Goal: Information Seeking & Learning: Learn about a topic

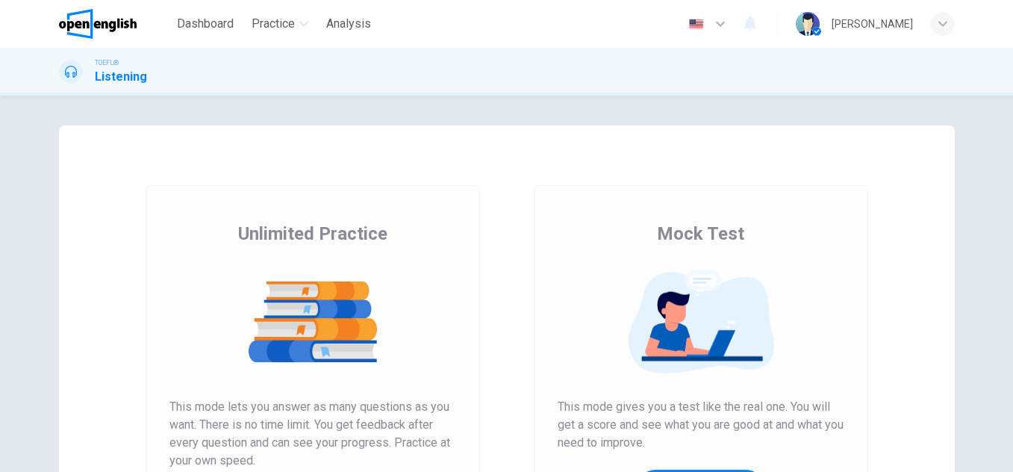
click at [764, 311] on img at bounding box center [701, 321] width 287 height 105
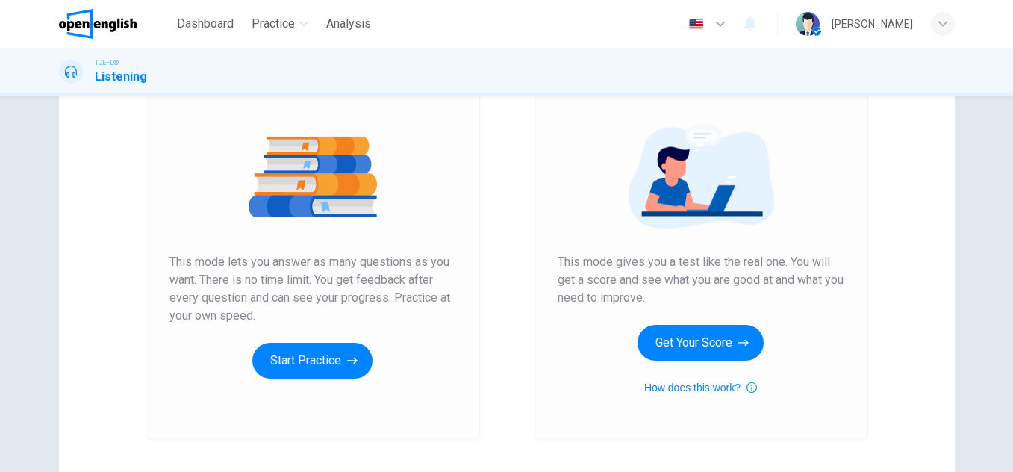
scroll to position [149, 0]
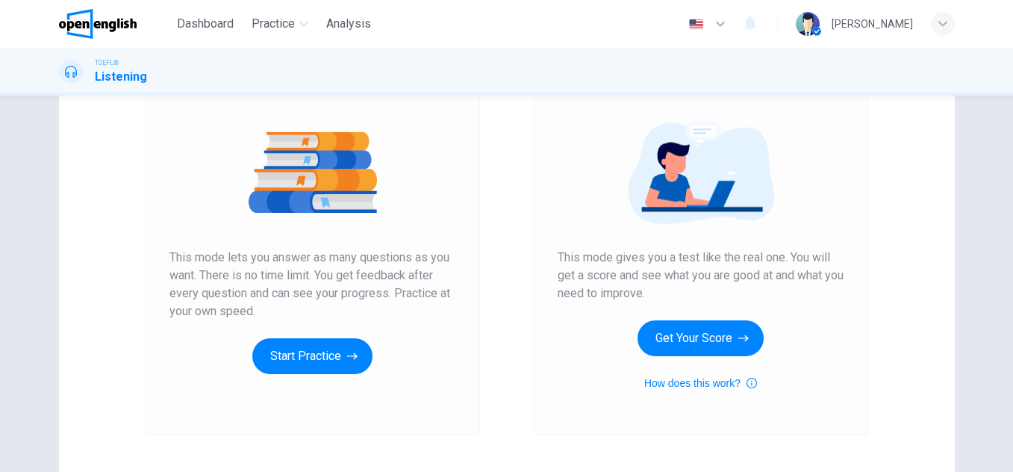
click at [719, 319] on div "Mock Test This mode gives you a test like the real one. You will get a score an…" at bounding box center [701, 231] width 287 height 319
drag, startPoint x: 689, startPoint y: 301, endPoint x: 562, endPoint y: 275, distance: 129.6
click at [562, 275] on span "This mode gives you a test like the real one. You will get a score and see what…" at bounding box center [701, 276] width 287 height 54
click at [692, 387] on button "How does this work?" at bounding box center [700, 383] width 113 height 18
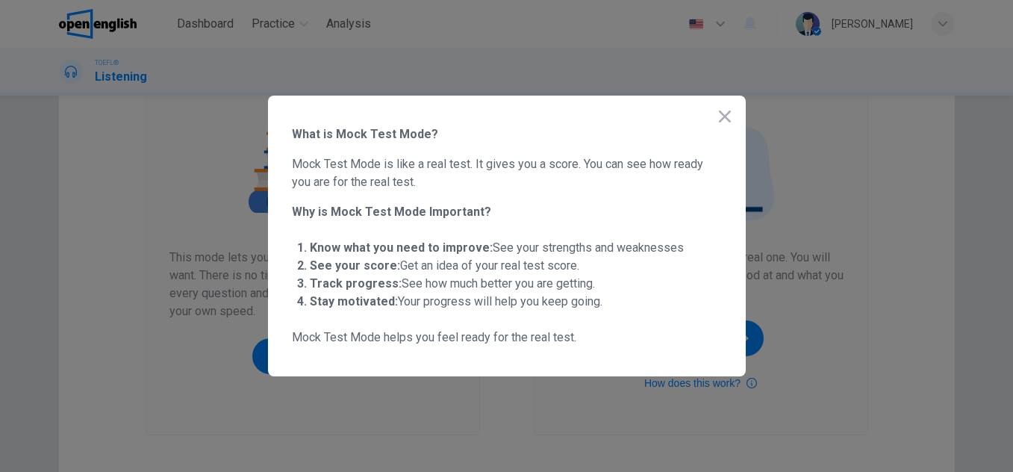
drag, startPoint x: 319, startPoint y: 177, endPoint x: 649, endPoint y: 209, distance: 330.8
click at [649, 209] on div "What is Mock Test Mode? Mock Test Mode is like a real test. It gives you a scor…" at bounding box center [507, 236] width 478 height 281
drag, startPoint x: 434, startPoint y: 288, endPoint x: 281, endPoint y: 179, distance: 187.9
click at [281, 179] on div "What is Mock Test Mode? Mock Test Mode is like a real test. It gives you a scor…" at bounding box center [507, 236] width 478 height 281
drag, startPoint x: 281, startPoint y: 179, endPoint x: 350, endPoint y: 194, distance: 70.3
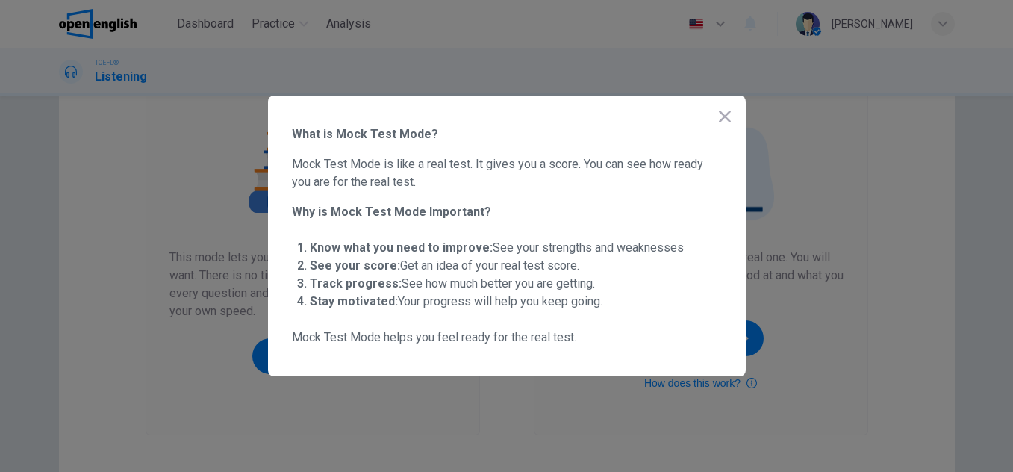
click at [350, 194] on div "What is Mock Test Mode? Mock Test Mode is like a real test. It gives you a scor…" at bounding box center [507, 236] width 478 height 281
drag, startPoint x: 350, startPoint y: 194, endPoint x: 471, endPoint y: 266, distance: 140.6
click at [471, 266] on div "What is Mock Test Mode? Mock Test Mode is like a real test. It gives you a scor…" at bounding box center [507, 235] width 430 height 221
drag, startPoint x: 502, startPoint y: 287, endPoint x: 382, endPoint y: 234, distance: 131.0
click at [382, 234] on ul "Know what you need to improve: See your strengths and weaknesses See your score…" at bounding box center [507, 275] width 430 height 84
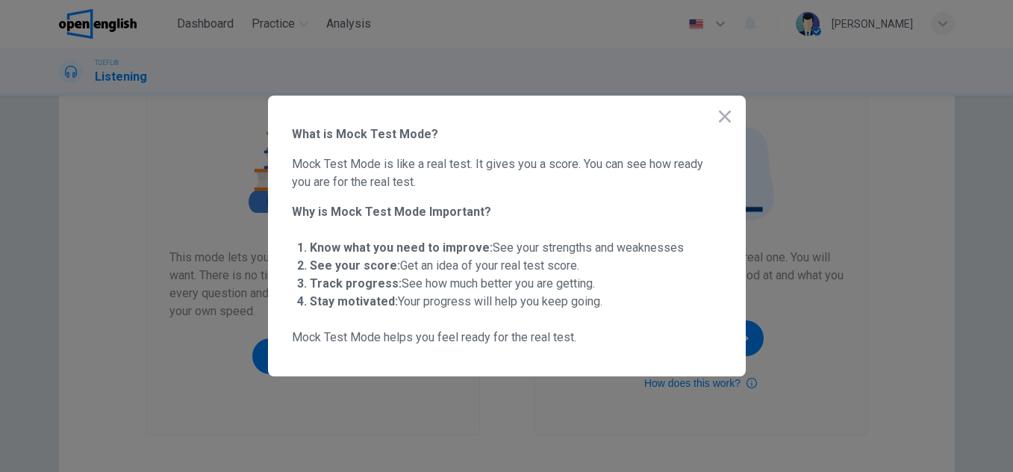
drag, startPoint x: 382, startPoint y: 234, endPoint x: 550, endPoint y: 280, distance: 174.2
click at [550, 280] on ul "Know what you need to improve: See your strengths and weaknesses See your score…" at bounding box center [507, 275] width 430 height 84
click at [726, 119] on icon "button" at bounding box center [725, 116] width 18 height 18
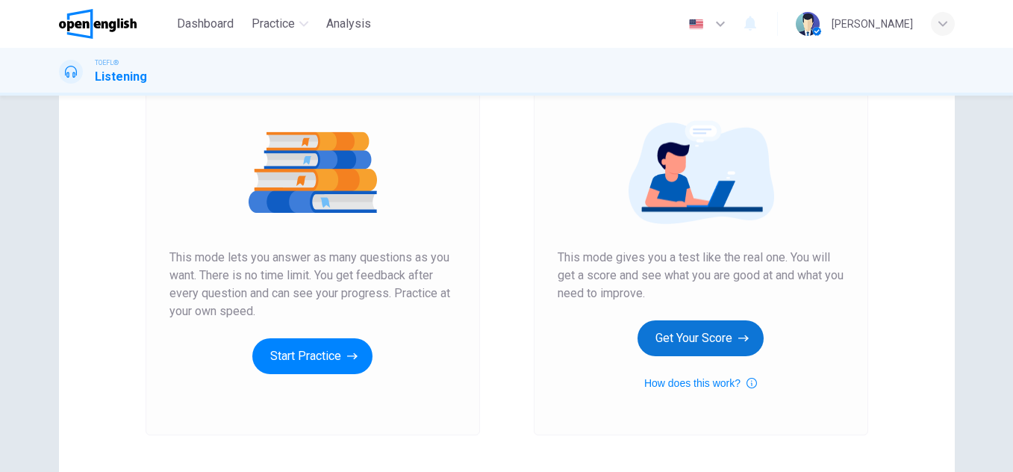
click at [712, 343] on button "Get Your Score" at bounding box center [701, 338] width 126 height 36
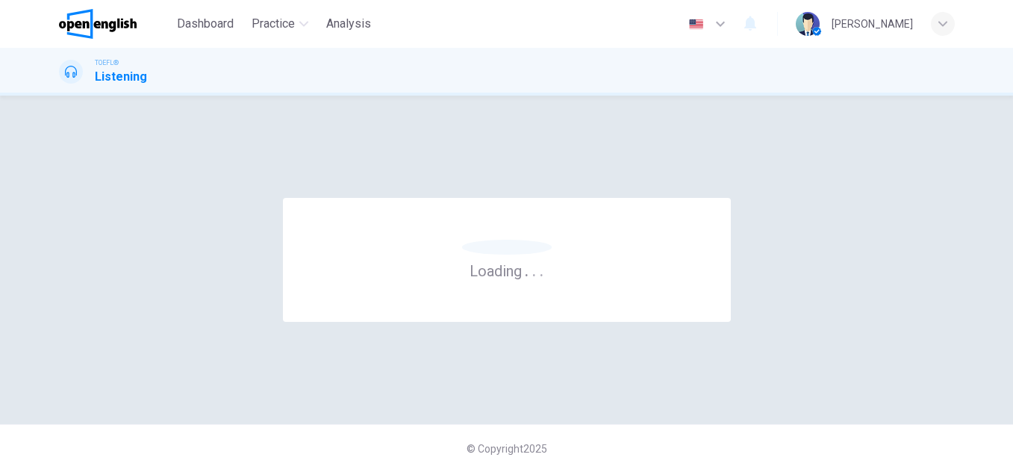
scroll to position [0, 0]
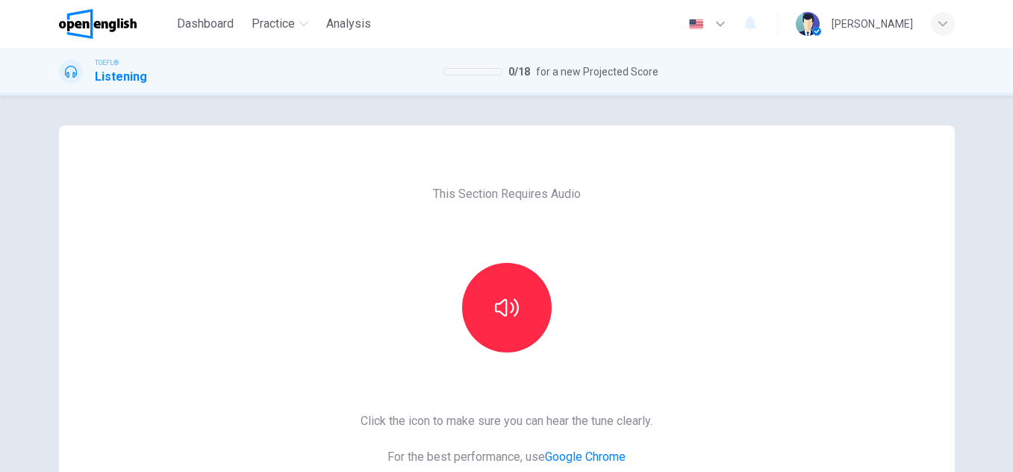
click at [712, 343] on div "This Section Requires Audio Click the icon to make sure you can hear the tune c…" at bounding box center [507, 384] width 896 height 519
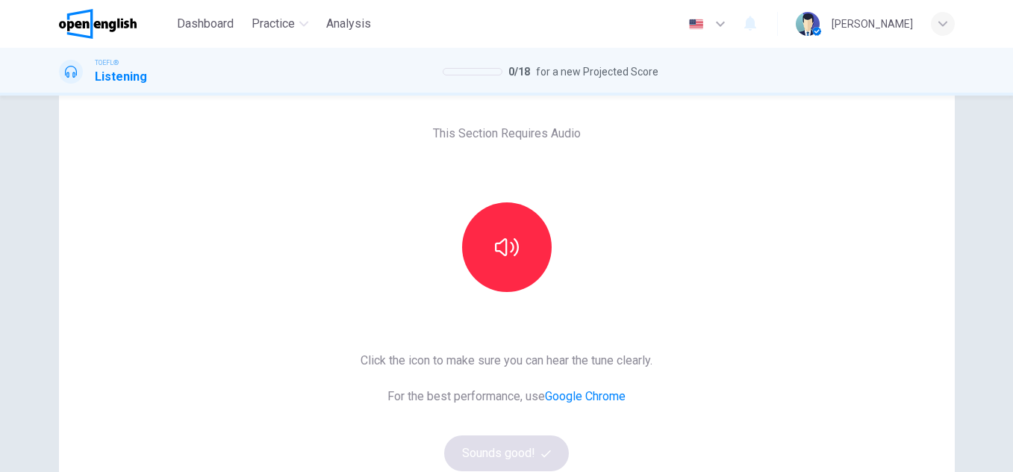
scroll to position [90, 0]
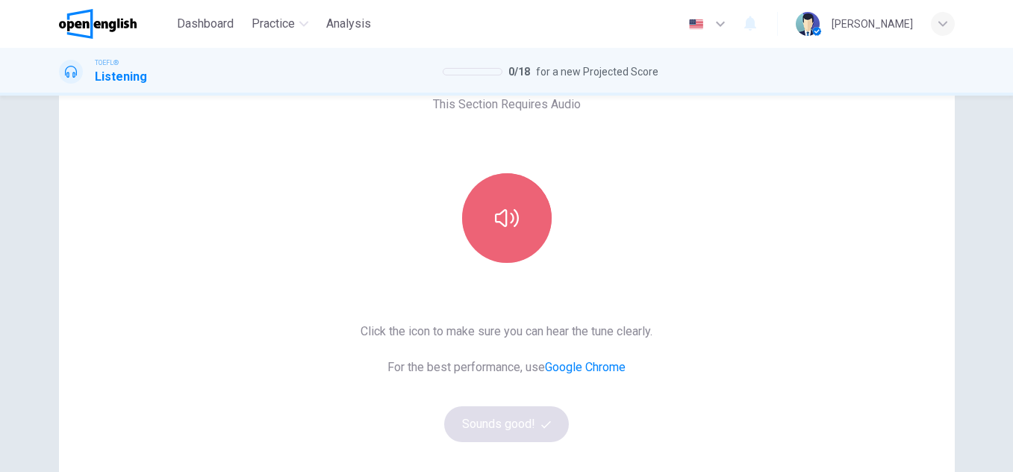
click at [514, 246] on button "button" at bounding box center [507, 218] width 90 height 90
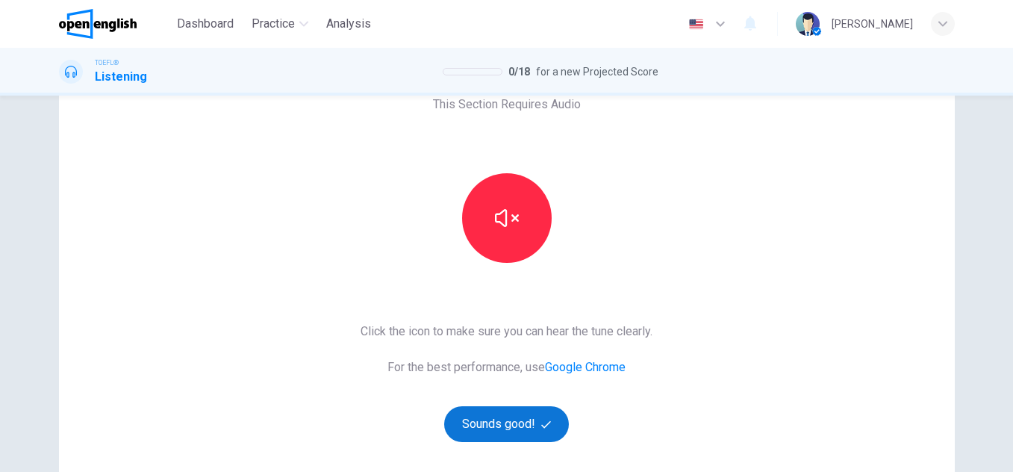
click at [518, 417] on button "Sounds good!" at bounding box center [506, 424] width 125 height 36
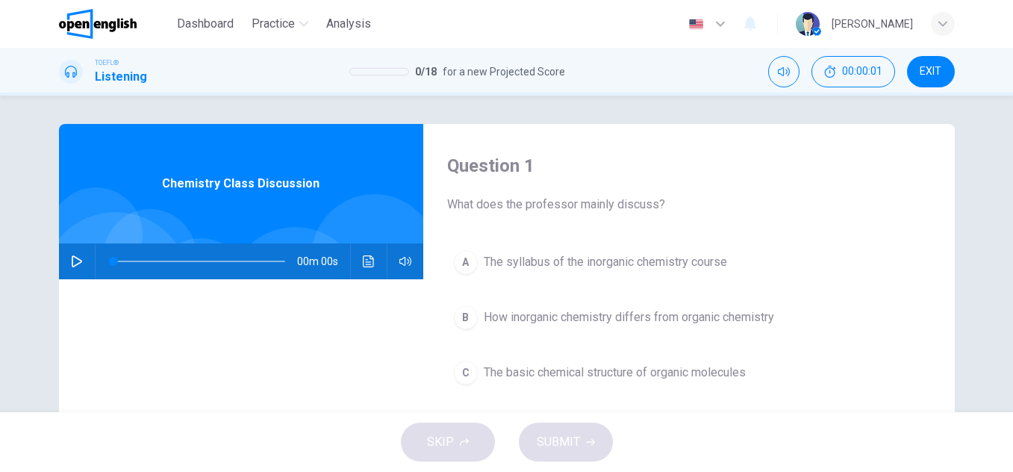
scroll to position [0, 0]
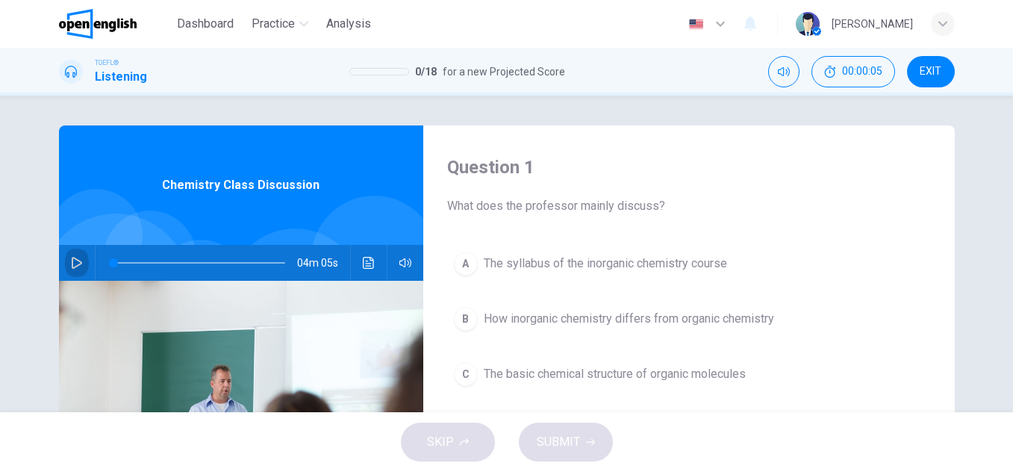
click at [66, 252] on button "button" at bounding box center [77, 263] width 24 height 36
click at [535, 163] on h4 "Question 1" at bounding box center [689, 167] width 484 height 24
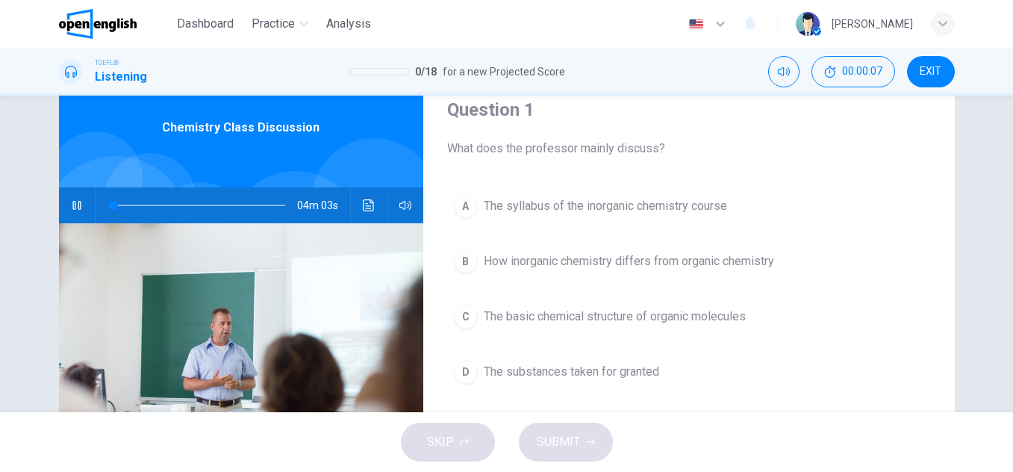
scroll to position [60, 0]
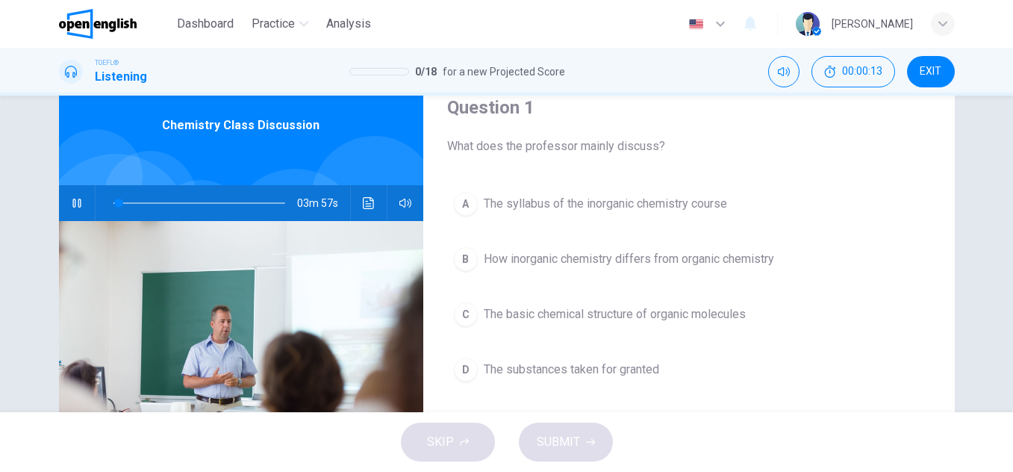
click at [74, 205] on icon "button" at bounding box center [77, 203] width 12 height 12
click at [72, 207] on icon "button" at bounding box center [77, 203] width 10 height 12
click at [461, 311] on div "C" at bounding box center [466, 314] width 24 height 24
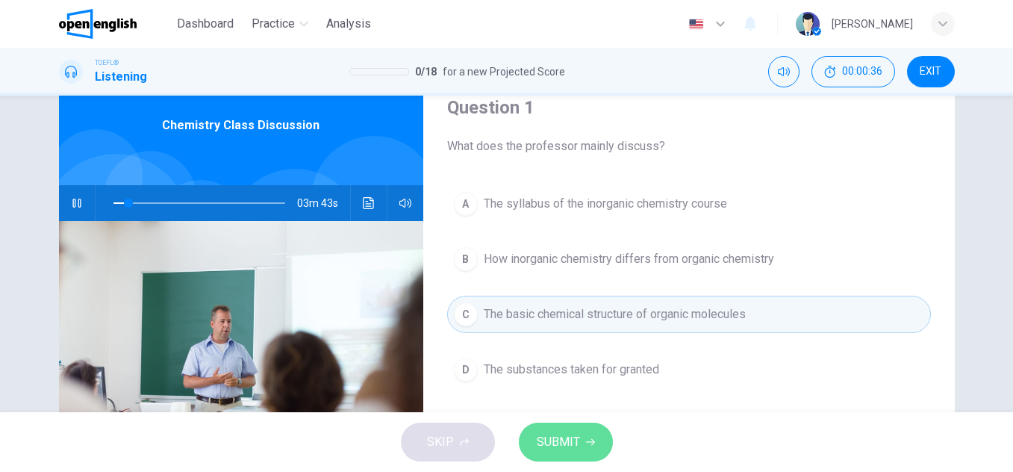
click at [556, 434] on span "SUBMIT" at bounding box center [558, 441] width 43 height 21
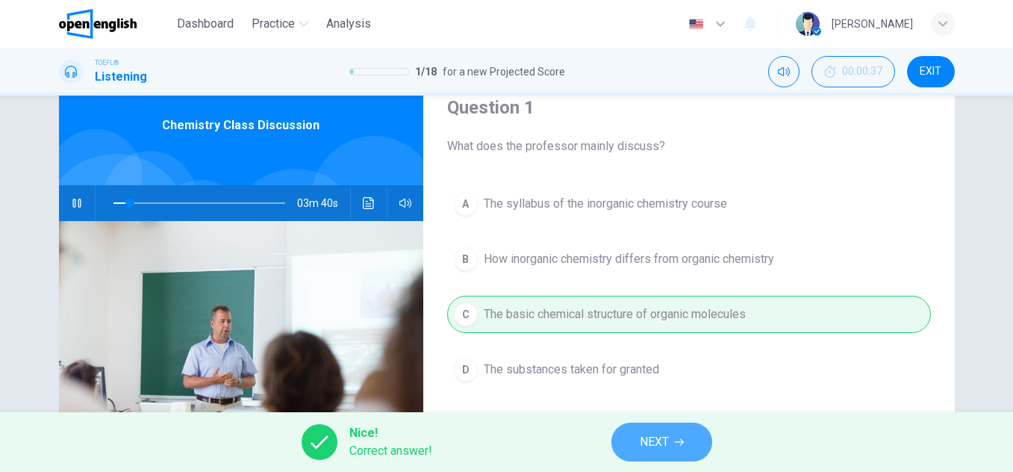
click at [681, 444] on icon "button" at bounding box center [679, 441] width 9 height 9
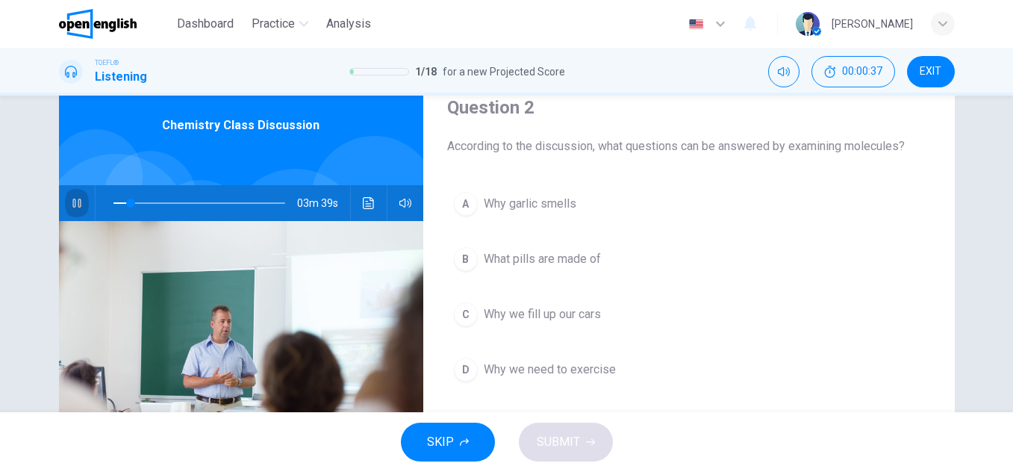
click at [71, 201] on icon "button" at bounding box center [77, 203] width 12 height 12
drag, startPoint x: 503, startPoint y: 131, endPoint x: 810, endPoint y: 155, distance: 307.8
click at [810, 155] on div "Question 2 According to the discussion, what questions can be answered by exami…" at bounding box center [689, 325] width 532 height 519
drag, startPoint x: 810, startPoint y: 155, endPoint x: 797, endPoint y: 146, distance: 16.1
click at [797, 146] on div "Question 2 According to the discussion, what questions can be answered by exami…" at bounding box center [689, 325] width 532 height 519
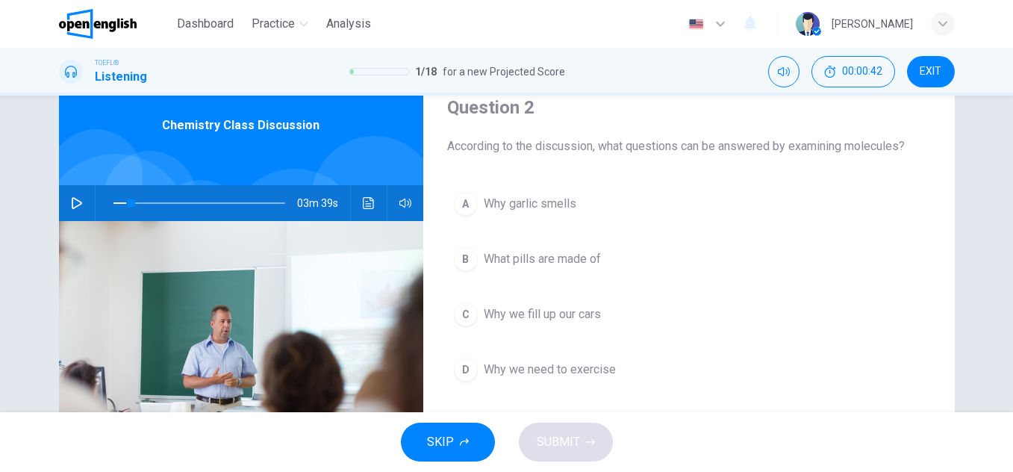
drag, startPoint x: 797, startPoint y: 146, endPoint x: 627, endPoint y: 139, distance: 169.6
click at [627, 139] on span "According to the discussion, what questions can be answered by examining molecu…" at bounding box center [689, 146] width 484 height 18
drag, startPoint x: 627, startPoint y: 139, endPoint x: 868, endPoint y: 134, distance: 241.2
click at [868, 134] on div "Question 2 According to the discussion, what questions can be answered by exami…" at bounding box center [689, 126] width 484 height 60
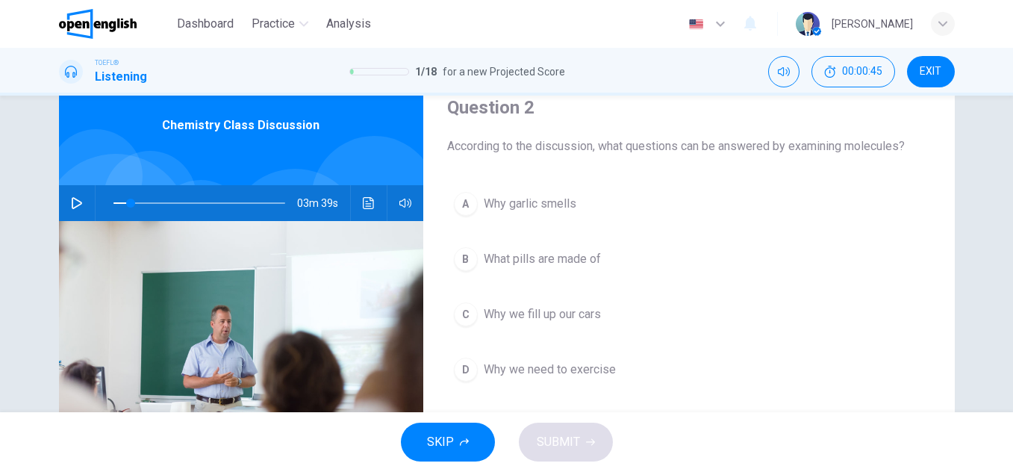
drag, startPoint x: 905, startPoint y: 148, endPoint x: 775, endPoint y: 147, distance: 129.9
click at [775, 147] on span "According to the discussion, what questions can be answered by examining molecu…" at bounding box center [689, 146] width 484 height 18
drag, startPoint x: 775, startPoint y: 147, endPoint x: 850, endPoint y: 143, distance: 74.8
click at [850, 143] on span "According to the discussion, what questions can be answered by examining molecu…" at bounding box center [689, 146] width 484 height 18
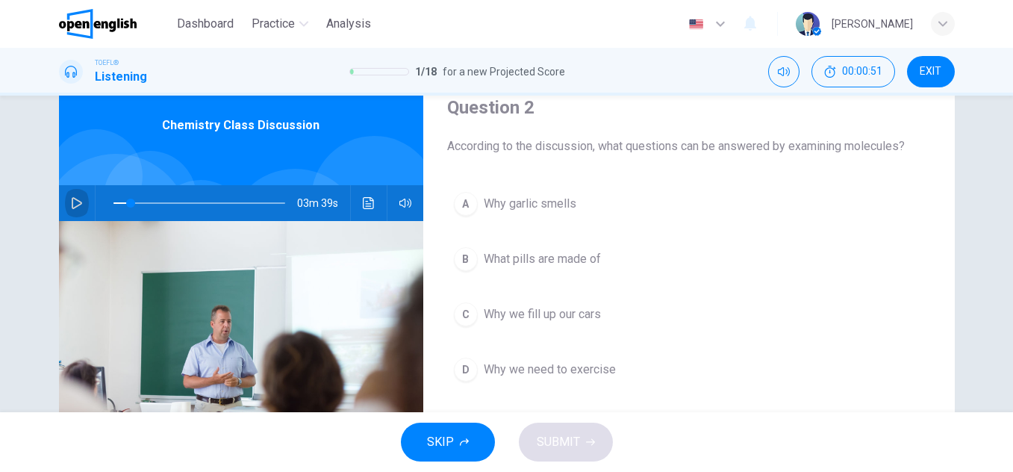
click at [71, 196] on button "button" at bounding box center [77, 203] width 24 height 36
click at [557, 140] on span "According to the discussion, what questions can be answered by examining molecu…" at bounding box center [689, 146] width 484 height 18
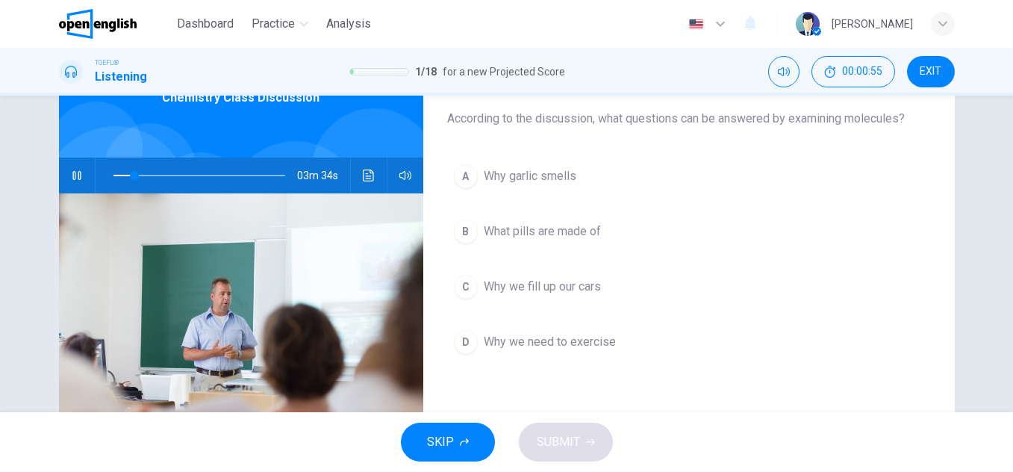
scroll to position [90, 0]
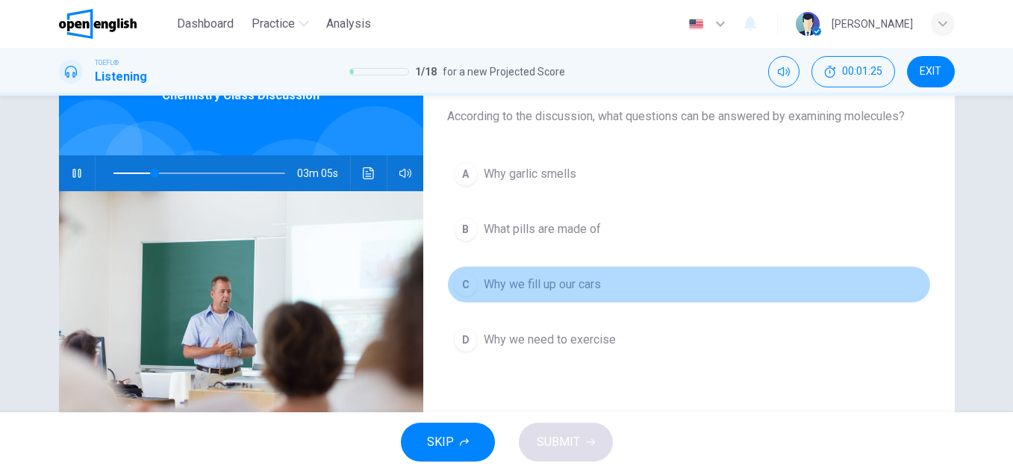
click at [464, 278] on div "C" at bounding box center [466, 284] width 24 height 24
click at [468, 284] on div "C" at bounding box center [466, 284] width 24 height 24
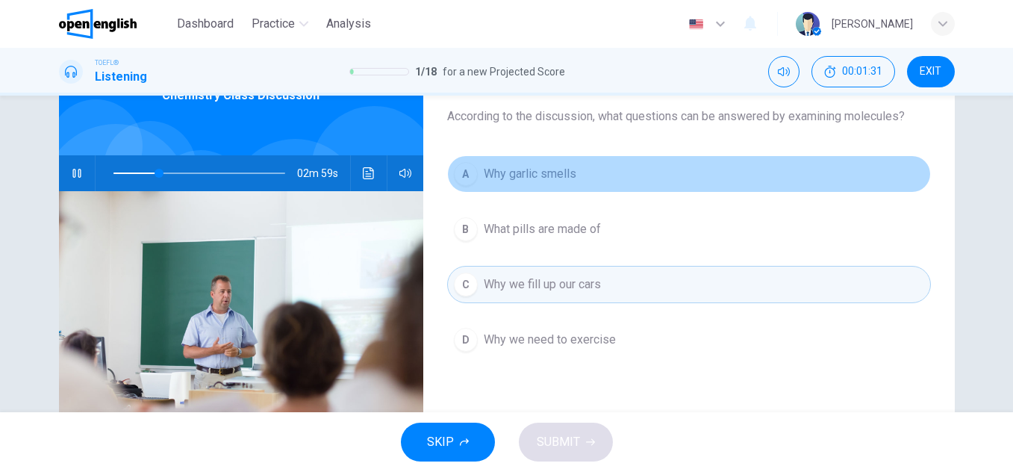
click at [631, 176] on button "A Why garlic smells" at bounding box center [689, 173] width 484 height 37
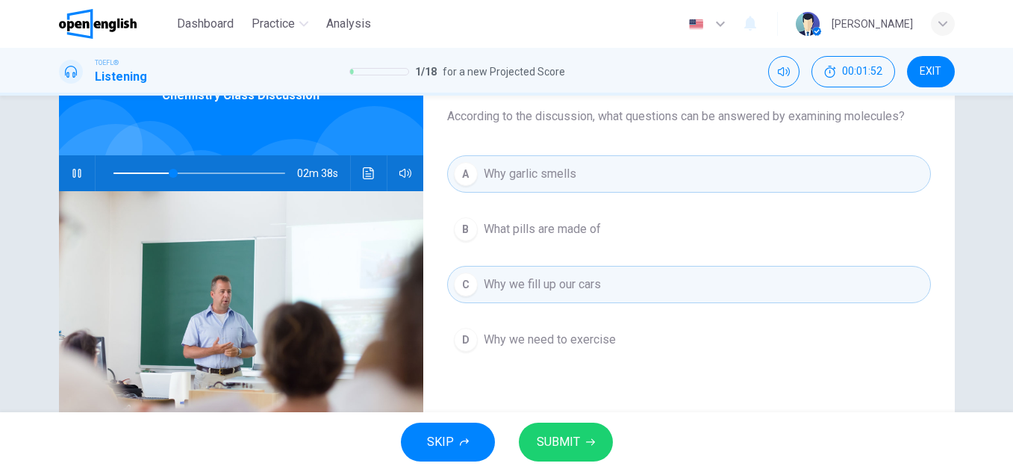
click at [562, 216] on button "B What pills are made of" at bounding box center [689, 229] width 484 height 37
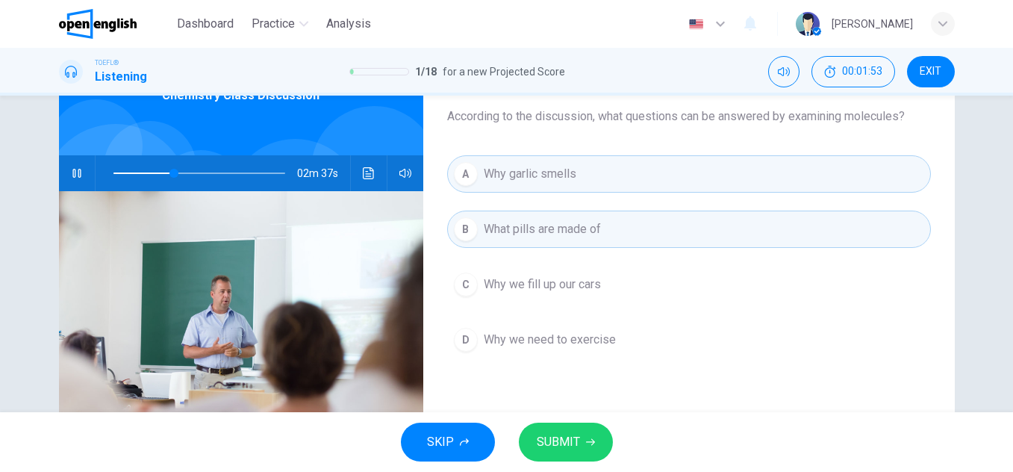
click at [546, 442] on span "SUBMIT" at bounding box center [558, 441] width 43 height 21
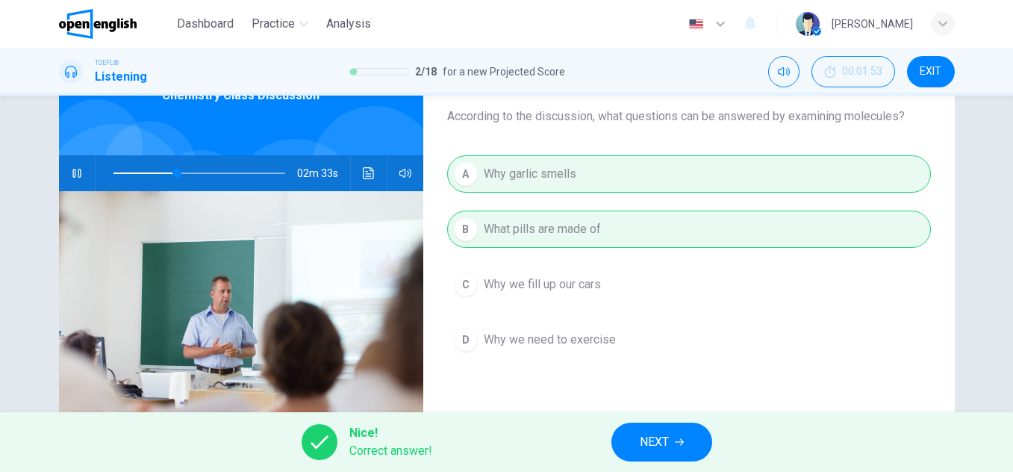
click at [660, 439] on span "NEXT" at bounding box center [654, 441] width 29 height 21
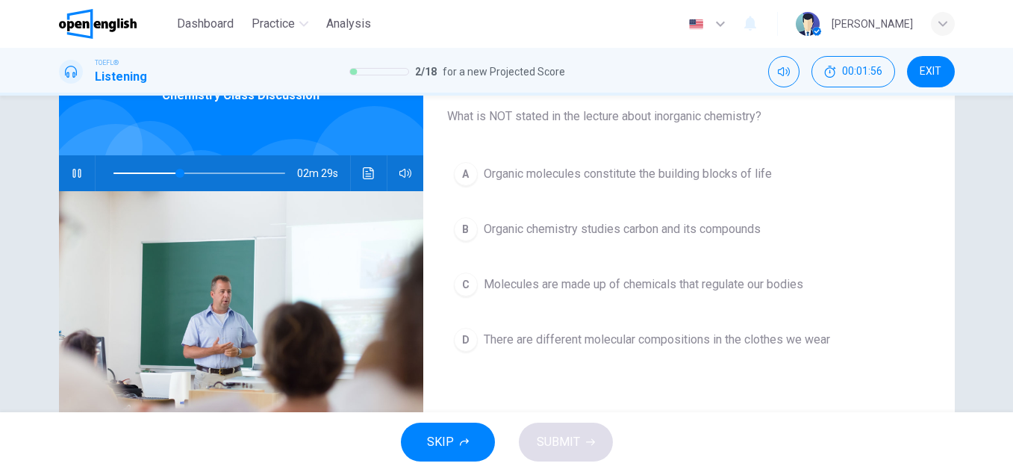
click at [80, 170] on button "button" at bounding box center [77, 173] width 24 height 36
click at [693, 229] on span "Organic chemistry studies carbon and its compounds" at bounding box center [622, 229] width 277 height 18
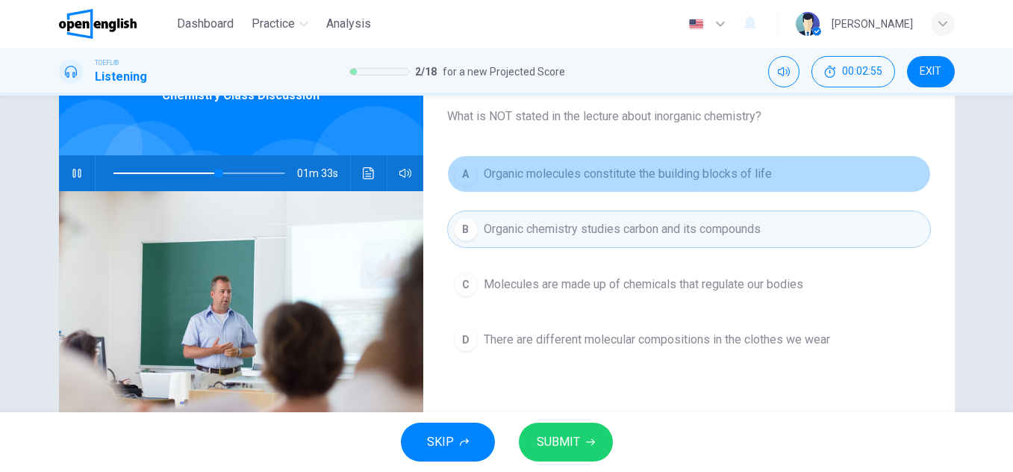
click at [772, 178] on button "A Organic molecules constitute the building blocks of life" at bounding box center [689, 173] width 484 height 37
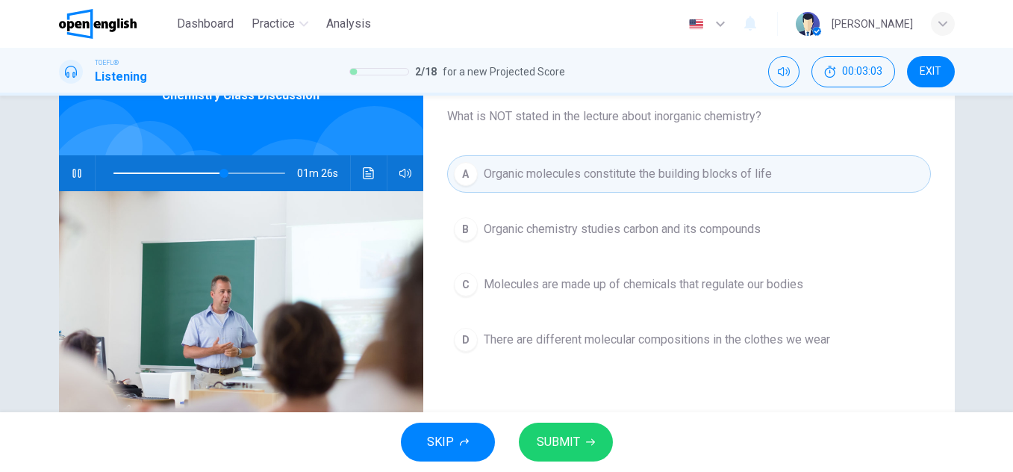
drag, startPoint x: 581, startPoint y: 460, endPoint x: 802, endPoint y: 414, distance: 225.8
click at [802, 414] on div "SKIP SUBMIT" at bounding box center [506, 442] width 1013 height 60
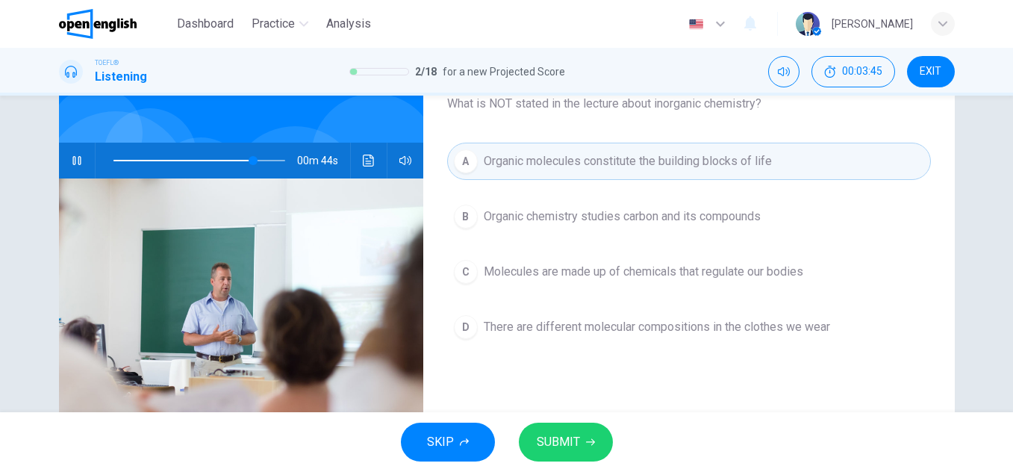
scroll to position [104, 0]
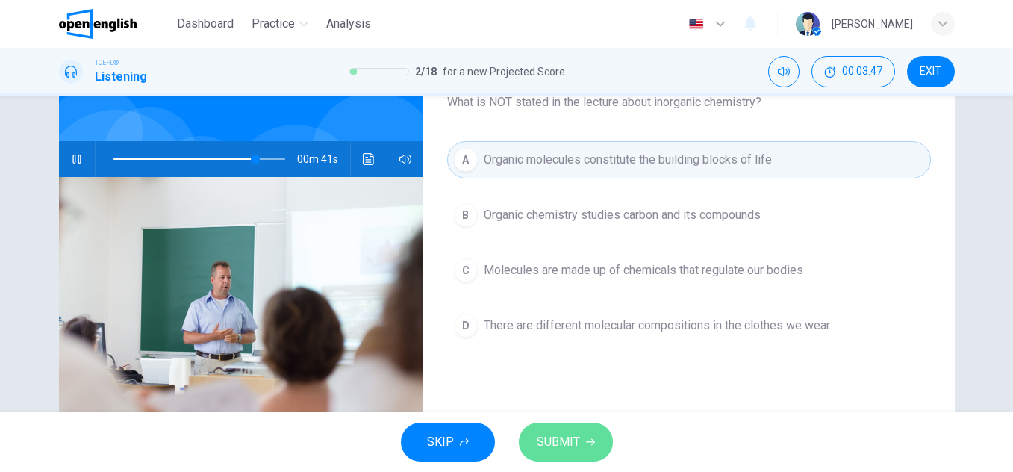
click at [579, 443] on span "SUBMIT" at bounding box center [558, 441] width 43 height 21
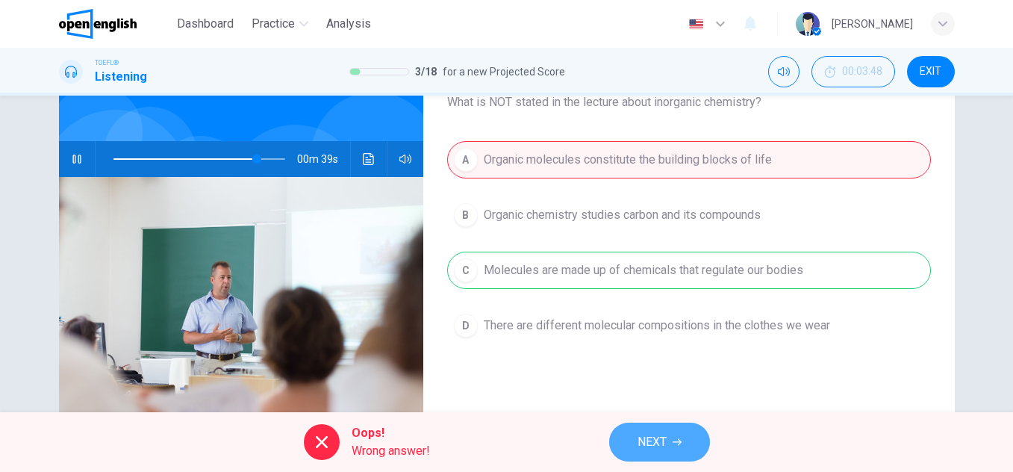
click at [656, 434] on span "NEXT" at bounding box center [652, 441] width 29 height 21
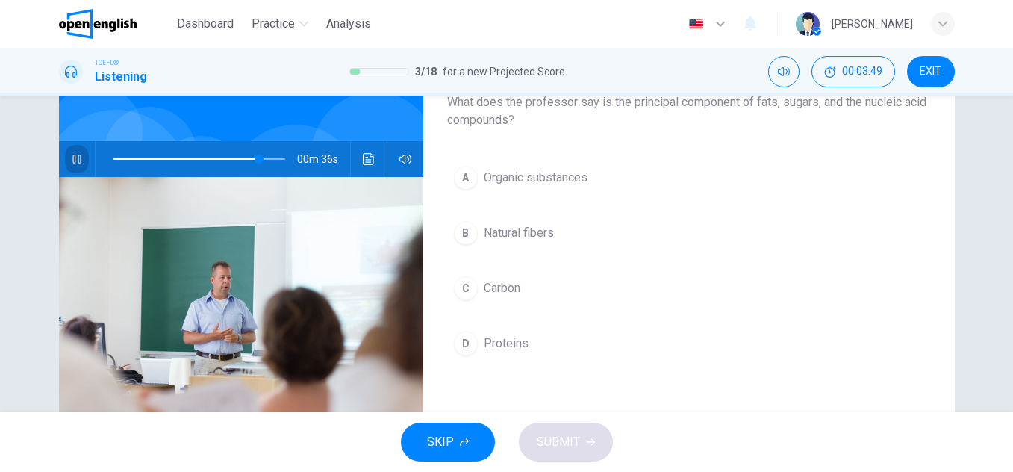
click at [83, 163] on button "button" at bounding box center [77, 159] width 24 height 36
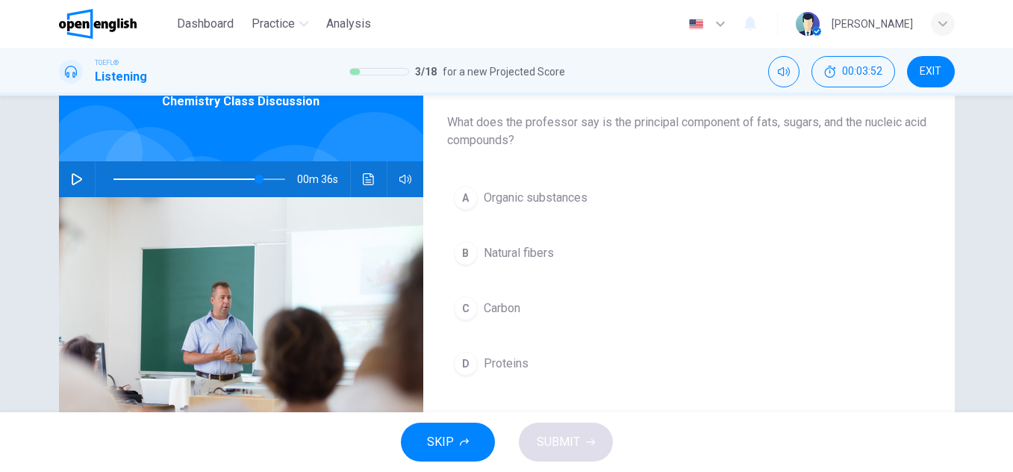
scroll to position [82, 0]
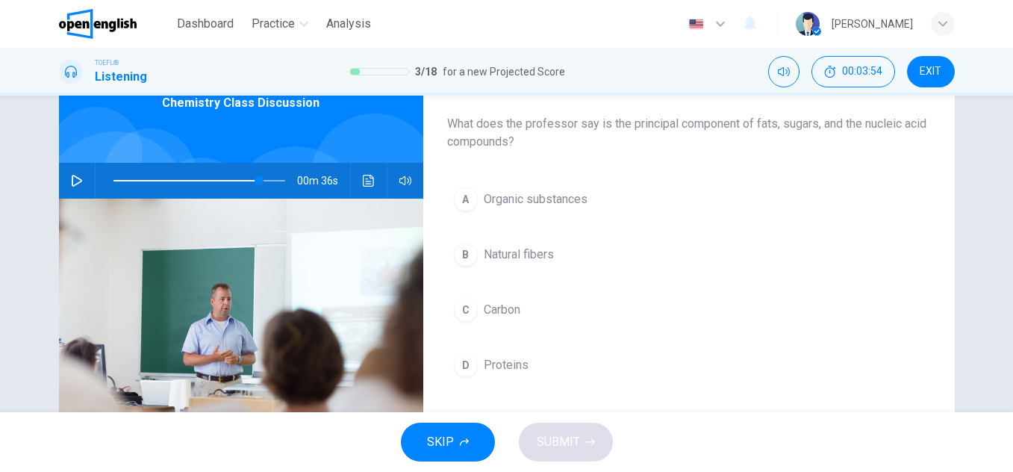
drag, startPoint x: 571, startPoint y: 153, endPoint x: 443, endPoint y: 121, distance: 132.3
click at [443, 121] on div "Question 4 What does the professor say is the principal component of fats, suga…" at bounding box center [689, 302] width 532 height 519
drag, startPoint x: 443, startPoint y: 121, endPoint x: 542, endPoint y: 146, distance: 102.5
click at [542, 146] on span "What does the professor say is the principal component of fats, sugars, and the…" at bounding box center [689, 133] width 484 height 36
click at [69, 189] on button "button" at bounding box center [77, 181] width 24 height 36
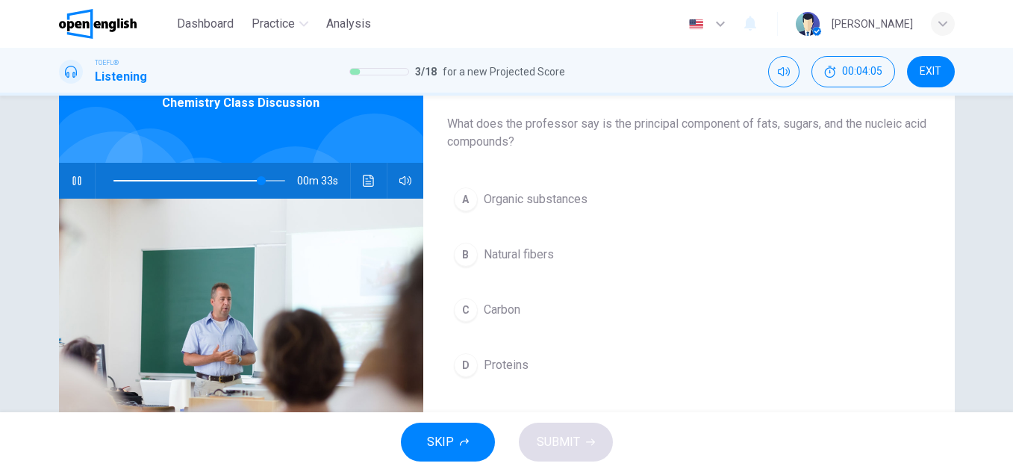
drag, startPoint x: 564, startPoint y: 137, endPoint x: 465, endPoint y: 124, distance: 99.4
click at [465, 124] on span "What does the professor say is the principal component of fats, sugars, and the…" at bounding box center [689, 133] width 484 height 36
drag, startPoint x: 465, startPoint y: 124, endPoint x: 571, endPoint y: 135, distance: 106.6
click at [571, 135] on span "What does the professor say is the principal component of fats, sugars, and the…" at bounding box center [689, 133] width 484 height 36
drag, startPoint x: 571, startPoint y: 135, endPoint x: 501, endPoint y: 116, distance: 72.8
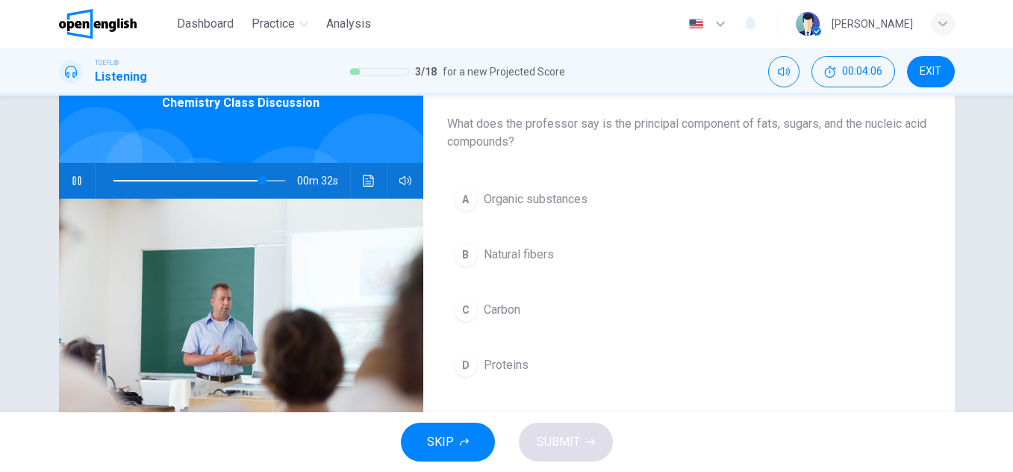
click at [501, 116] on span "What does the professor say is the principal component of fats, sugars, and the…" at bounding box center [689, 133] width 484 height 36
drag, startPoint x: 517, startPoint y: 121, endPoint x: 538, endPoint y: 137, distance: 26.1
click at [538, 137] on span "What does the professor say is the principal component of fats, sugars, and the…" at bounding box center [689, 133] width 484 height 36
drag, startPoint x: 538, startPoint y: 137, endPoint x: 520, endPoint y: 134, distance: 18.1
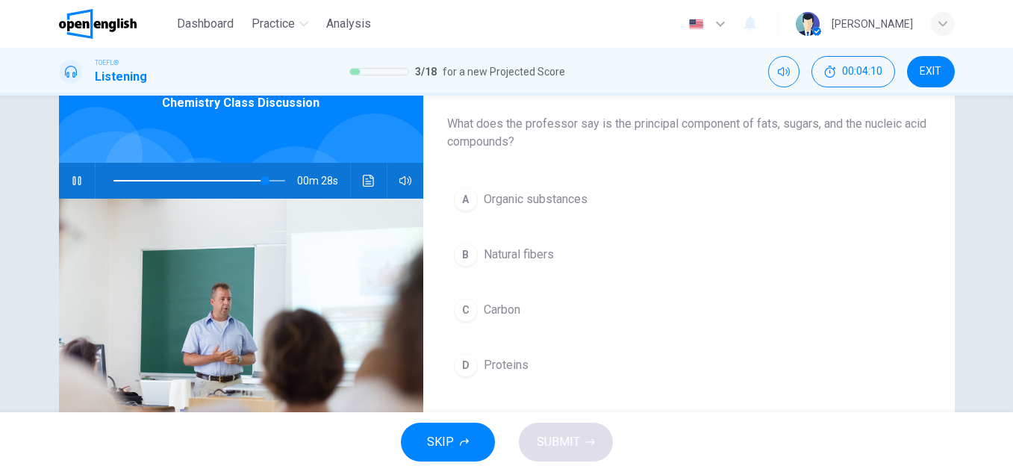
click at [520, 134] on span "What does the professor say is the principal component of fats, sugars, and the…" at bounding box center [689, 133] width 484 height 36
click at [209, 180] on span at bounding box center [199, 180] width 172 height 21
drag, startPoint x: 563, startPoint y: 135, endPoint x: 552, endPoint y: 135, distance: 10.5
click at [552, 135] on span "What does the professor say is the principal component of fats, sugars, and the…" at bounding box center [689, 133] width 484 height 36
click at [473, 317] on button "C Carbon" at bounding box center [689, 309] width 484 height 37
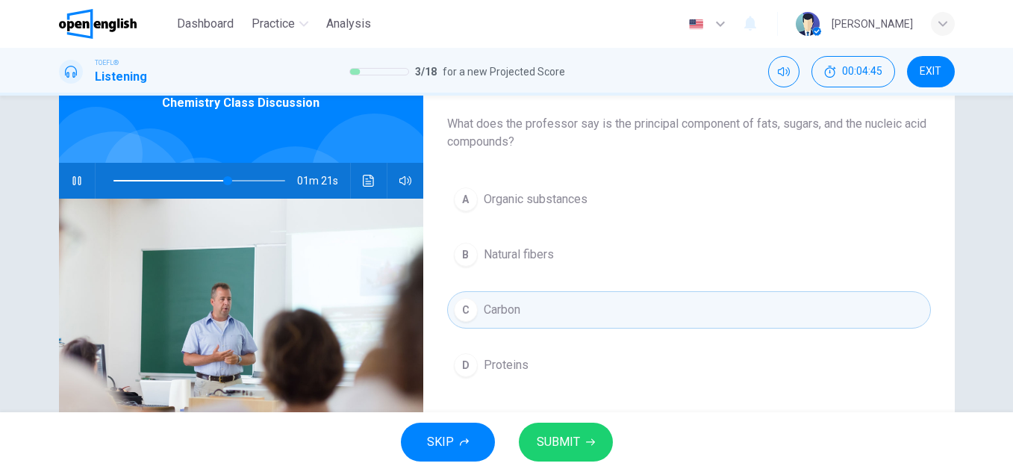
click at [675, 213] on button "A Organic substances" at bounding box center [689, 199] width 484 height 37
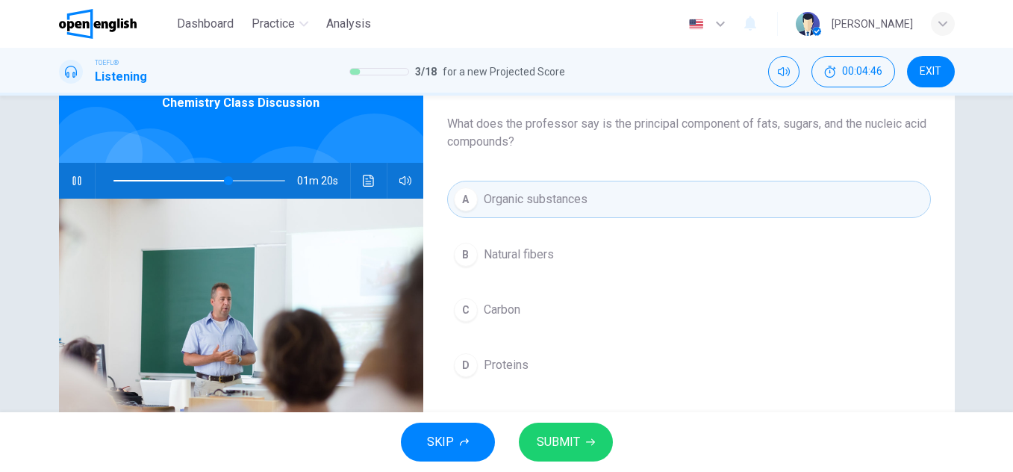
click at [575, 444] on span "SUBMIT" at bounding box center [558, 441] width 43 height 21
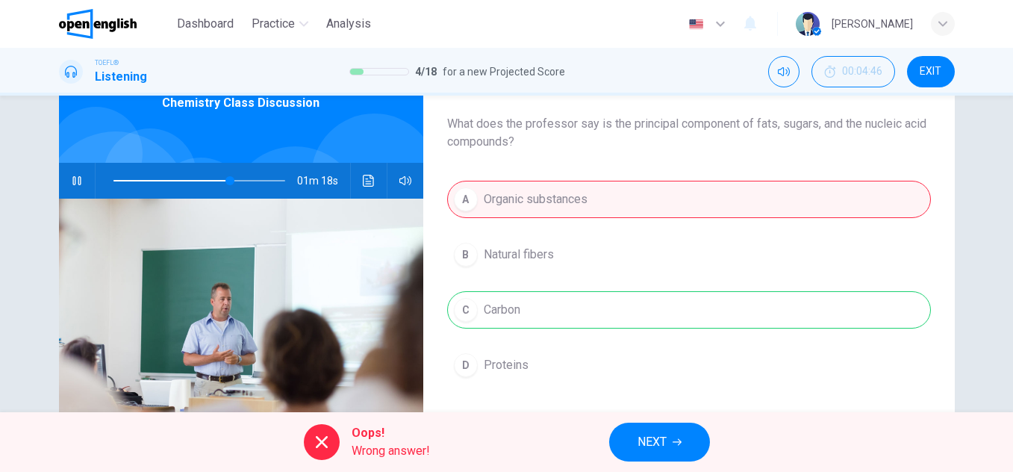
click at [652, 433] on span "NEXT" at bounding box center [652, 441] width 29 height 21
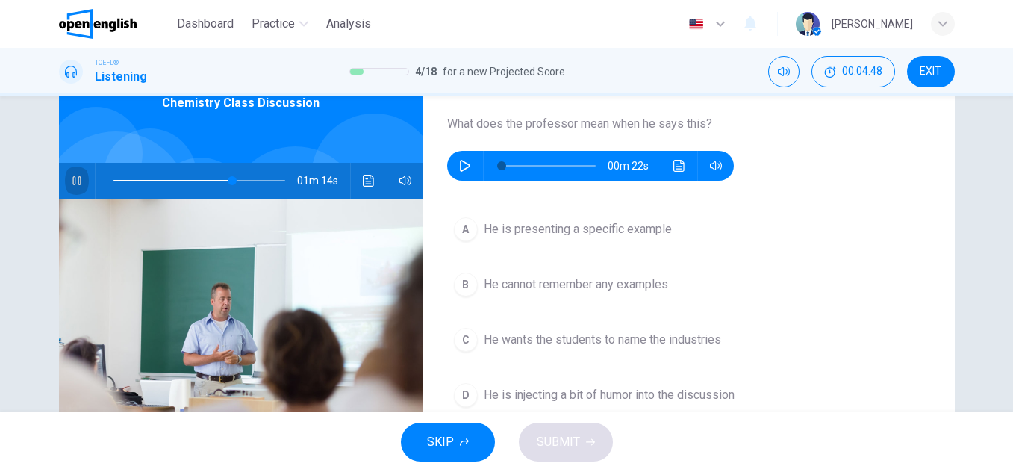
click at [74, 173] on button "button" at bounding box center [77, 181] width 24 height 36
type input "**"
click at [467, 169] on icon "button" at bounding box center [465, 166] width 12 height 12
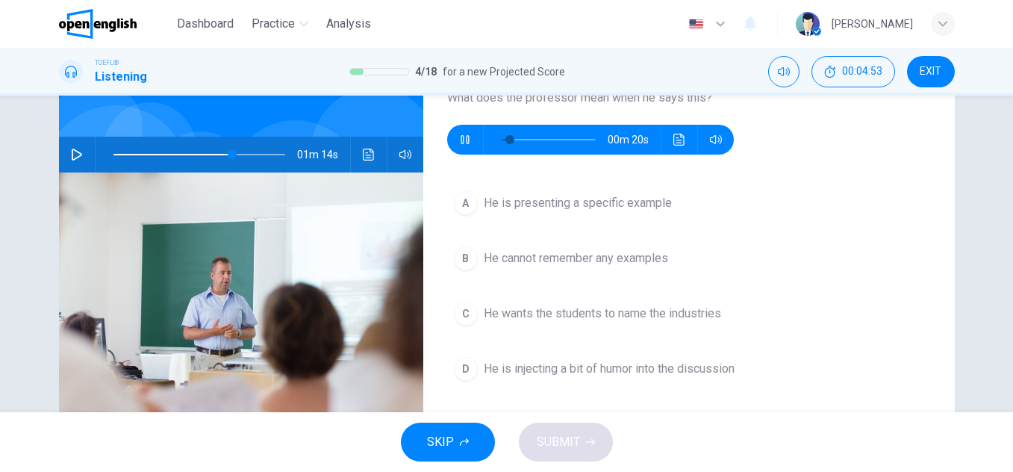
scroll to position [114, 0]
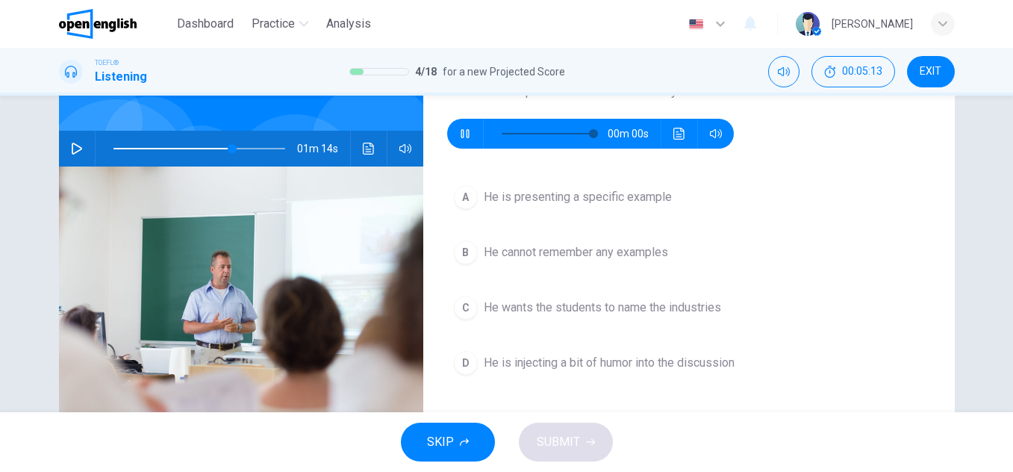
type input "*"
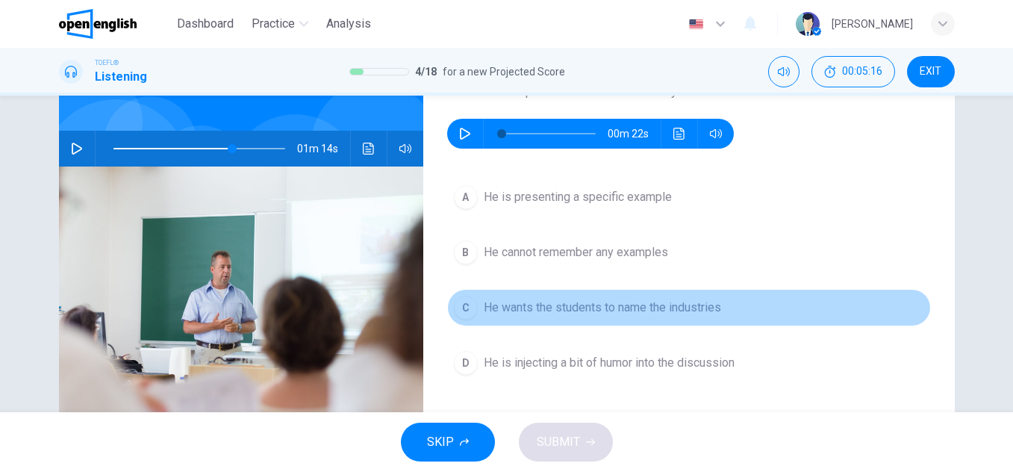
click at [782, 311] on button "C He wants the students to name the industries" at bounding box center [689, 307] width 484 height 37
type input "**"
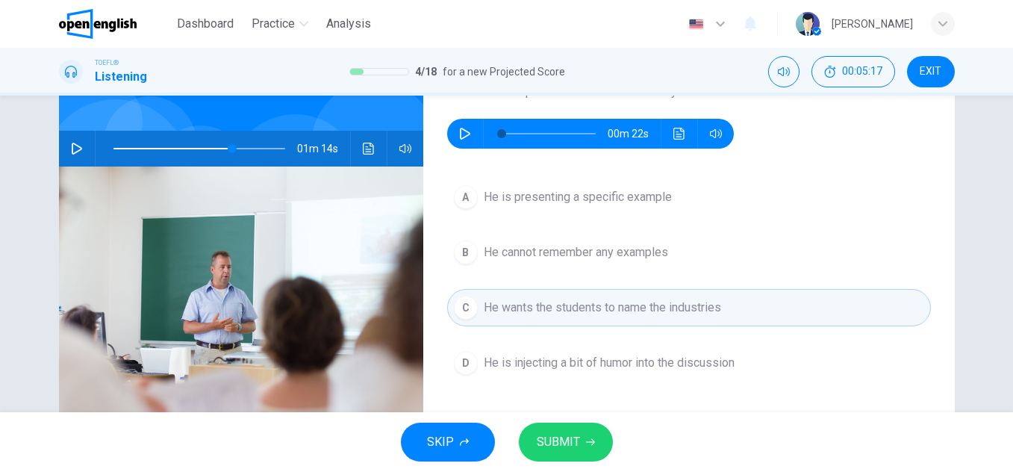
scroll to position [144, 0]
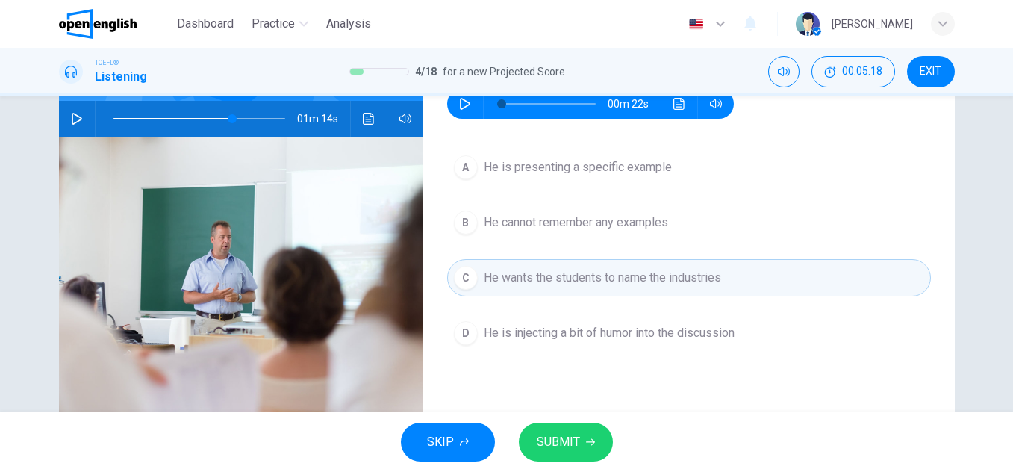
click at [576, 449] on span "SUBMIT" at bounding box center [558, 441] width 43 height 21
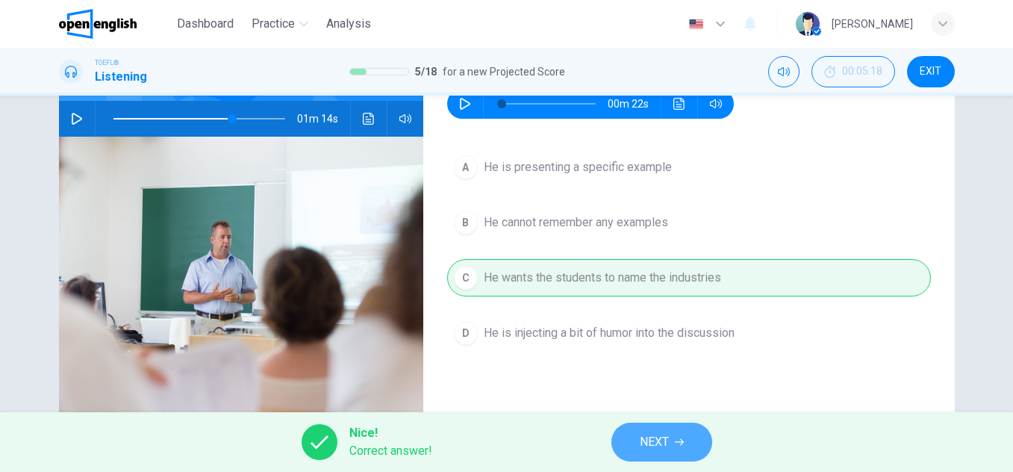
click at [639, 427] on button "NEXT" at bounding box center [661, 442] width 101 height 39
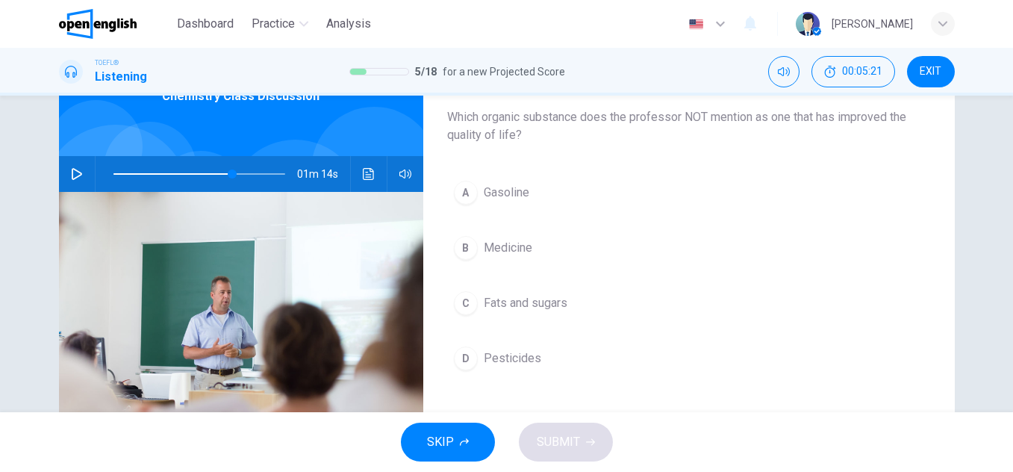
scroll to position [84, 0]
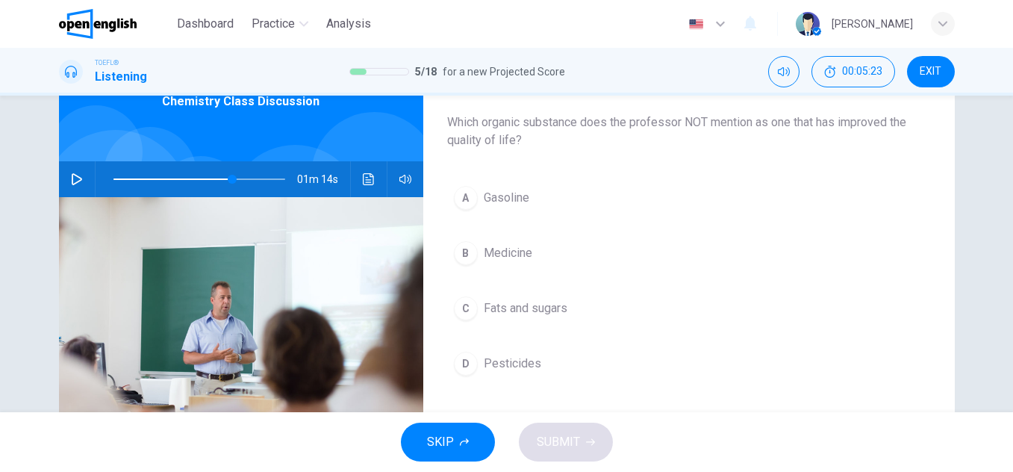
drag, startPoint x: 1002, startPoint y: 305, endPoint x: 1006, endPoint y: 314, distance: 10.7
click at [1006, 314] on div "Question 6 Which organic substance does the professor NOT mention as one that h…" at bounding box center [506, 254] width 1013 height 317
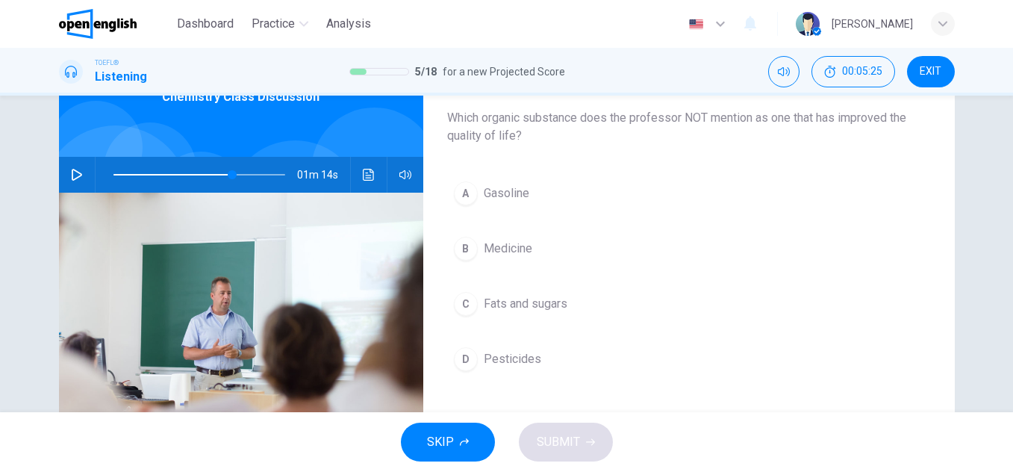
scroll to position [81, 0]
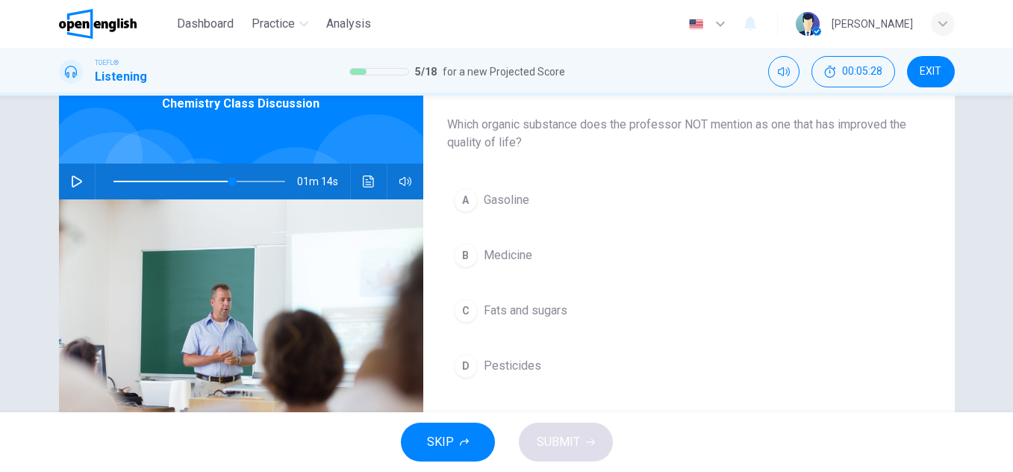
drag, startPoint x: 639, startPoint y: 121, endPoint x: 673, endPoint y: 153, distance: 46.5
click at [673, 153] on div "Question 6 Which organic substance does the professor NOT mention as one that h…" at bounding box center [689, 303] width 532 height 519
click at [476, 305] on button "C Fats and sugars" at bounding box center [689, 310] width 484 height 37
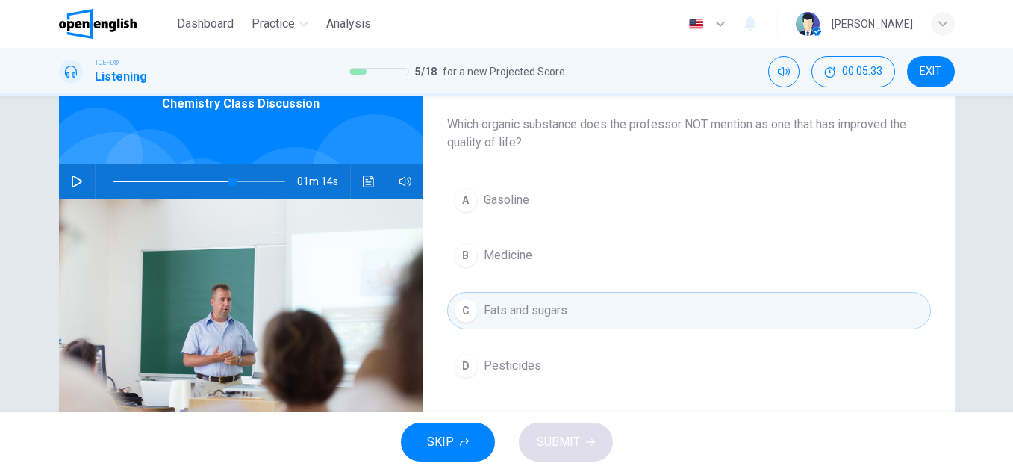
click at [464, 305] on div "C" at bounding box center [466, 311] width 24 height 24
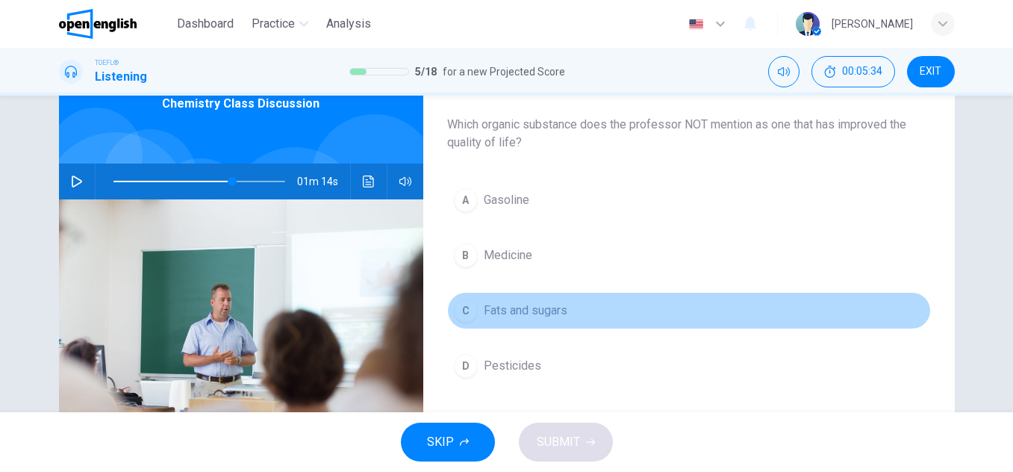
click at [513, 306] on span "Fats and sugars" at bounding box center [526, 311] width 84 height 18
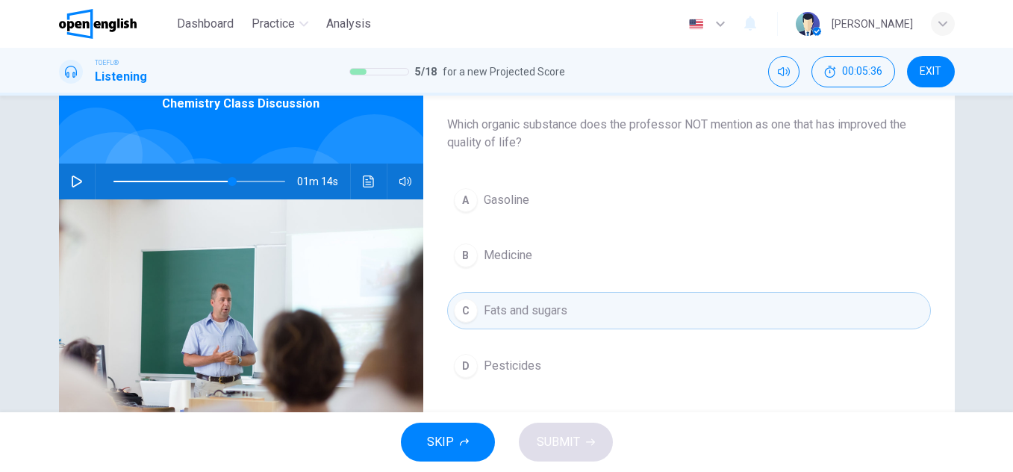
click at [516, 266] on button "B Medicine" at bounding box center [689, 255] width 484 height 37
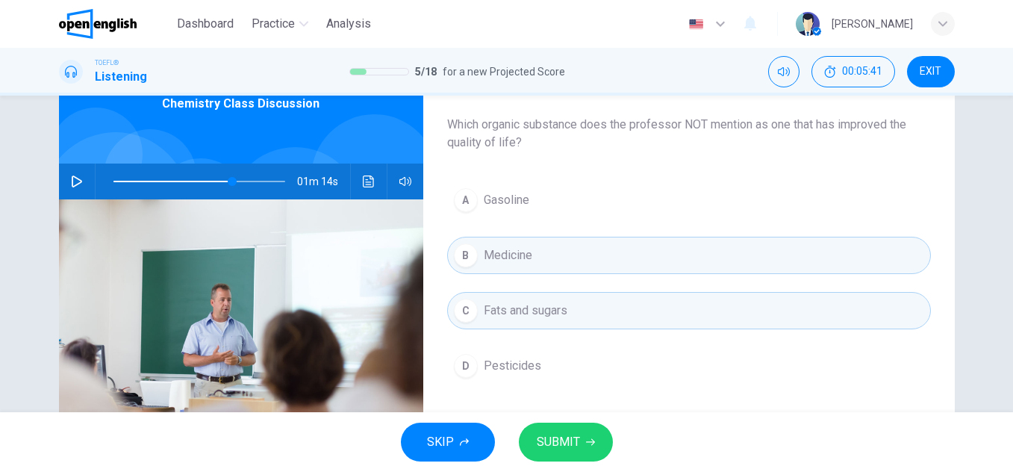
click at [75, 188] on button "button" at bounding box center [77, 181] width 24 height 36
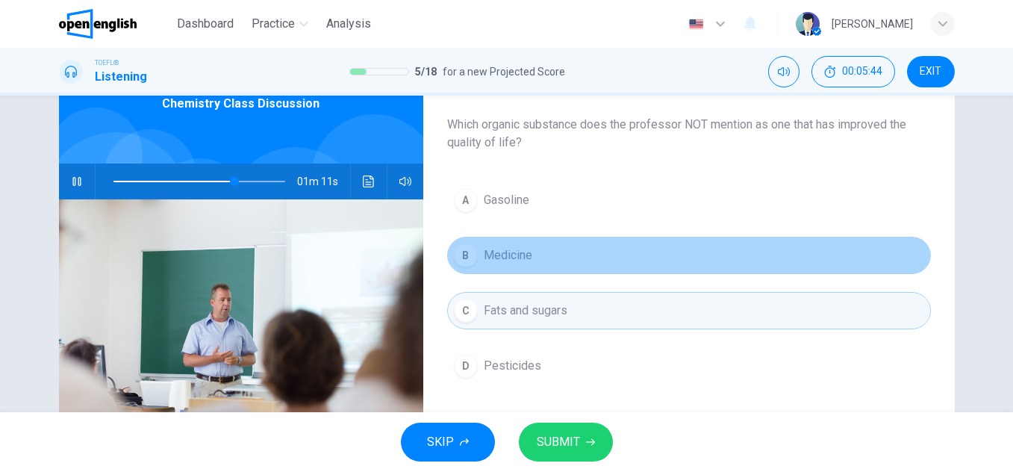
click at [519, 256] on span "Medicine" at bounding box center [508, 255] width 49 height 18
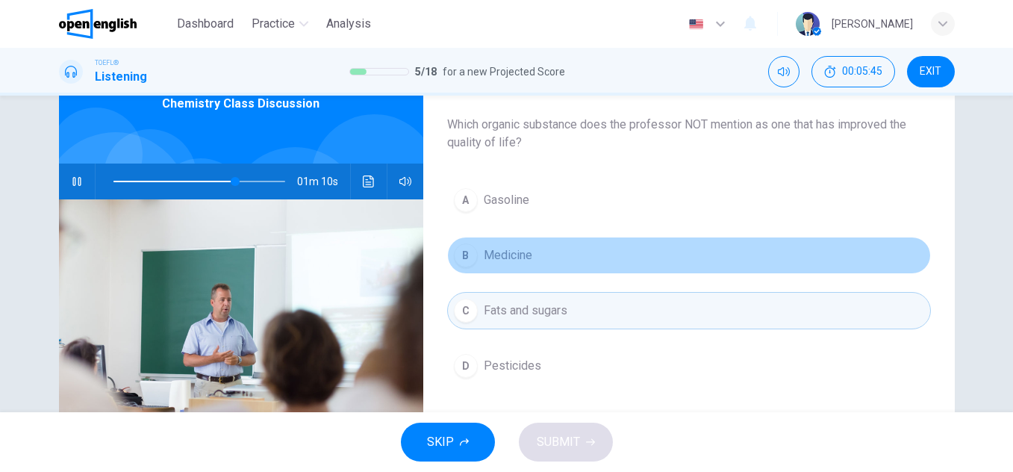
click at [519, 256] on span "Medicine" at bounding box center [508, 255] width 49 height 18
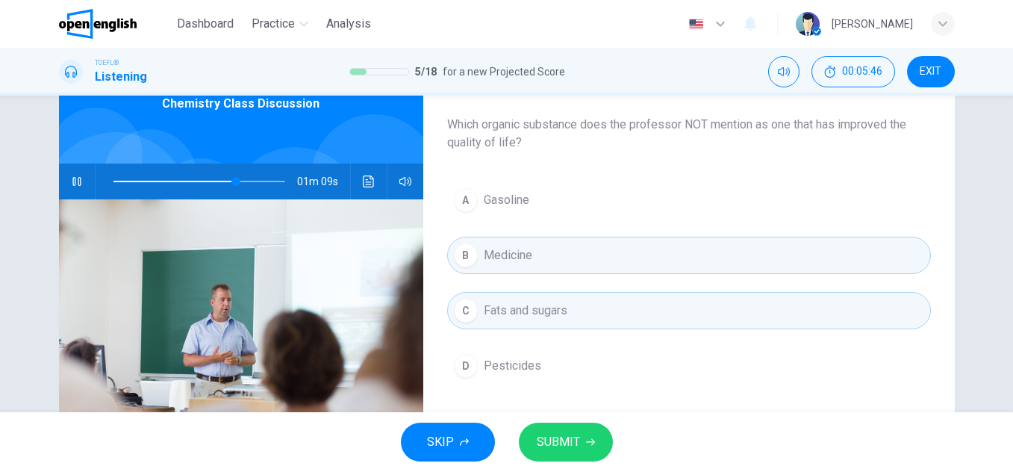
click at [611, 307] on button "C Fats and sugars" at bounding box center [689, 310] width 484 height 37
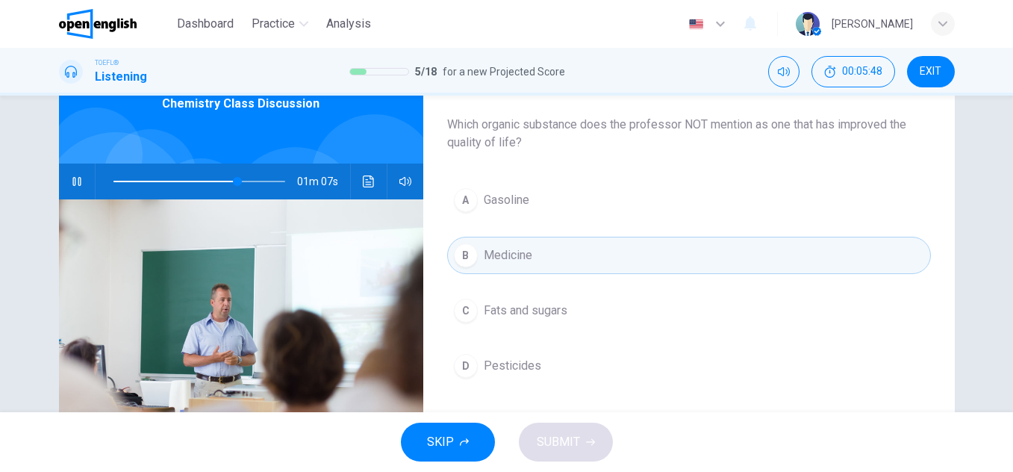
click at [549, 196] on button "A Gasoline" at bounding box center [689, 199] width 484 height 37
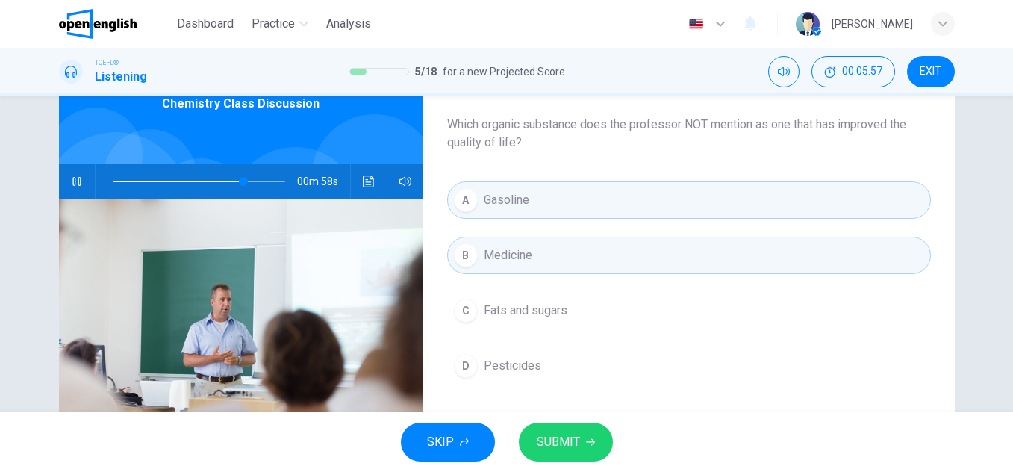
click at [566, 305] on button "C Fats and sugars" at bounding box center [689, 310] width 484 height 37
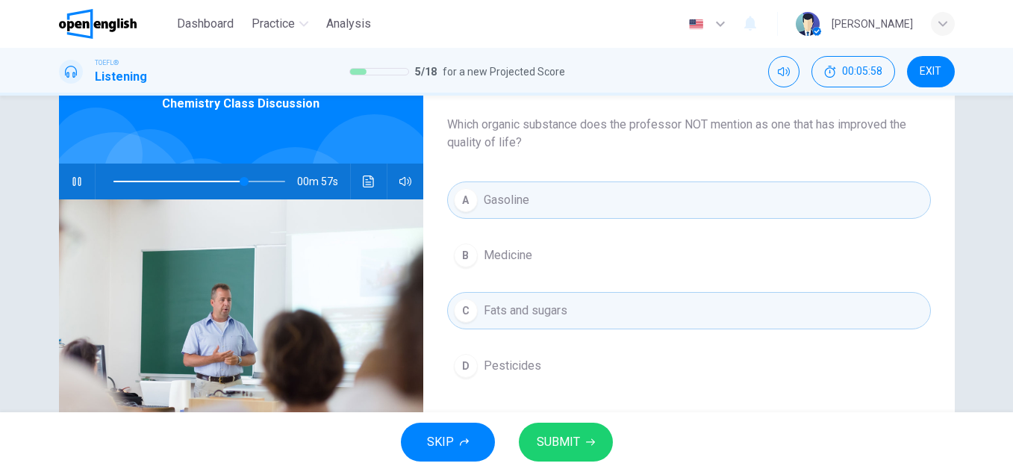
click at [566, 305] on button "C Fats and sugars" at bounding box center [689, 310] width 484 height 37
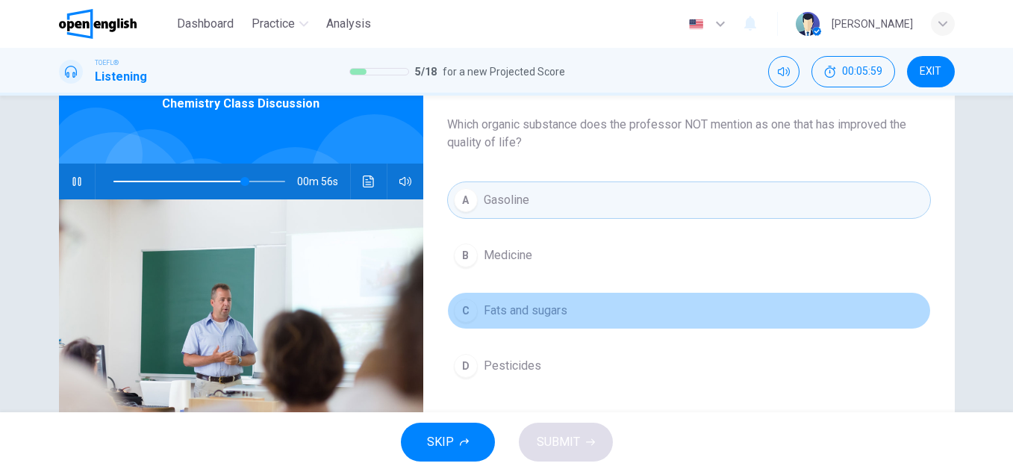
click at [566, 305] on button "C Fats and sugars" at bounding box center [689, 310] width 484 height 37
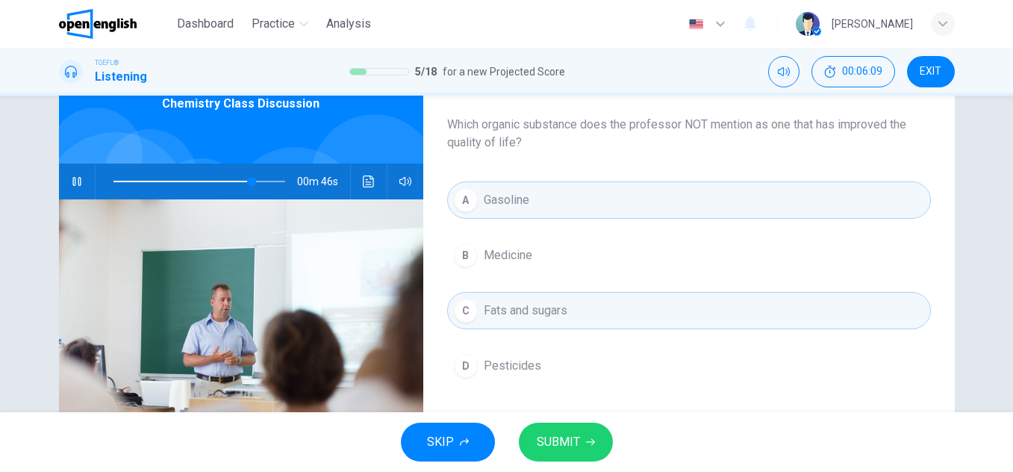
click at [538, 212] on button "A Gasoline" at bounding box center [689, 199] width 484 height 37
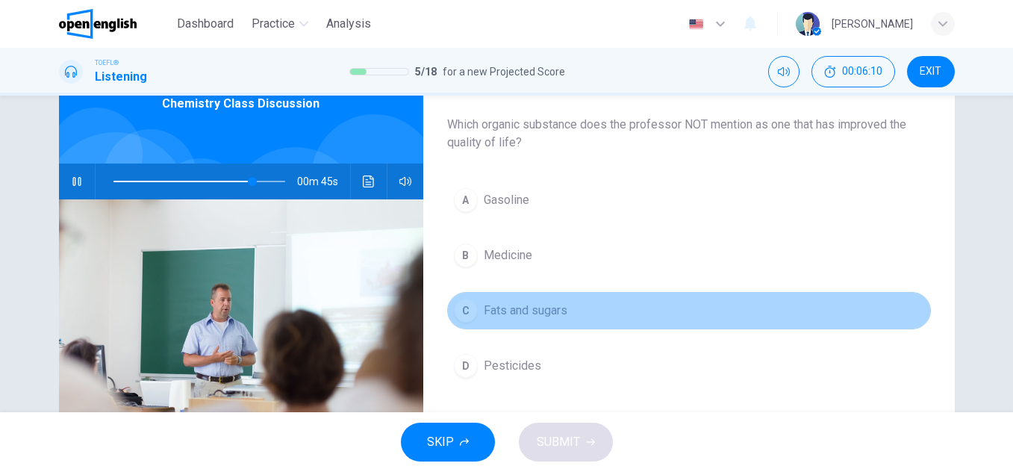
click at [548, 305] on span "Fats and sugars" at bounding box center [526, 311] width 84 height 18
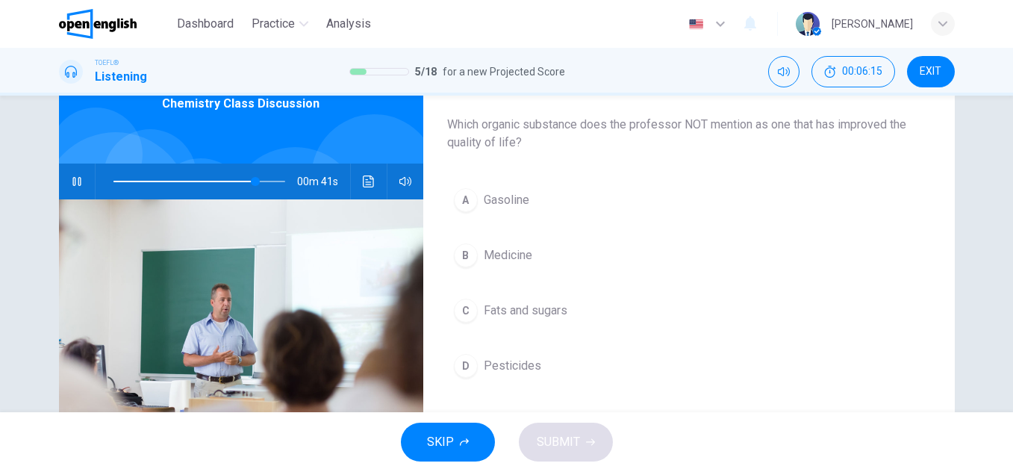
click at [518, 261] on span "Medicine" at bounding box center [508, 255] width 49 height 18
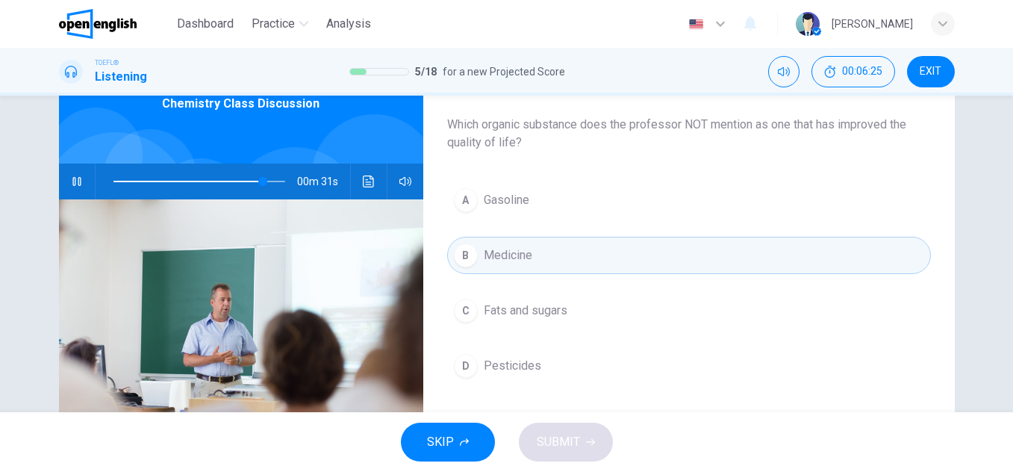
click at [515, 243] on button "B Medicine" at bounding box center [689, 255] width 484 height 37
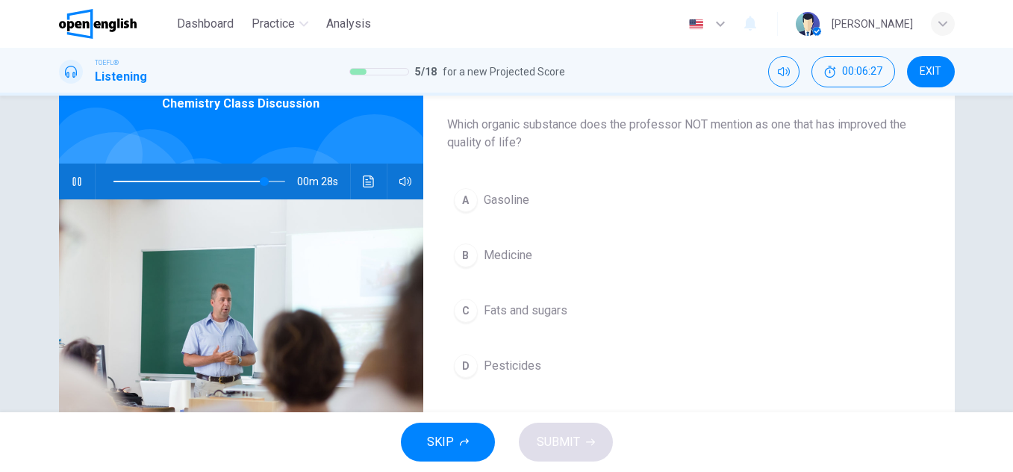
click at [232, 187] on span at bounding box center [199, 181] width 172 height 21
click at [568, 199] on button "A Gasoline" at bounding box center [689, 199] width 484 height 37
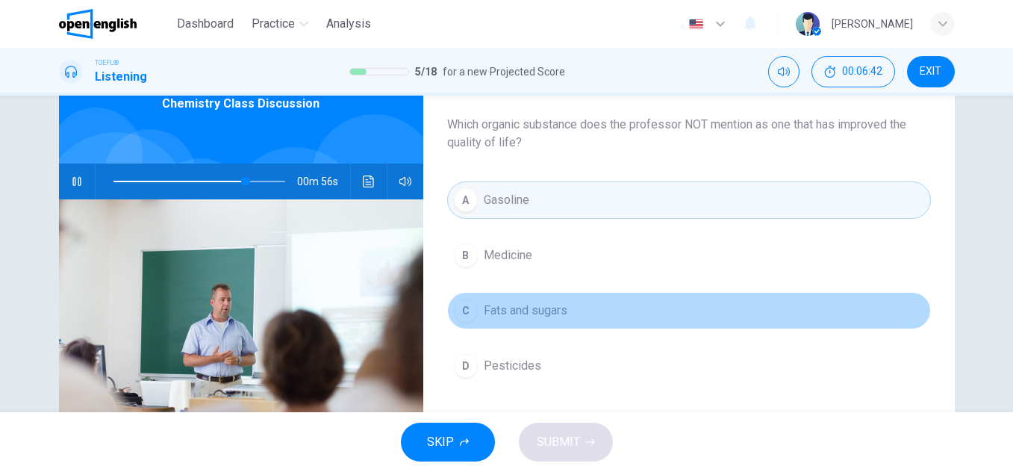
click at [546, 300] on button "C Fats and sugars" at bounding box center [689, 310] width 484 height 37
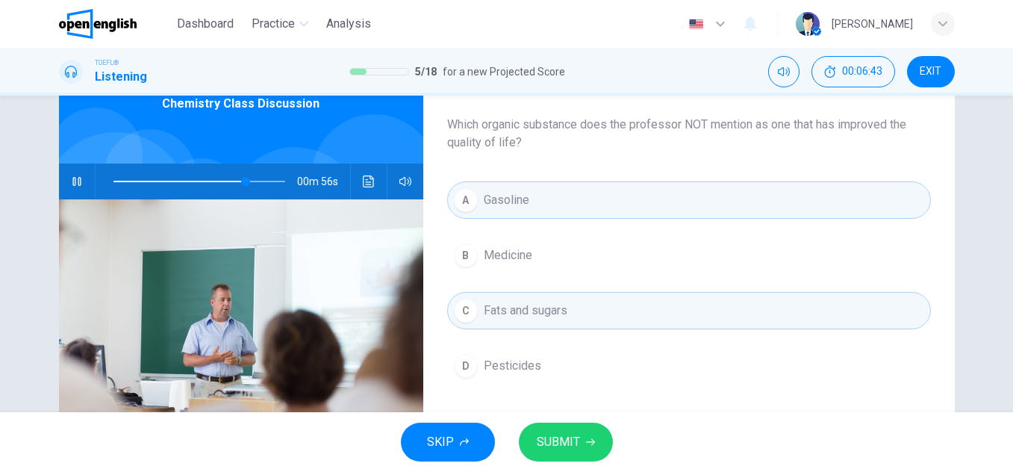
click at [563, 438] on span "SUBMIT" at bounding box center [558, 441] width 43 height 21
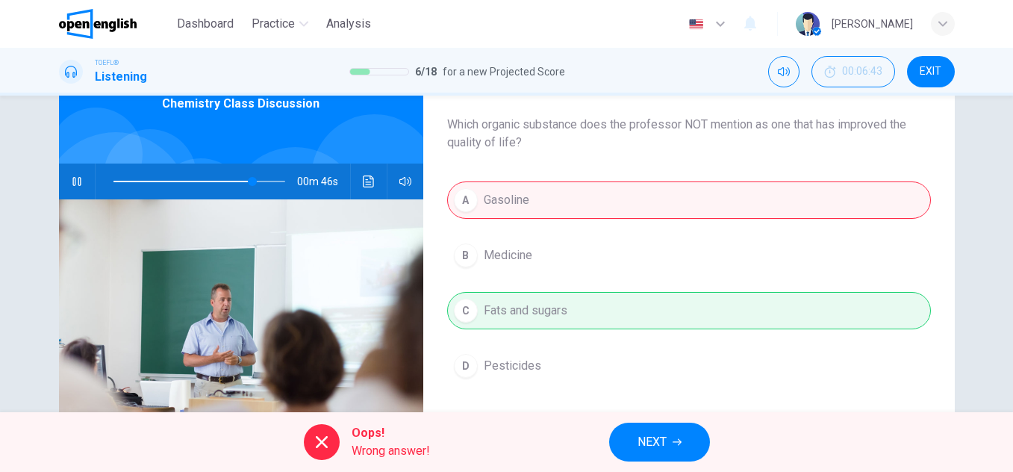
type input "**"
click at [660, 433] on span "NEXT" at bounding box center [652, 441] width 29 height 21
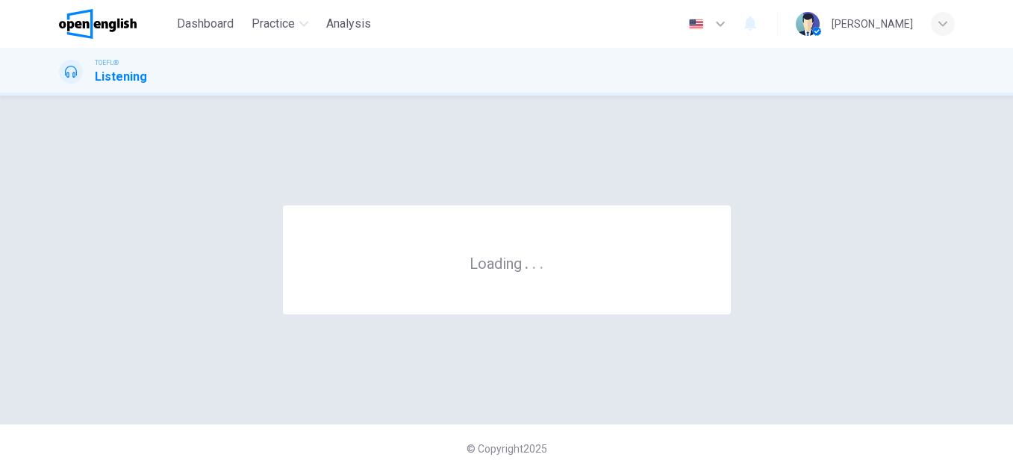
scroll to position [0, 0]
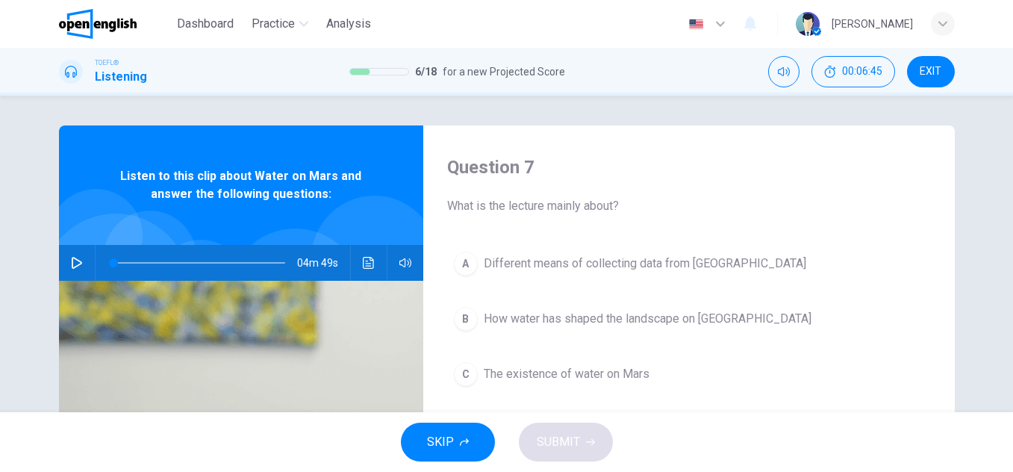
click at [702, 146] on div "Question 7 What is the lecture mainly about? A Different means of collecting da…" at bounding box center [689, 384] width 532 height 519
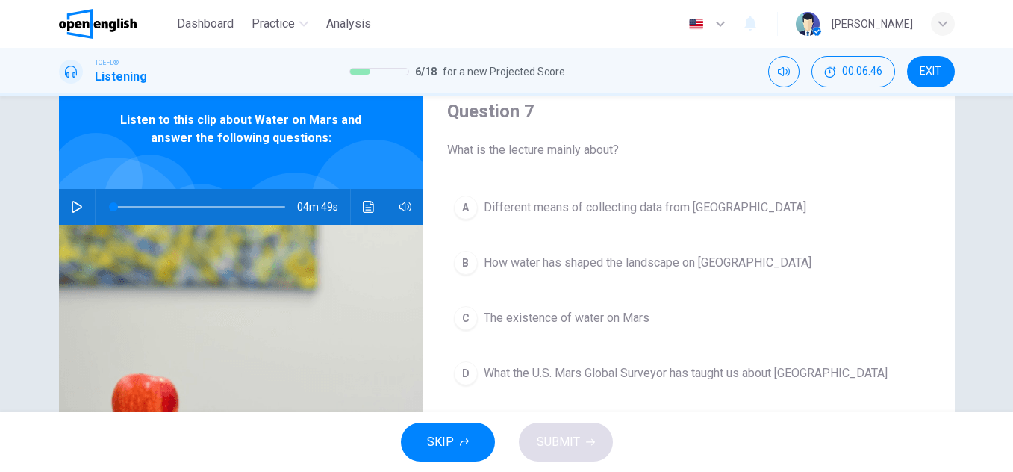
scroll to position [60, 0]
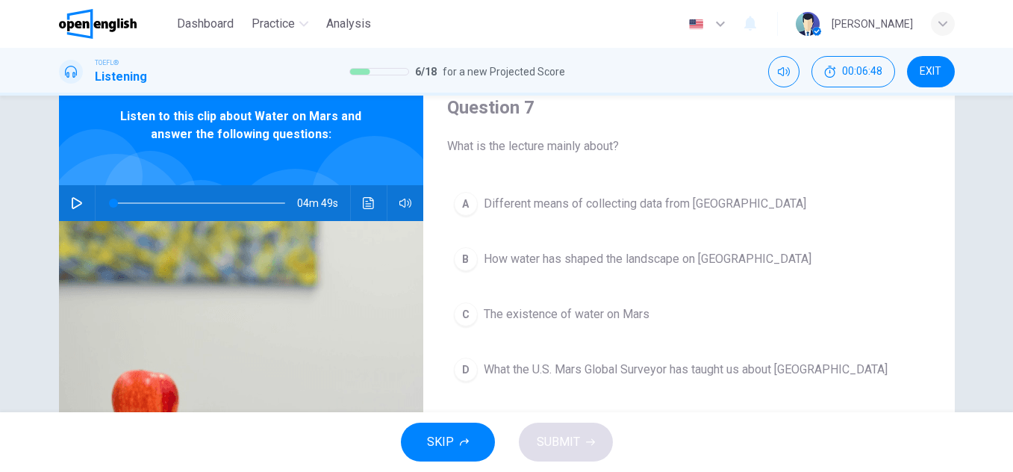
drag, startPoint x: 445, startPoint y: 143, endPoint x: 616, endPoint y: 133, distance: 171.3
click at [616, 133] on div "Question 7 What is the lecture mainly about?" at bounding box center [689, 126] width 484 height 60
drag, startPoint x: 616, startPoint y: 133, endPoint x: 638, endPoint y: 156, distance: 32.2
click at [638, 156] on div "Question 7 What is the lecture mainly about? A Different means of collecting da…" at bounding box center [689, 325] width 532 height 519
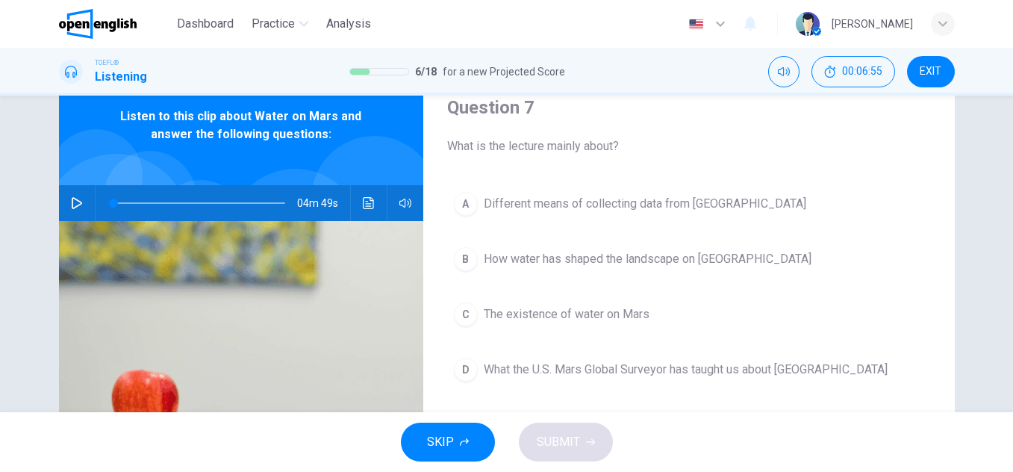
click at [78, 198] on icon "button" at bounding box center [77, 203] width 12 height 12
click at [502, 305] on span "The existence of water on Mars" at bounding box center [567, 314] width 166 height 18
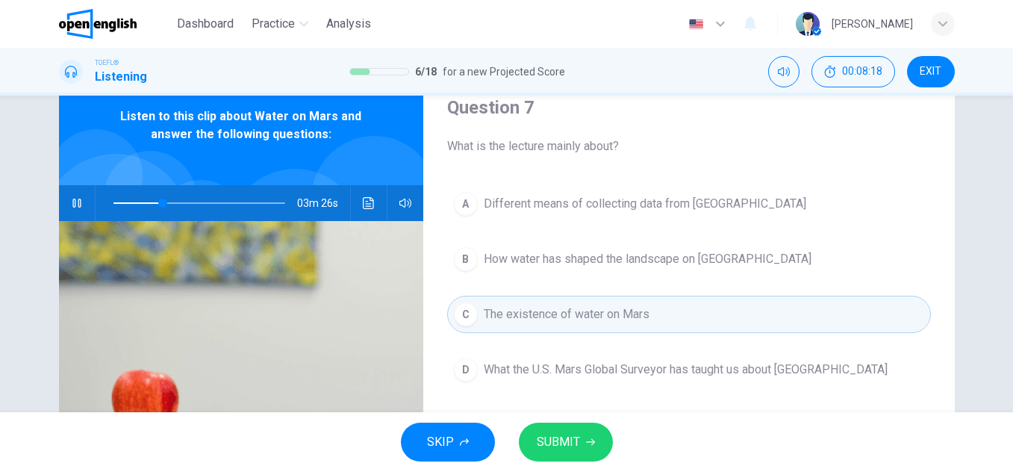
click at [549, 440] on span "SUBMIT" at bounding box center [558, 441] width 43 height 21
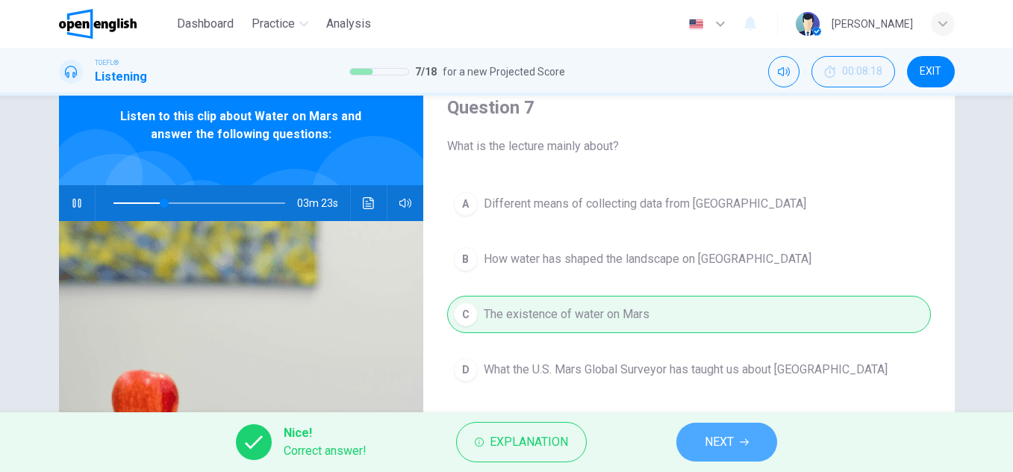
click at [711, 449] on span "NEXT" at bounding box center [719, 441] width 29 height 21
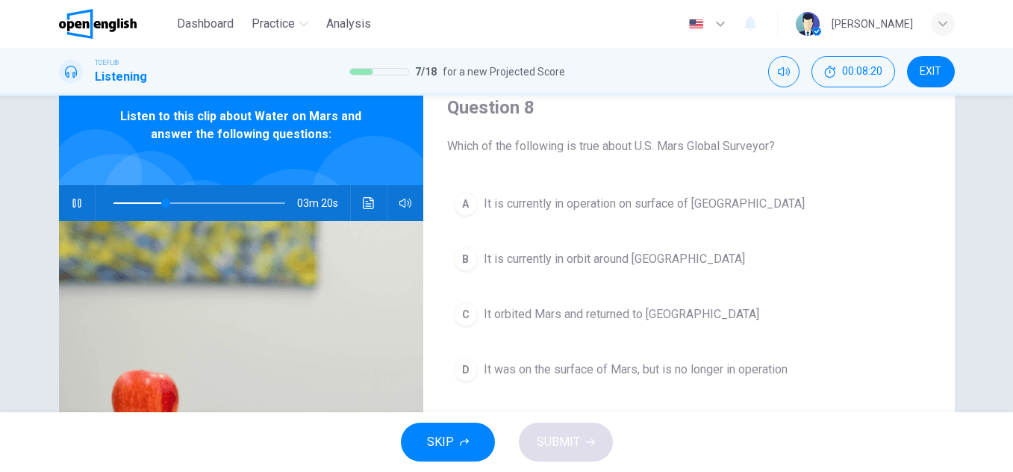
drag, startPoint x: 579, startPoint y: 144, endPoint x: 783, endPoint y: 140, distance: 204.6
click at [783, 140] on span "Which of the following is true about U.S. Mars Global Surveyor?" at bounding box center [689, 146] width 484 height 18
drag, startPoint x: 783, startPoint y: 140, endPoint x: 603, endPoint y: 125, distance: 180.5
click at [603, 125] on div "Question 8 Which of the following is true about U.S. Mars Global Surveyor?" at bounding box center [689, 126] width 484 height 60
drag, startPoint x: 448, startPoint y: 140, endPoint x: 732, endPoint y: 160, distance: 284.4
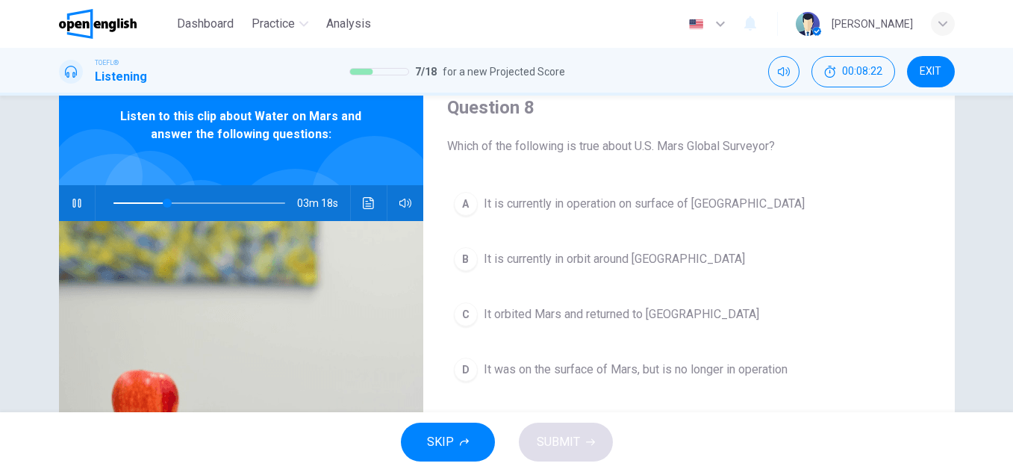
click at [732, 160] on div "Question 8 Which of the following is true about U.S. Mars Global Surveyor? A It…" at bounding box center [689, 325] width 532 height 519
click at [710, 155] on div "Question 8 Which of the following is true about U.S. Mars Global Surveyor? A It…" at bounding box center [689, 325] width 532 height 519
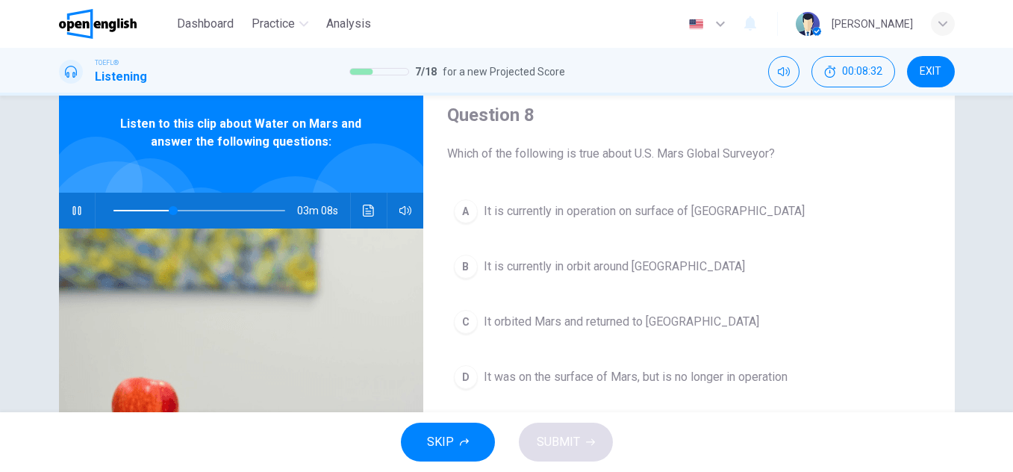
scroll to position [49, 0]
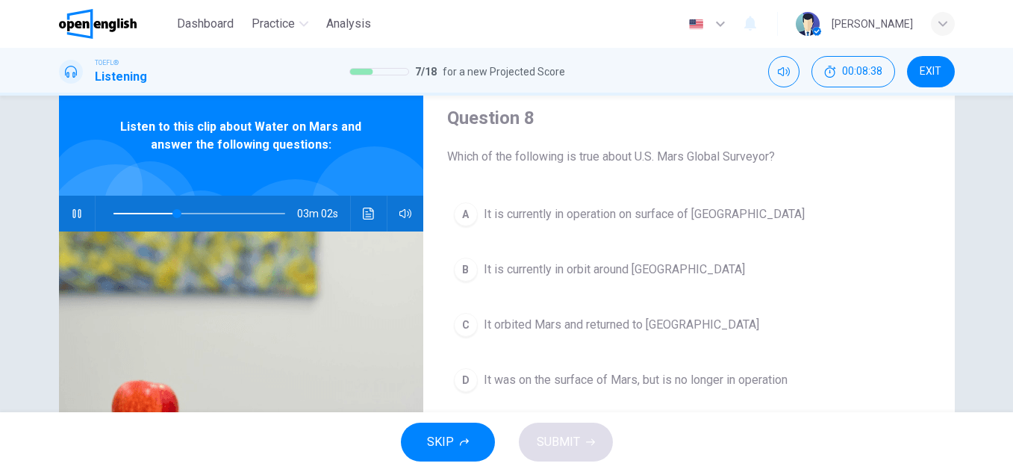
click at [364, 217] on icon "Click to see the audio transcription" at bounding box center [369, 214] width 12 height 12
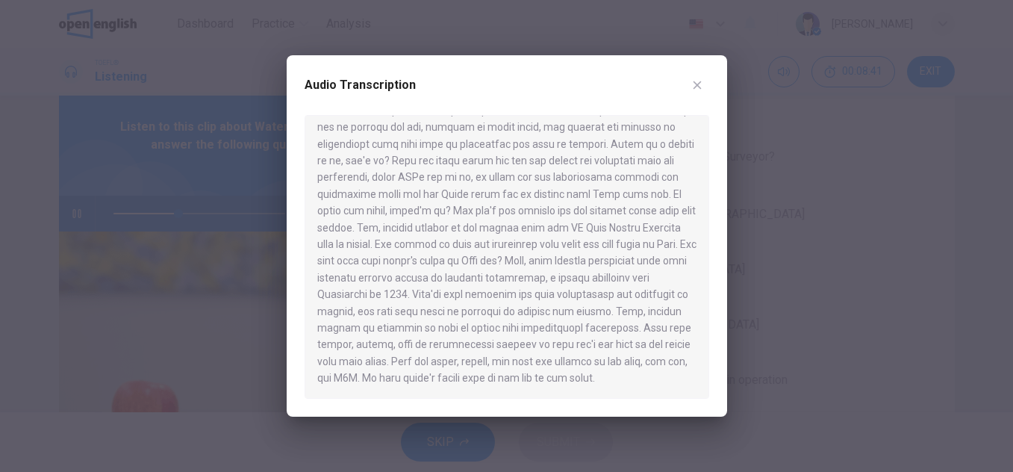
scroll to position [664, 0]
click at [699, 86] on icon "button" at bounding box center [697, 85] width 12 height 12
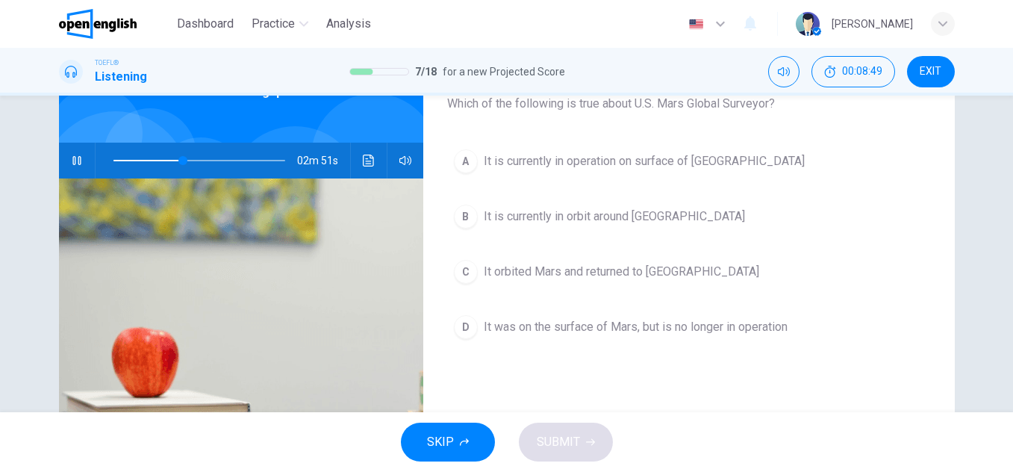
scroll to position [105, 0]
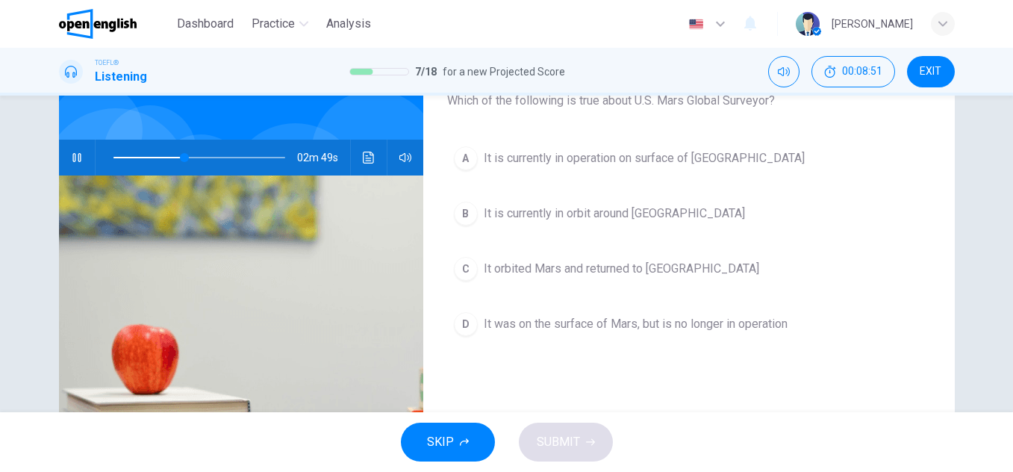
click at [73, 161] on icon "button" at bounding box center [77, 158] width 12 height 12
click at [73, 161] on icon "button" at bounding box center [77, 158] width 10 height 12
click at [138, 156] on span at bounding box center [199, 157] width 172 height 21
click at [537, 202] on button "B It is currently in orbit around [GEOGRAPHIC_DATA]" at bounding box center [689, 213] width 484 height 37
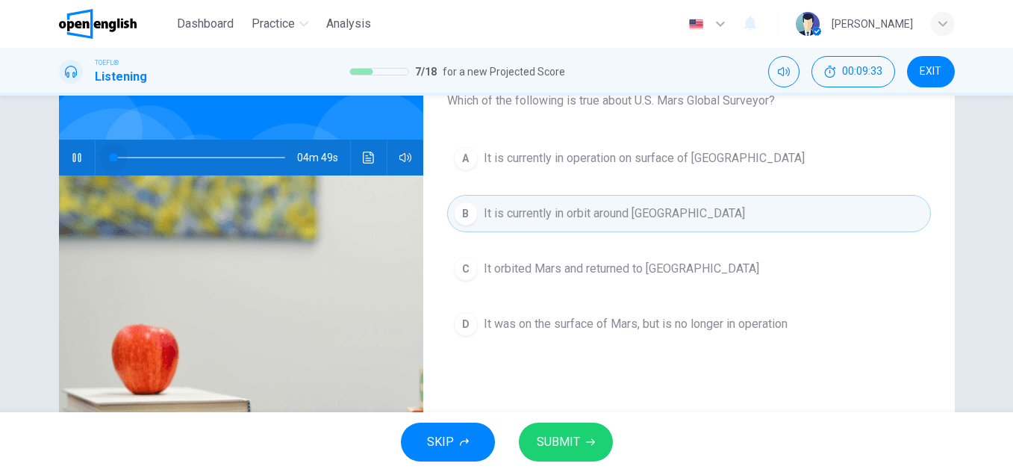
drag, startPoint x: 162, startPoint y: 158, endPoint x: -2, endPoint y: 178, distance: 165.6
click at [0, 178] on html "This site uses cookies, as explained in our Privacy Policy . If you agree to th…" at bounding box center [506, 236] width 1013 height 472
click at [539, 269] on span "It orbited Mars and returned to [GEOGRAPHIC_DATA]" at bounding box center [621, 269] width 275 height 18
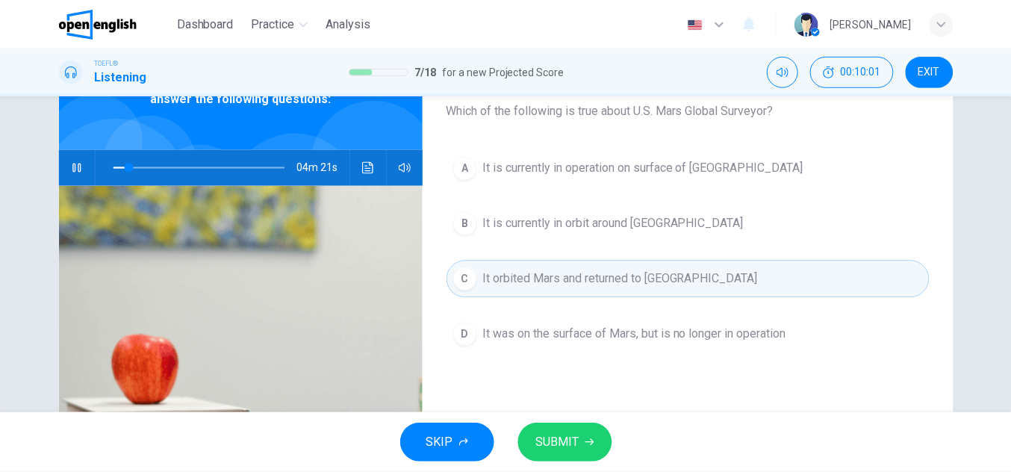
scroll to position [78, 0]
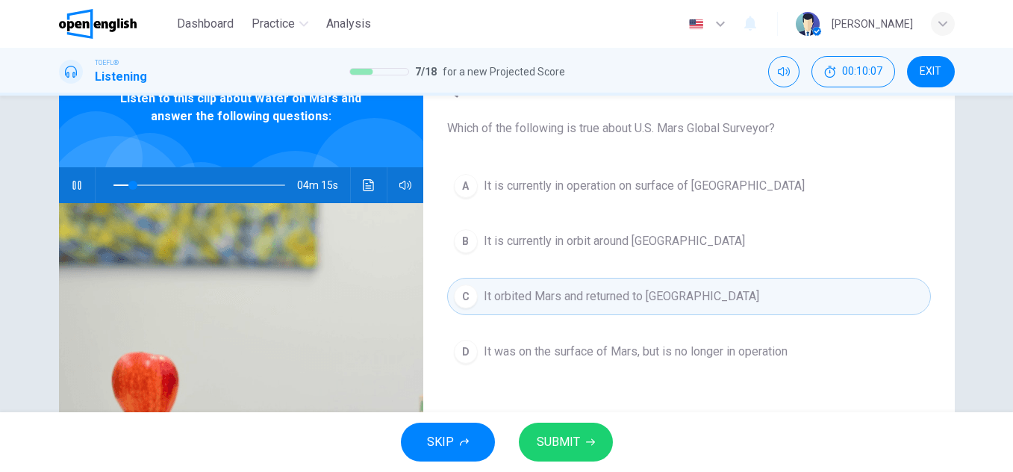
click at [593, 450] on button "SUBMIT" at bounding box center [566, 442] width 94 height 39
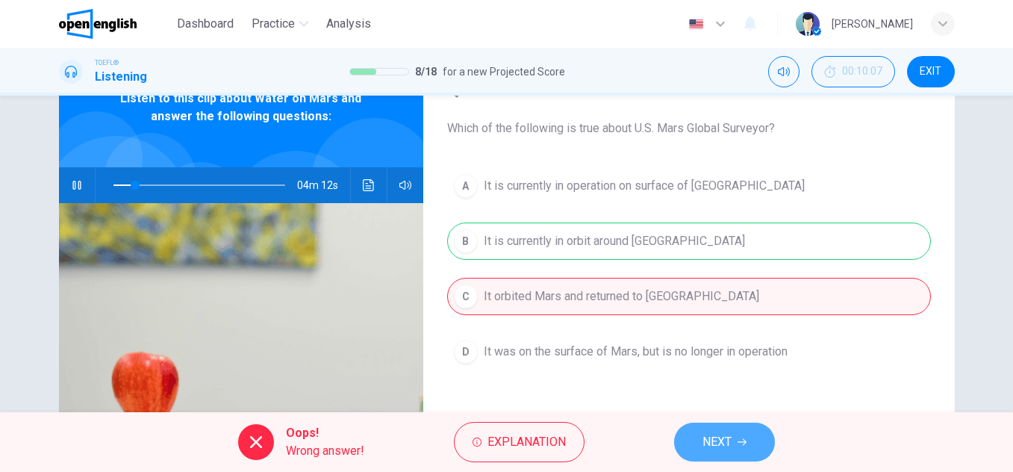
click at [732, 450] on span "NEXT" at bounding box center [716, 441] width 29 height 21
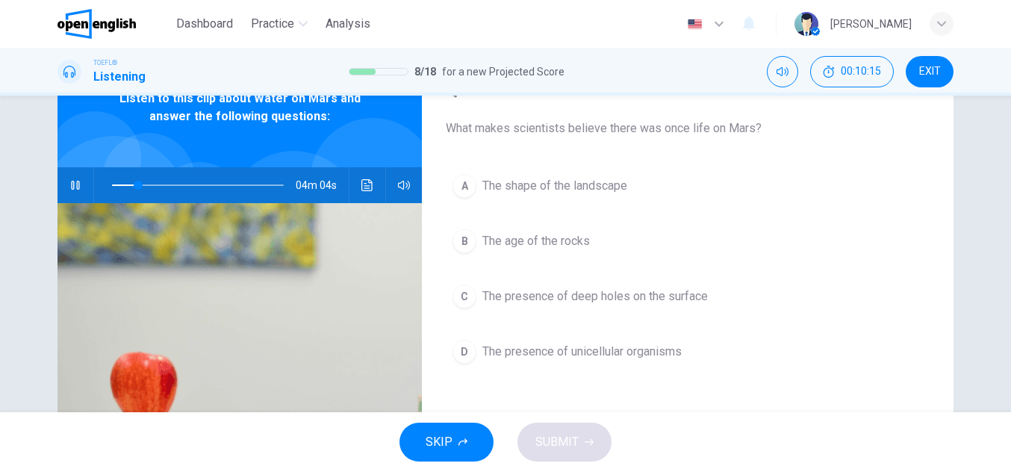
drag, startPoint x: 546, startPoint y: 131, endPoint x: 742, endPoint y: 137, distance: 196.4
click at [742, 137] on span "What makes scientists believe there was once life on Mars?" at bounding box center [688, 128] width 484 height 18
drag, startPoint x: 453, startPoint y: 121, endPoint x: 686, endPoint y: 122, distance: 232.9
click at [686, 122] on span "What makes scientists believe there was once life on Mars?" at bounding box center [688, 128] width 484 height 18
click at [520, 297] on span "The presence of deep holes on the surface" at bounding box center [594, 296] width 225 height 18
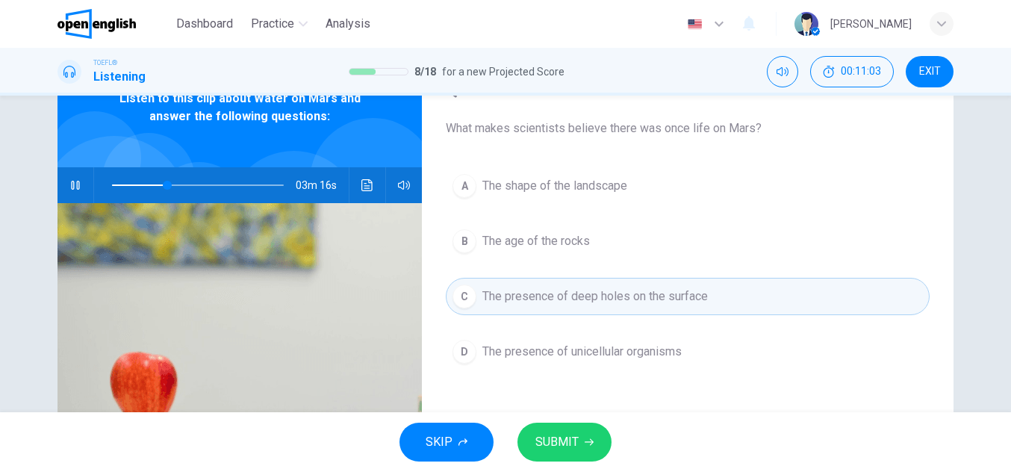
click at [565, 437] on span "SUBMIT" at bounding box center [556, 441] width 43 height 21
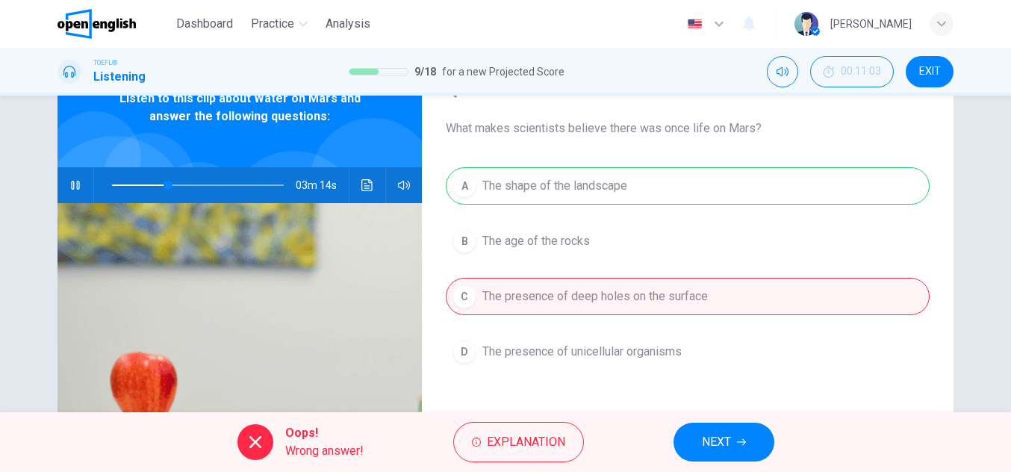
click at [729, 441] on span "NEXT" at bounding box center [716, 441] width 29 height 21
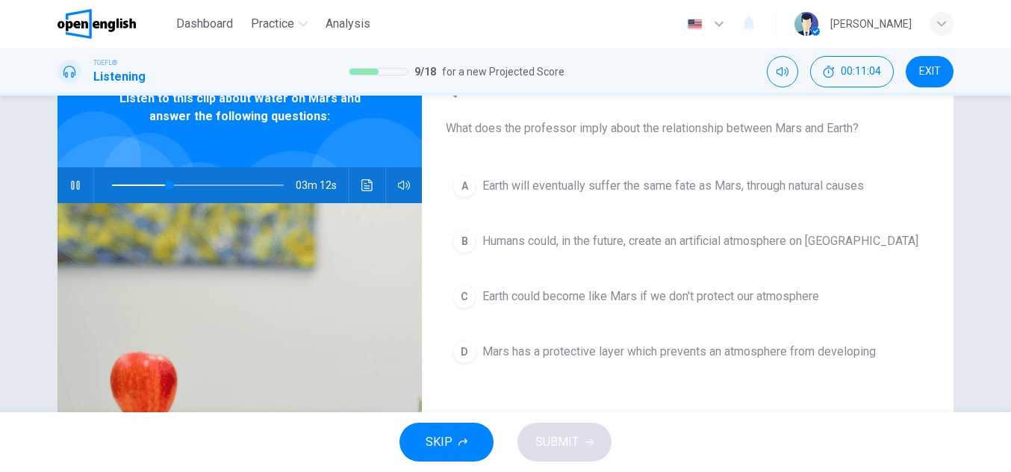
drag, startPoint x: 985, startPoint y: 261, endPoint x: 1010, endPoint y: 249, distance: 28.1
click at [1010, 249] on div "Question 10 What does the professor imply about the relationship between Mars a…" at bounding box center [505, 254] width 1011 height 317
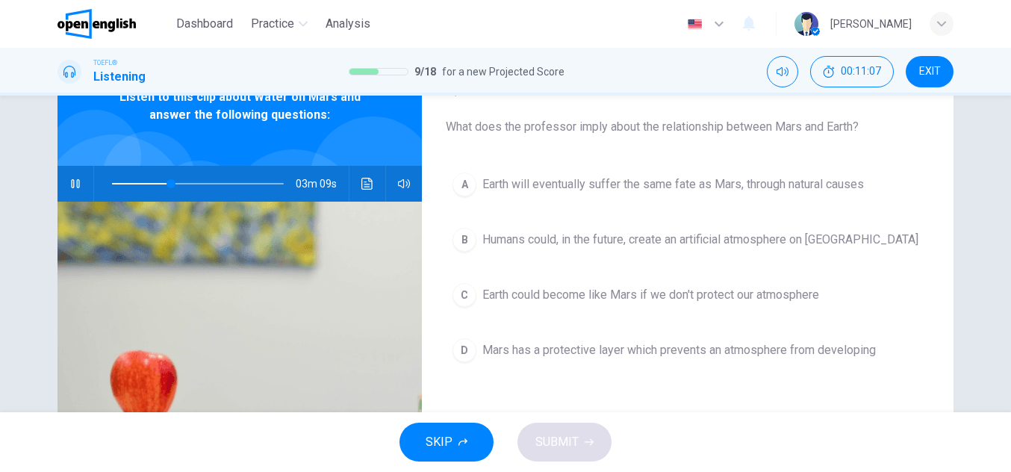
scroll to position [84, 0]
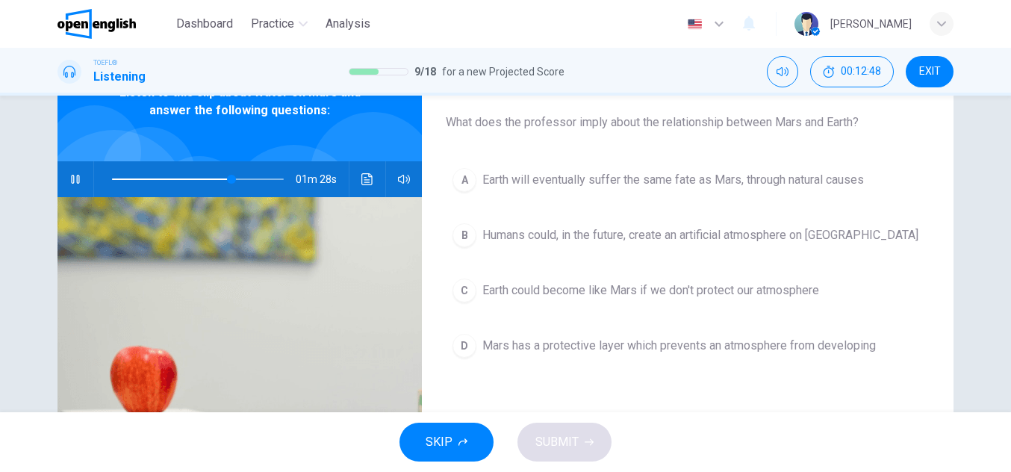
click at [802, 280] on button "C Earth could become like Mars if we don't protect our atmosphere" at bounding box center [688, 290] width 484 height 37
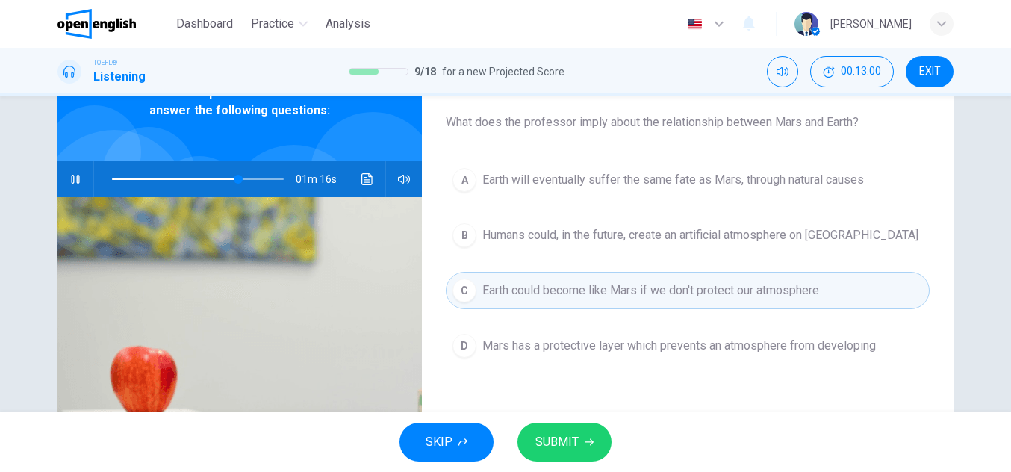
click at [1000, 172] on div "Question 10 What does the professor imply about the relationship between Mars a…" at bounding box center [505, 254] width 1011 height 317
click at [569, 443] on span "SUBMIT" at bounding box center [556, 441] width 43 height 21
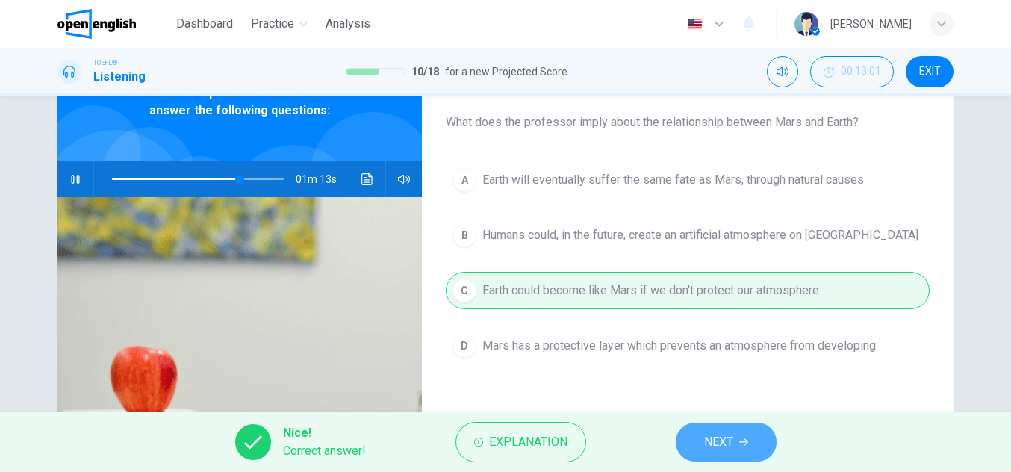
click at [720, 453] on button "NEXT" at bounding box center [726, 442] width 101 height 39
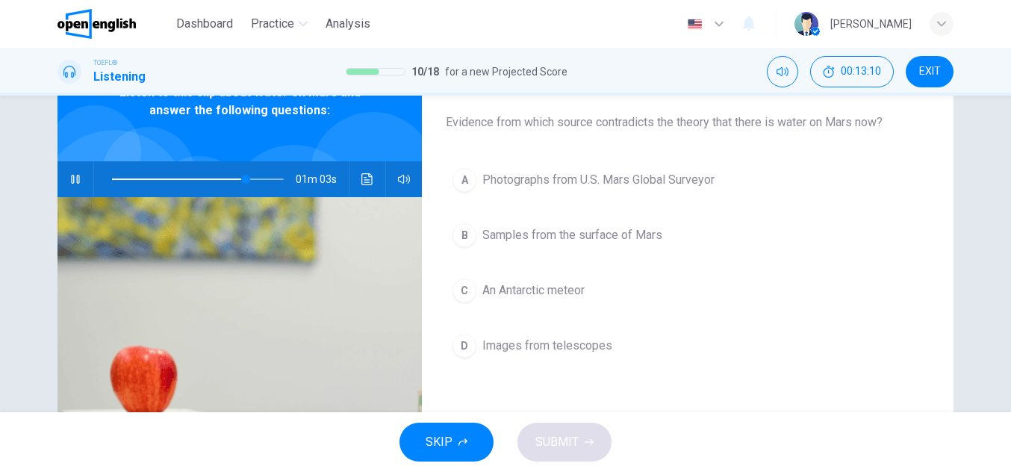
drag, startPoint x: 684, startPoint y: 124, endPoint x: 822, endPoint y: 116, distance: 138.3
click at [822, 116] on span "Evidence from which source contradicts the theory that there is water on Mars n…" at bounding box center [688, 122] width 484 height 18
drag, startPoint x: 822, startPoint y: 116, endPoint x: 897, endPoint y: 121, distance: 74.8
click at [897, 121] on span "Evidence from which source contradicts the theory that there is water on Mars n…" at bounding box center [688, 122] width 484 height 18
click at [660, 173] on span "Photographs from U.S. Mars Global Surveyor" at bounding box center [598, 180] width 232 height 18
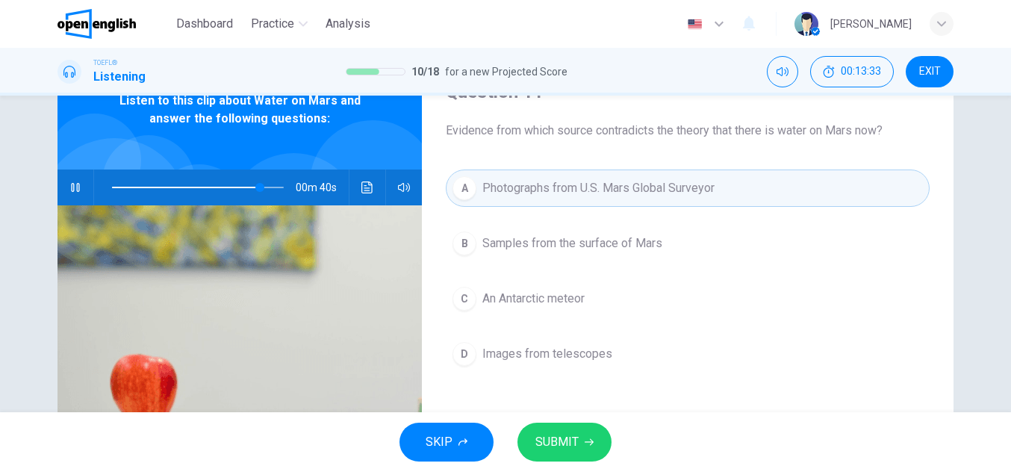
scroll to position [72, 0]
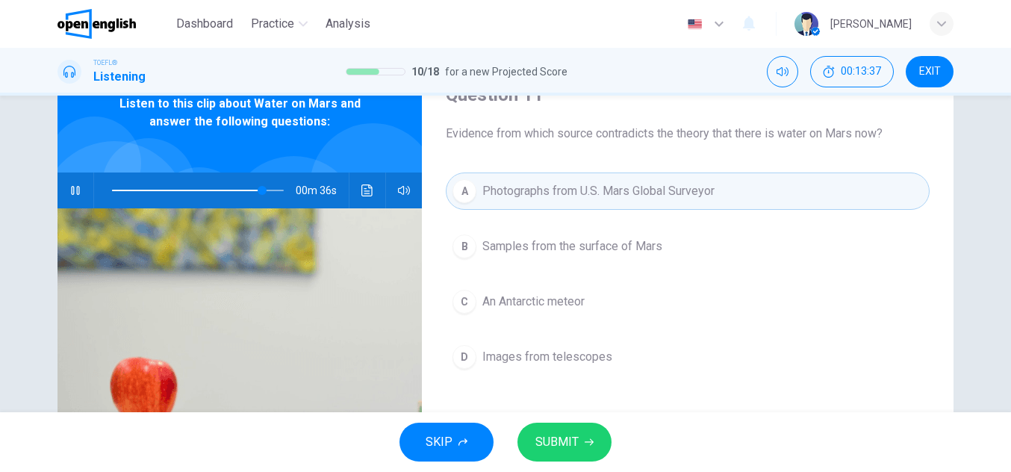
drag, startPoint x: 792, startPoint y: 134, endPoint x: 845, endPoint y: 134, distance: 53.0
click at [845, 134] on span "Evidence from which source contradicts the theory that there is water on Mars n…" at bounding box center [688, 134] width 484 height 18
click at [623, 307] on button "C An Antarctic meteor" at bounding box center [688, 301] width 484 height 37
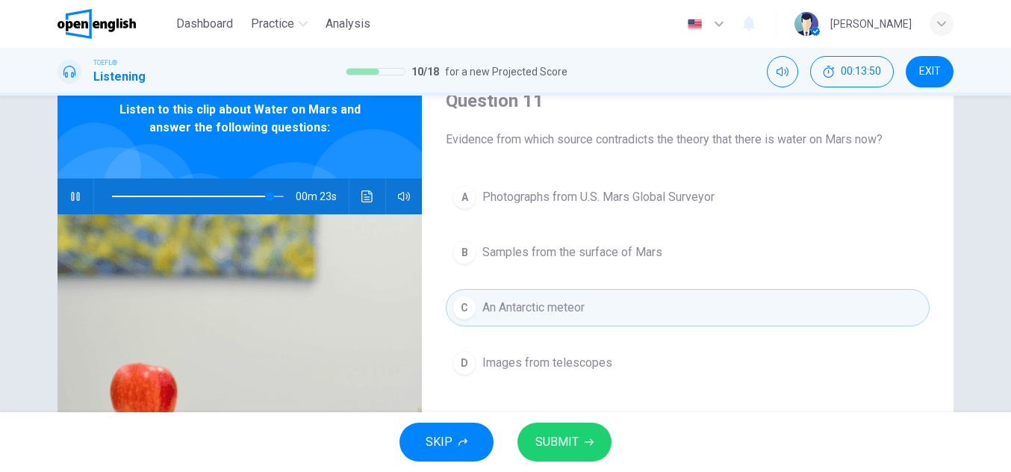
scroll to position [65, 0]
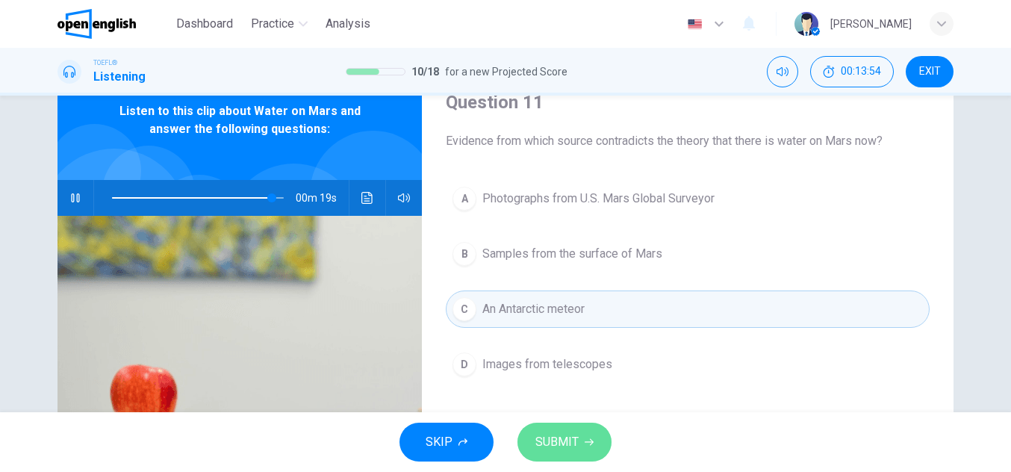
click at [581, 438] on button "SUBMIT" at bounding box center [564, 442] width 94 height 39
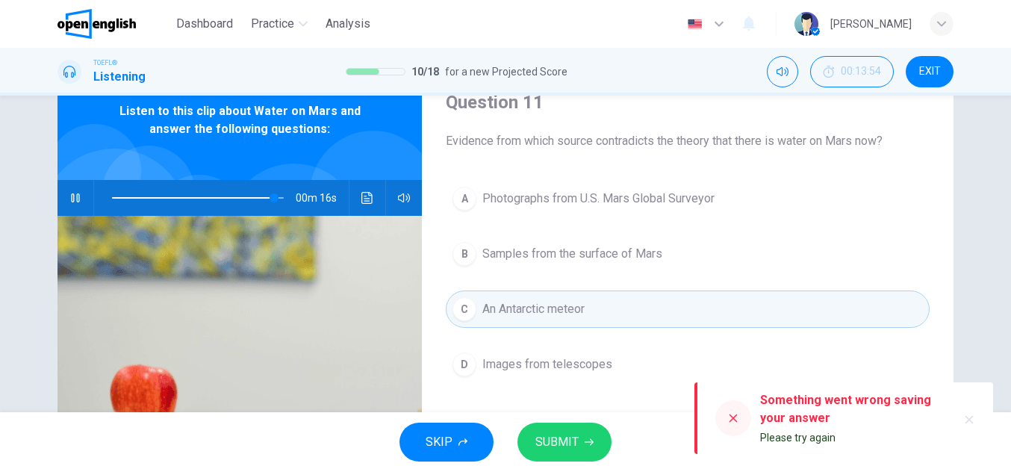
click at [580, 438] on button "SUBMIT" at bounding box center [564, 442] width 94 height 39
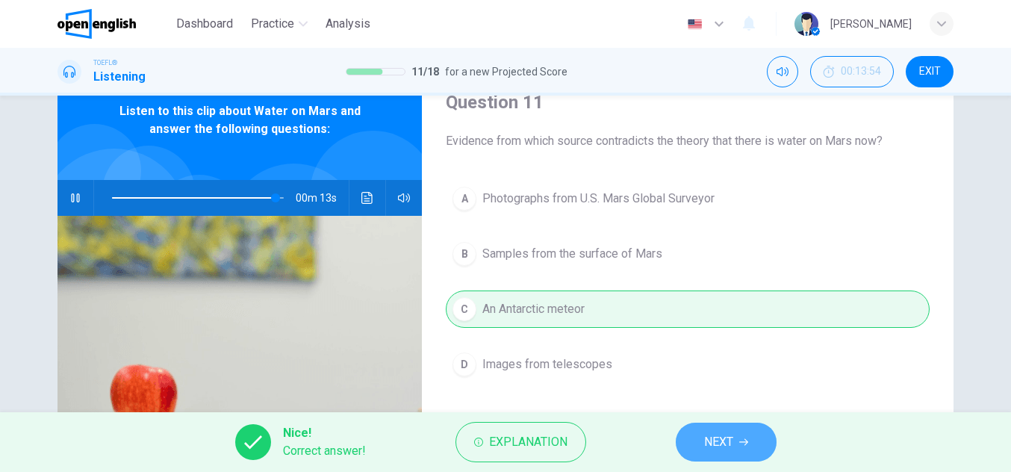
click at [693, 453] on button "NEXT" at bounding box center [726, 442] width 101 height 39
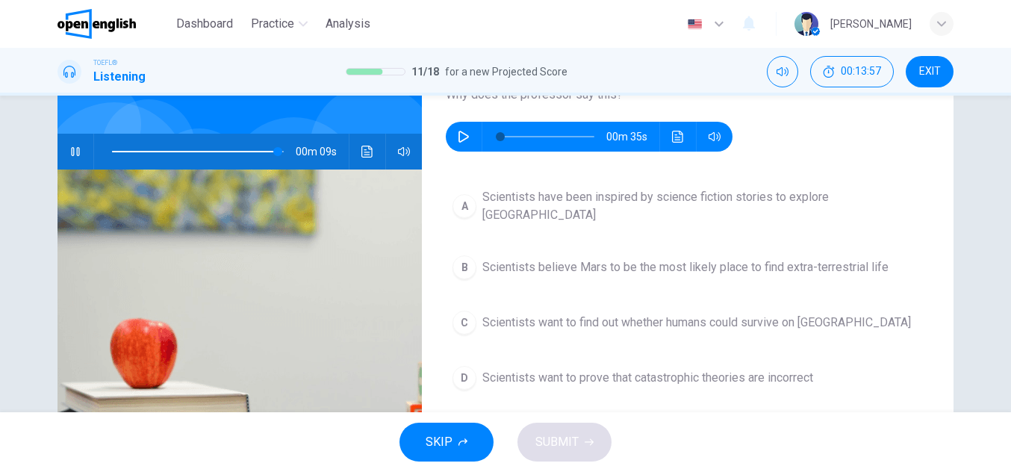
scroll to position [113, 0]
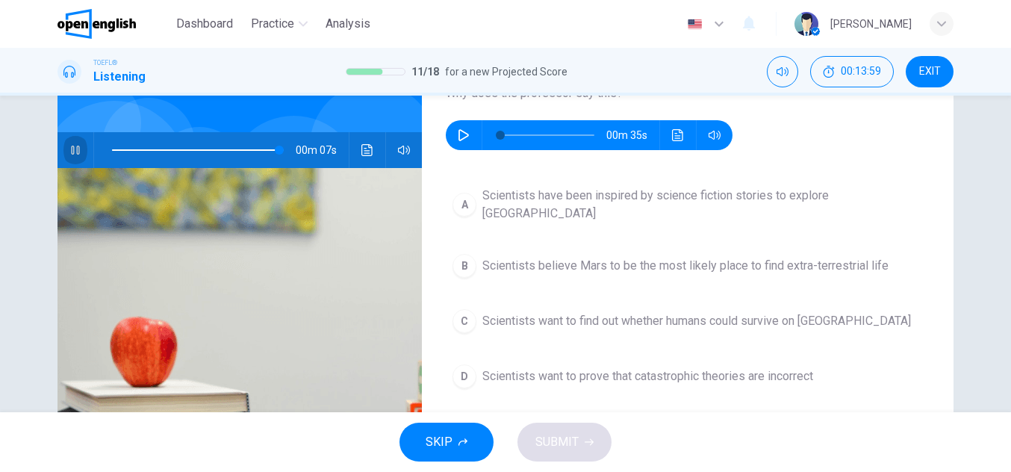
click at [79, 158] on button "button" at bounding box center [75, 150] width 24 height 36
type input "**"
click at [467, 132] on button "button" at bounding box center [464, 135] width 24 height 30
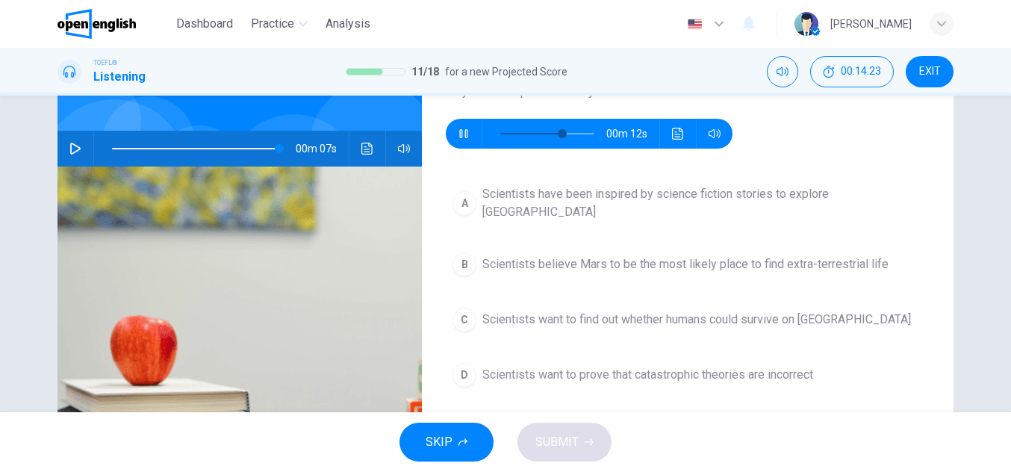
scroll to position [116, 0]
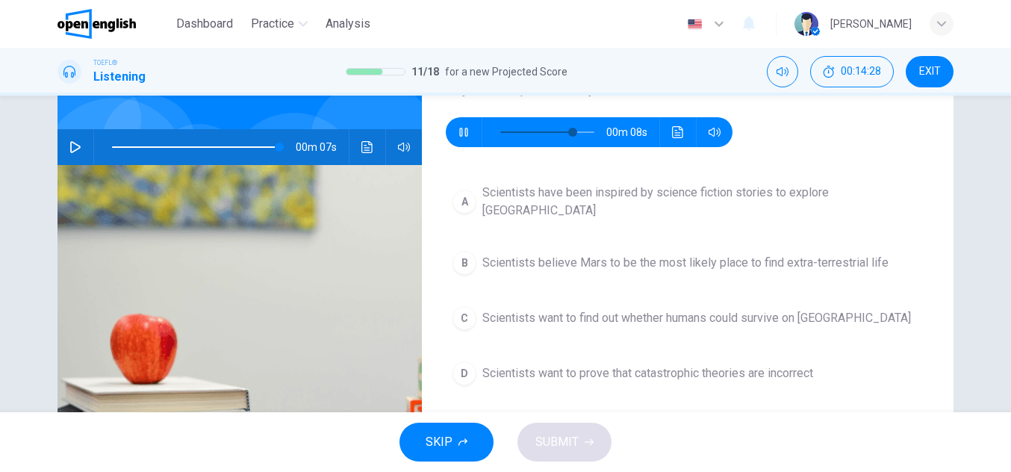
type input "**"
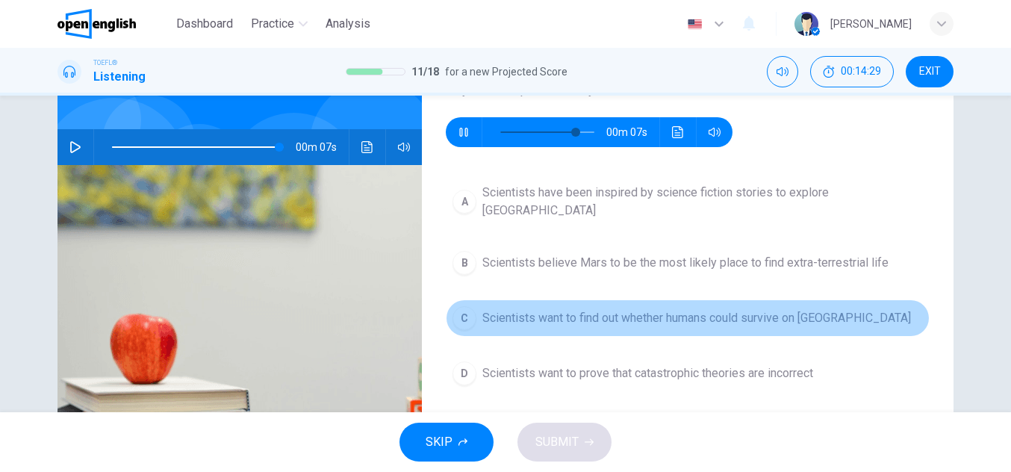
click at [760, 314] on span "Scientists want to find out whether humans could survive on [GEOGRAPHIC_DATA]" at bounding box center [696, 318] width 428 height 18
type input "**"
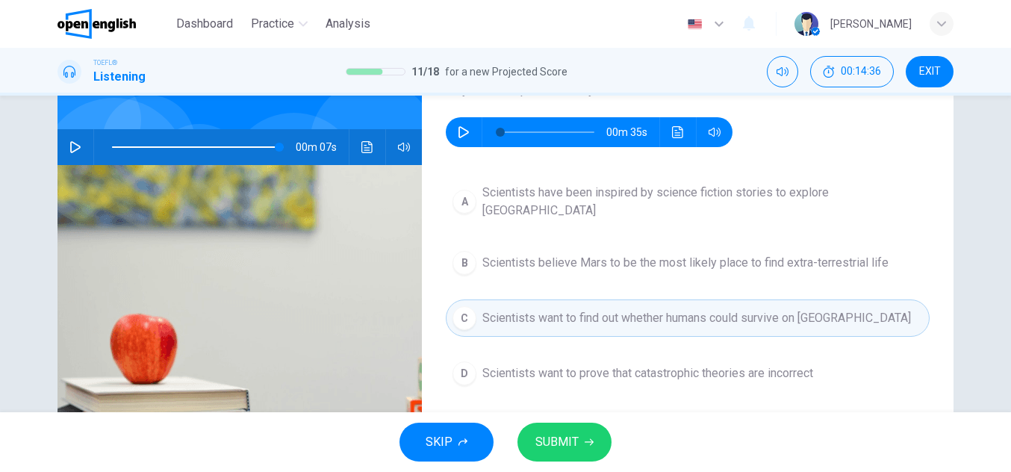
click at [467, 132] on button "button" at bounding box center [464, 132] width 24 height 30
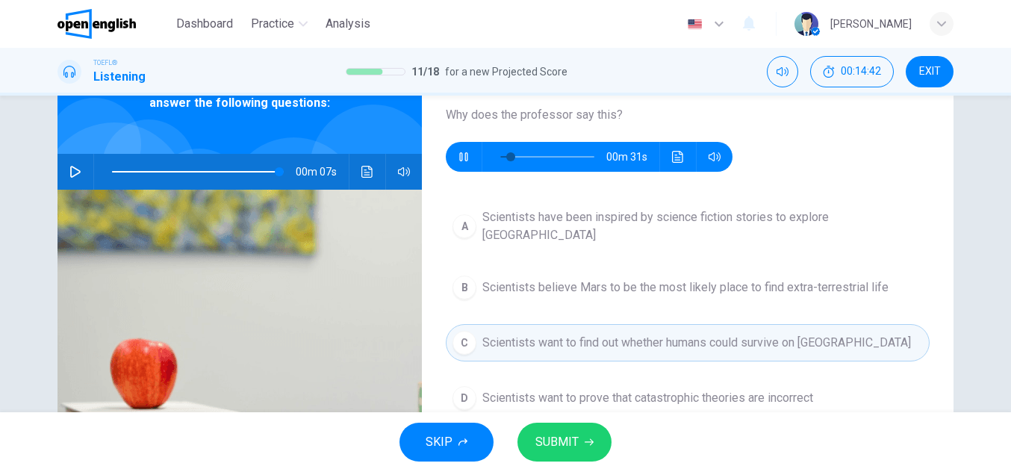
scroll to position [111, 0]
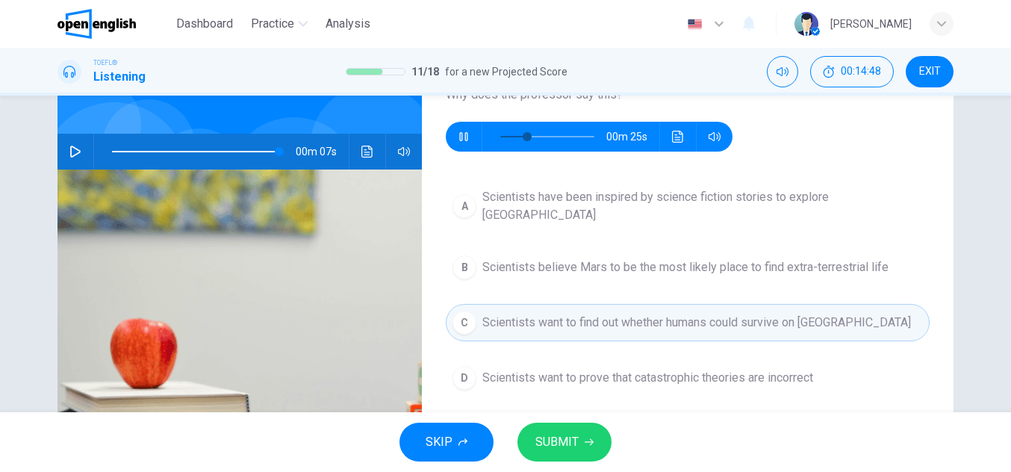
type input "**"
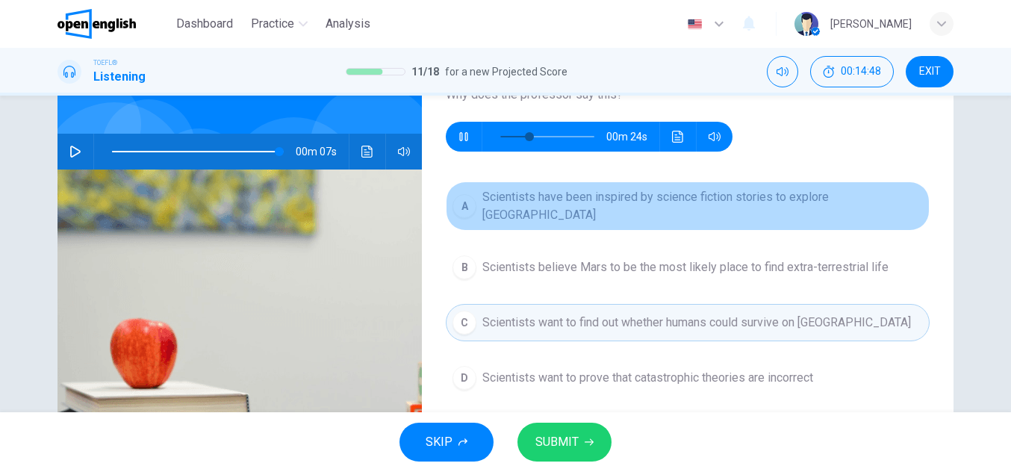
click at [779, 199] on span "Scientists have been inspired by science fiction stories to explore [GEOGRAPHIC…" at bounding box center [702, 206] width 440 height 36
type input "**"
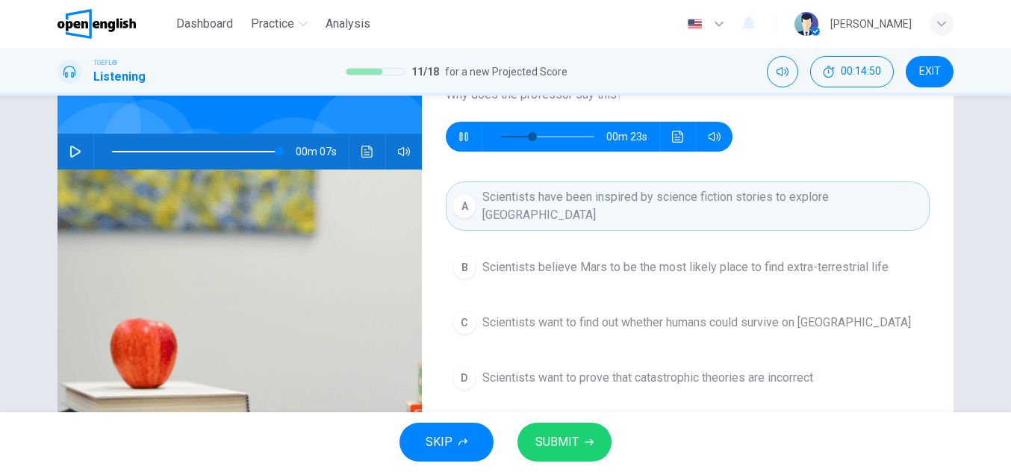
scroll to position [116, 0]
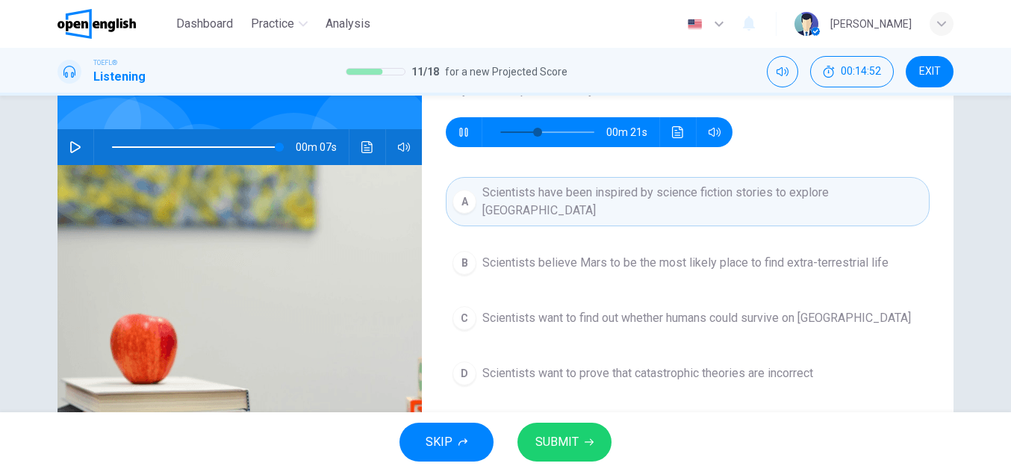
type input "**"
click at [570, 442] on span "SUBMIT" at bounding box center [556, 441] width 43 height 21
type input "**"
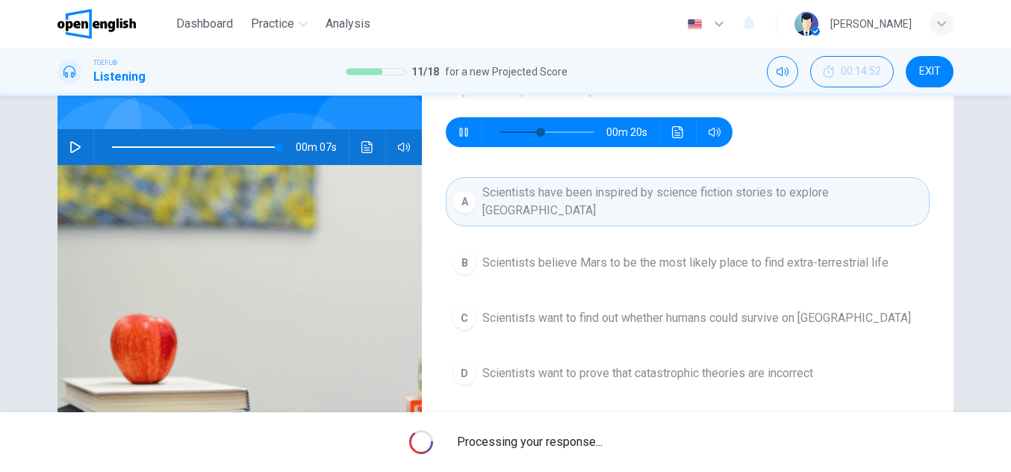
type input "**"
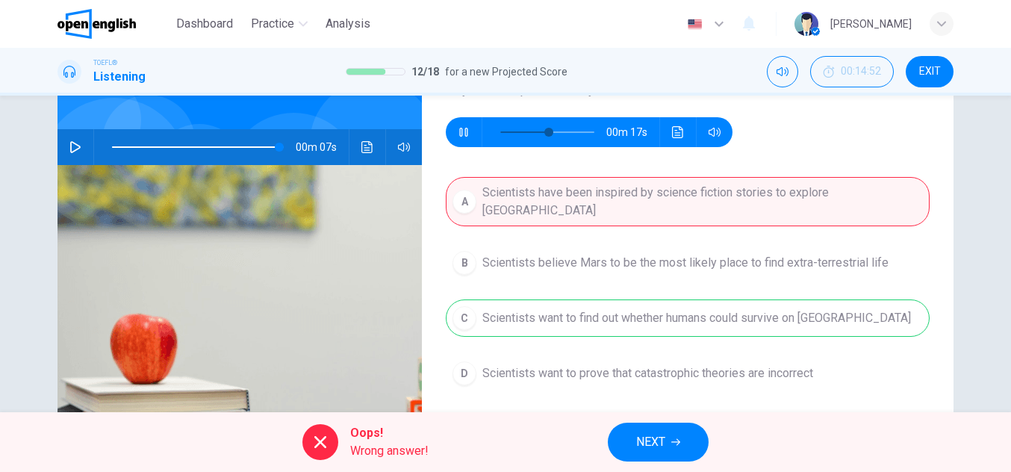
type input "**"
click at [661, 446] on span "NEXT" at bounding box center [650, 441] width 29 height 21
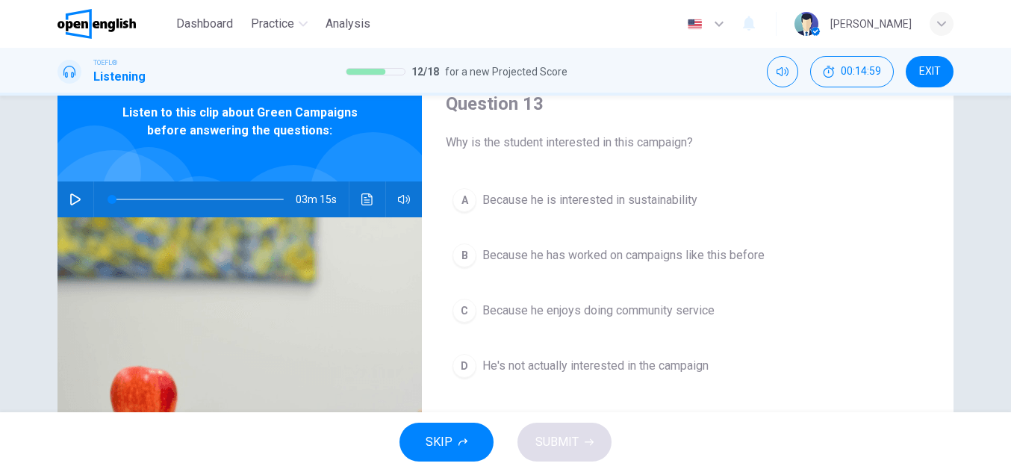
scroll to position [62, 0]
click at [65, 200] on button "button" at bounding box center [75, 201] width 24 height 36
type input "*"
click at [540, 362] on span "He's not actually interested in the campaign" at bounding box center [595, 367] width 226 height 18
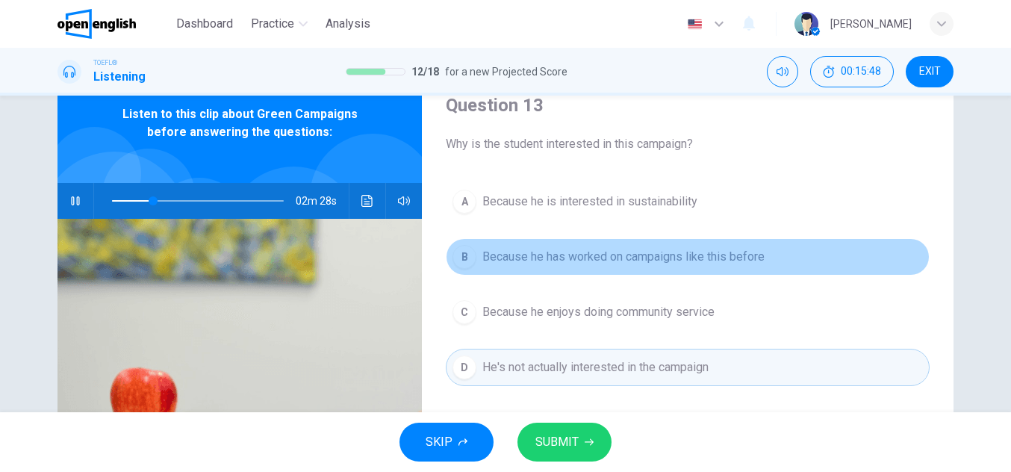
click at [726, 258] on span "Because he has worked on campaigns like this before" at bounding box center [623, 257] width 282 height 18
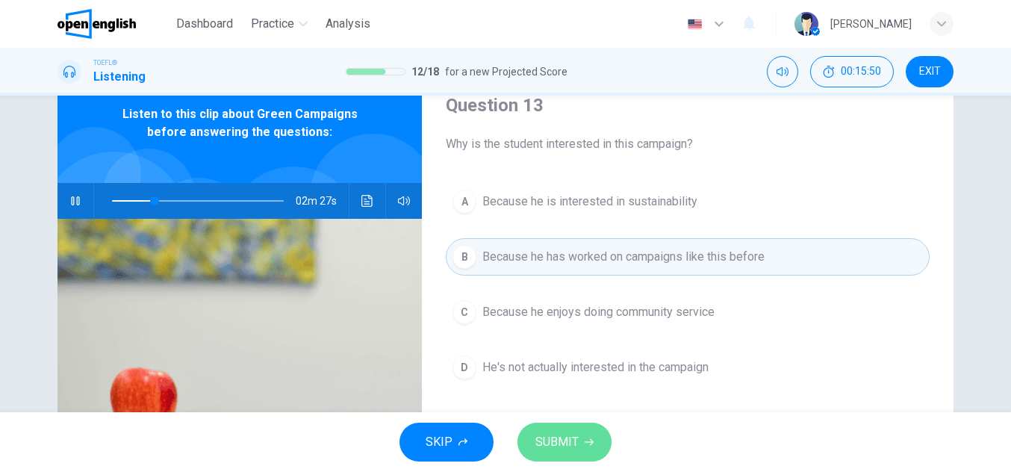
click at [569, 454] on button "SUBMIT" at bounding box center [564, 442] width 94 height 39
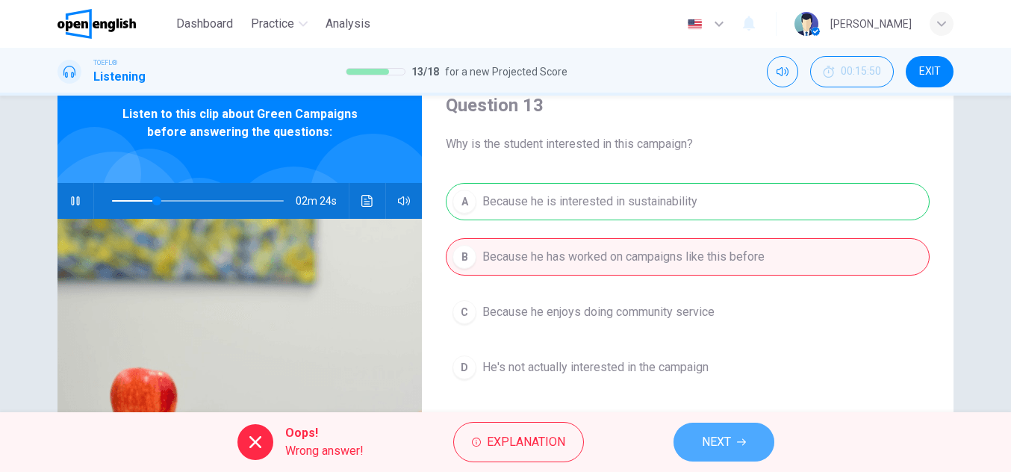
click at [729, 434] on span "NEXT" at bounding box center [716, 441] width 29 height 21
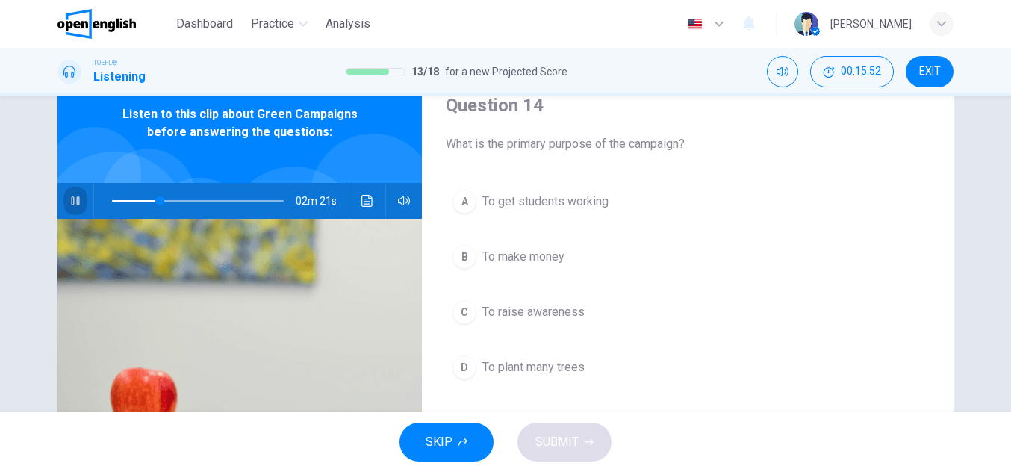
click at [69, 197] on icon "button" at bounding box center [75, 201] width 12 height 12
click at [143, 201] on span at bounding box center [146, 200] width 9 height 9
click at [70, 196] on icon "button" at bounding box center [75, 201] width 10 height 12
click at [69, 196] on icon "button" at bounding box center [75, 201] width 12 height 12
click at [70, 201] on icon "button" at bounding box center [75, 201] width 12 height 12
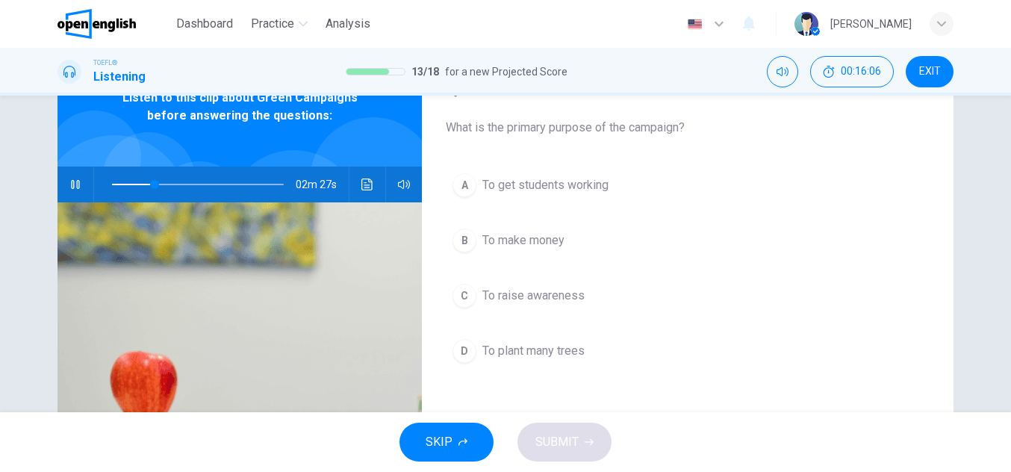
scroll to position [75, 0]
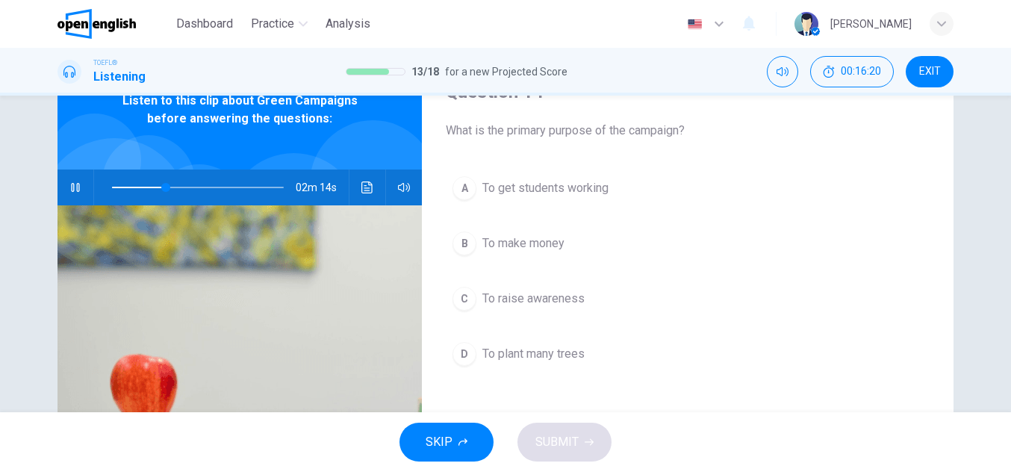
click at [546, 184] on span "To get students working" at bounding box center [545, 188] width 126 height 18
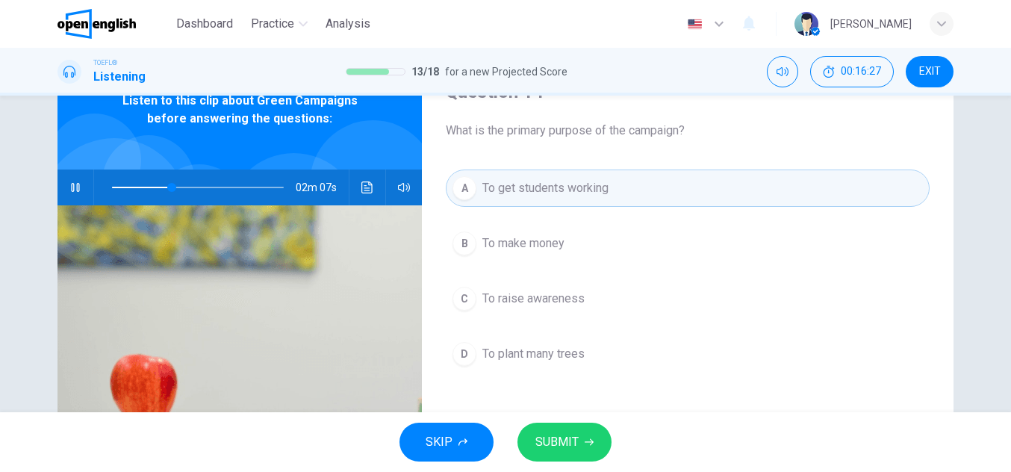
drag, startPoint x: 607, startPoint y: 311, endPoint x: 755, endPoint y: 473, distance: 219.3
click at [755, 471] on html "This site uses cookies, as explained in our Privacy Policy . If you agree to th…" at bounding box center [505, 236] width 1011 height 472
click at [570, 438] on span "SUBMIT" at bounding box center [556, 441] width 43 height 21
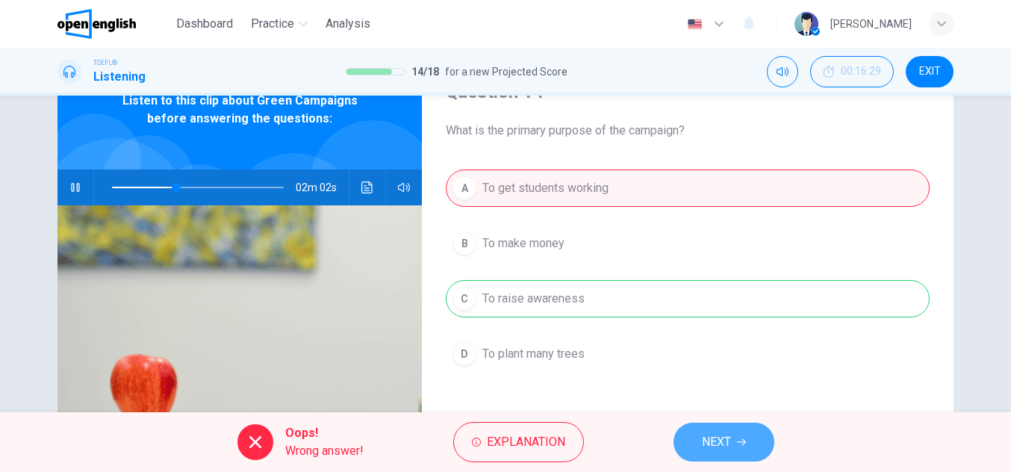
click at [730, 444] on span "NEXT" at bounding box center [716, 441] width 29 height 21
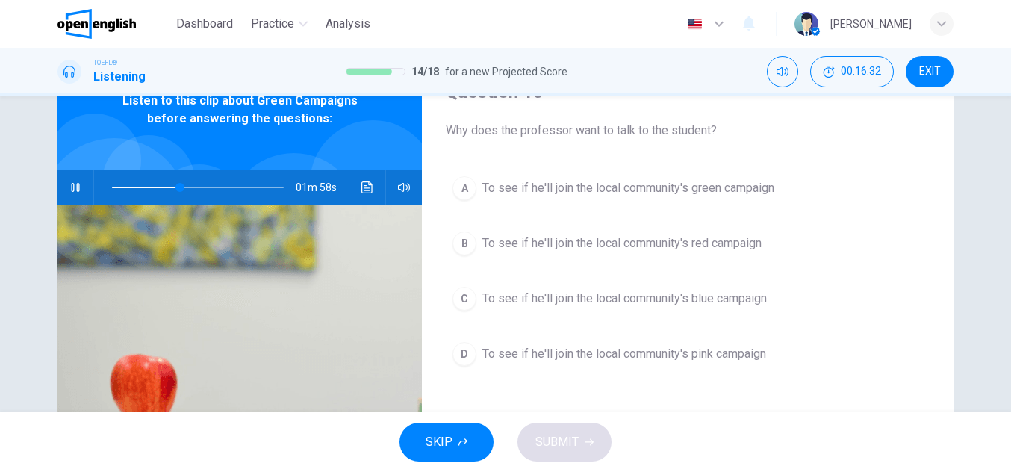
drag, startPoint x: 526, startPoint y: 134, endPoint x: 697, endPoint y: 132, distance: 171.0
click at [697, 132] on span "Why does the professor want to talk to the student?" at bounding box center [688, 131] width 484 height 18
click at [64, 195] on button "button" at bounding box center [75, 187] width 24 height 36
drag, startPoint x: 558, startPoint y: 113, endPoint x: 703, endPoint y: 126, distance: 145.4
click at [703, 126] on div "Question 15 Why does the professor want to talk to the student?" at bounding box center [688, 110] width 484 height 60
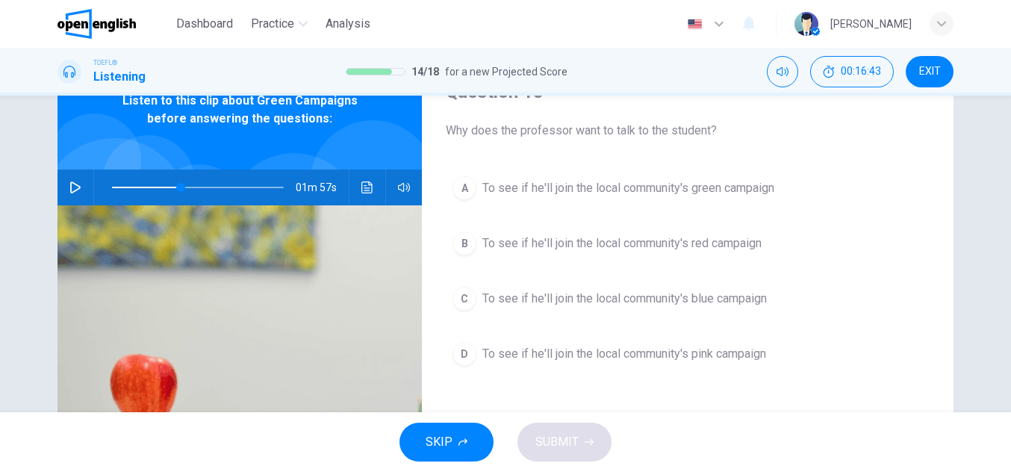
click at [517, 183] on span "To see if he'll join the local community's green campaign" at bounding box center [628, 188] width 292 height 18
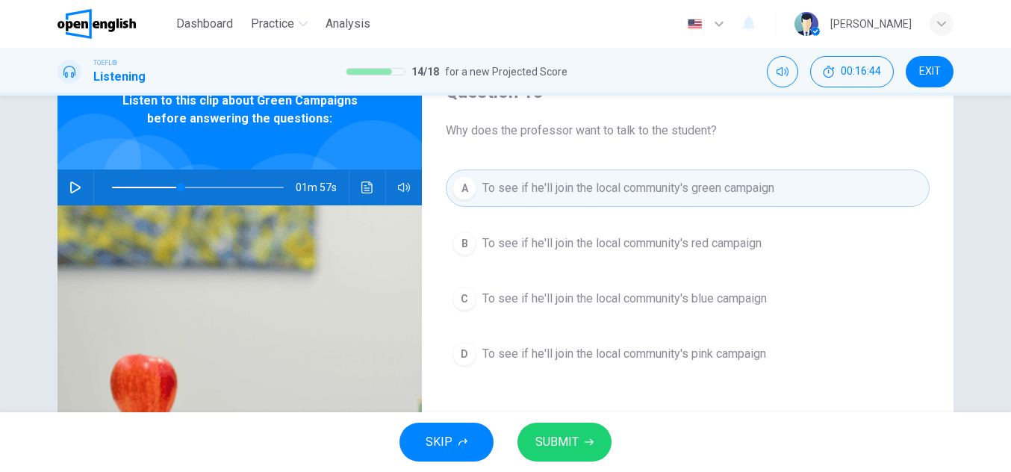
click at [573, 445] on span "SUBMIT" at bounding box center [556, 441] width 43 height 21
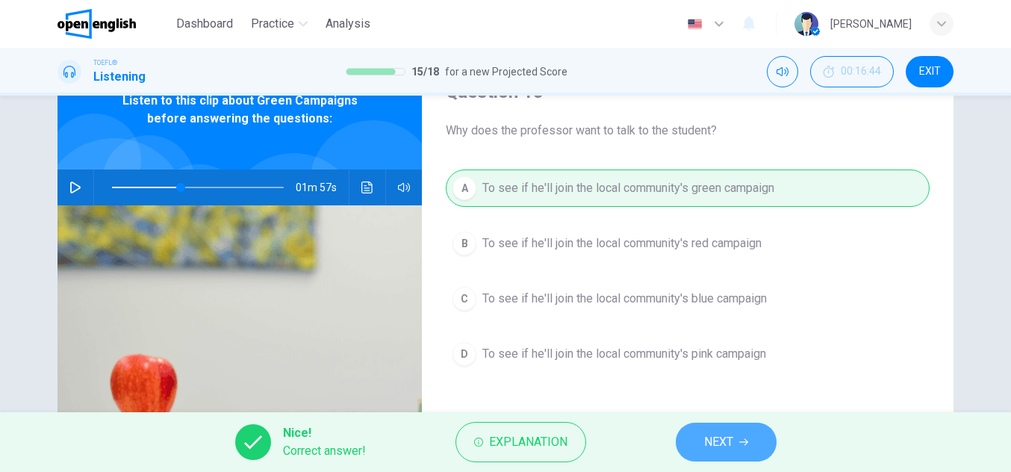
click at [696, 443] on button "NEXT" at bounding box center [726, 442] width 101 height 39
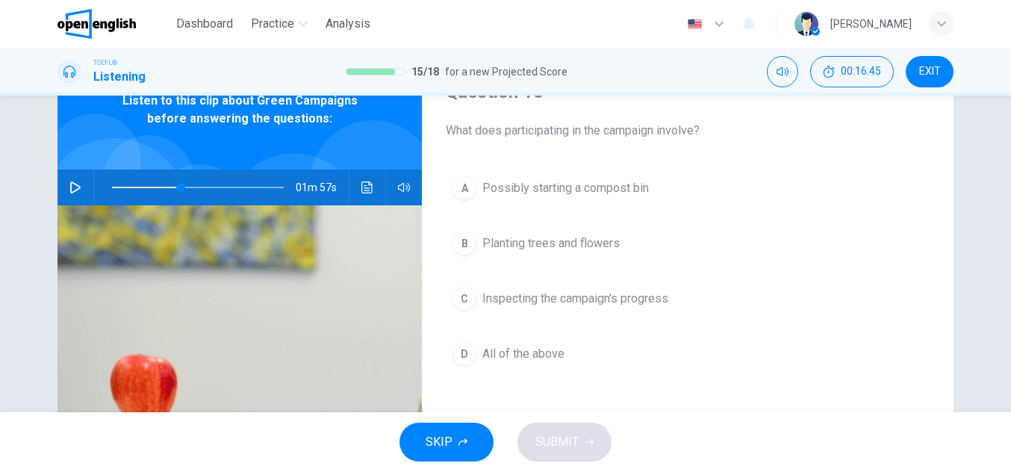
click at [75, 193] on icon "button" at bounding box center [75, 187] width 12 height 12
click at [540, 296] on span "Inspecting the campaign's progress" at bounding box center [575, 299] width 186 height 18
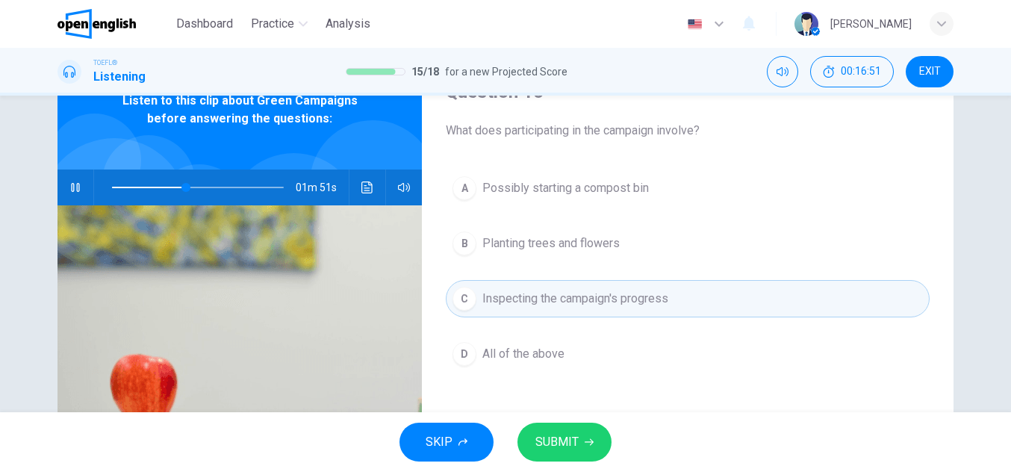
click at [561, 426] on button "SUBMIT" at bounding box center [564, 442] width 94 height 39
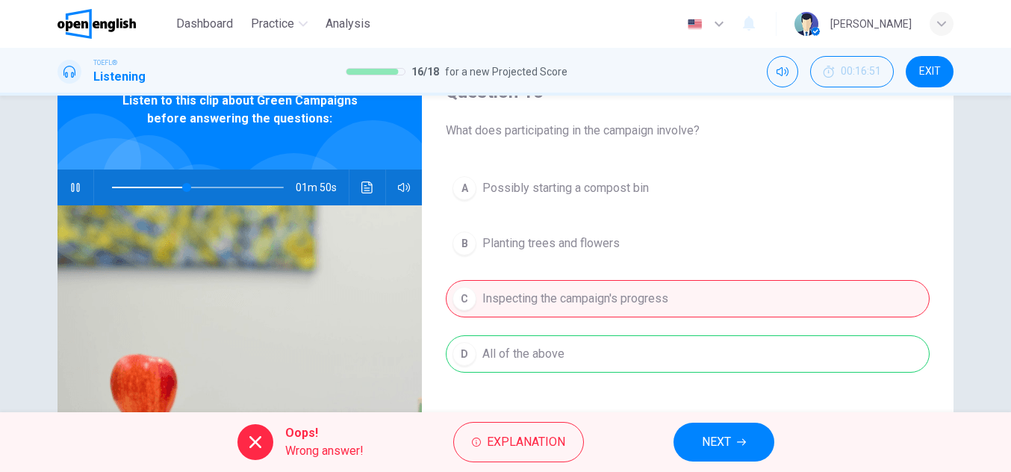
type input "**"
click at [715, 431] on button "NEXT" at bounding box center [723, 442] width 101 height 39
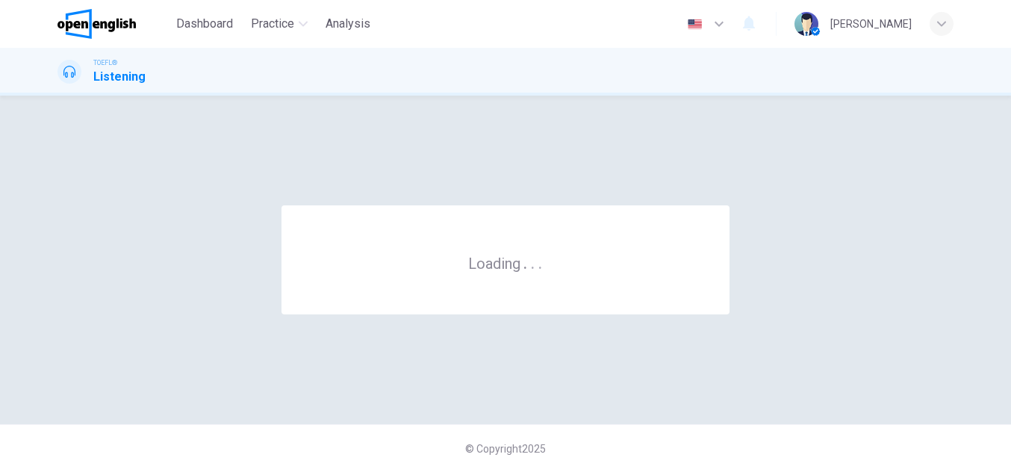
scroll to position [0, 0]
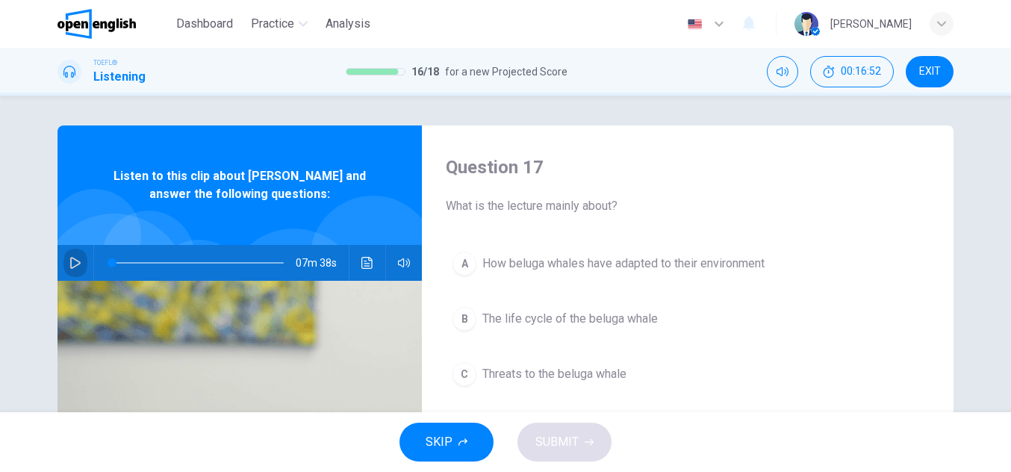
click at [72, 265] on icon "button" at bounding box center [75, 263] width 10 height 12
drag, startPoint x: 530, startPoint y: 201, endPoint x: 667, endPoint y: 211, distance: 137.7
click at [667, 211] on span "What is the lecture mainly about?" at bounding box center [688, 206] width 484 height 18
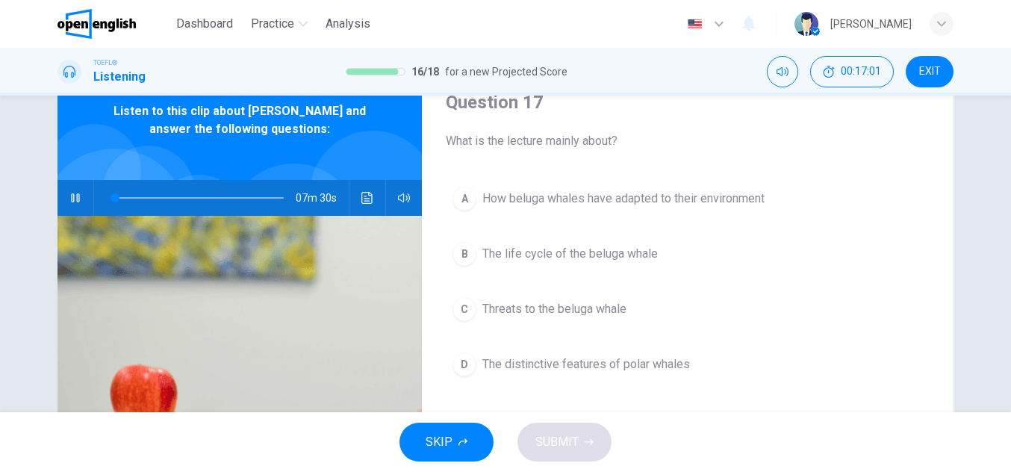
scroll to position [47, 0]
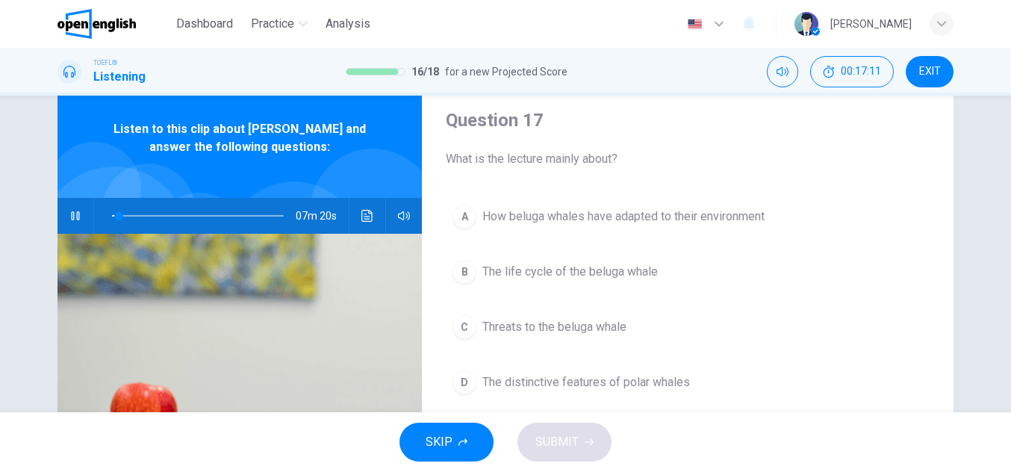
click at [580, 283] on button "B The life cycle of the beluga whale" at bounding box center [688, 271] width 484 height 37
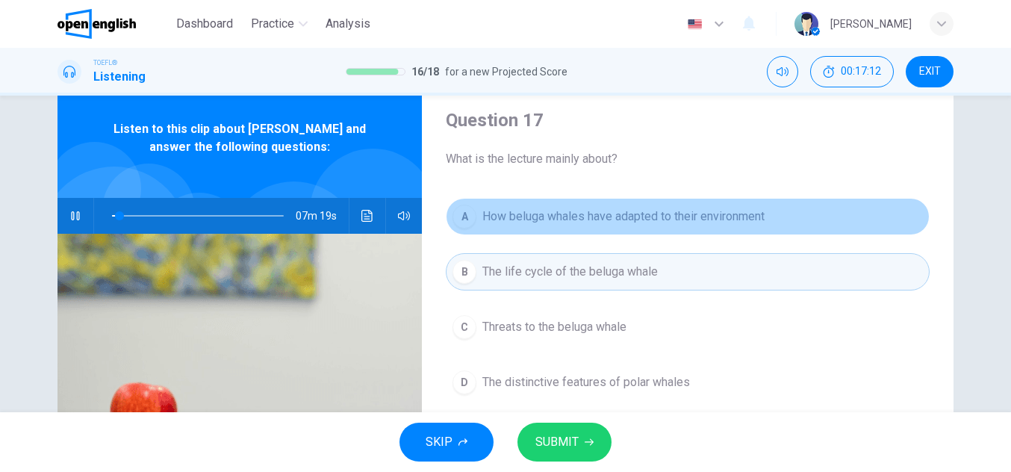
click at [630, 225] on button "A How beluga whales have adapted to their environment" at bounding box center [688, 216] width 484 height 37
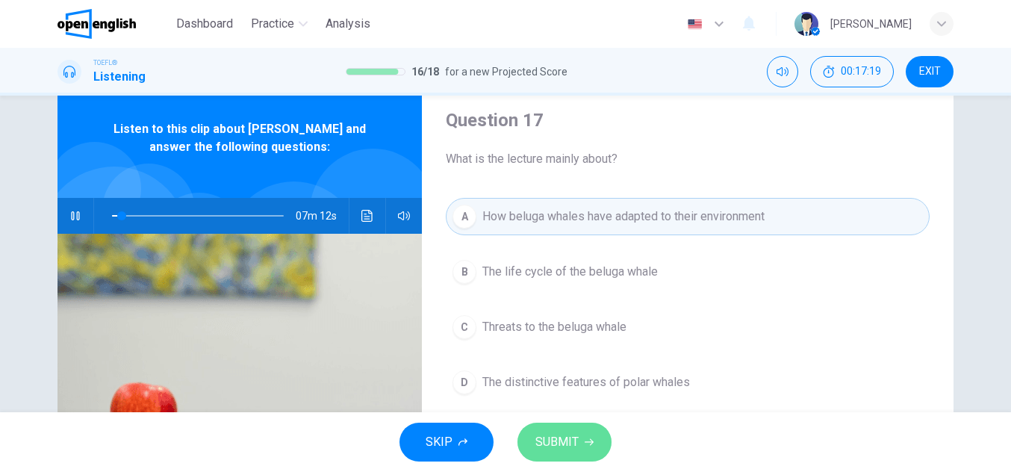
click at [572, 443] on span "SUBMIT" at bounding box center [556, 441] width 43 height 21
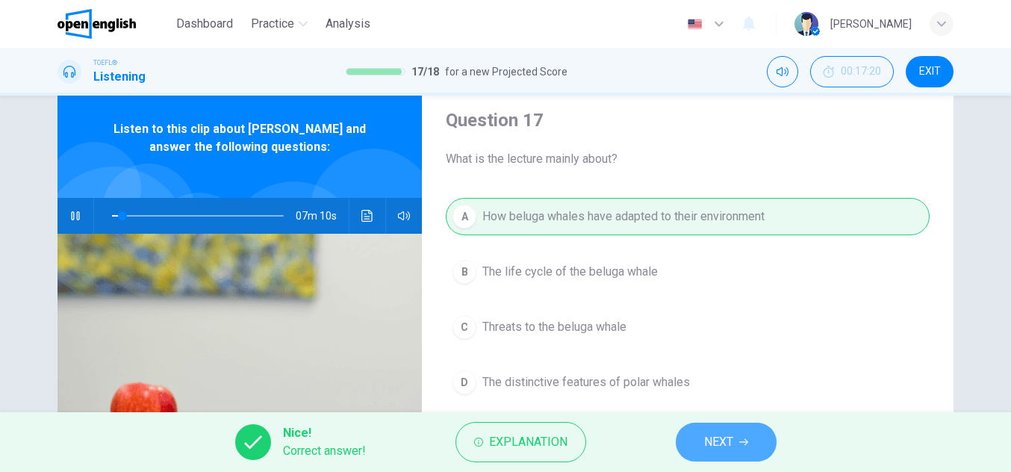
click at [714, 426] on button "NEXT" at bounding box center [726, 442] width 101 height 39
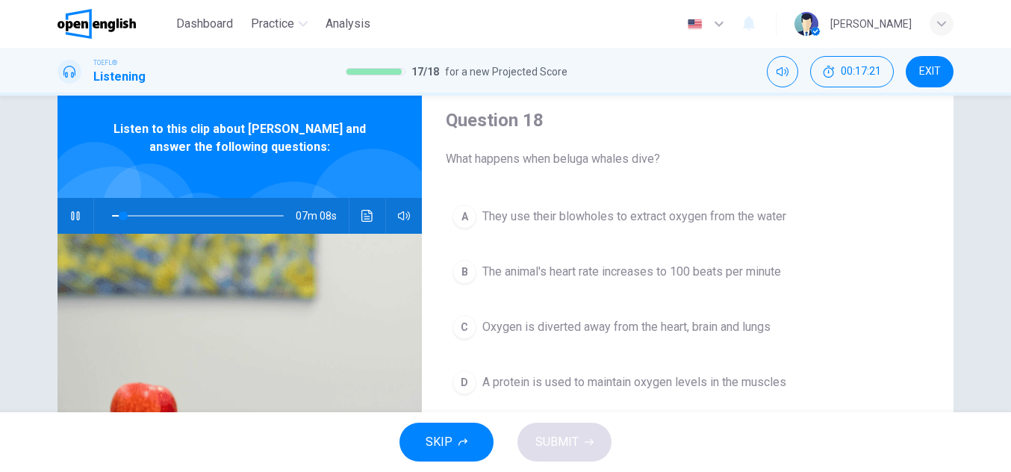
drag, startPoint x: 458, startPoint y: 147, endPoint x: 651, endPoint y: 151, distance: 193.4
click at [651, 151] on div "Question 18 What happens when beluga whales dive?" at bounding box center [688, 138] width 484 height 60
drag, startPoint x: 651, startPoint y: 151, endPoint x: 567, endPoint y: 163, distance: 84.5
click at [567, 163] on span "What happens when beluga whales dive?" at bounding box center [688, 159] width 484 height 18
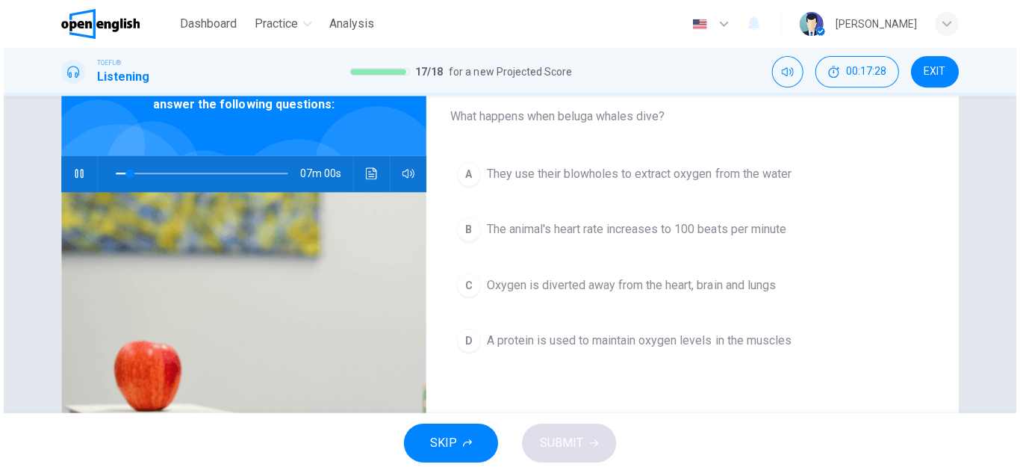
scroll to position [96, 0]
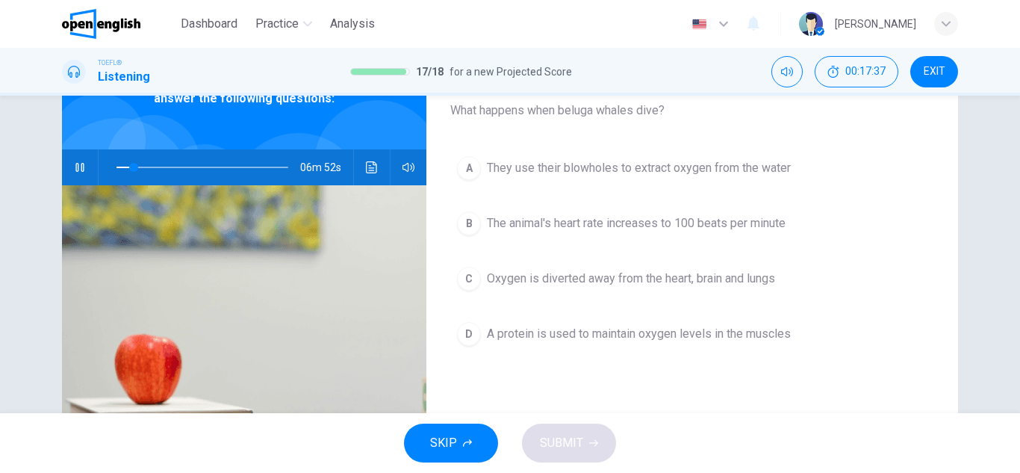
click at [943, 218] on div "Question 18 What happens when beluga whales dive? A They use their blowholes to…" at bounding box center [692, 289] width 532 height 519
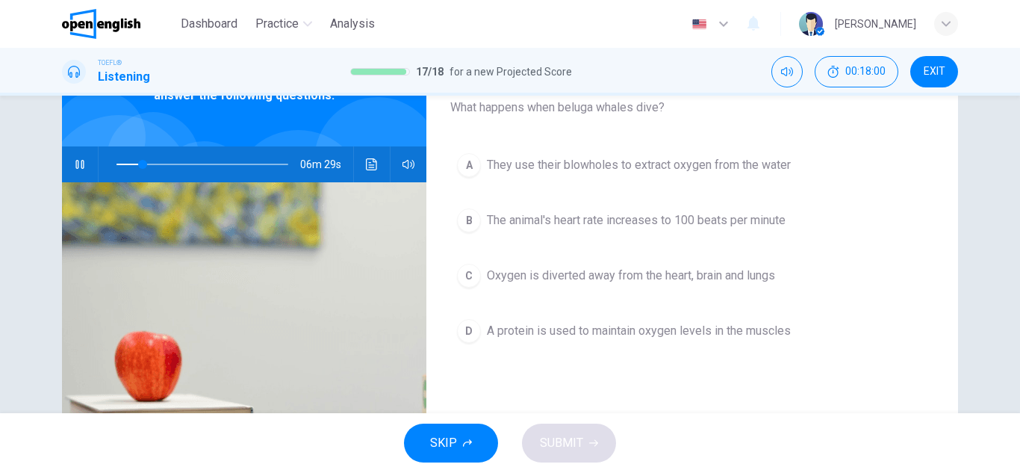
scroll to position [90, 0]
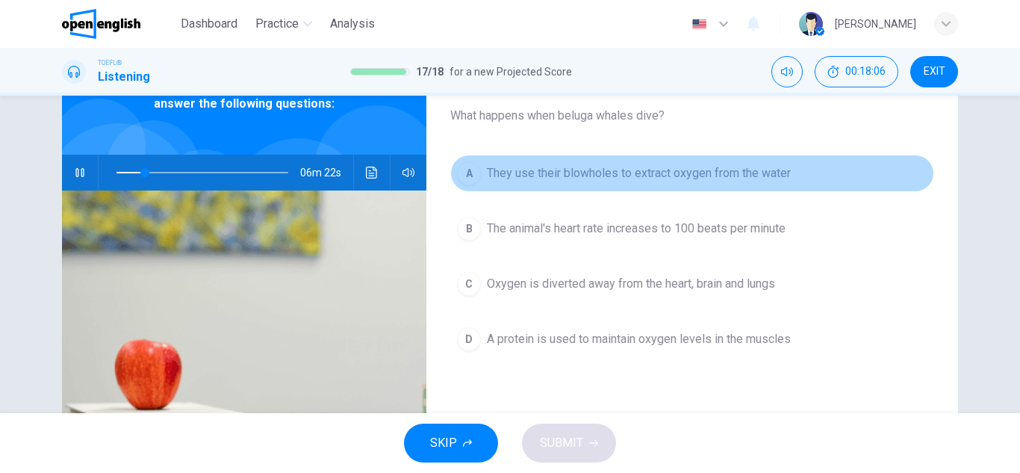
click at [729, 183] on button "A They use their blowholes to extract oxygen from the water" at bounding box center [692, 173] width 484 height 37
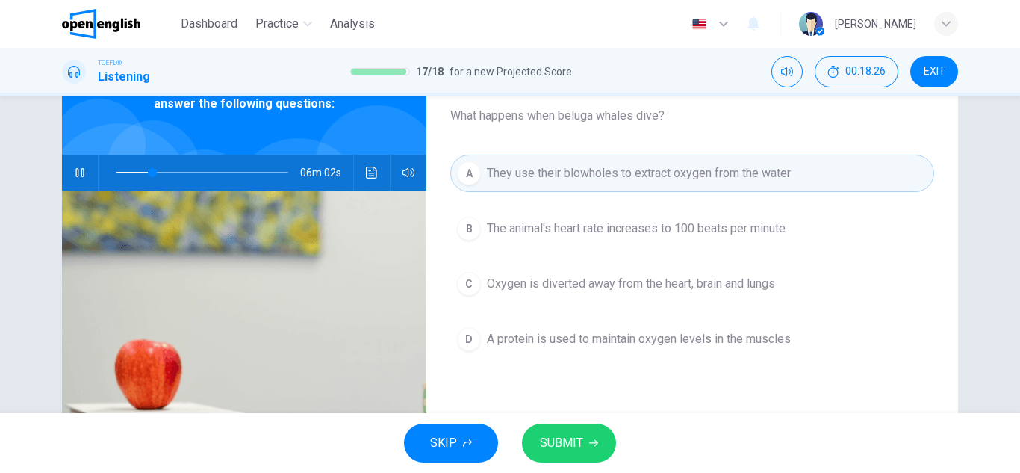
click at [789, 203] on div "A They use their blowholes to extract oxygen from the water B The animal's hear…" at bounding box center [692, 271] width 484 height 233
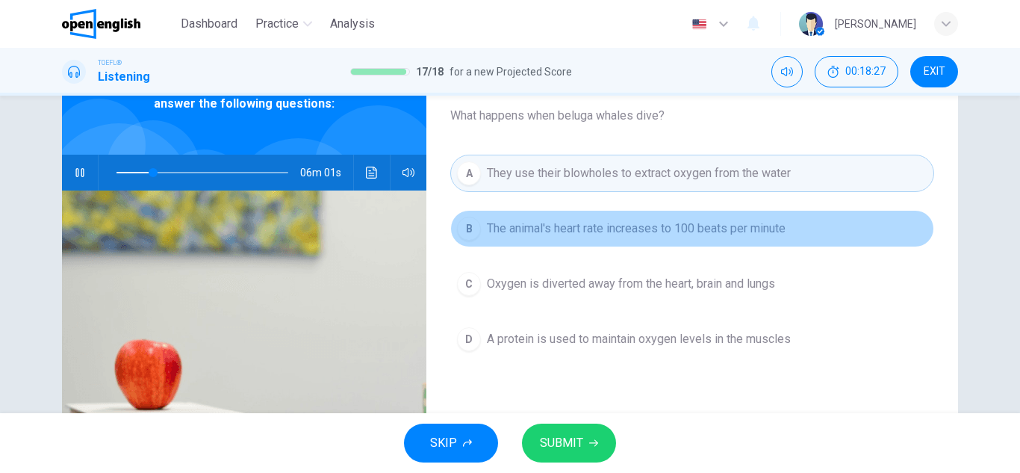
click at [791, 225] on button "B The animal's heart rate increases to 100 beats per minute" at bounding box center [692, 228] width 484 height 37
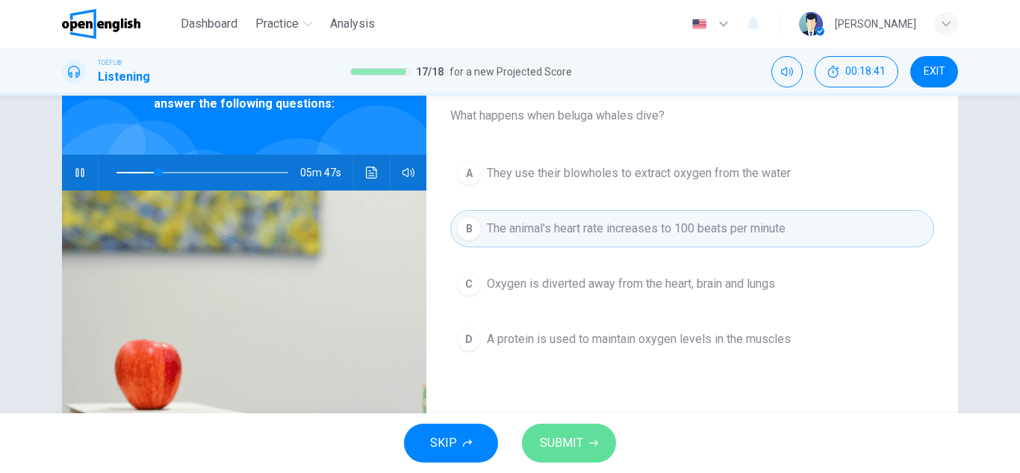
click at [569, 447] on span "SUBMIT" at bounding box center [561, 442] width 43 height 21
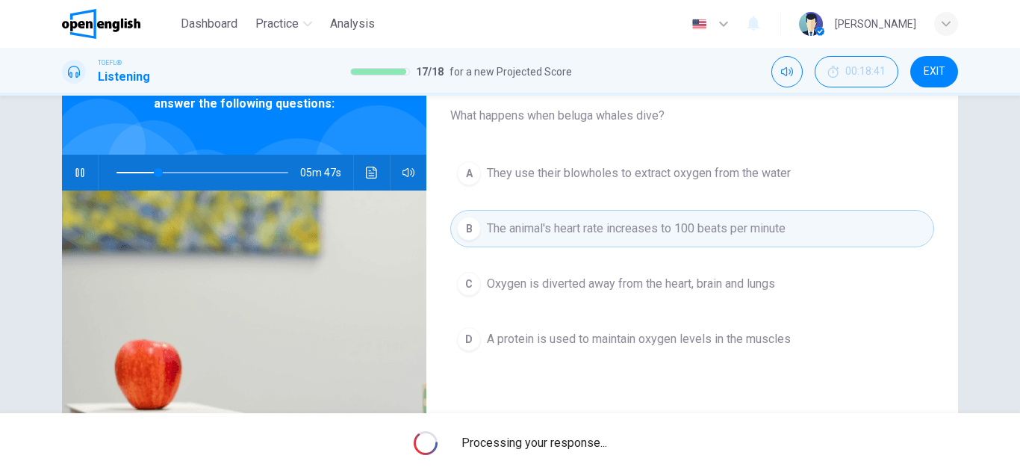
type input "**"
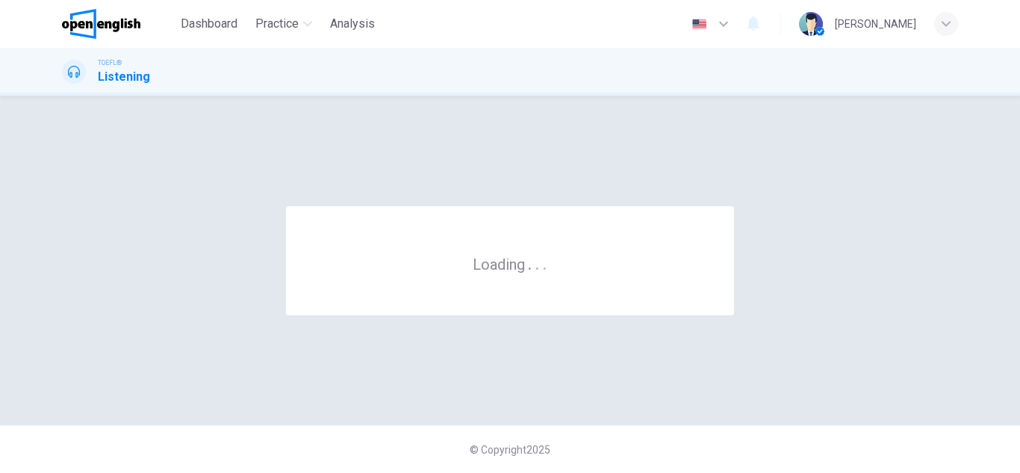
scroll to position [0, 0]
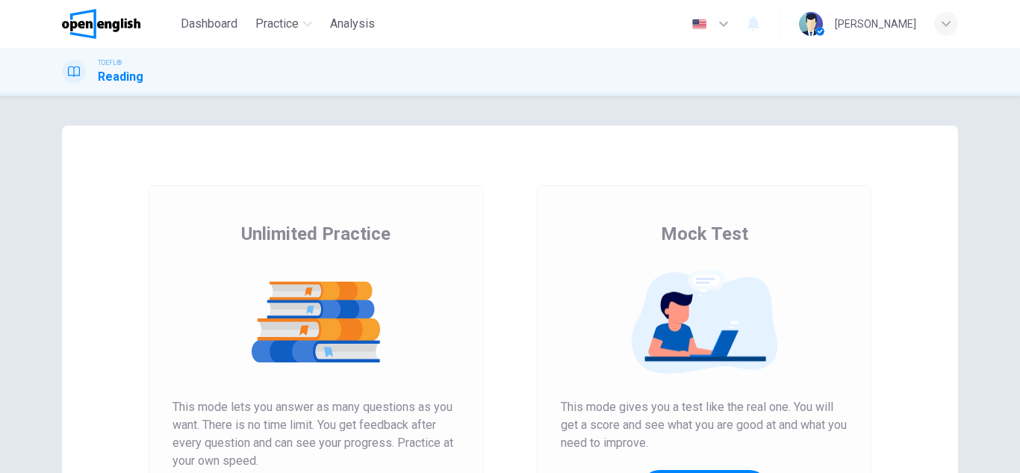
scroll to position [153, 0]
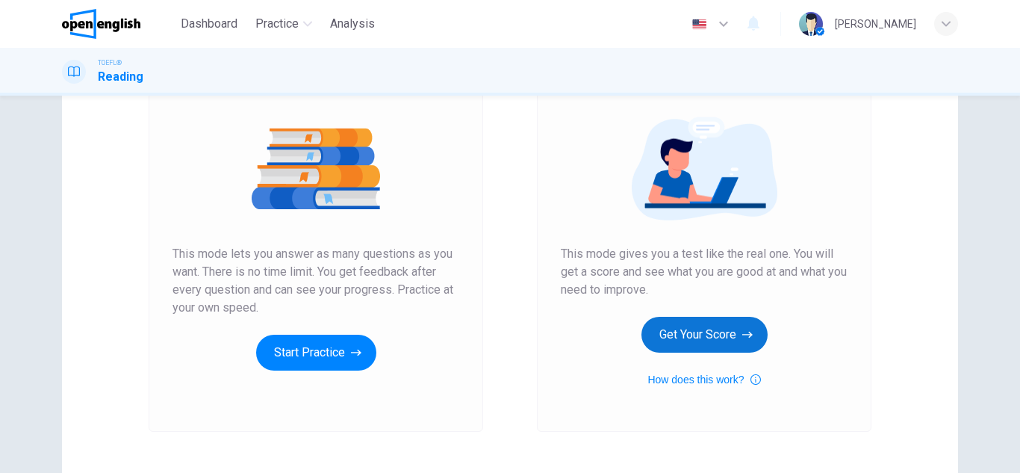
click at [704, 328] on button "Get Your Score" at bounding box center [704, 335] width 126 height 36
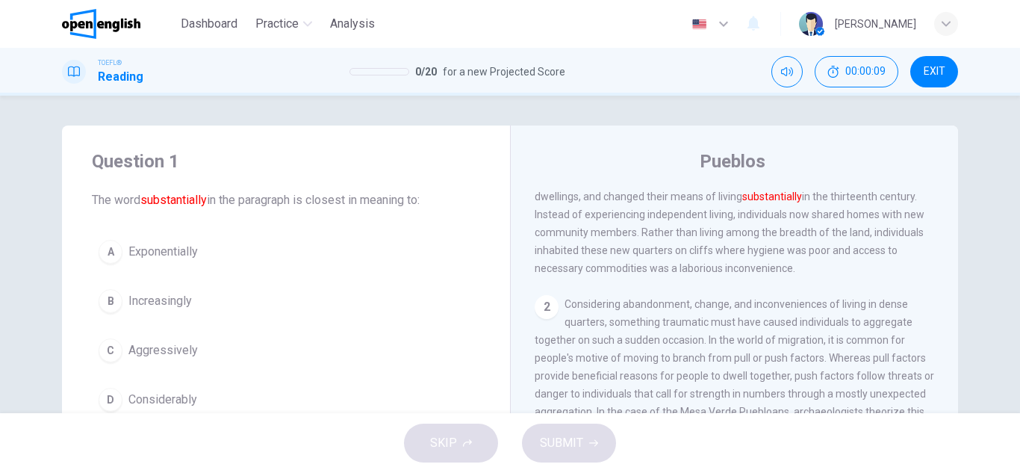
scroll to position [0, 0]
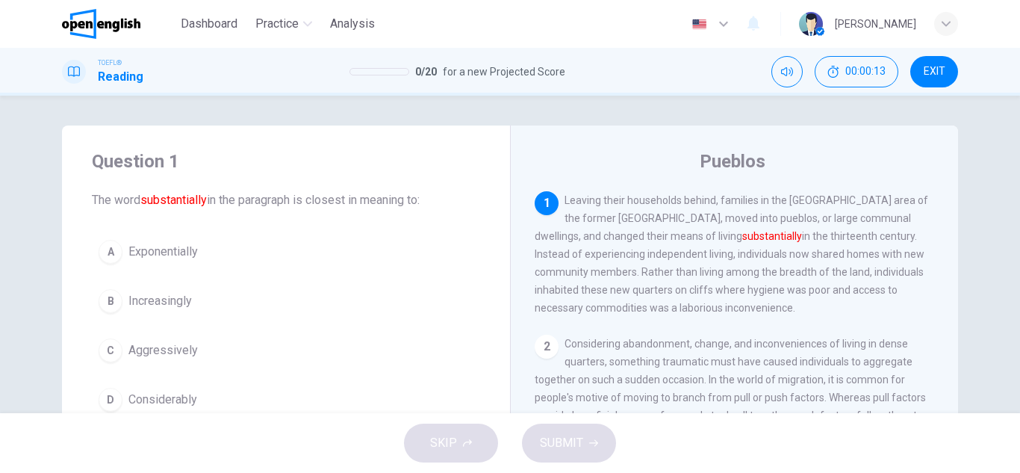
click at [979, 238] on div "Question 1 The word substantially in the paragraph is closest in meaning to: A …" at bounding box center [510, 254] width 1020 height 317
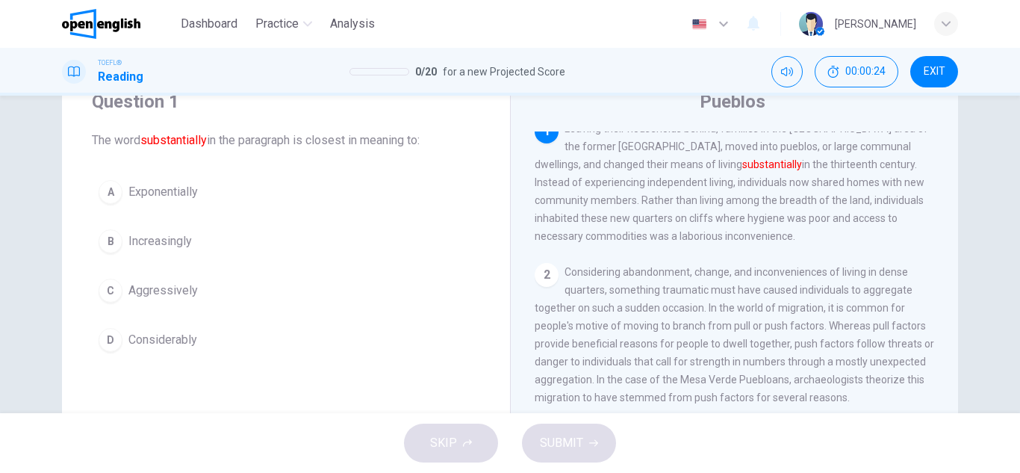
scroll to position [15, 0]
click at [119, 339] on button "D Considerably" at bounding box center [286, 339] width 388 height 37
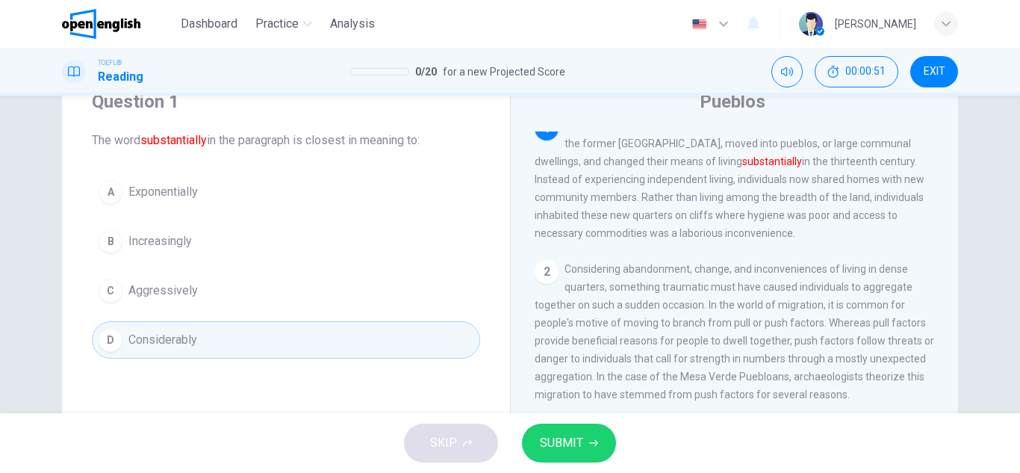
click at [590, 443] on icon "button" at bounding box center [593, 442] width 9 height 9
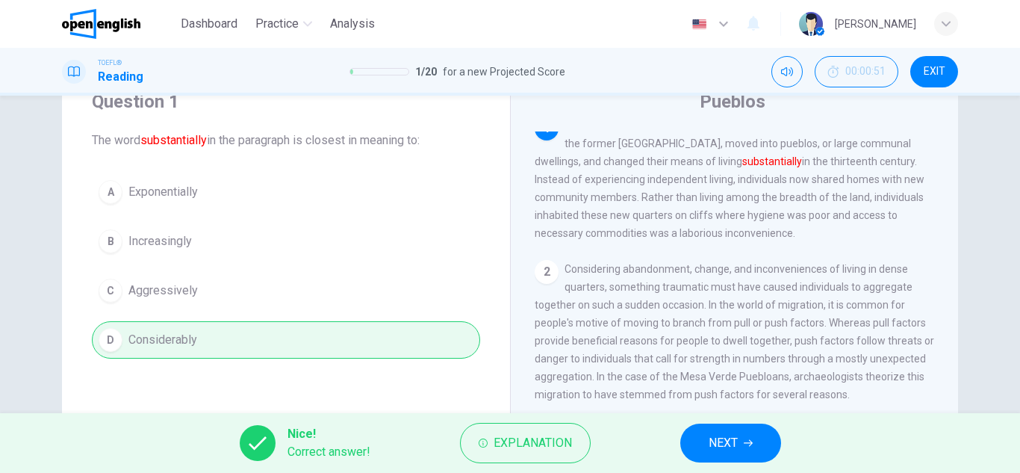
click at [713, 448] on span "NEXT" at bounding box center [722, 442] width 29 height 21
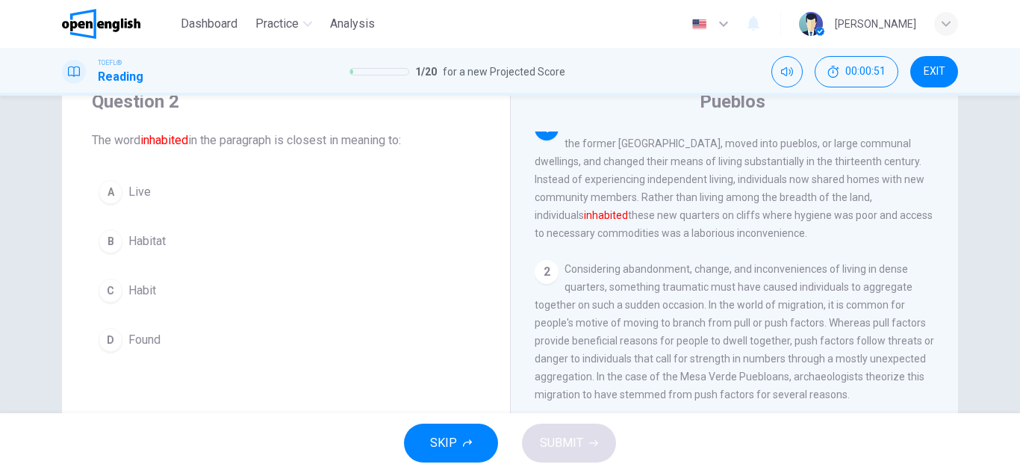
scroll to position [0, 0]
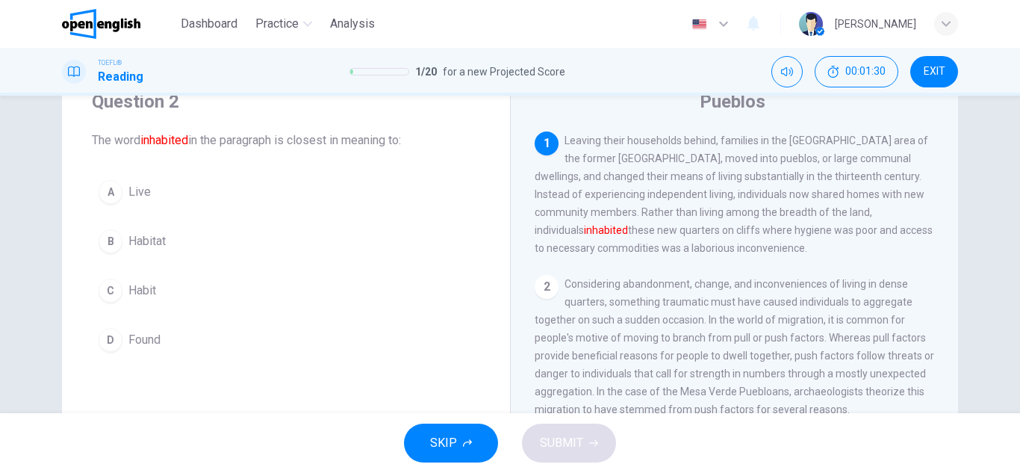
drag, startPoint x: 526, startPoint y: 228, endPoint x: 540, endPoint y: 228, distance: 13.4
click at [540, 228] on div "Pueblos 1 Leaving their households behind, families in the Mesa Verde area of t…" at bounding box center [734, 325] width 448 height 519
click at [584, 228] on font "inhabited" at bounding box center [606, 230] width 44 height 12
drag, startPoint x: 612, startPoint y: 233, endPoint x: 816, endPoint y: 234, distance: 203.8
click at [816, 234] on span "Leaving their households behind, families in the Mesa Verde area of the former …" at bounding box center [733, 193] width 398 height 119
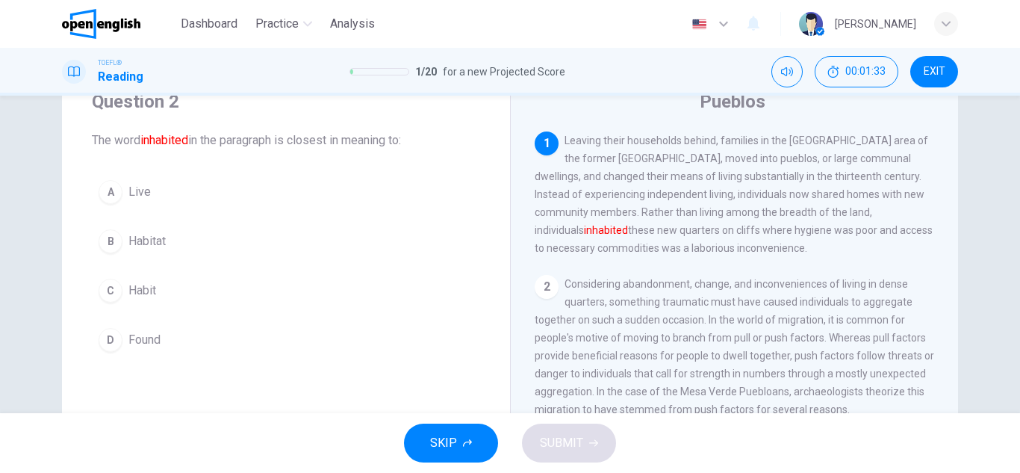
drag, startPoint x: 811, startPoint y: 252, endPoint x: 697, endPoint y: 225, distance: 116.4
click at [701, 226] on div "1 Leaving their households behind, families in the Mesa Verde area of the forme…" at bounding box center [734, 193] width 400 height 125
drag, startPoint x: 639, startPoint y: 216, endPoint x: 738, endPoint y: 228, distance: 100.0
click at [738, 228] on span "Leaving their households behind, families in the Mesa Verde area of the former …" at bounding box center [733, 193] width 398 height 119
click at [746, 230] on span "Leaving their households behind, families in the Mesa Verde area of the former …" at bounding box center [733, 193] width 398 height 119
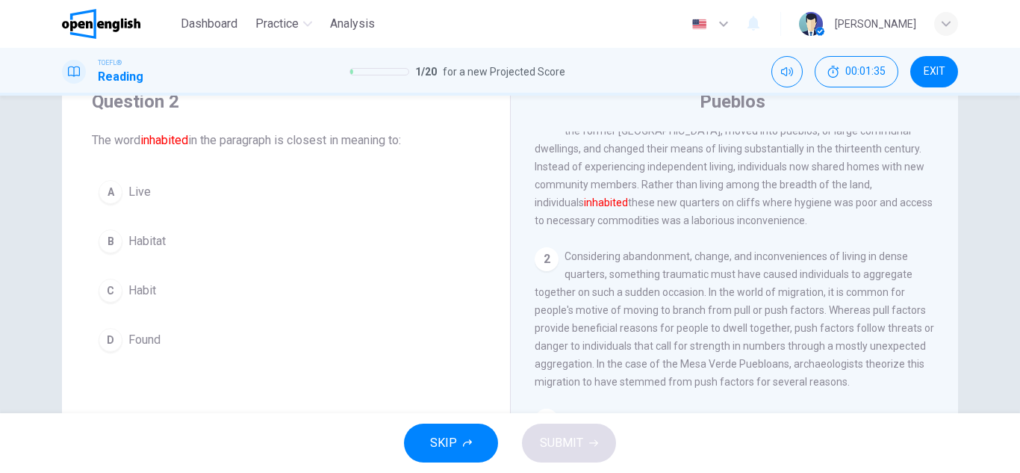
scroll to position [30, 0]
drag, startPoint x: 797, startPoint y: 222, endPoint x: 696, endPoint y: 198, distance: 102.8
click at [696, 198] on div "1 Leaving their households behind, families in the Mesa Verde area of the forme…" at bounding box center [734, 164] width 400 height 125
drag, startPoint x: 696, startPoint y: 198, endPoint x: 767, endPoint y: 215, distance: 73.0
click at [767, 215] on div "1 Leaving their households behind, families in the Mesa Verde area of the forme…" at bounding box center [734, 164] width 400 height 125
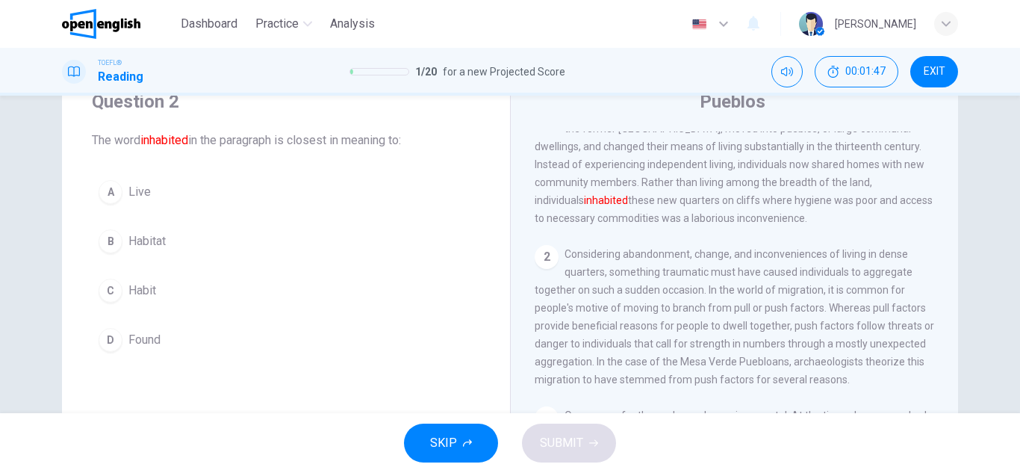
drag, startPoint x: 767, startPoint y: 215, endPoint x: 700, endPoint y: 206, distance: 67.8
click at [700, 206] on div "1 Leaving their households behind, families in the Mesa Verde area of the forme…" at bounding box center [734, 164] width 400 height 125
click at [700, 206] on span "Leaving their households behind, families in the Mesa Verde area of the former …" at bounding box center [733, 164] width 398 height 119
click at [128, 287] on span "Habit" at bounding box center [142, 290] width 28 height 18
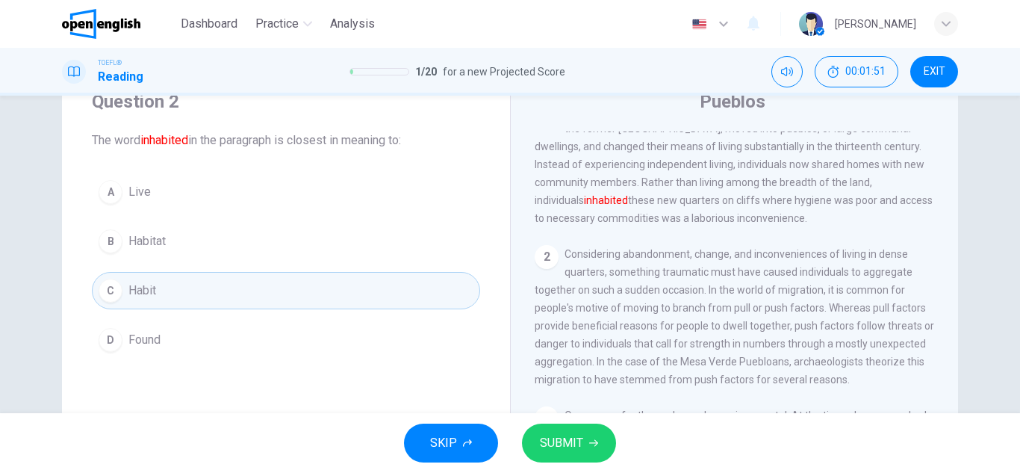
click at [562, 443] on span "SUBMIT" at bounding box center [561, 442] width 43 height 21
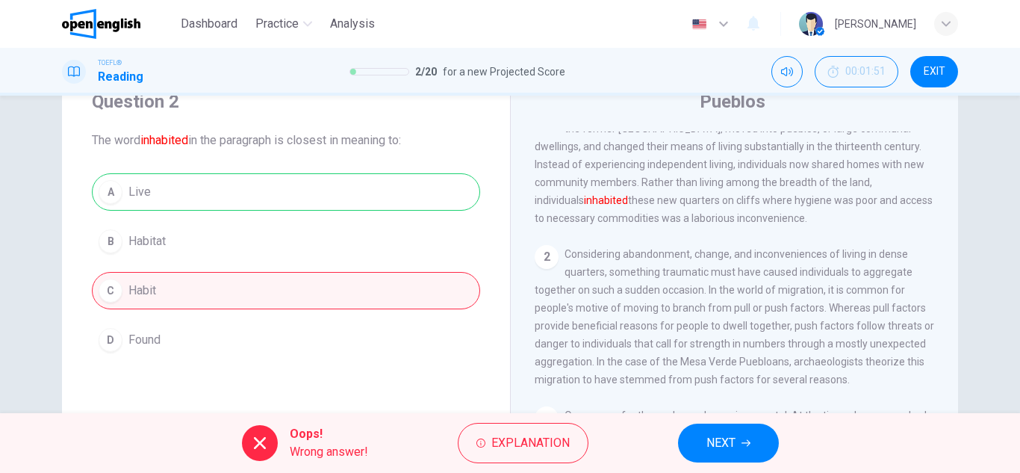
click at [713, 450] on span "NEXT" at bounding box center [720, 442] width 29 height 21
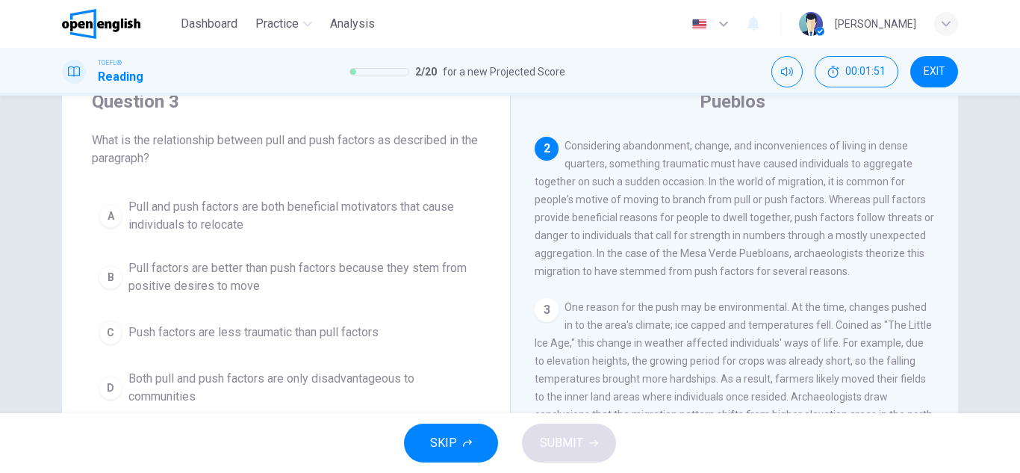
scroll to position [149, 0]
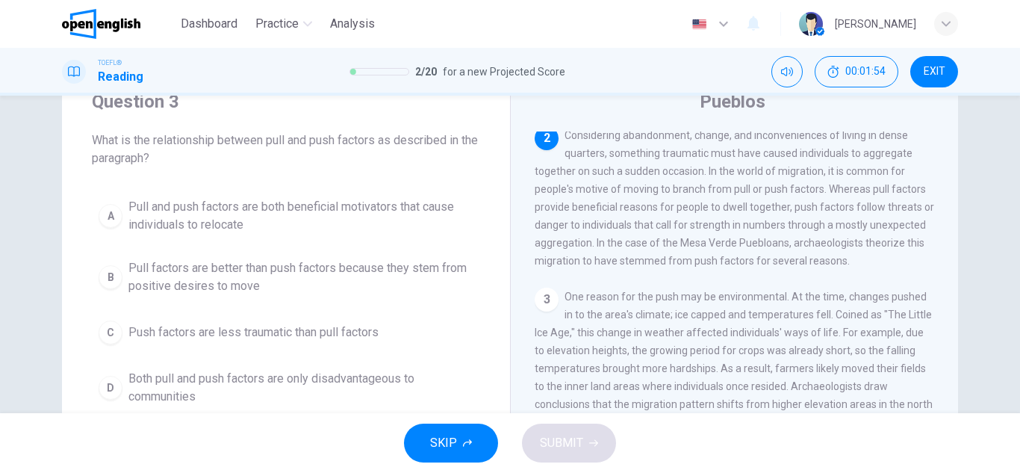
click at [757, 176] on span "Considering abandonment, change, and inconveniences of living in dense quarters…" at bounding box center [733, 197] width 399 height 137
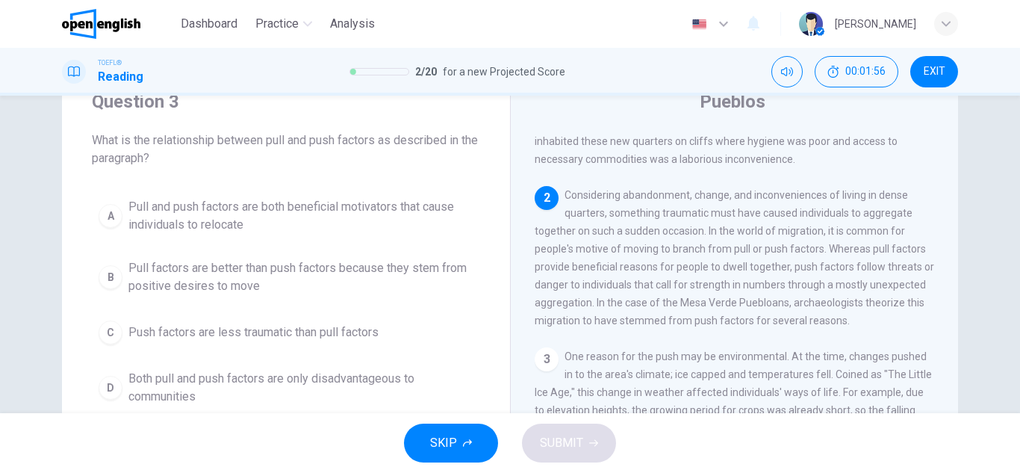
scroll to position [119, 0]
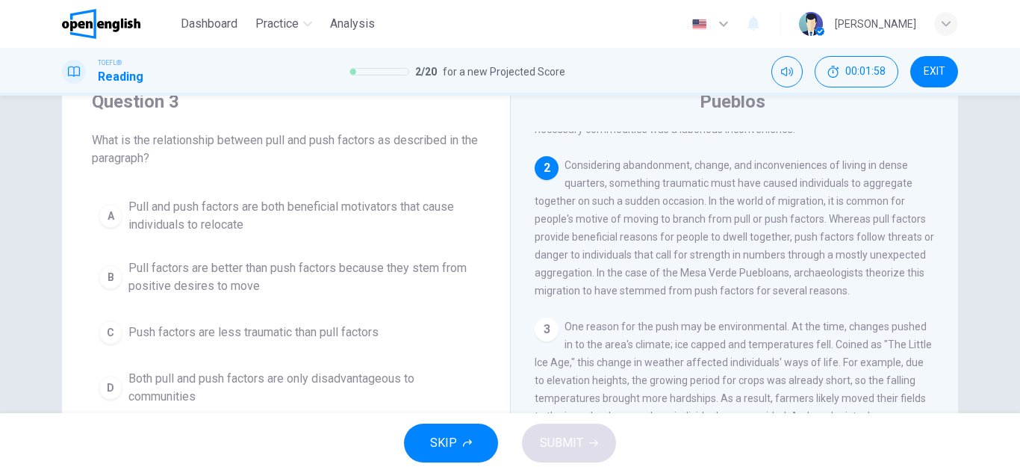
drag, startPoint x: 563, startPoint y: 167, endPoint x: 775, endPoint y: 244, distance: 225.5
click at [775, 244] on span "Considering abandonment, change, and inconveniences of living in dense quarters…" at bounding box center [733, 227] width 399 height 137
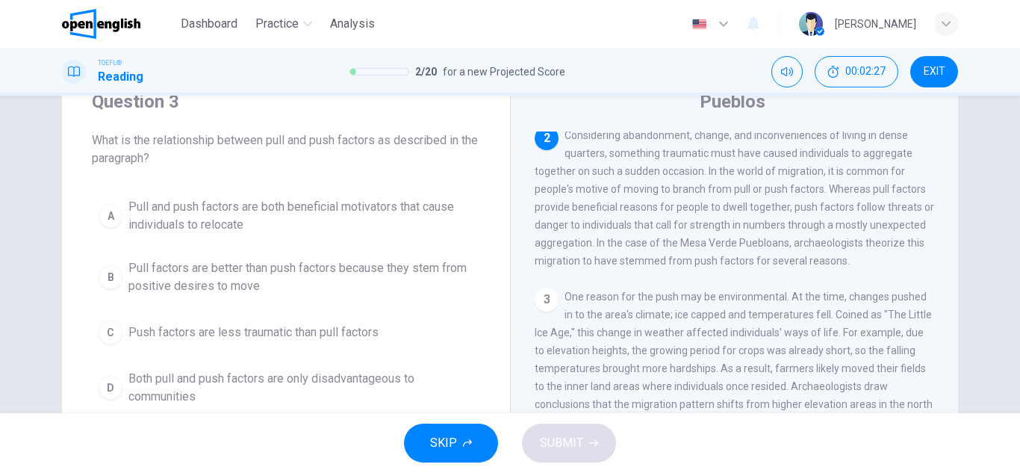
drag, startPoint x: 346, startPoint y: 142, endPoint x: 408, endPoint y: 156, distance: 63.6
click at [408, 156] on span "What is the relationship between pull and push factors as described in the para…" at bounding box center [286, 149] width 388 height 36
drag, startPoint x: 274, startPoint y: 140, endPoint x: 311, endPoint y: 143, distance: 36.6
click at [311, 143] on span "What is the relationship between pull and push factors as described in the para…" at bounding box center [286, 149] width 388 height 36
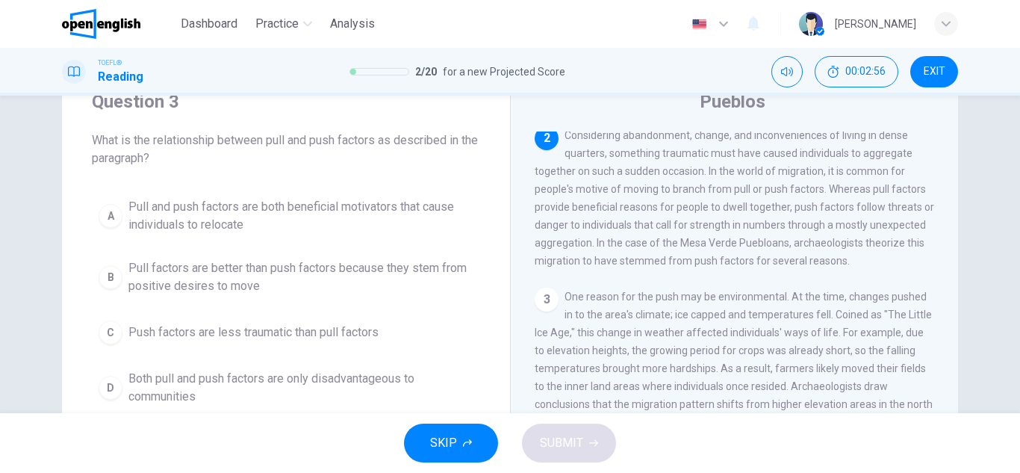
click at [0, 211] on div "Question 3 What is the relationship between pull and push factors as described …" at bounding box center [510, 254] width 1020 height 317
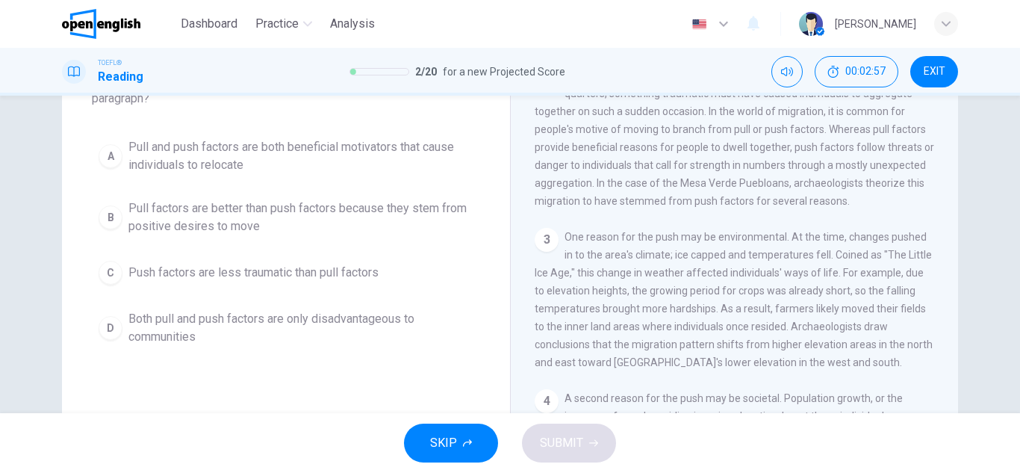
scroll to position [90, 0]
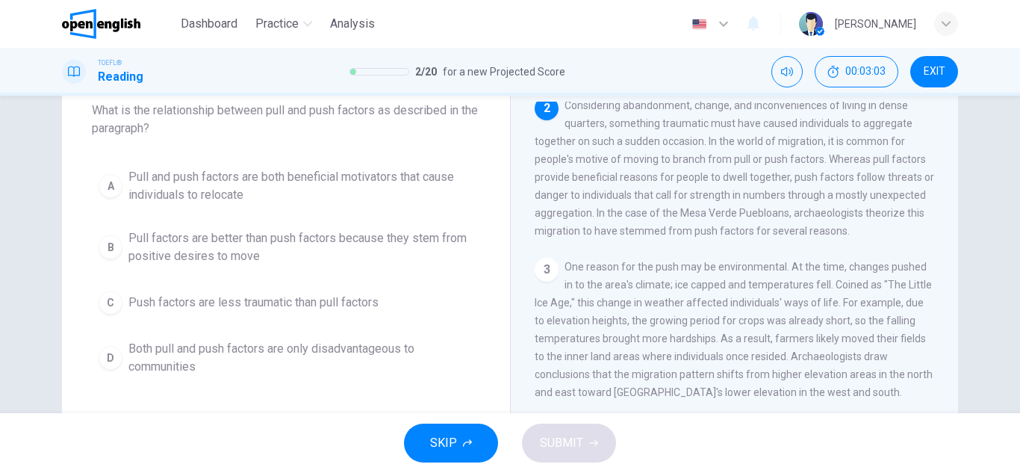
click at [246, 352] on span "Both pull and push factors are only disadvantageous to communities" at bounding box center [300, 358] width 345 height 36
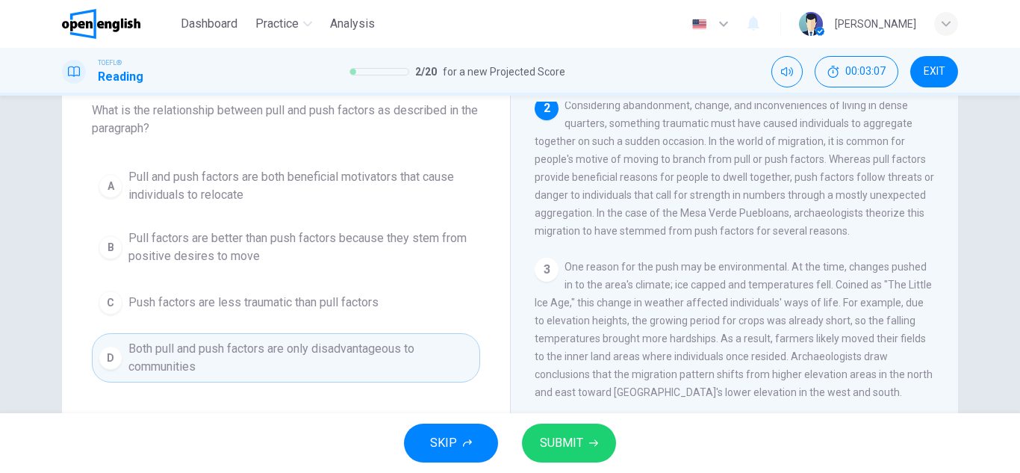
drag, startPoint x: 699, startPoint y: 147, endPoint x: 715, endPoint y: 152, distance: 16.5
click at [715, 152] on span "Considering abandonment, change, and inconveniences of living in dense quarters…" at bounding box center [733, 167] width 399 height 137
drag, startPoint x: 715, startPoint y: 152, endPoint x: 768, endPoint y: 153, distance: 53.0
click at [768, 153] on span "Considering abandonment, change, and inconveniences of living in dense quarters…" at bounding box center [733, 167] width 399 height 137
drag, startPoint x: 820, startPoint y: 163, endPoint x: 826, endPoint y: 181, distance: 19.6
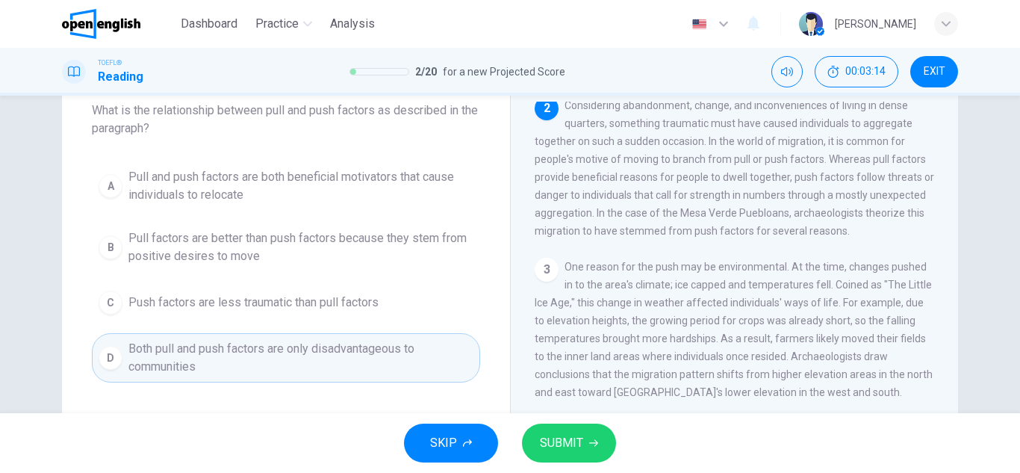
click at [826, 181] on span "Considering abandonment, change, and inconveniences of living in dense quarters…" at bounding box center [733, 167] width 399 height 137
click at [362, 184] on span "Pull and push factors are both beneficial motivators that cause individuals to …" at bounding box center [300, 186] width 345 height 36
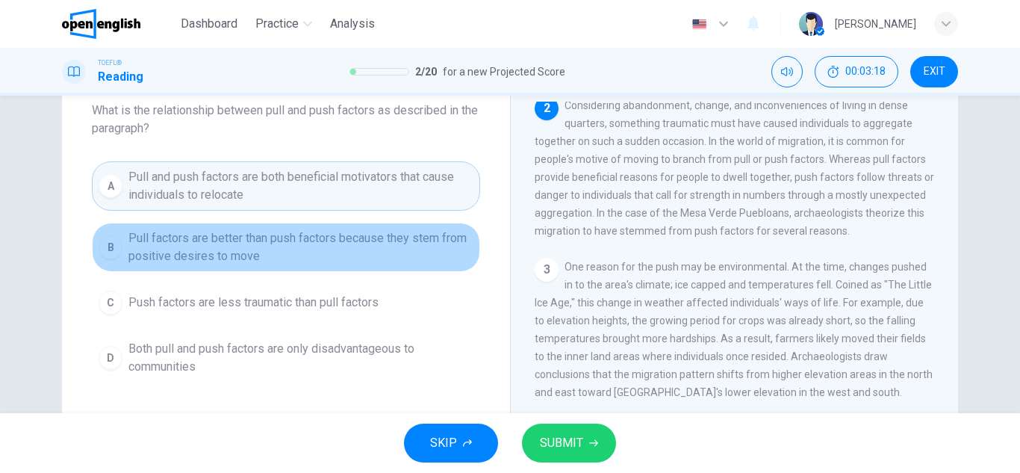
click at [370, 256] on span "Pull factors are better than push factors because they stem from positive desir…" at bounding box center [300, 247] width 345 height 36
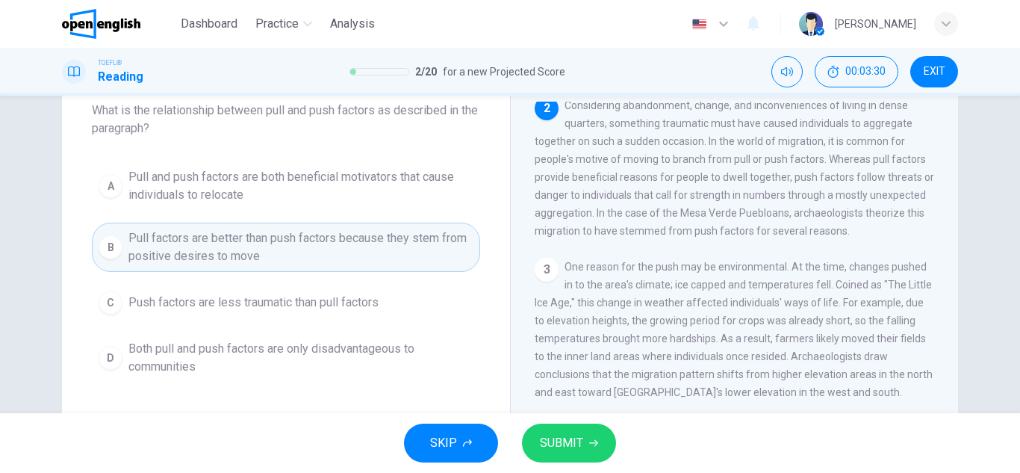
click at [571, 425] on button "SUBMIT" at bounding box center [569, 442] width 94 height 39
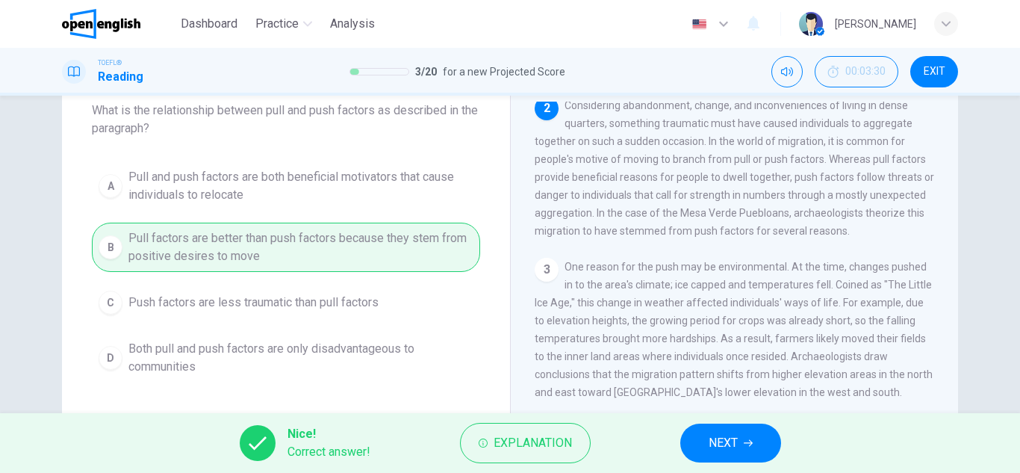
click at [699, 446] on button "NEXT" at bounding box center [730, 442] width 101 height 39
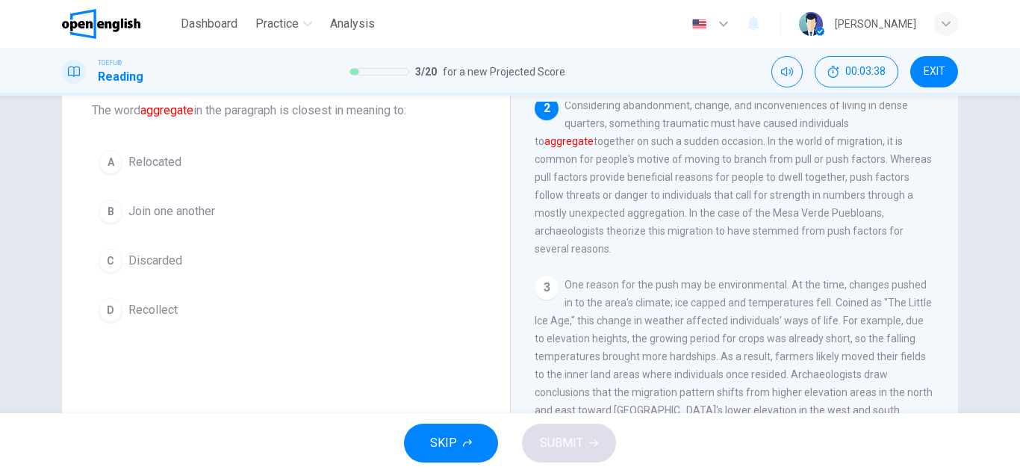
click at [172, 314] on span "Recollect" at bounding box center [152, 310] width 49 height 18
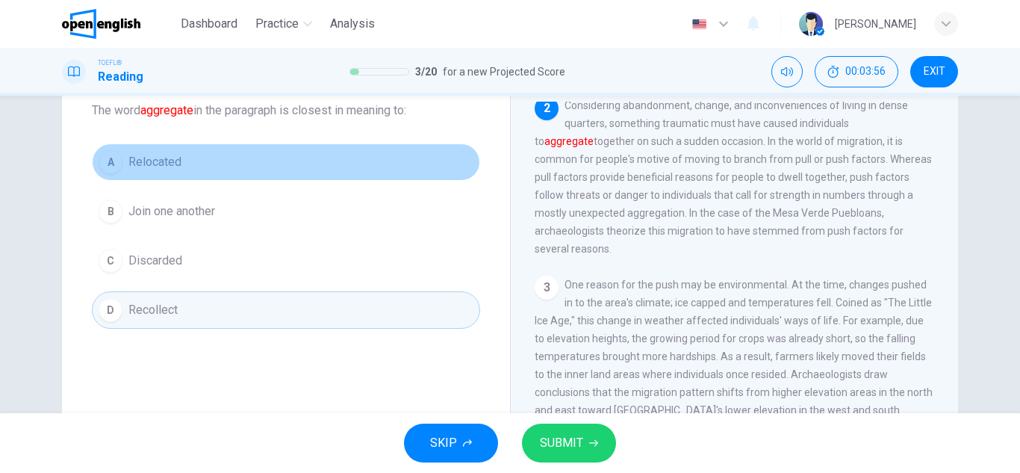
click at [193, 176] on button "A Relocated" at bounding box center [286, 161] width 388 height 37
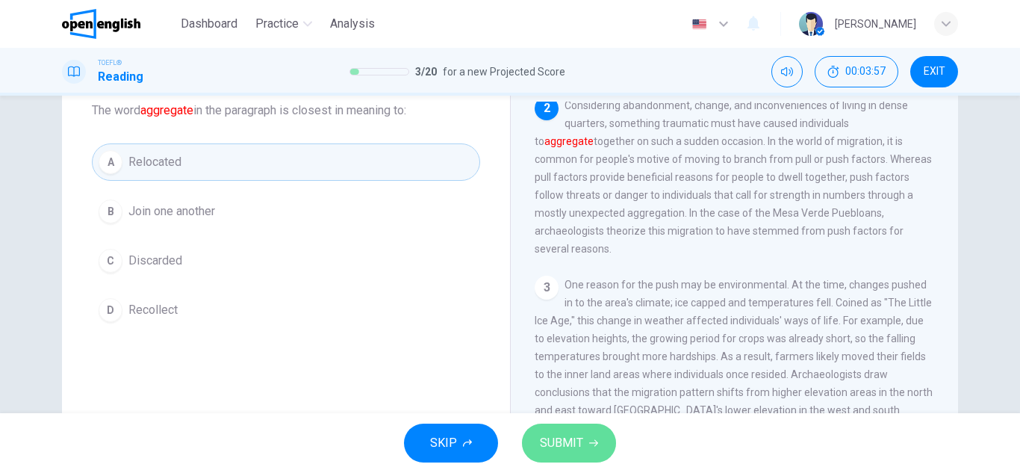
click at [578, 453] on button "SUBMIT" at bounding box center [569, 442] width 94 height 39
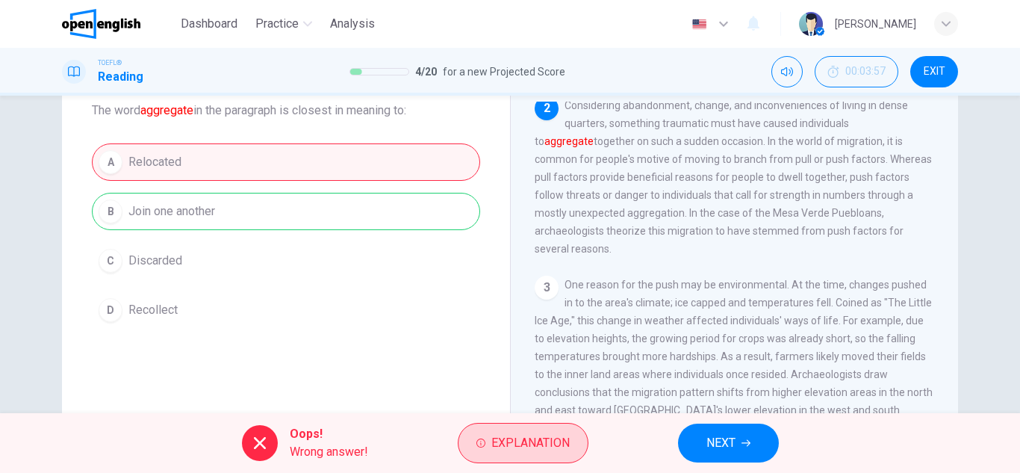
click at [549, 460] on button "Explanation" at bounding box center [523, 443] width 131 height 40
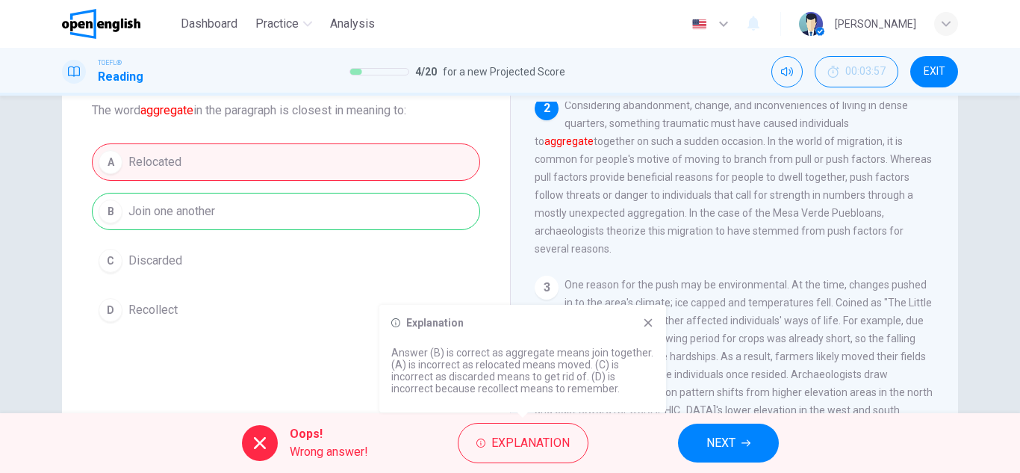
drag, startPoint x: 521, startPoint y: 381, endPoint x: 643, endPoint y: 397, distance: 123.4
click at [643, 397] on div "Explanation Answer (B) is correct as aggregate means join together. (A) is inco…" at bounding box center [522, 358] width 287 height 107
drag, startPoint x: 606, startPoint y: 389, endPoint x: 480, endPoint y: 360, distance: 129.5
click at [480, 360] on p "Answer (B) is correct as aggregate means join together. (A) is incorrect as rel…" at bounding box center [522, 370] width 263 height 48
drag, startPoint x: 480, startPoint y: 360, endPoint x: 617, endPoint y: 382, distance: 139.2
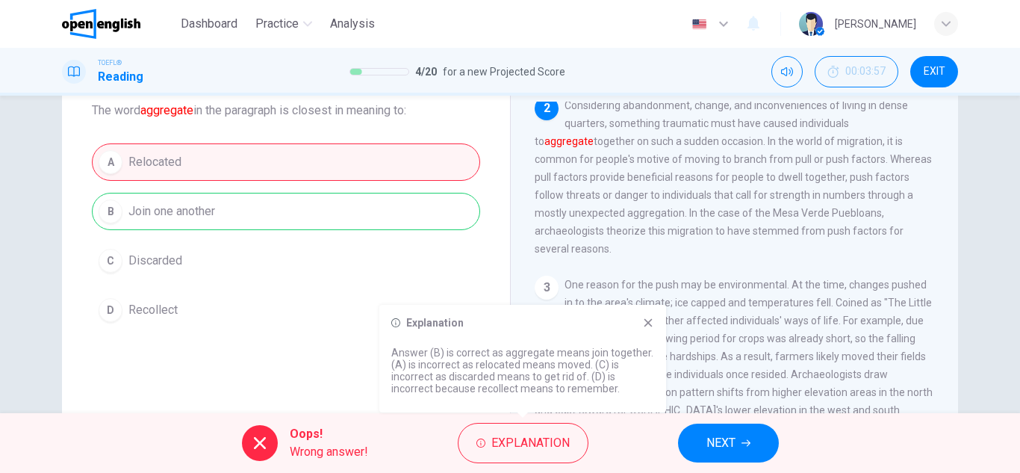
click at [617, 382] on p "Answer (B) is correct as aggregate means join together. (A) is incorrect as rel…" at bounding box center [522, 370] width 263 height 48
click at [715, 431] on button "NEXT" at bounding box center [728, 442] width 101 height 39
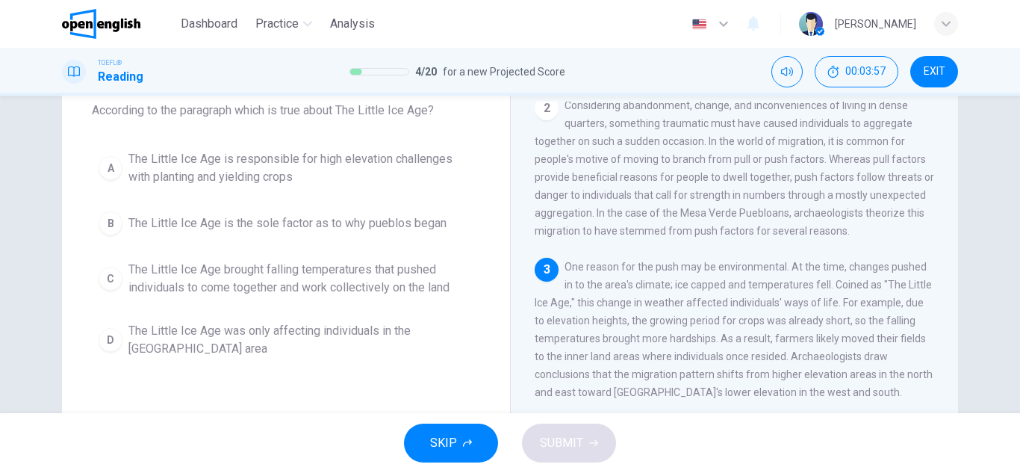
scroll to position [185, 0]
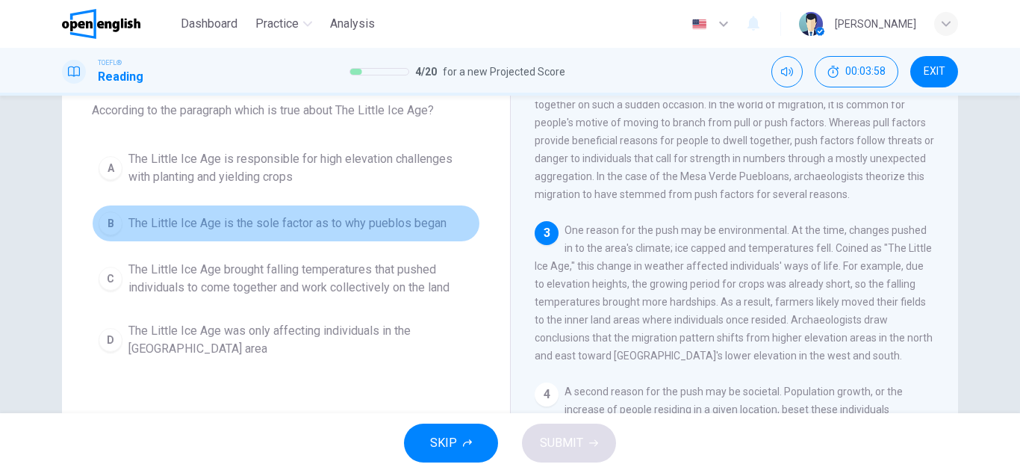
click at [446, 220] on button "B The Little Ice Age is the sole factor as to why pueblos began" at bounding box center [286, 223] width 388 height 37
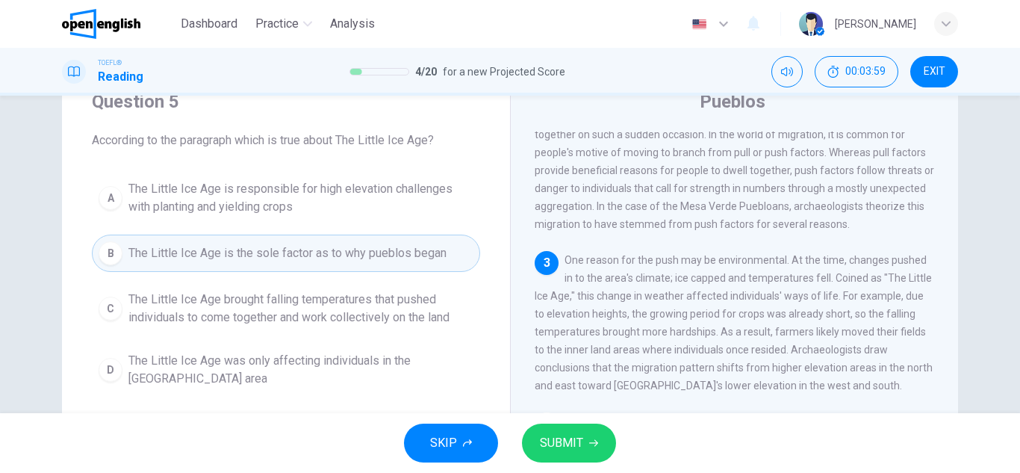
scroll to position [90, 0]
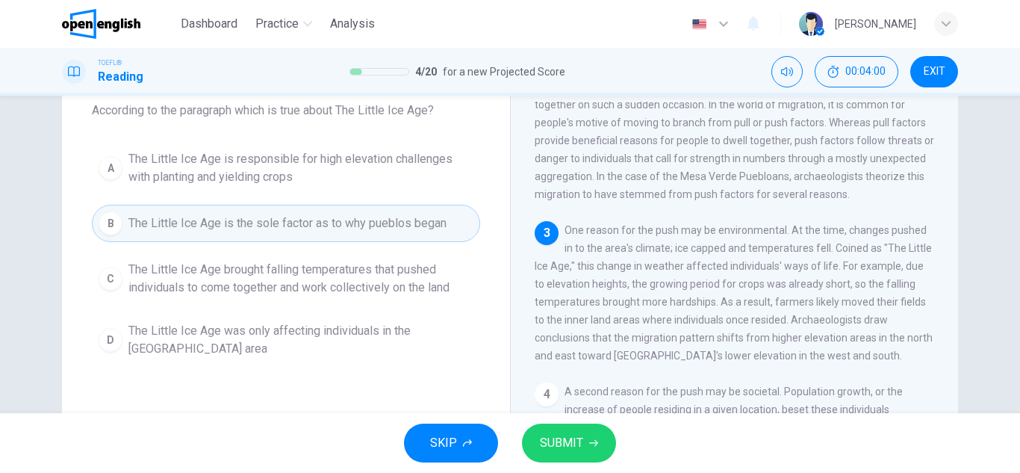
click at [658, 253] on div "3 One reason for the push may be environmental. At the time, changes pushed in …" at bounding box center [734, 292] width 400 height 143
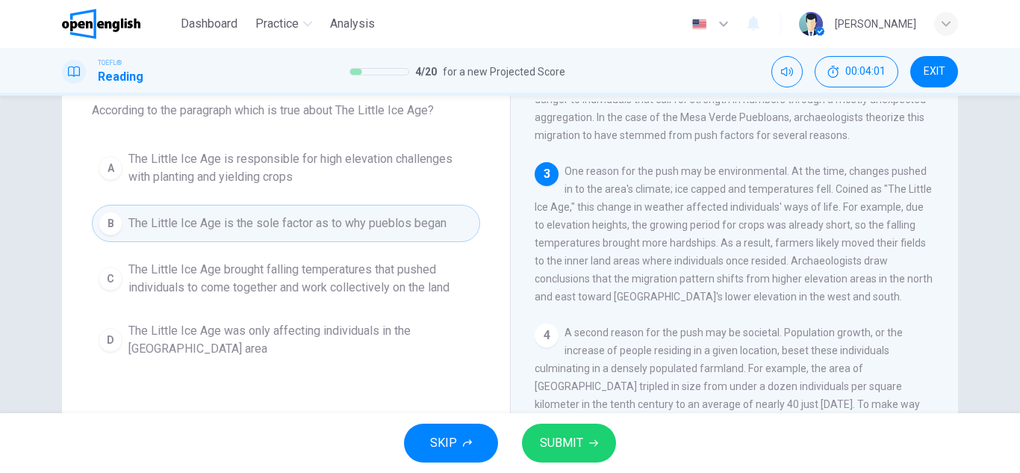
scroll to position [245, 0]
drag, startPoint x: 582, startPoint y: 182, endPoint x: 682, endPoint y: 185, distance: 99.3
click at [682, 185] on span "One reason for the push may be environmental. At the time, changes pushed in to…" at bounding box center [733, 232] width 398 height 137
drag, startPoint x: 572, startPoint y: 218, endPoint x: 775, endPoint y: 211, distance: 203.2
click at [775, 211] on div "3 One reason for the push may be environmental. At the time, changes pushed in …" at bounding box center [734, 232] width 400 height 143
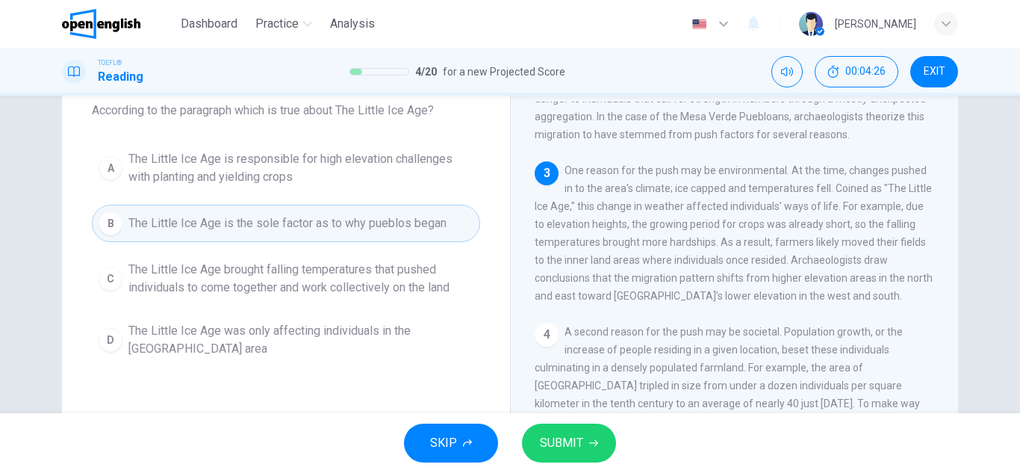
drag, startPoint x: 831, startPoint y: 219, endPoint x: 839, endPoint y: 234, distance: 17.0
click at [839, 234] on span "One reason for the push may be environmental. At the time, changes pushed in to…" at bounding box center [733, 232] width 398 height 137
click at [417, 183] on span "The Little Ice Age is responsible for high elevation challenges with planting a…" at bounding box center [300, 168] width 345 height 36
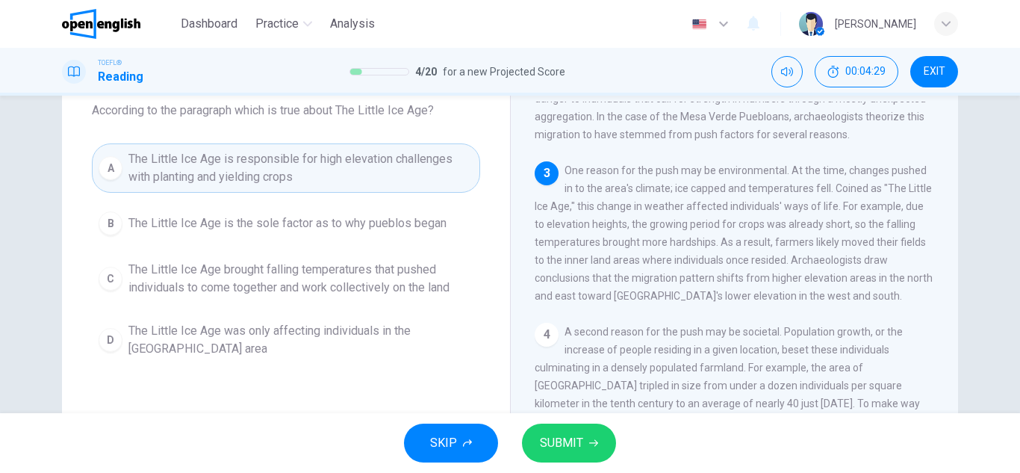
drag, startPoint x: 587, startPoint y: 236, endPoint x: 632, endPoint y: 240, distance: 44.9
click at [632, 240] on span "One reason for the push may be environmental. At the time, changes pushed in to…" at bounding box center [733, 232] width 398 height 137
click at [625, 240] on span "One reason for the push may be environmental. At the time, changes pushed in to…" at bounding box center [733, 232] width 398 height 137
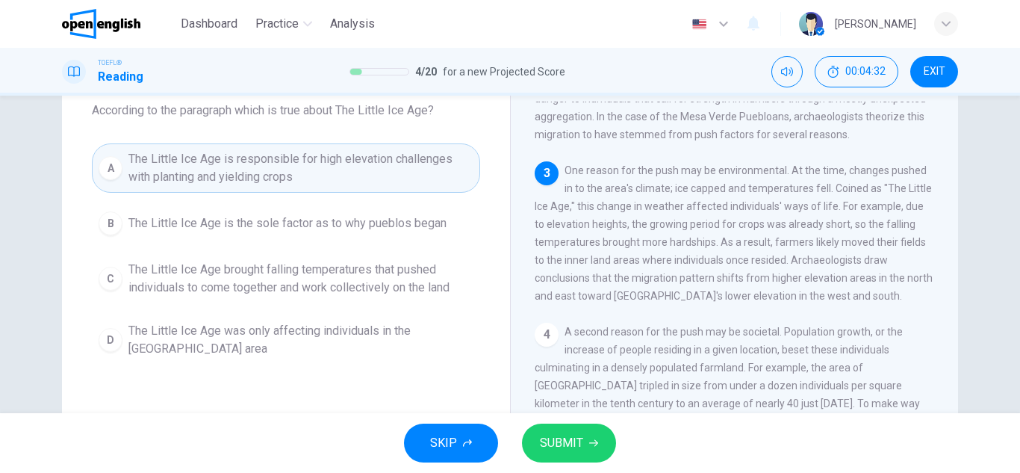
click at [625, 240] on span "One reason for the push may be environmental. At the time, changes pushed in to…" at bounding box center [733, 232] width 398 height 137
click at [552, 455] on button "SUBMIT" at bounding box center [569, 442] width 94 height 39
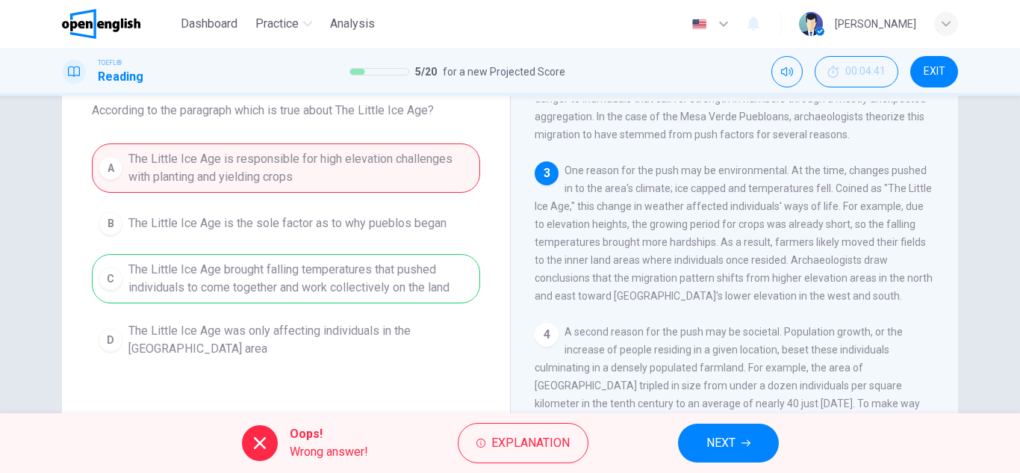
click at [716, 466] on div "Oops! Wrong answer! Explanation NEXT" at bounding box center [510, 443] width 1020 height 60
click at [725, 454] on button "NEXT" at bounding box center [728, 442] width 101 height 39
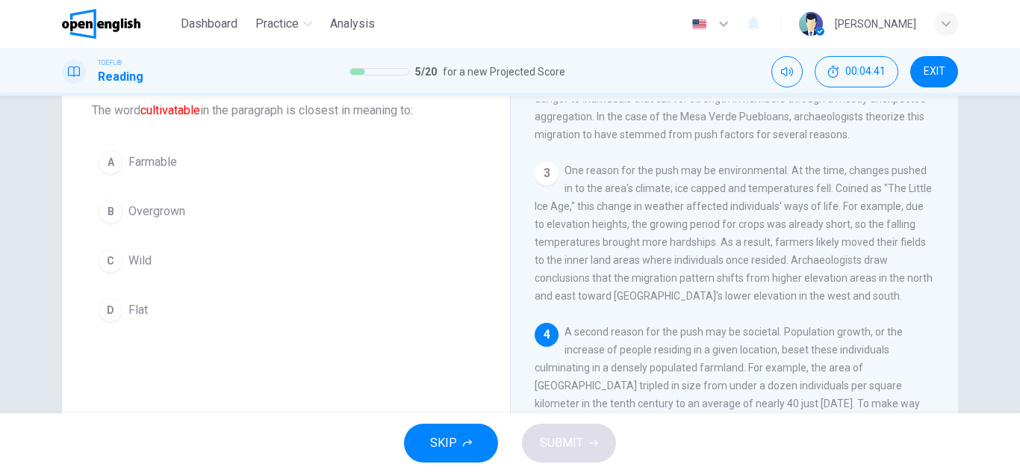
scroll to position [390, 0]
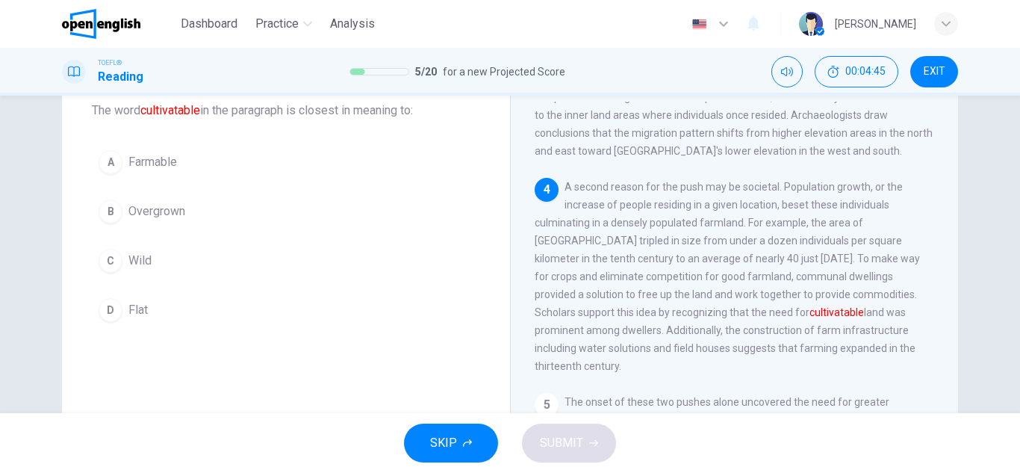
drag, startPoint x: 659, startPoint y: 312, endPoint x: 829, endPoint y: 355, distance: 174.9
click at [829, 355] on span "A second reason for the push may be societal. Population growth, or the increas…" at bounding box center [726, 276] width 385 height 191
drag, startPoint x: 829, startPoint y: 355, endPoint x: 701, endPoint y: 308, distance: 136.3
click at [701, 308] on div "4 A second reason for the push may be societal. Population growth, or the incre…" at bounding box center [734, 276] width 400 height 197
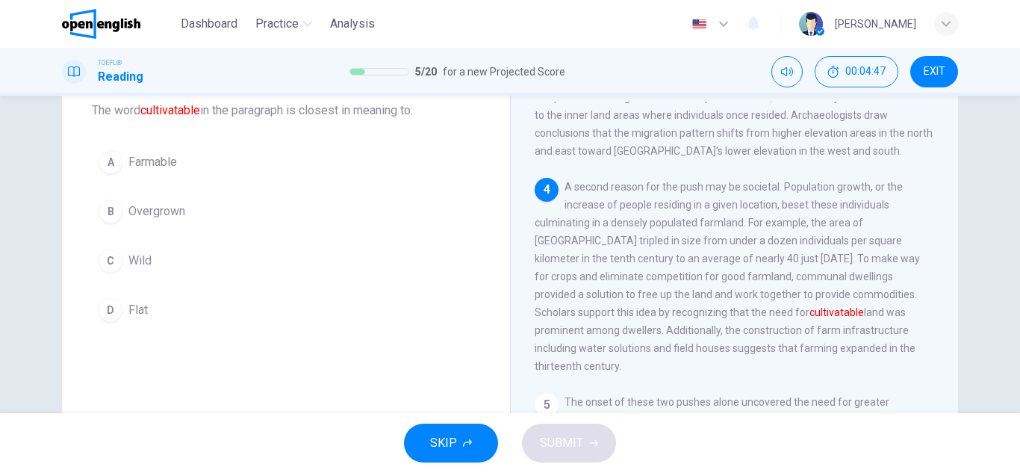
click at [197, 166] on button "A Farmable" at bounding box center [286, 161] width 388 height 37
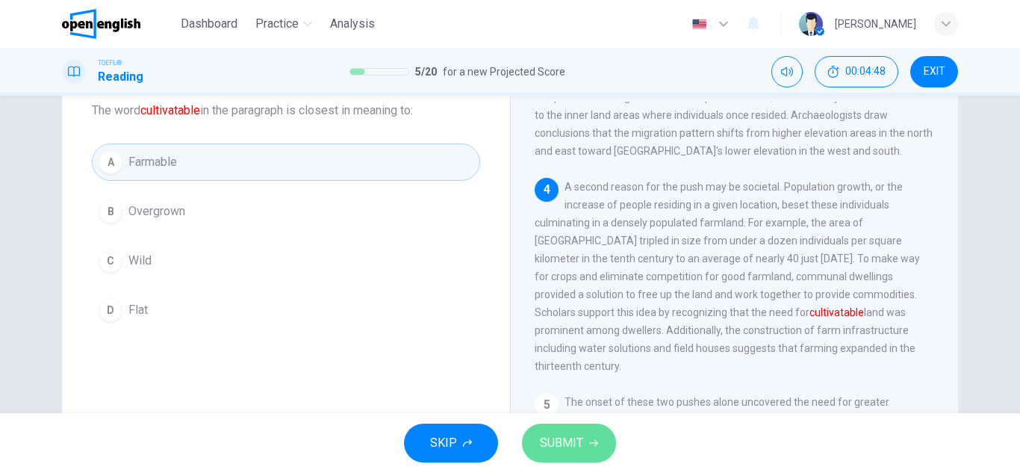
click at [571, 449] on span "SUBMIT" at bounding box center [561, 442] width 43 height 21
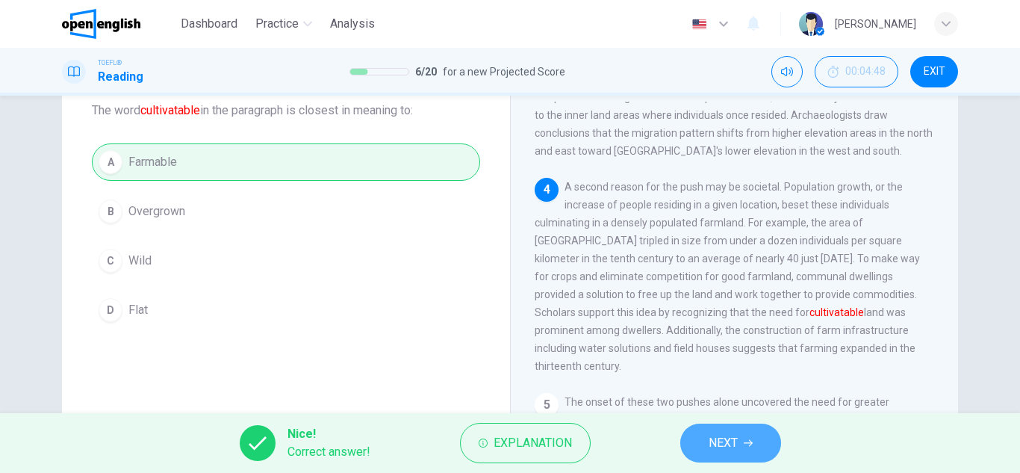
click at [718, 437] on span "NEXT" at bounding box center [722, 442] width 29 height 21
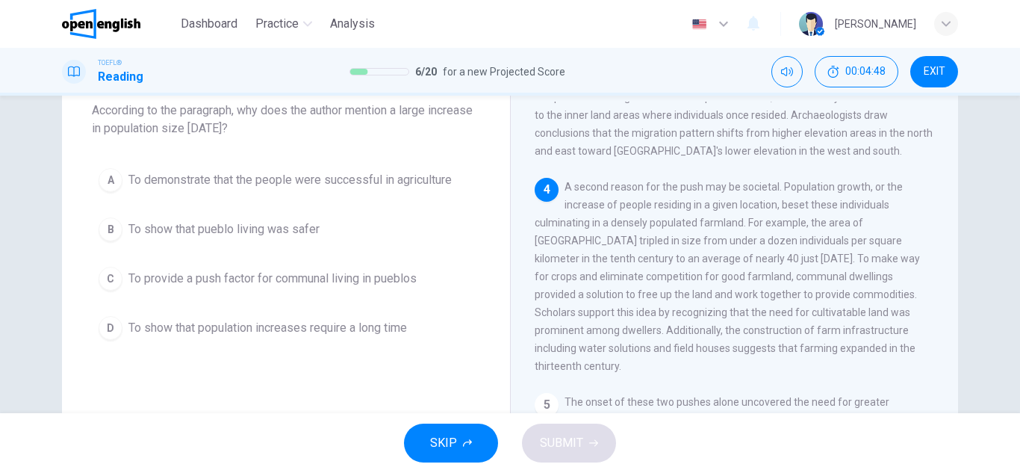
scroll to position [481, 0]
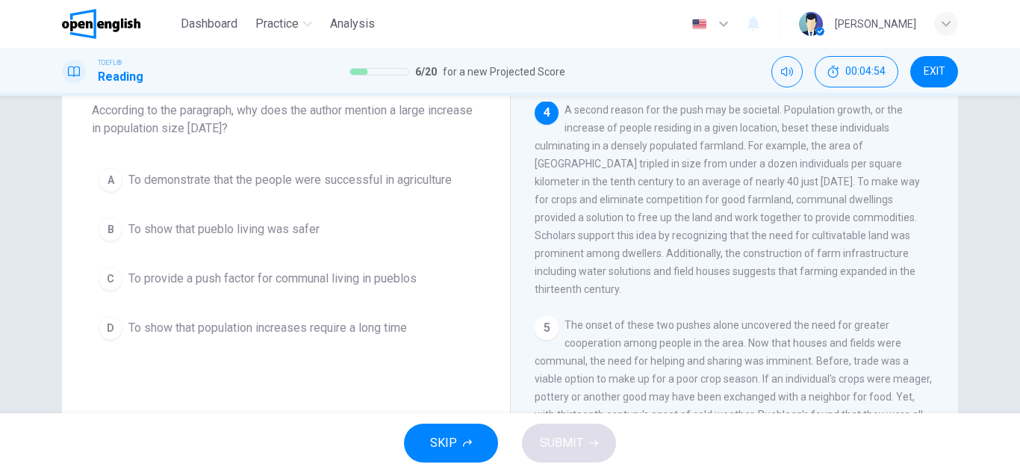
drag, startPoint x: 573, startPoint y: 121, endPoint x: 632, endPoint y: 140, distance: 62.1
click at [632, 140] on div "4 A second reason for the push may be societal. Population growth, or the incre…" at bounding box center [734, 199] width 400 height 197
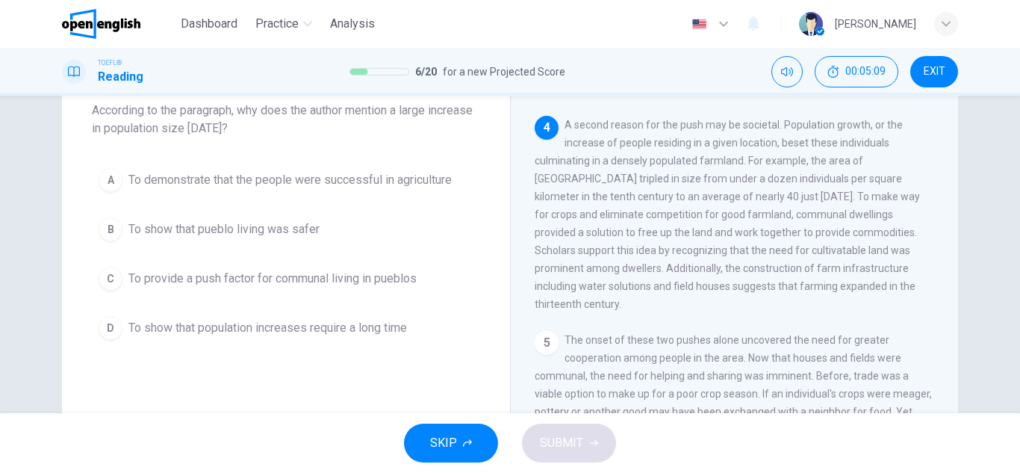
drag, startPoint x: 577, startPoint y: 158, endPoint x: 778, endPoint y: 163, distance: 200.9
click at [778, 163] on span "A second reason for the push may be societal. Population growth, or the increas…" at bounding box center [726, 214] width 385 height 191
drag, startPoint x: 778, startPoint y: 163, endPoint x: 740, endPoint y: 178, distance: 41.2
click at [740, 178] on span "A second reason for the push may be societal. Population growth, or the increas…" at bounding box center [726, 214] width 385 height 191
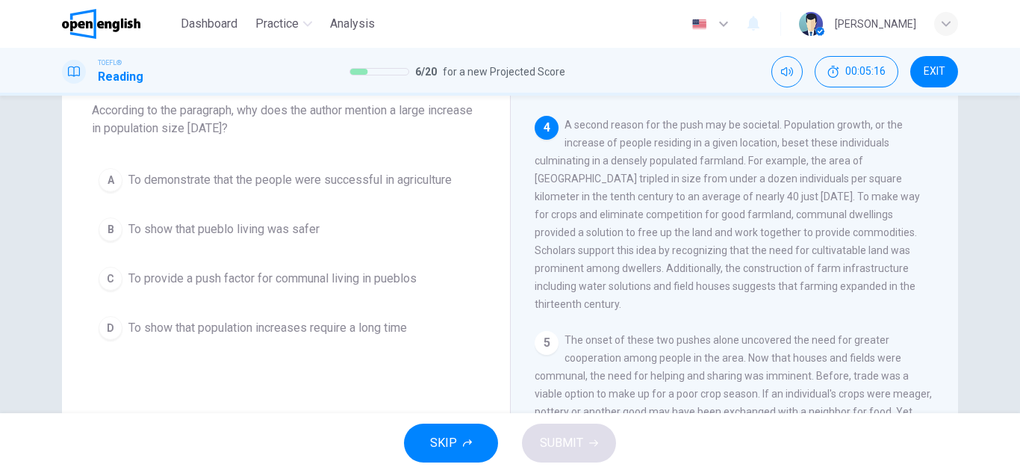
click at [394, 278] on span "To provide a push factor for communal living in pueblos" at bounding box center [272, 278] width 288 height 18
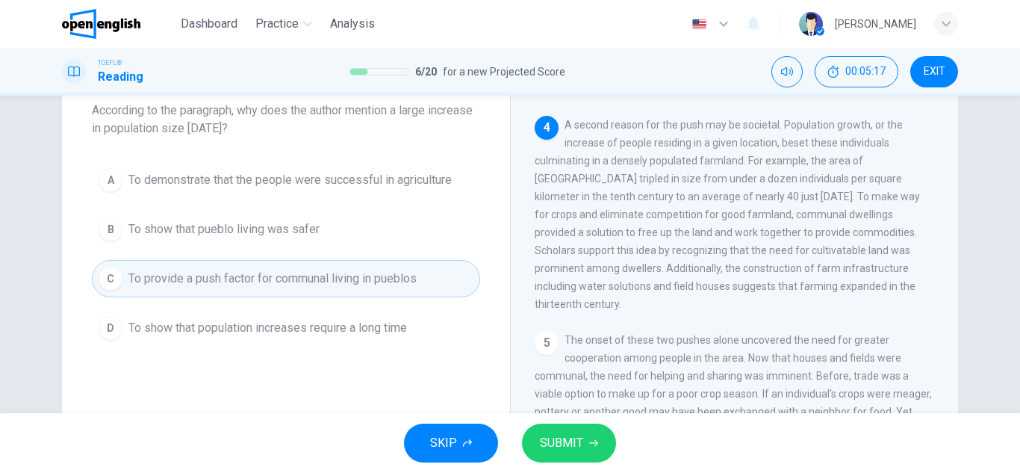
click at [455, 310] on button "D To show that population increases require a long time" at bounding box center [286, 327] width 388 height 37
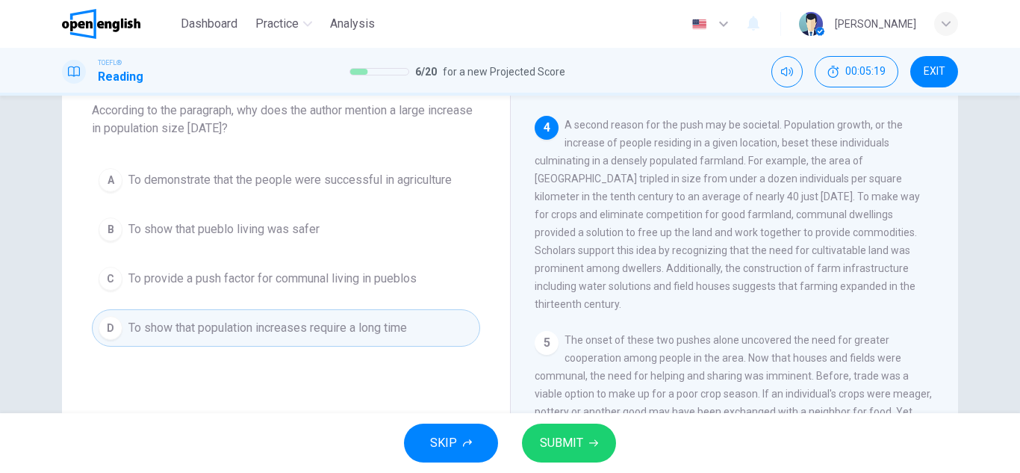
drag, startPoint x: 641, startPoint y: 201, endPoint x: 745, endPoint y: 198, distance: 103.8
click at [745, 198] on span "A second reason for the push may be societal. Population growth, or the increas…" at bounding box center [726, 214] width 385 height 191
drag, startPoint x: 745, startPoint y: 198, endPoint x: 693, endPoint y: 231, distance: 61.1
click at [693, 231] on span "A second reason for the push may be societal. Population growth, or the increas…" at bounding box center [726, 214] width 385 height 191
click at [567, 444] on span "SUBMIT" at bounding box center [561, 442] width 43 height 21
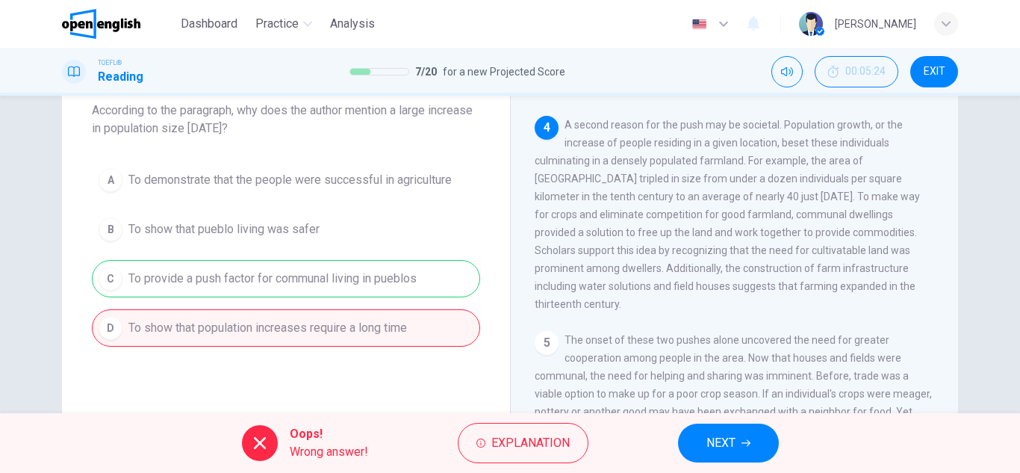
click at [712, 439] on span "NEXT" at bounding box center [720, 442] width 29 height 21
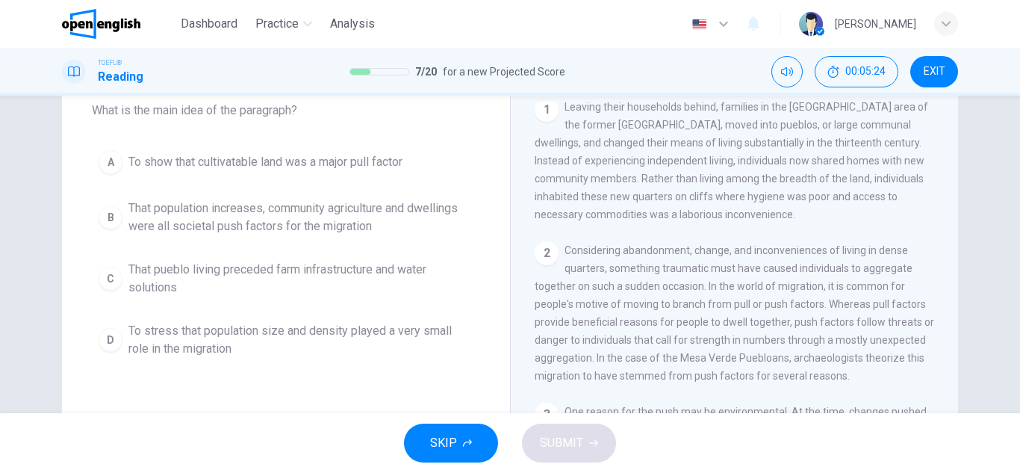
scroll to position [0, 0]
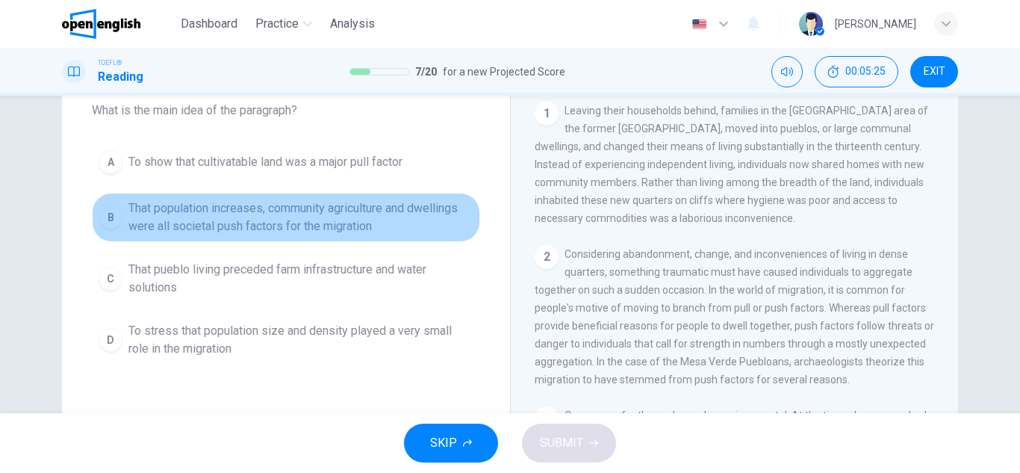
click at [392, 204] on span "That population increases, community agriculture and dwellings were all societa…" at bounding box center [300, 217] width 345 height 36
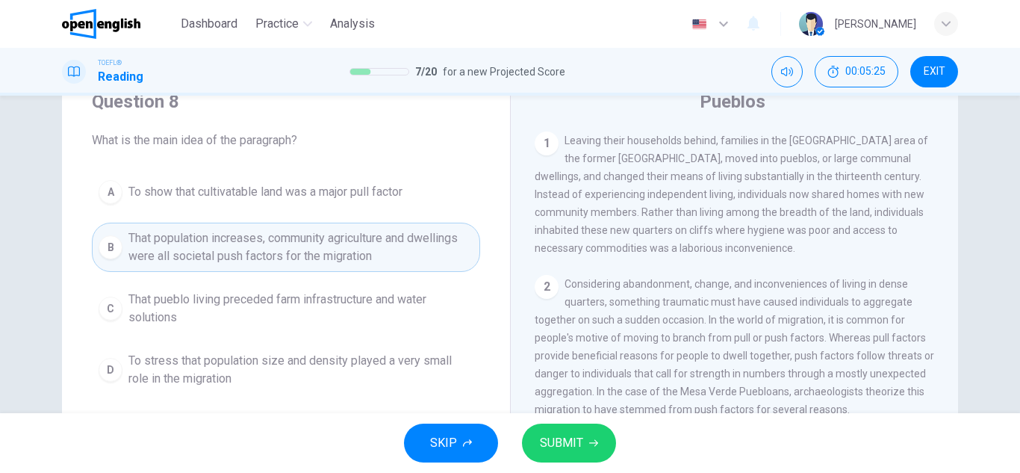
scroll to position [90, 0]
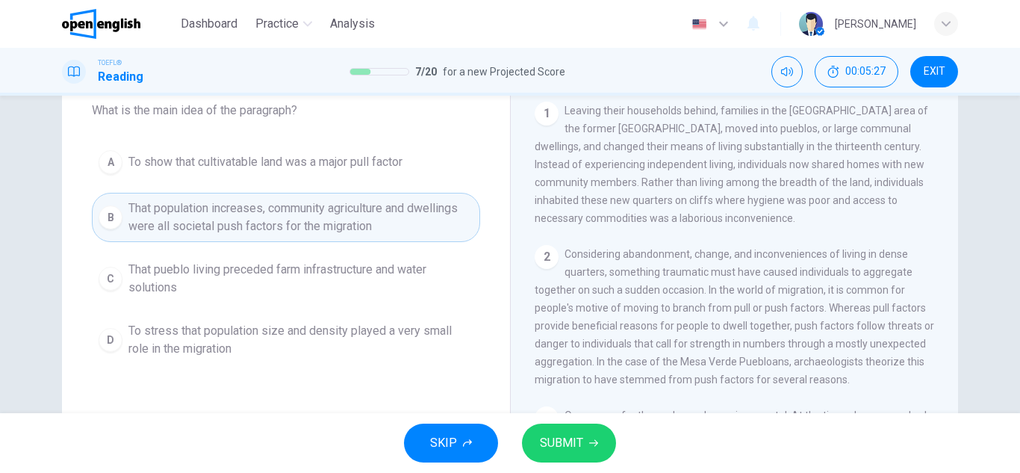
click at [242, 113] on span "What is the main idea of the paragraph?" at bounding box center [286, 111] width 388 height 18
click at [746, 207] on span "Leaving their households behind, families in the Mesa Verde area of the former …" at bounding box center [730, 164] width 393 height 119
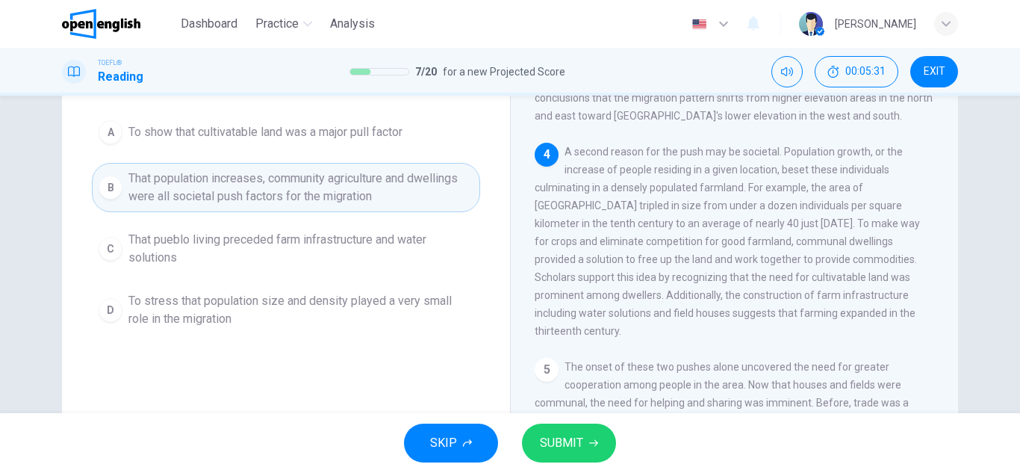
scroll to position [392, 0]
drag, startPoint x: 622, startPoint y: 176, endPoint x: 646, endPoint y: 180, distance: 24.2
click at [646, 180] on div "4 A second reason for the push may be societal. Population growth, or the incre…" at bounding box center [734, 244] width 400 height 197
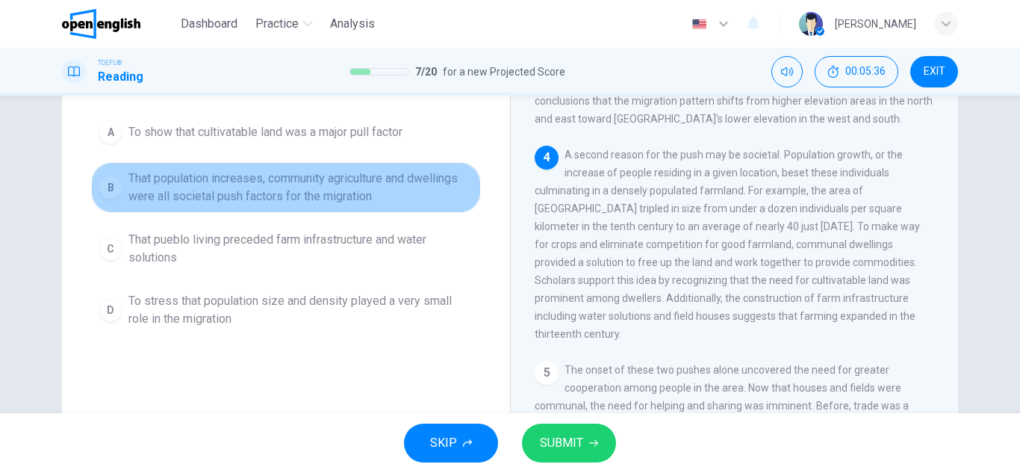
click at [440, 182] on span "That population increases, community agriculture and dwellings were all societa…" at bounding box center [300, 187] width 345 height 36
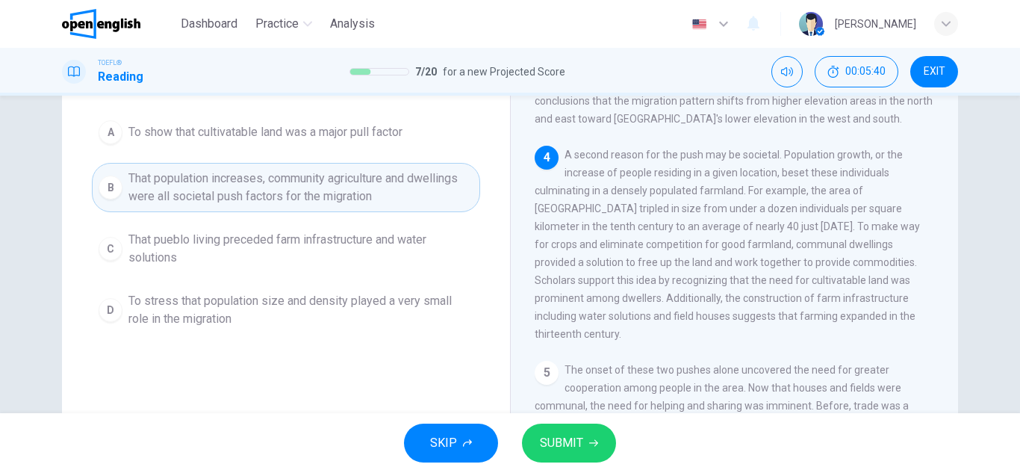
click at [86, 201] on div "Question 8 What is the main idea of the paragraph? A To show that cultivatable …" at bounding box center [286, 182] width 448 height 352
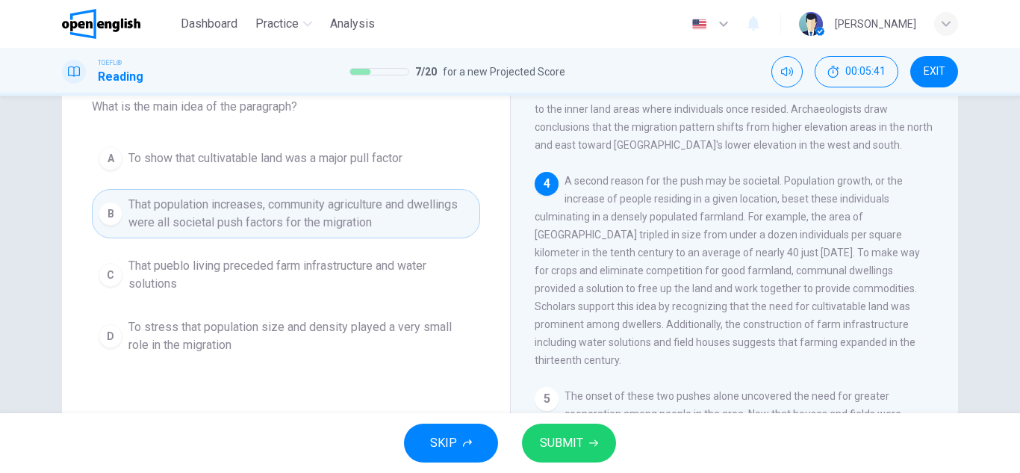
scroll to position [90, 0]
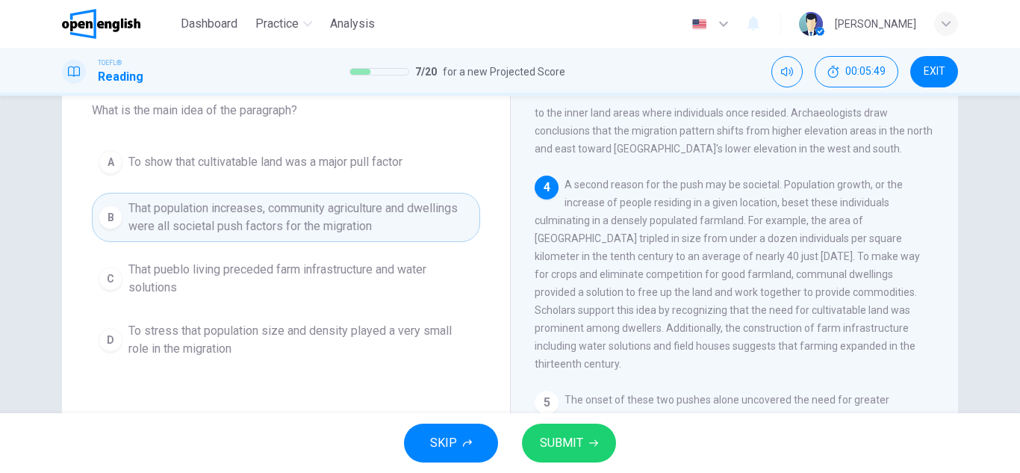
drag, startPoint x: 658, startPoint y: 230, endPoint x: 816, endPoint y: 271, distance: 162.8
click at [816, 271] on div "4 A second reason for the push may be societal. Population growth, or the incre…" at bounding box center [734, 273] width 400 height 197
drag, startPoint x: 939, startPoint y: 305, endPoint x: 941, endPoint y: 324, distance: 19.5
click at [941, 324] on div "1 Leaving their households behind, families in the Mesa Verde area of the forme…" at bounding box center [744, 316] width 420 height 429
drag, startPoint x: 820, startPoint y: 268, endPoint x: 828, endPoint y: 283, distance: 16.7
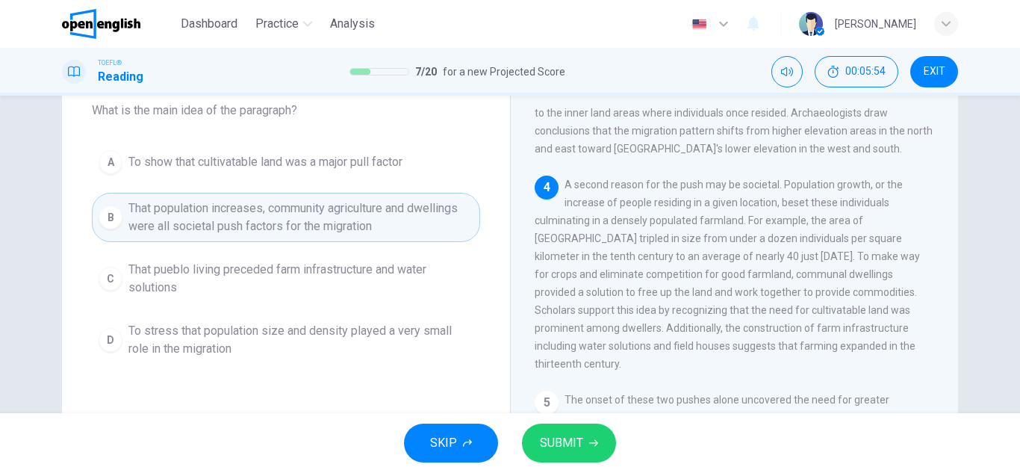
click at [828, 283] on div "4 A second reason for the push may be societal. Population growth, or the incre…" at bounding box center [734, 273] width 400 height 197
click at [570, 441] on span "SUBMIT" at bounding box center [561, 442] width 43 height 21
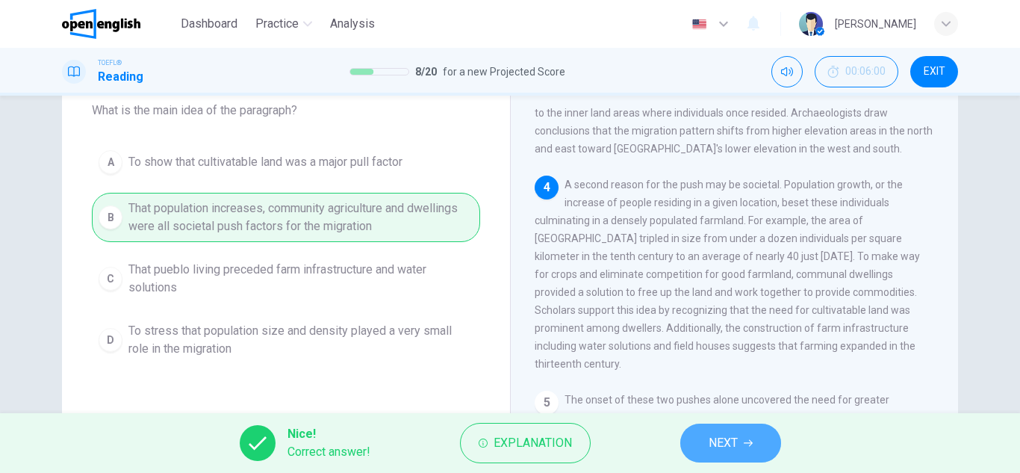
click at [693, 430] on button "NEXT" at bounding box center [730, 442] width 101 height 39
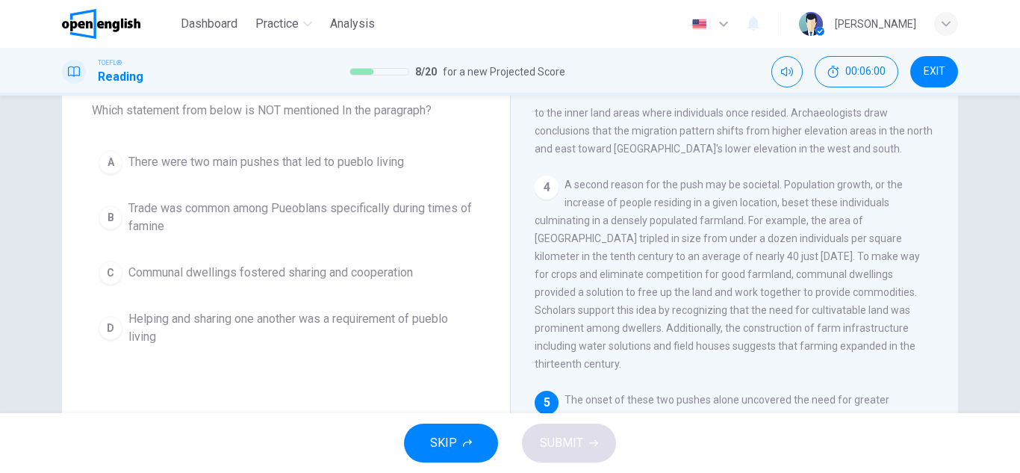
scroll to position [481, 0]
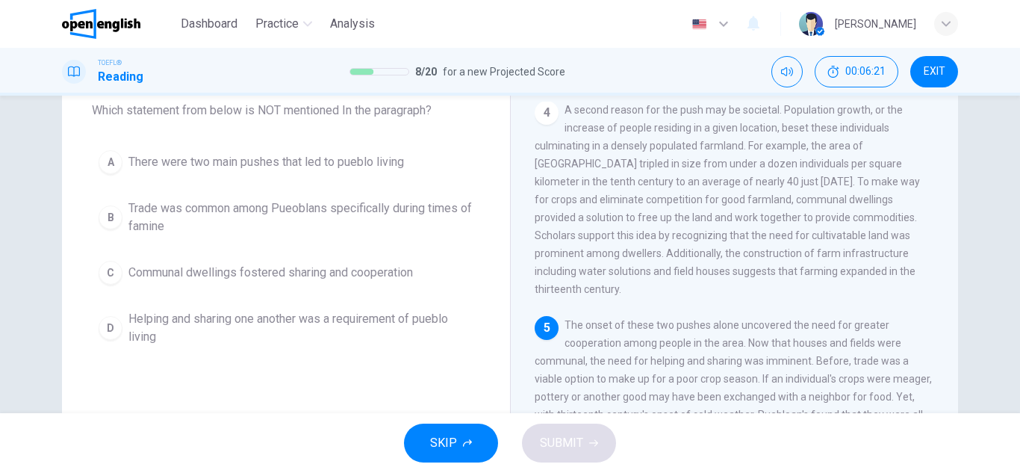
click at [663, 316] on div "5 The onset of these two pushes alone uncovered the need for greater cooperatio…" at bounding box center [734, 414] width 400 height 197
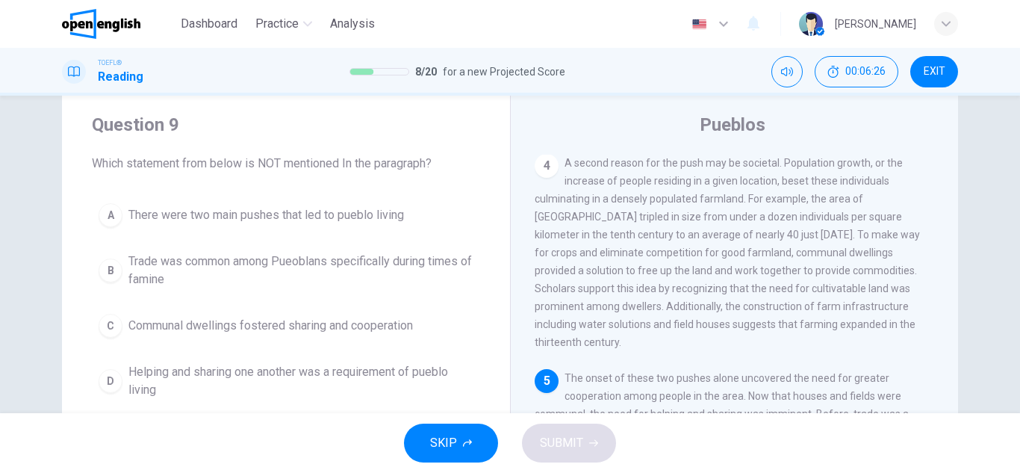
click at [804, 308] on div "4 A second reason for the push may be societal. Population growth, or the incre…" at bounding box center [734, 252] width 400 height 197
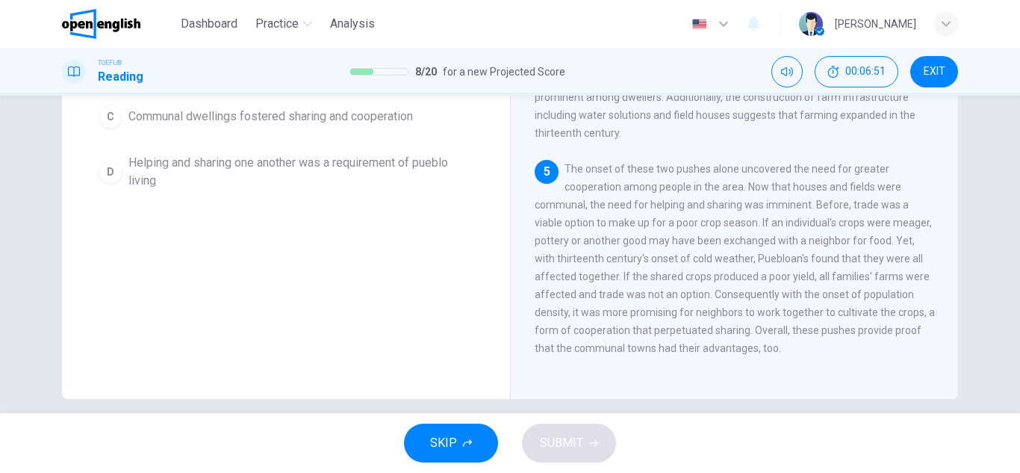
scroll to position [244, 0]
drag, startPoint x: 727, startPoint y: 175, endPoint x: 847, endPoint y: 331, distance: 196.5
click at [847, 331] on span "The onset of these two pushes alone uncovered the need for greater cooperation …" at bounding box center [734, 259] width 400 height 191
drag, startPoint x: 847, startPoint y: 331, endPoint x: 699, endPoint y: 155, distance: 229.5
click at [699, 161] on div "5 The onset of these two pushes alone uncovered the need for greater cooperatio…" at bounding box center [734, 259] width 400 height 197
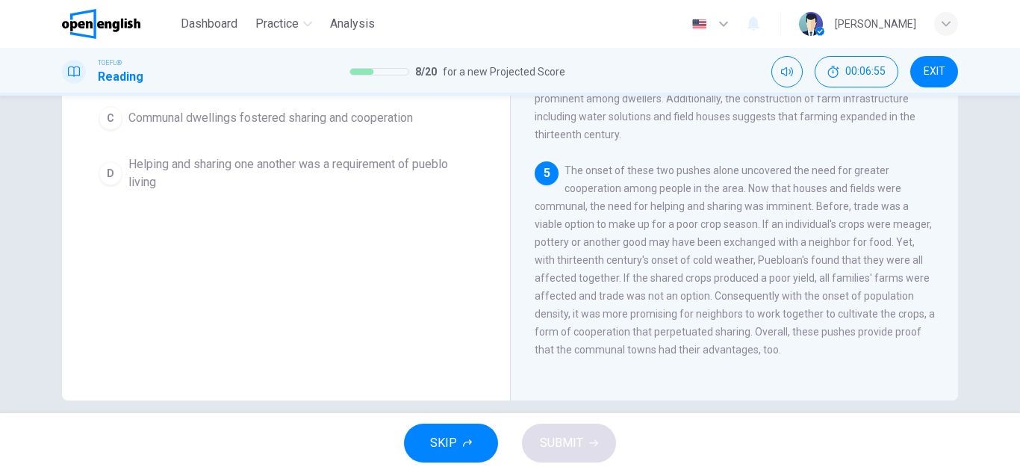
drag, startPoint x: 701, startPoint y: 167, endPoint x: 797, endPoint y: 282, distance: 150.0
click at [797, 282] on div "5 The onset of these two pushes alone uncovered the need for greater cooperatio…" at bounding box center [734, 259] width 400 height 197
drag, startPoint x: 688, startPoint y: 172, endPoint x: 805, endPoint y: 201, distance: 120.8
click at [805, 201] on div "5 The onset of these two pushes alone uncovered the need for greater cooperatio…" at bounding box center [734, 259] width 400 height 197
drag, startPoint x: 805, startPoint y: 201, endPoint x: 791, endPoint y: 371, distance: 170.8
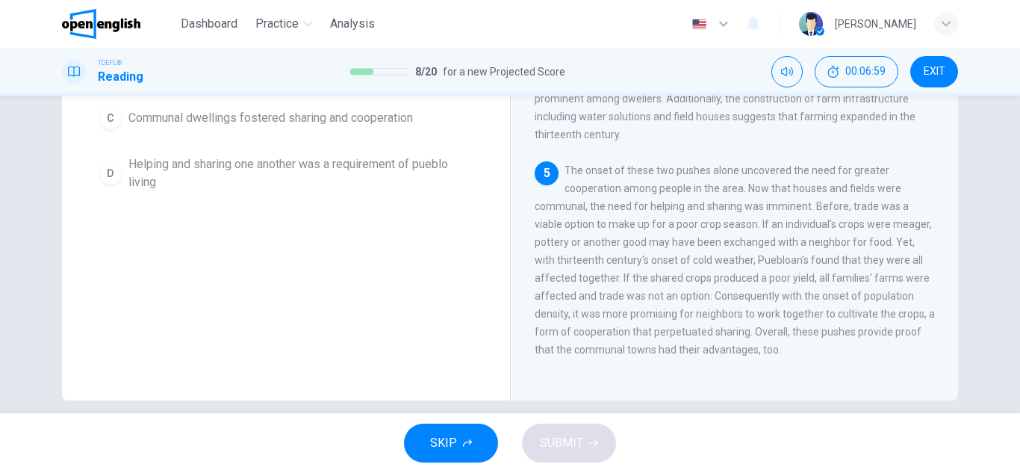
click at [791, 371] on div "1 Leaving their households behind, families in the Mesa Verde area of the forme…" at bounding box center [744, 161] width 420 height 429
drag, startPoint x: 647, startPoint y: 213, endPoint x: 758, endPoint y: 218, distance: 110.6
click at [758, 218] on span "The onset of these two pushes alone uncovered the need for greater cooperation …" at bounding box center [734, 259] width 400 height 191
drag, startPoint x: 758, startPoint y: 218, endPoint x: 813, endPoint y: 341, distance: 135.0
click at [813, 341] on div "5 The onset of these two pushes alone uncovered the need for greater cooperatio…" at bounding box center [734, 259] width 400 height 197
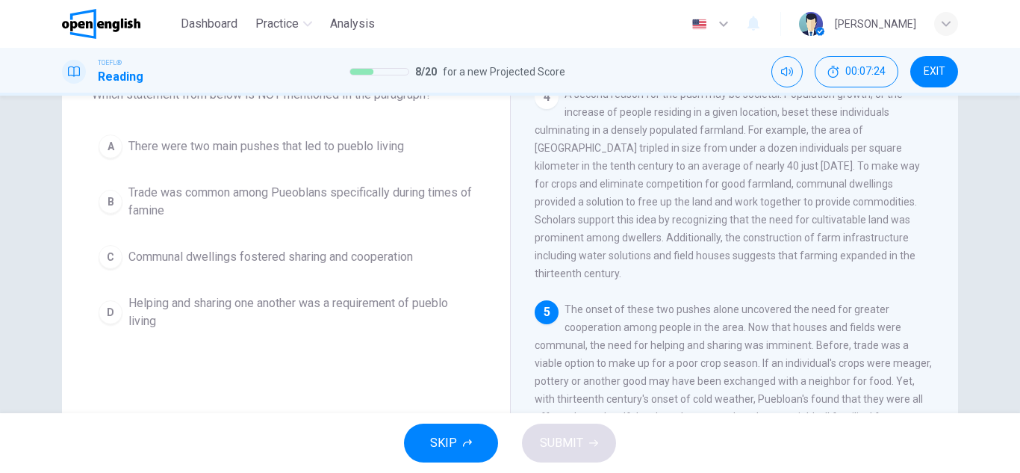
scroll to position [94, 0]
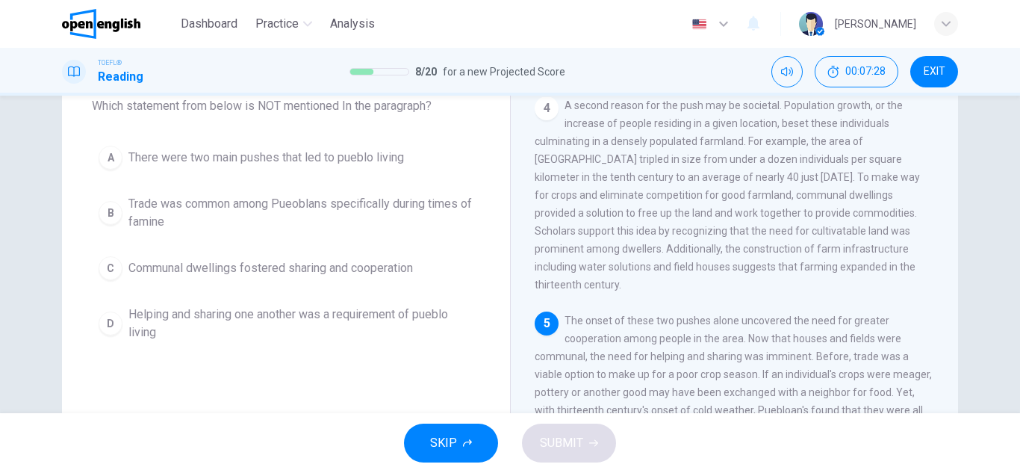
click at [435, 199] on span "Trade was common among Pueoblans specifically during times of famine" at bounding box center [300, 213] width 345 height 36
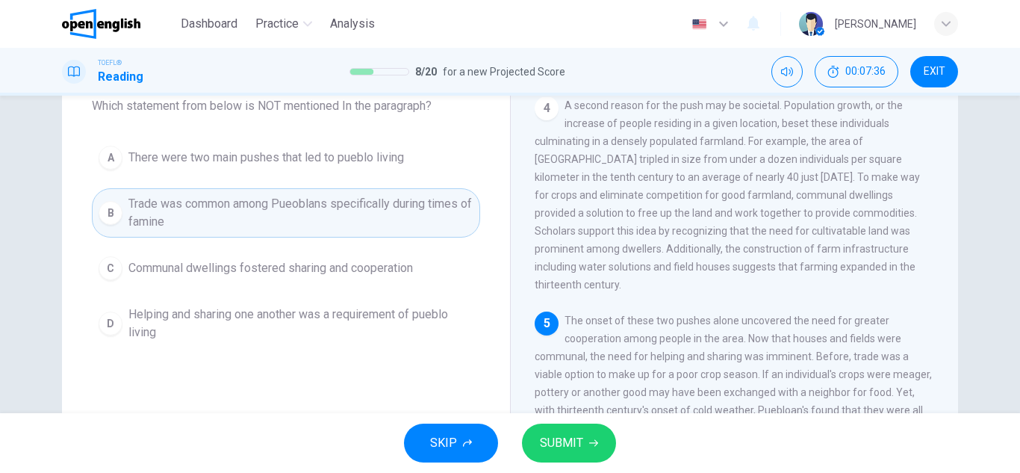
drag, startPoint x: 747, startPoint y: 364, endPoint x: 770, endPoint y: 366, distance: 22.5
click at [770, 366] on span "The onset of these two pushes alone uncovered the need for greater cooperation …" at bounding box center [734, 409] width 400 height 191
drag, startPoint x: 770, startPoint y: 366, endPoint x: 699, endPoint y: 368, distance: 71.0
click at [699, 368] on span "The onset of these two pushes alone uncovered the need for greater cooperation …" at bounding box center [734, 409] width 400 height 191
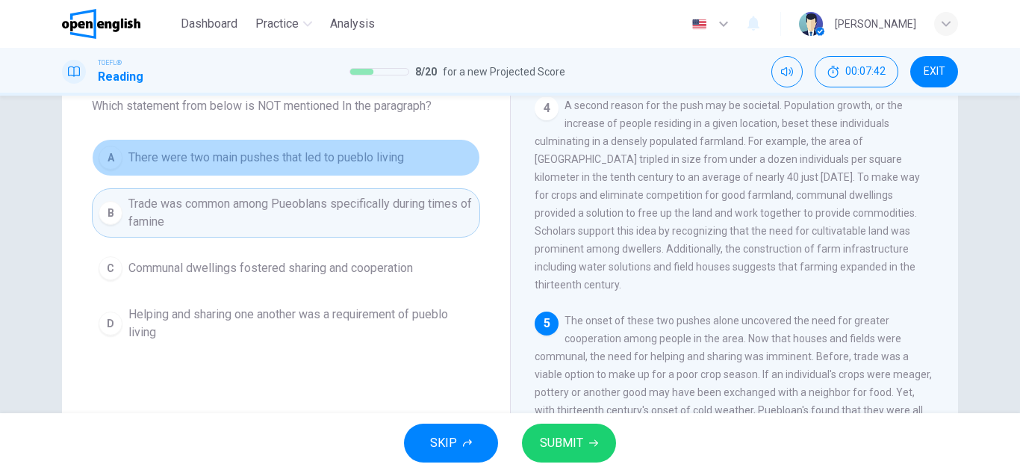
click at [349, 167] on button "A There were two main pushes that led to pueblo living" at bounding box center [286, 157] width 388 height 37
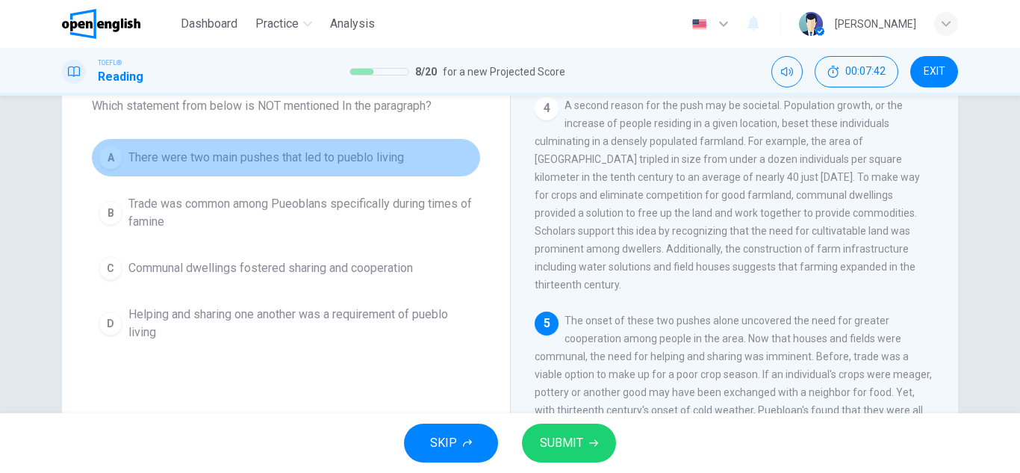
click at [349, 167] on button "A There were two main pushes that led to pueblo living" at bounding box center [286, 157] width 388 height 37
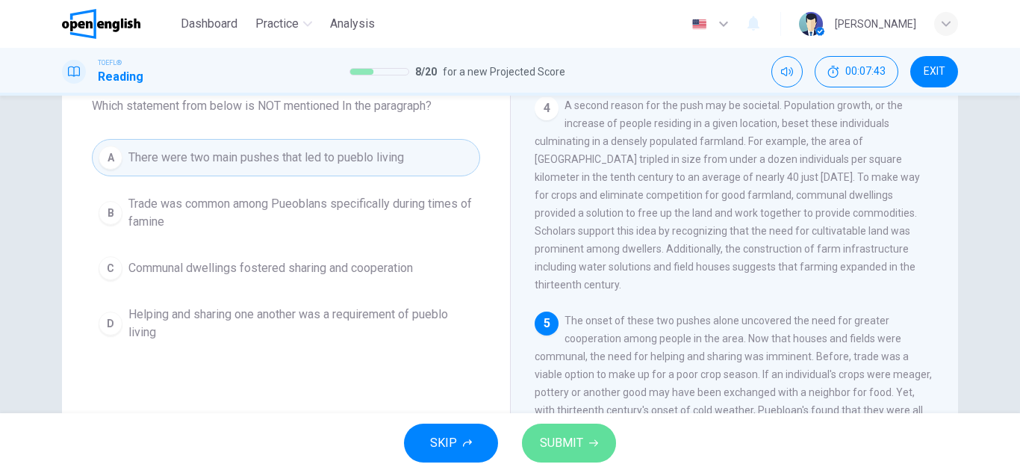
click at [602, 425] on button "SUBMIT" at bounding box center [569, 442] width 94 height 39
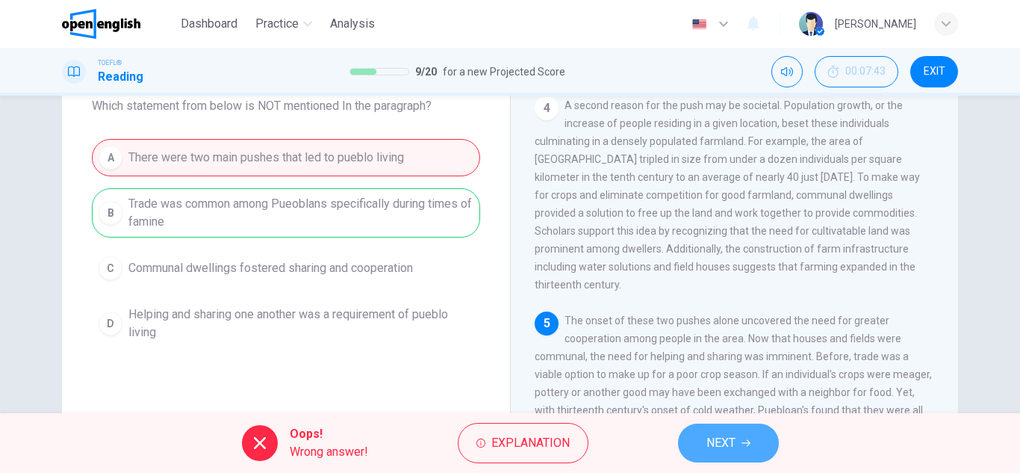
click at [735, 447] on span "NEXT" at bounding box center [720, 442] width 29 height 21
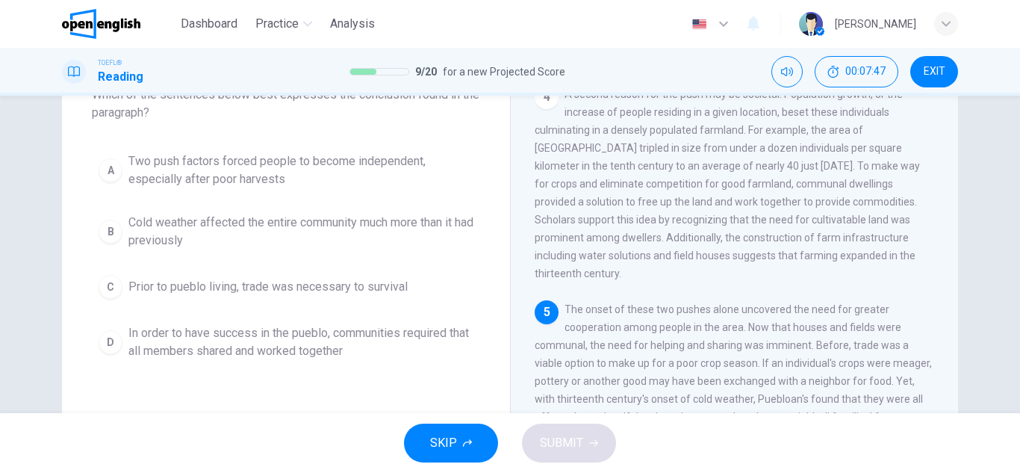
scroll to position [108, 0]
click at [743, 376] on span "The onset of these two pushes alone uncovered the need for greater cooperation …" at bounding box center [734, 395] width 400 height 191
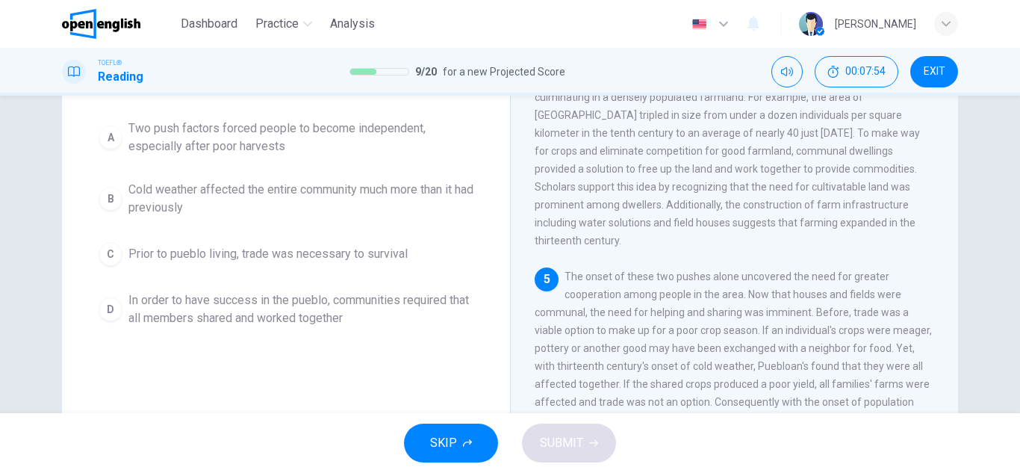
click at [290, 311] on span "In order to have success in the pueblo, communities required that all members s…" at bounding box center [300, 309] width 345 height 36
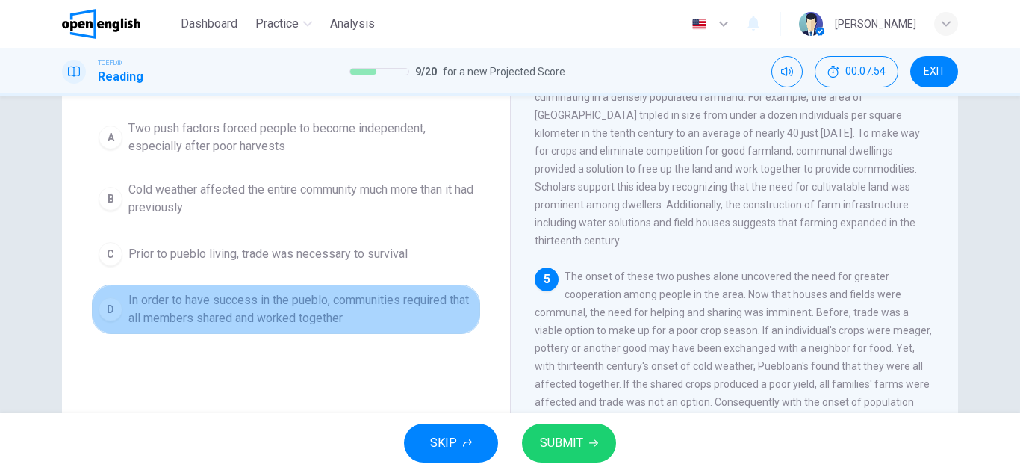
click at [290, 311] on span "In order to have success in the pueblo, communities required that all members s…" at bounding box center [300, 309] width 345 height 36
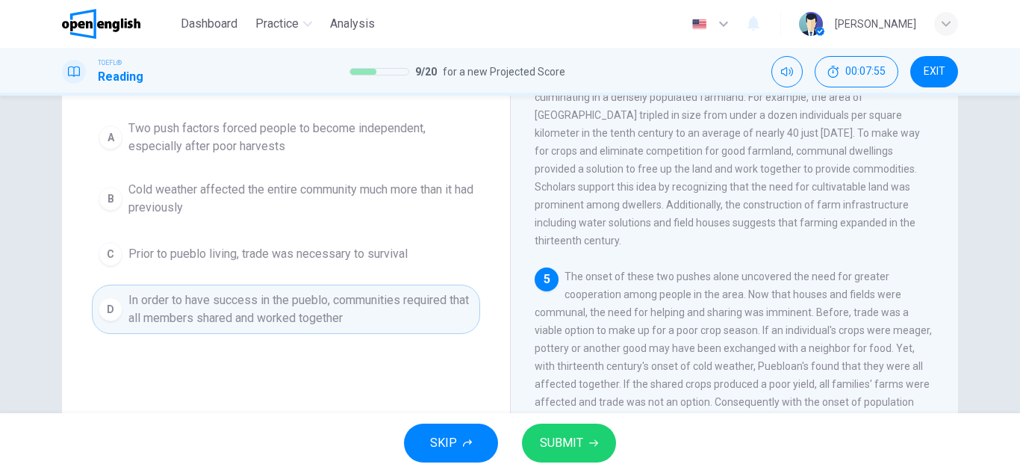
click at [519, 422] on div "SKIP SUBMIT" at bounding box center [510, 443] width 1020 height 60
click at [564, 428] on button "SUBMIT" at bounding box center [569, 442] width 94 height 39
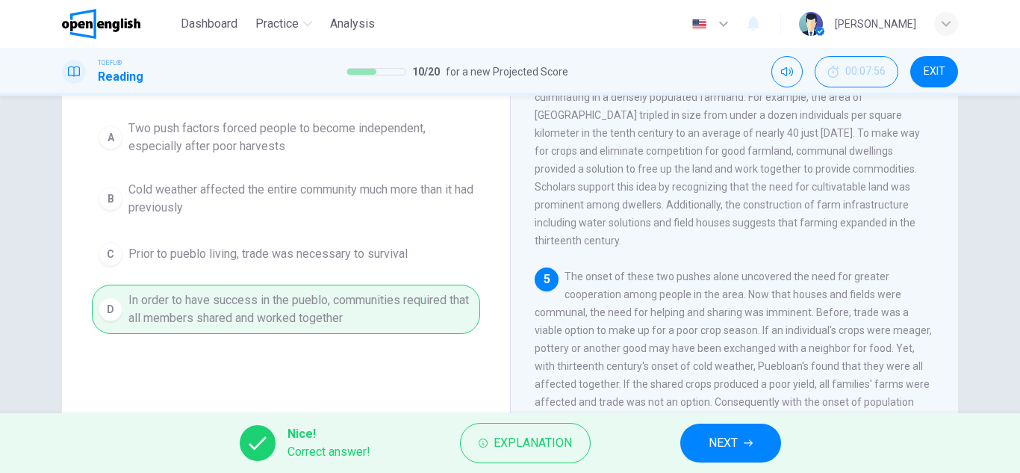
click at [715, 458] on button "NEXT" at bounding box center [730, 442] width 101 height 39
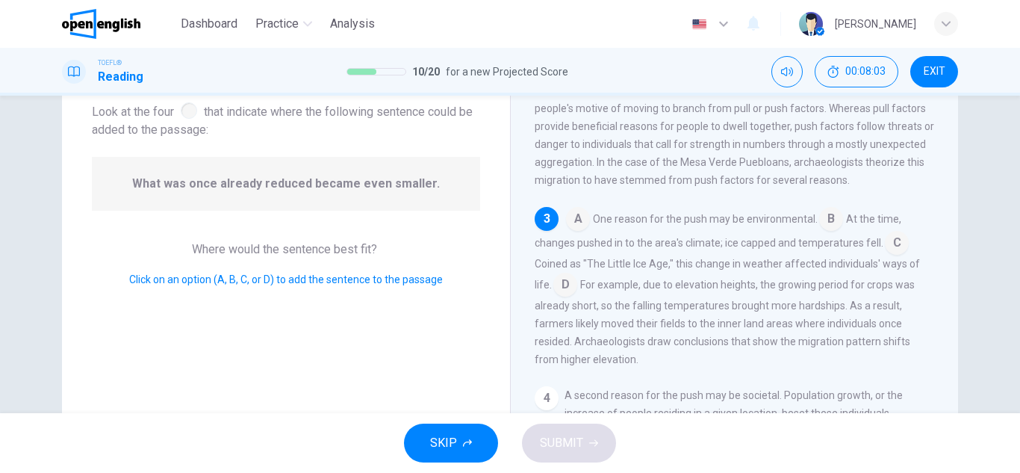
scroll to position [90, 0]
click at [995, 249] on div "Question 11 Look at the four that indicate where the following sentence could b…" at bounding box center [510, 254] width 1020 height 317
click at [587, 228] on div "A One reason for the push may be environmental. B At the time, changes pushed i…" at bounding box center [734, 288] width 400 height 161
click at [574, 230] on input at bounding box center [578, 222] width 24 height 24
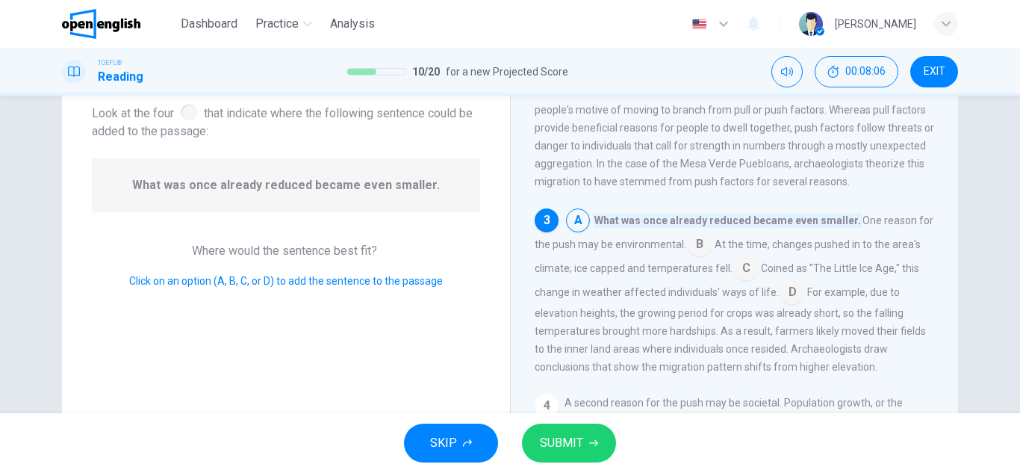
click at [574, 230] on input at bounding box center [578, 222] width 24 height 24
click at [699, 249] on input at bounding box center [700, 246] width 24 height 24
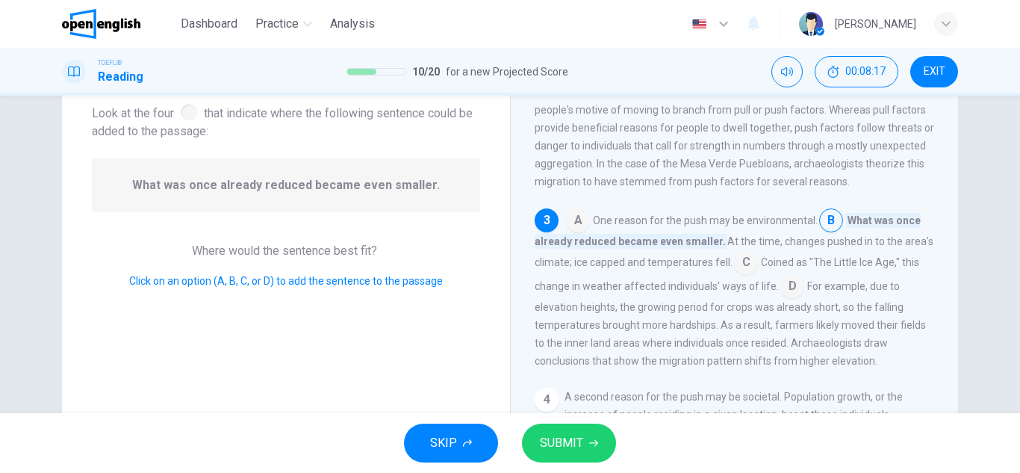
drag, startPoint x: 424, startPoint y: 183, endPoint x: 173, endPoint y: 177, distance: 250.9
click at [173, 177] on span "What was once already reduced became even smaller." at bounding box center [286, 185] width 308 height 18
drag, startPoint x: 173, startPoint y: 177, endPoint x: 384, endPoint y: 190, distance: 211.7
click at [384, 190] on span "What was once already reduced became even smaller." at bounding box center [286, 185] width 308 height 18
click at [743, 270] on input at bounding box center [746, 264] width 24 height 24
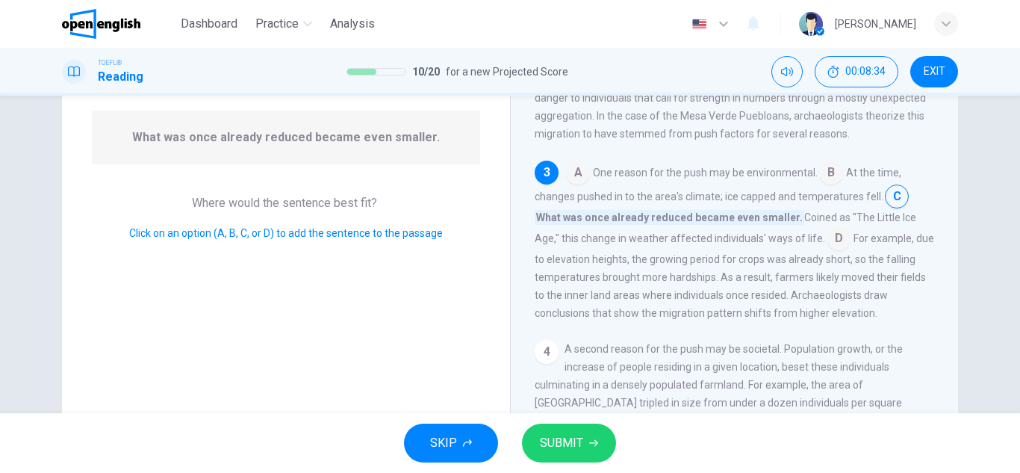
scroll to position [137, 0]
click at [824, 187] on input at bounding box center [831, 175] width 24 height 24
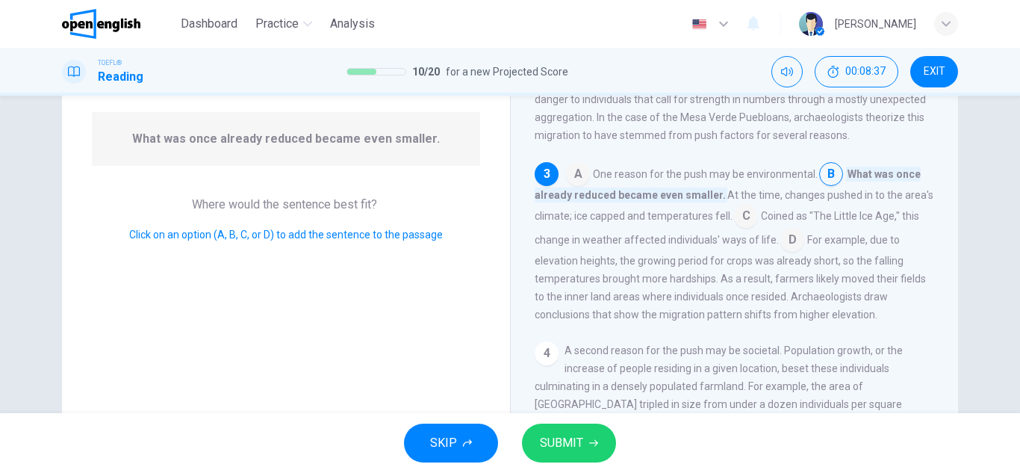
click at [734, 223] on input at bounding box center [746, 217] width 24 height 24
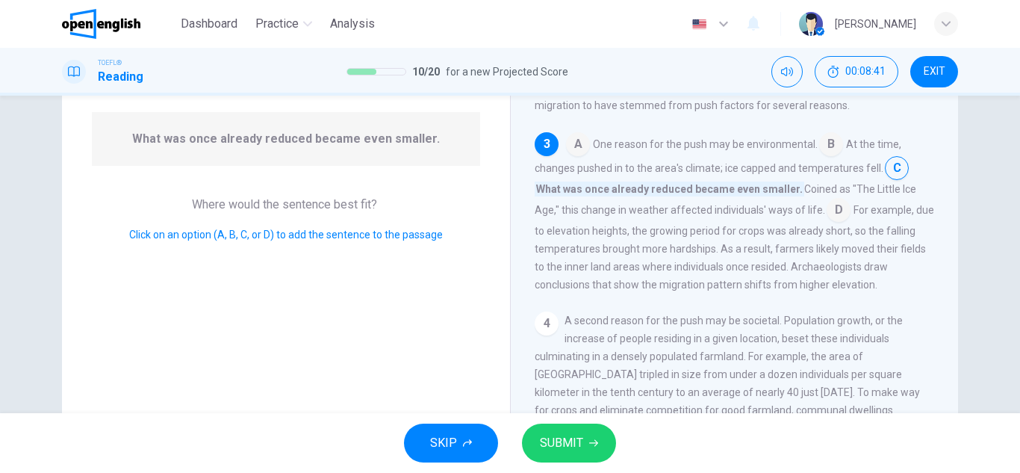
scroll to position [229, 0]
click at [826, 221] on input at bounding box center [838, 209] width 24 height 24
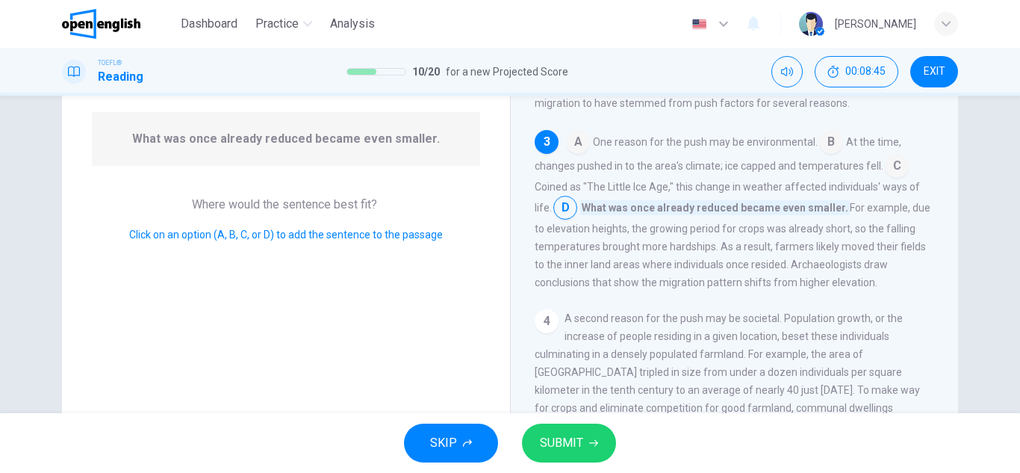
click at [578, 424] on button "SUBMIT" at bounding box center [569, 442] width 94 height 39
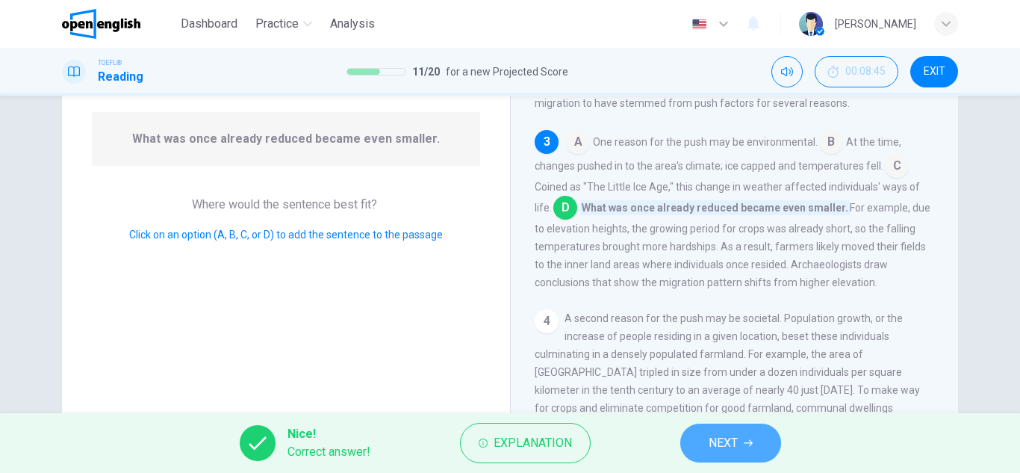
click at [746, 446] on icon "button" at bounding box center [748, 442] width 9 height 9
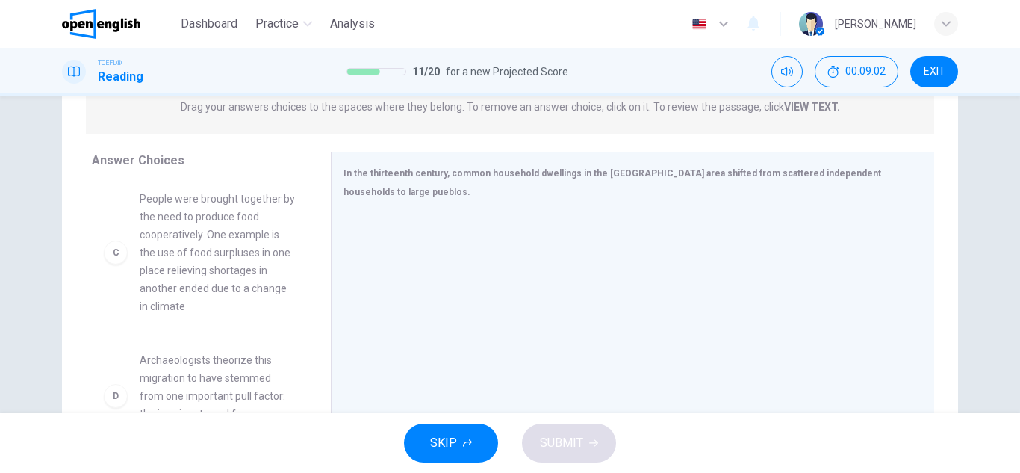
scroll to position [0, 0]
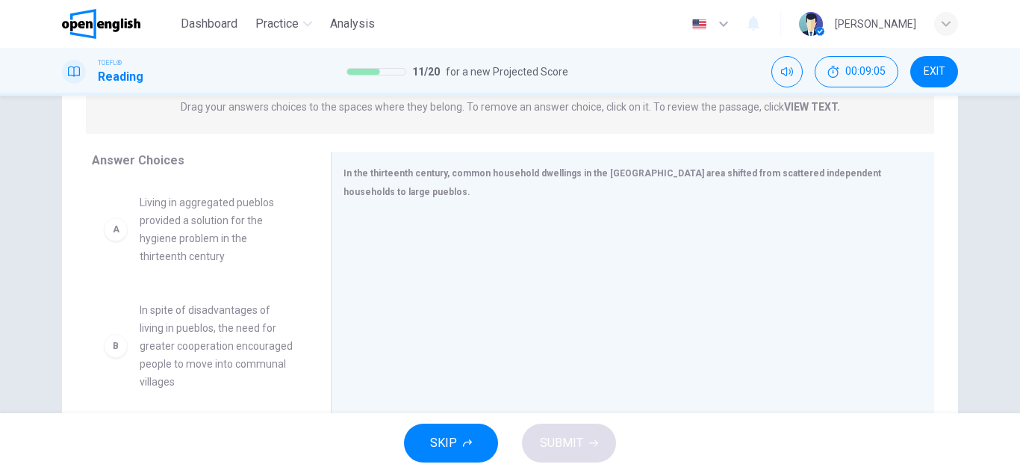
click at [242, 219] on span "Living in aggregated pueblos provided a solution for the hygiene problem in the…" at bounding box center [217, 229] width 155 height 72
click at [228, 225] on span "Living in aggregated pueblos provided a solution for the hygiene problem in the…" at bounding box center [217, 229] width 155 height 72
click at [147, 228] on span "Living in aggregated pueblos provided a solution for the hygiene problem in the…" at bounding box center [217, 229] width 155 height 72
click at [115, 243] on div "A Living in aggregated pueblos provided a solution for the hygiene problem in t…" at bounding box center [199, 229] width 191 height 72
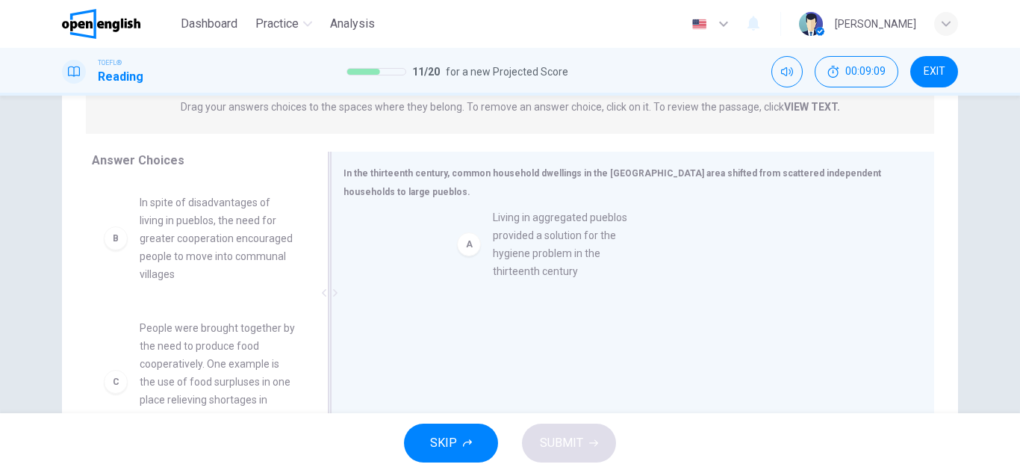
drag, startPoint x: 115, startPoint y: 228, endPoint x: 488, endPoint y: 244, distance: 373.6
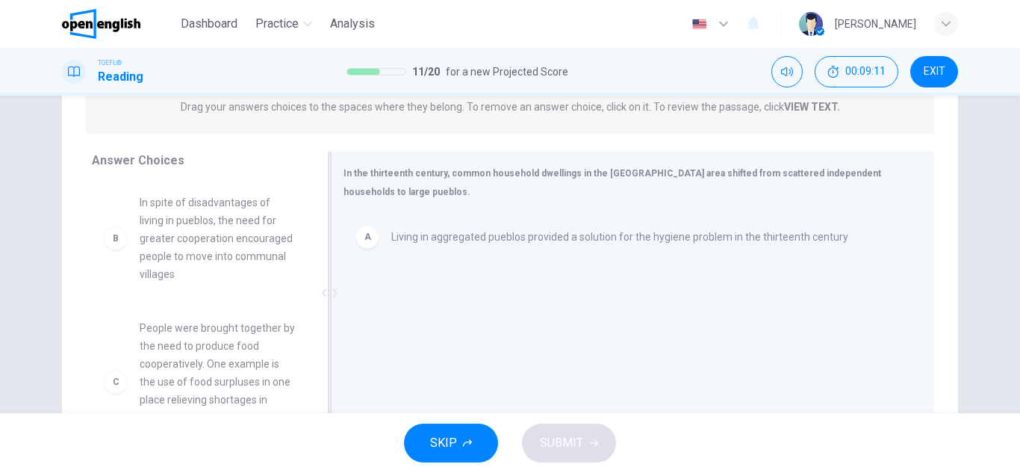
drag, startPoint x: 364, startPoint y: 184, endPoint x: 337, endPoint y: 171, distance: 30.7
click at [337, 171] on div "In the thirteenth century, common household dwellings in the Mesa Verde area sh…" at bounding box center [632, 293] width 603 height 282
drag, startPoint x: 337, startPoint y: 171, endPoint x: 383, endPoint y: 192, distance: 50.8
click at [383, 192] on div "In the thirteenth century, common household dwellings in the Mesa Verde area sh…" at bounding box center [632, 293] width 603 height 282
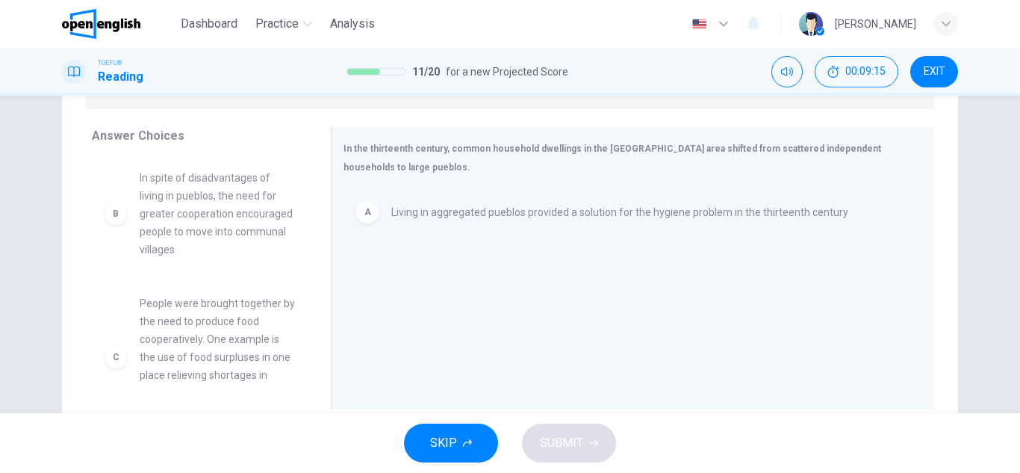
scroll to position [213, 0]
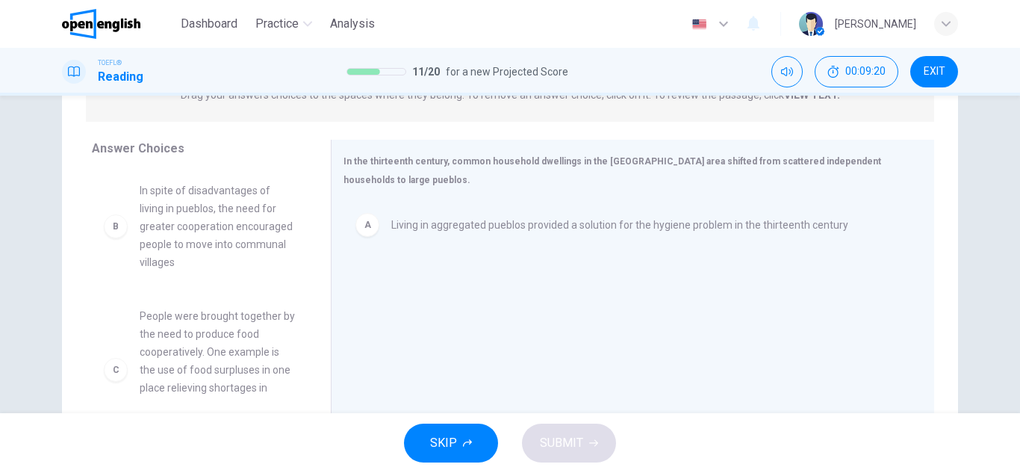
click at [20, 293] on div "Question 12 View Text Directions: An introductory sentence for a brief summary …" at bounding box center [510, 254] width 1020 height 317
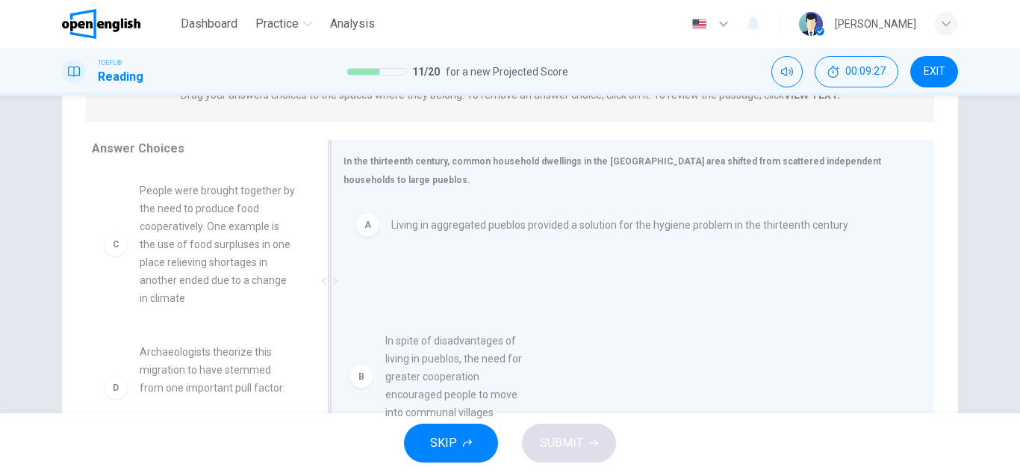
drag, startPoint x: 106, startPoint y: 231, endPoint x: 359, endPoint y: 349, distance: 279.2
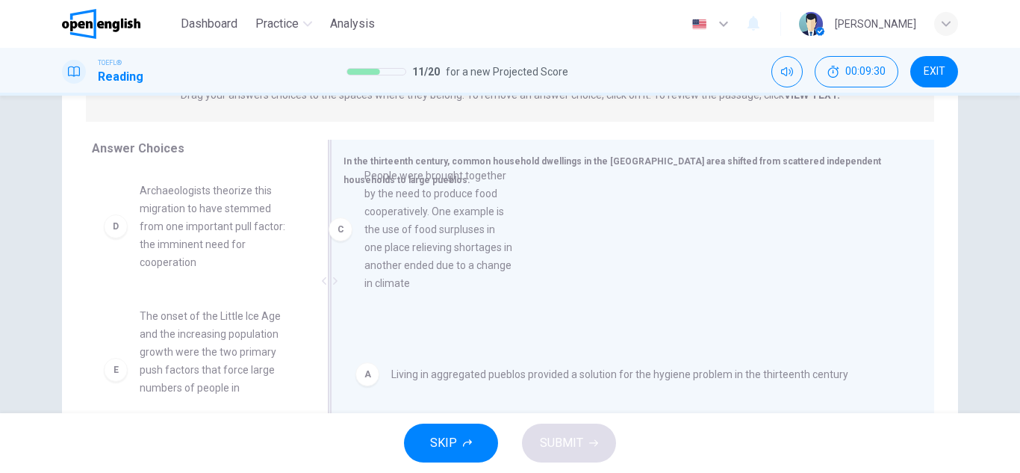
drag, startPoint x: 132, startPoint y: 249, endPoint x: 378, endPoint y: 233, distance: 246.8
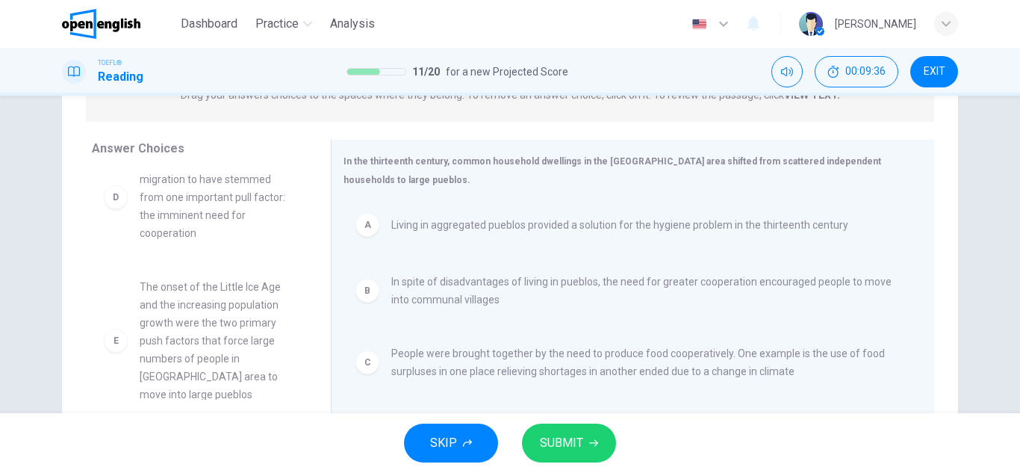
scroll to position [0, 0]
drag, startPoint x: 109, startPoint y: 221, endPoint x: 130, endPoint y: 200, distance: 29.6
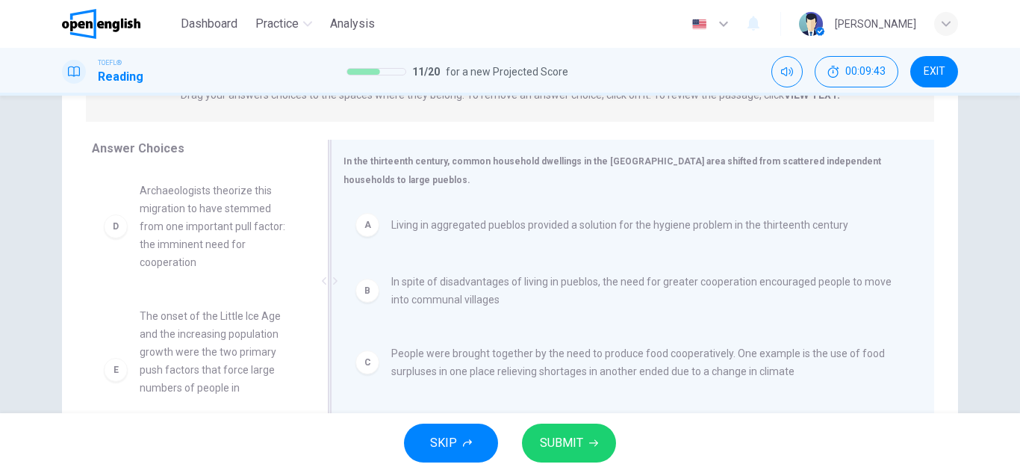
click at [358, 230] on div "A" at bounding box center [367, 225] width 24 height 24
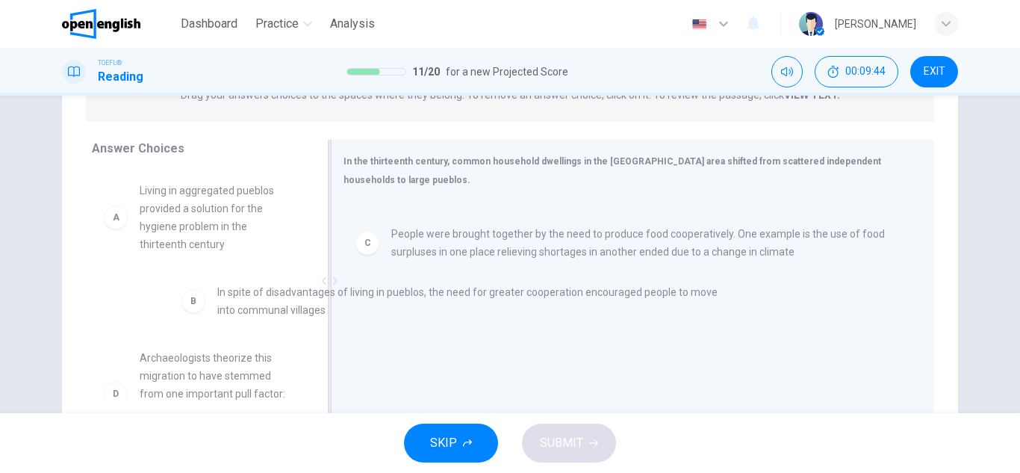
drag, startPoint x: 358, startPoint y: 230, endPoint x: 162, endPoint y: 305, distance: 210.0
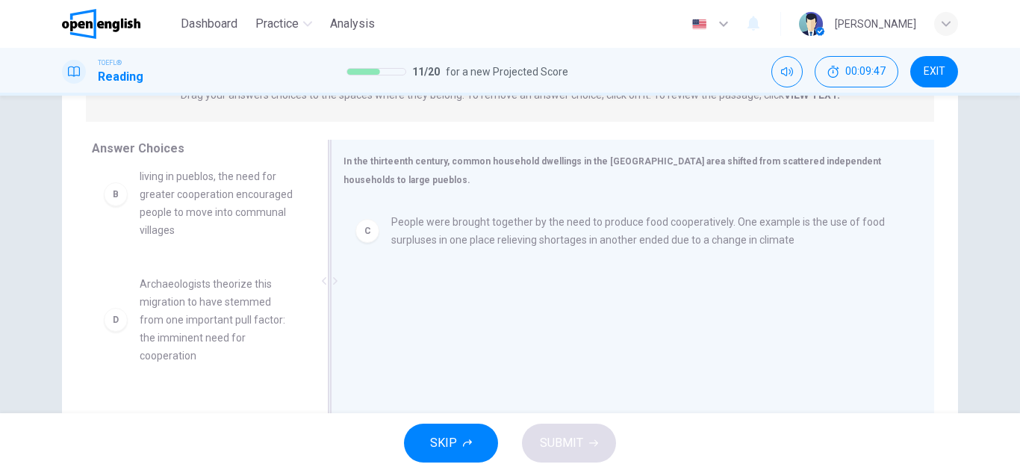
scroll to position [144, 0]
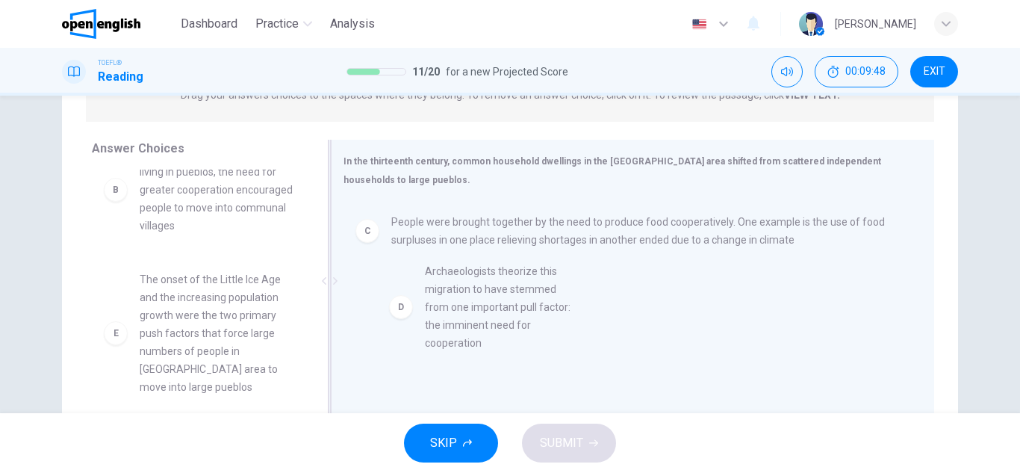
drag, startPoint x: 127, startPoint y: 315, endPoint x: 423, endPoint y: 306, distance: 296.5
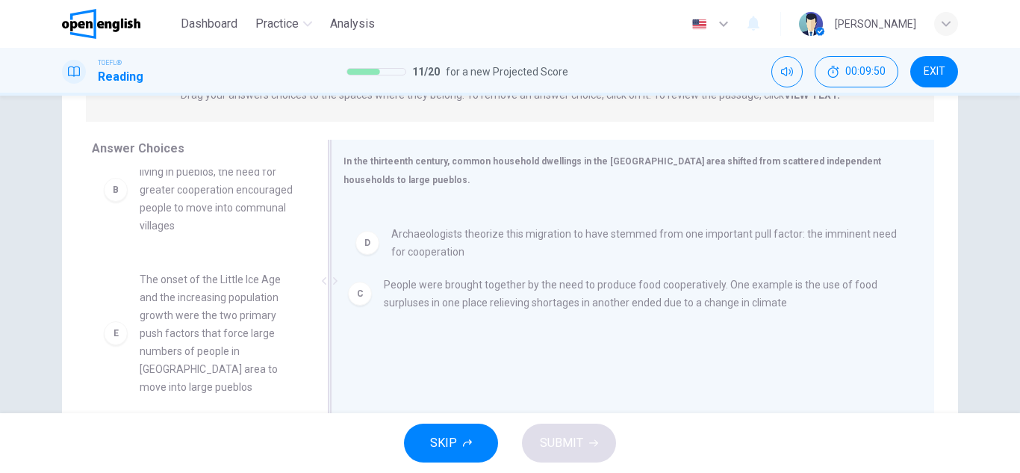
drag, startPoint x: 405, startPoint y: 242, endPoint x: 411, endPoint y: 341, distance: 99.5
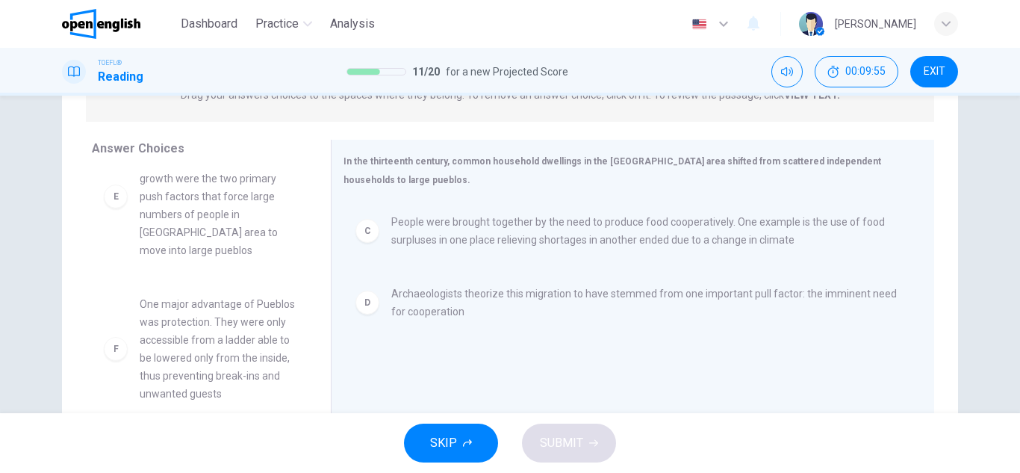
scroll to position [296, 0]
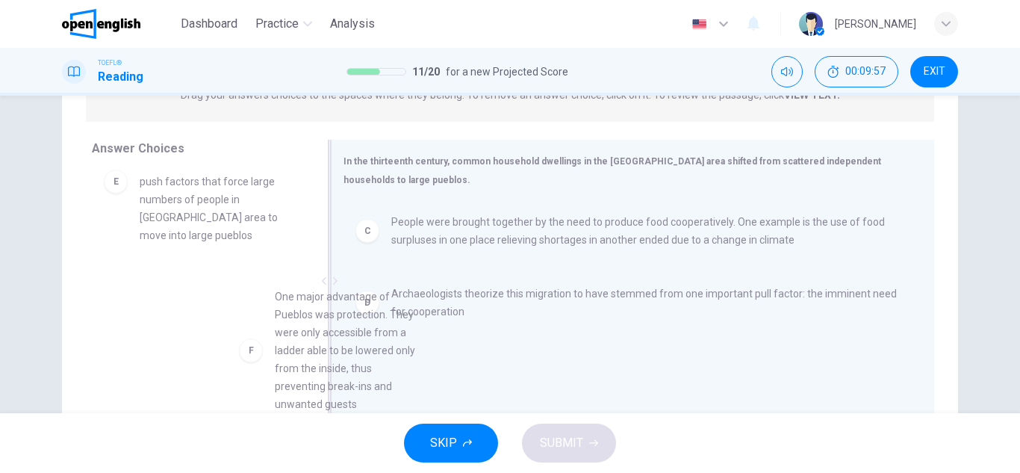
drag, startPoint x: 213, startPoint y: 349, endPoint x: 474, endPoint y: 356, distance: 260.6
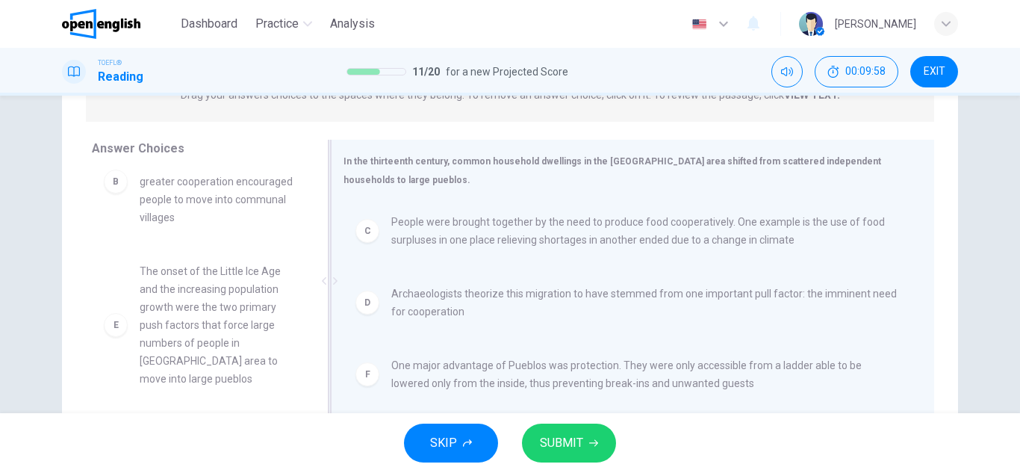
scroll to position [152, 0]
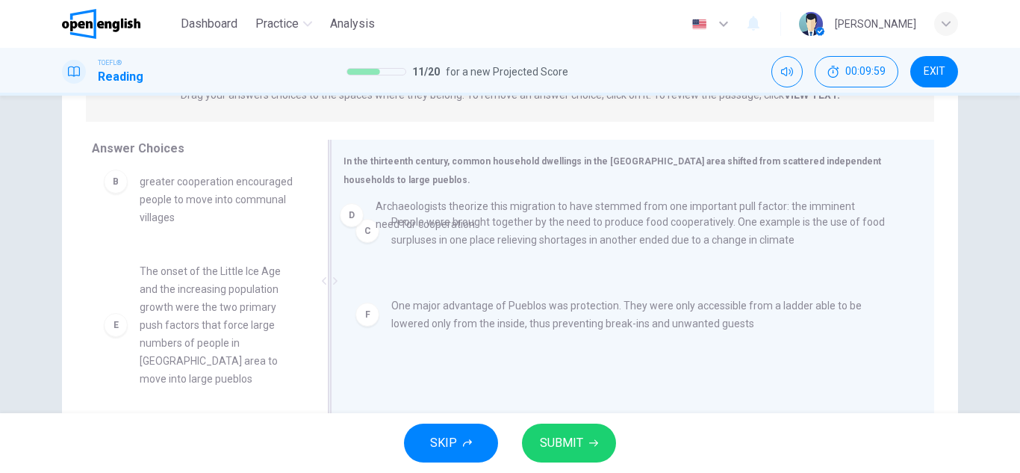
drag, startPoint x: 396, startPoint y: 321, endPoint x: 382, endPoint y: 226, distance: 95.8
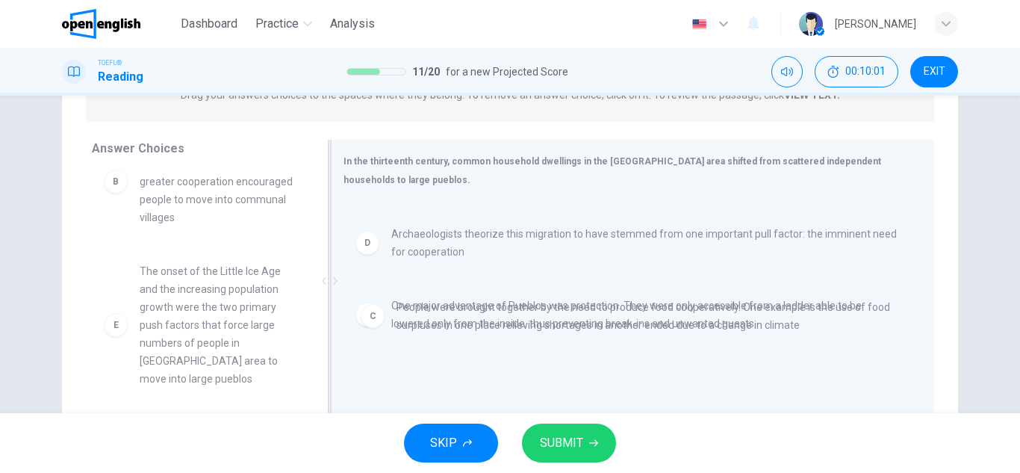
drag, startPoint x: 373, startPoint y: 228, endPoint x: 381, endPoint y: 320, distance: 93.0
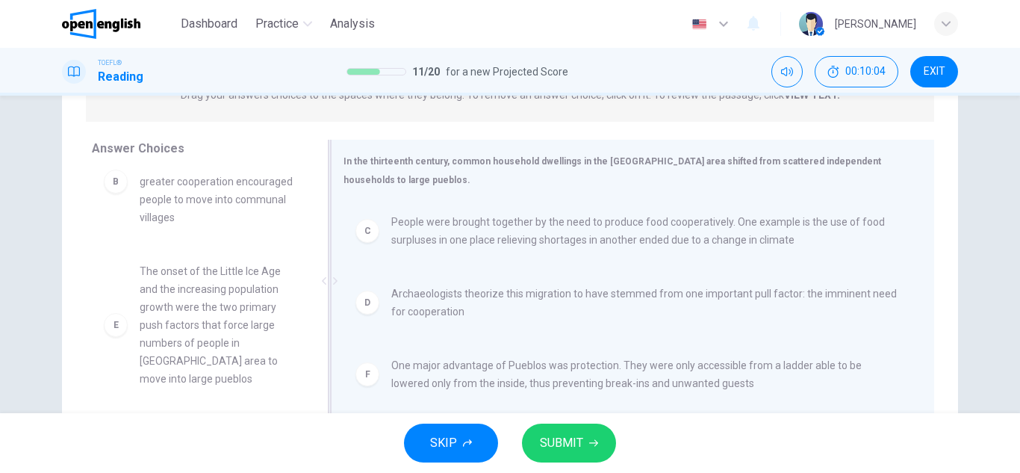
click at [364, 317] on div "D Archaeologists theorize this migration to have stemmed from one important pul…" at bounding box center [626, 302] width 543 height 36
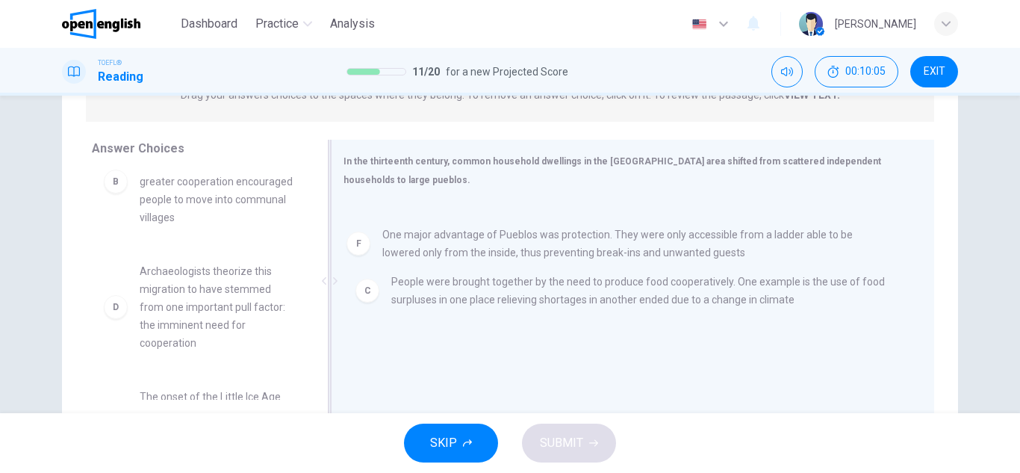
drag, startPoint x: 364, startPoint y: 317, endPoint x: 357, endPoint y: 249, distance: 67.6
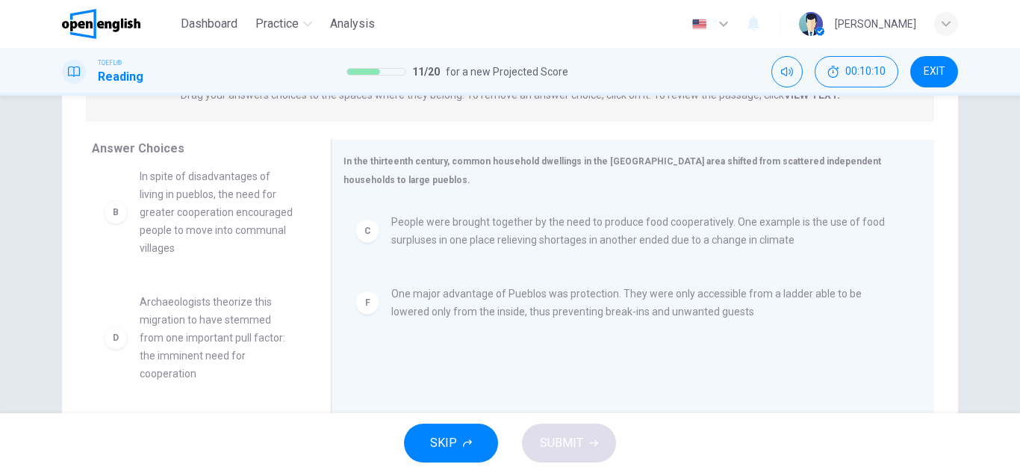
scroll to position [115, 0]
click at [213, 324] on span "Archaeologists theorize this migration to have stemmed from one important pull …" at bounding box center [217, 344] width 155 height 90
click at [115, 357] on div "D Archaeologists theorize this migration to have stemmed from one important pul…" at bounding box center [199, 344] width 191 height 90
click at [117, 355] on div "D Archaeologists theorize this migration to have stemmed from one important pul…" at bounding box center [199, 344] width 191 height 90
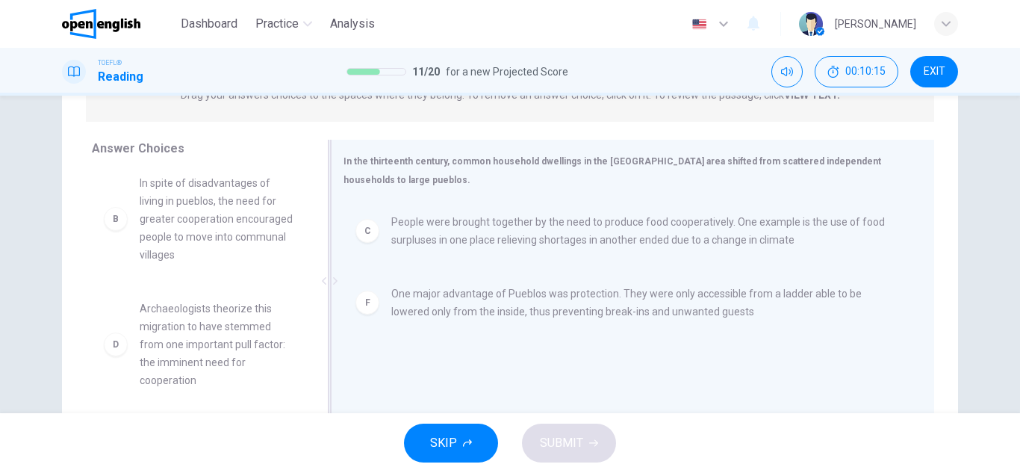
scroll to position [116, 0]
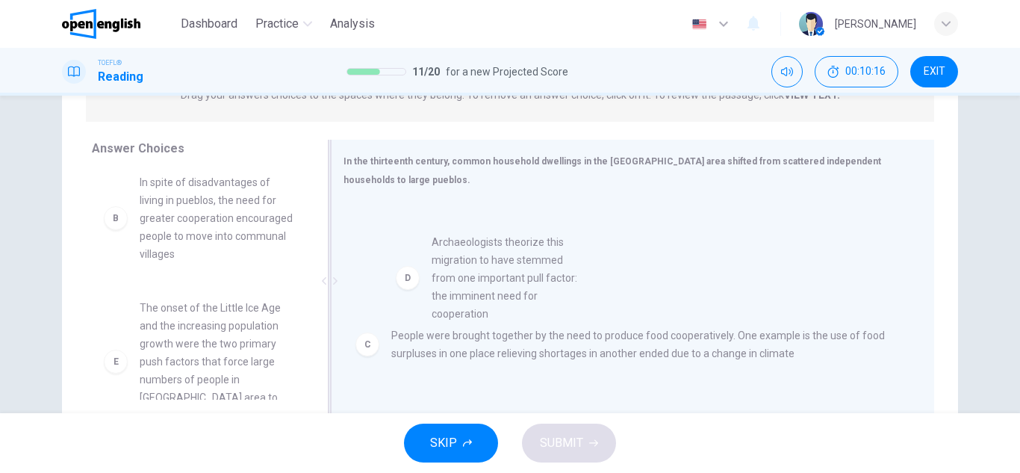
drag, startPoint x: 117, startPoint y: 355, endPoint x: 429, endPoint y: 283, distance: 320.3
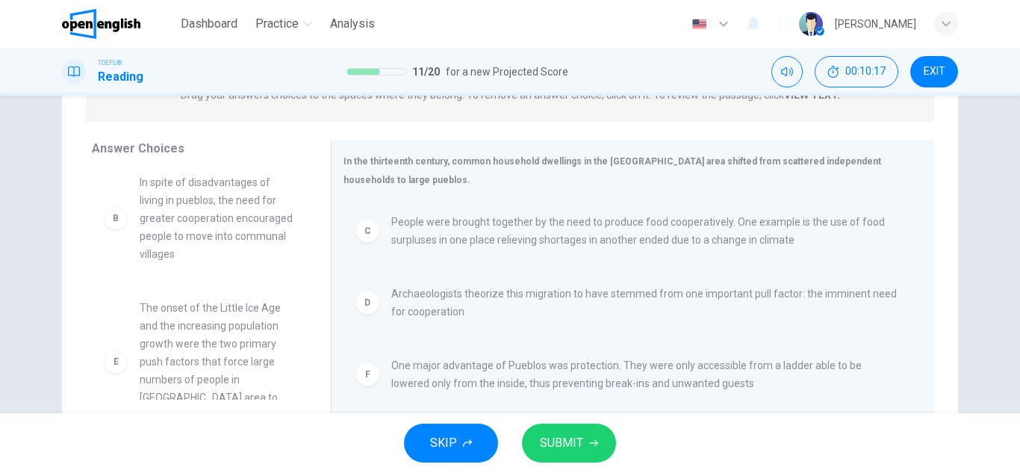
click at [572, 434] on span "SUBMIT" at bounding box center [561, 442] width 43 height 21
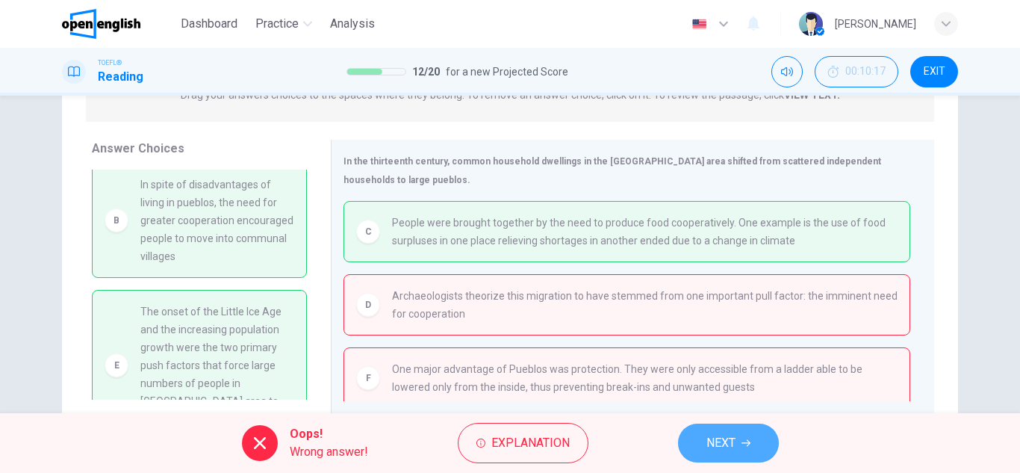
click at [720, 450] on span "NEXT" at bounding box center [720, 442] width 29 height 21
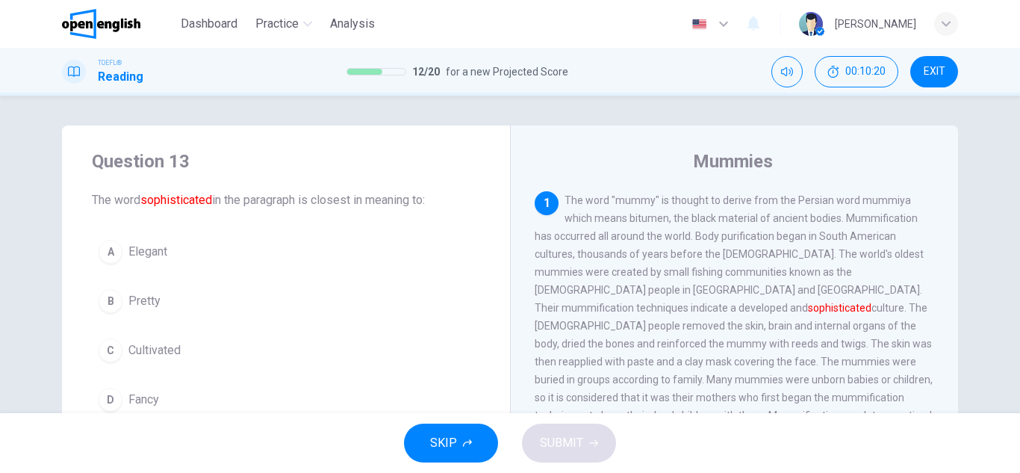
drag, startPoint x: 638, startPoint y: 296, endPoint x: 658, endPoint y: 311, distance: 24.9
click at [658, 311] on span "The word "mummy" is thought to derive from the Persian word mummiya which means…" at bounding box center [733, 343] width 398 height 299
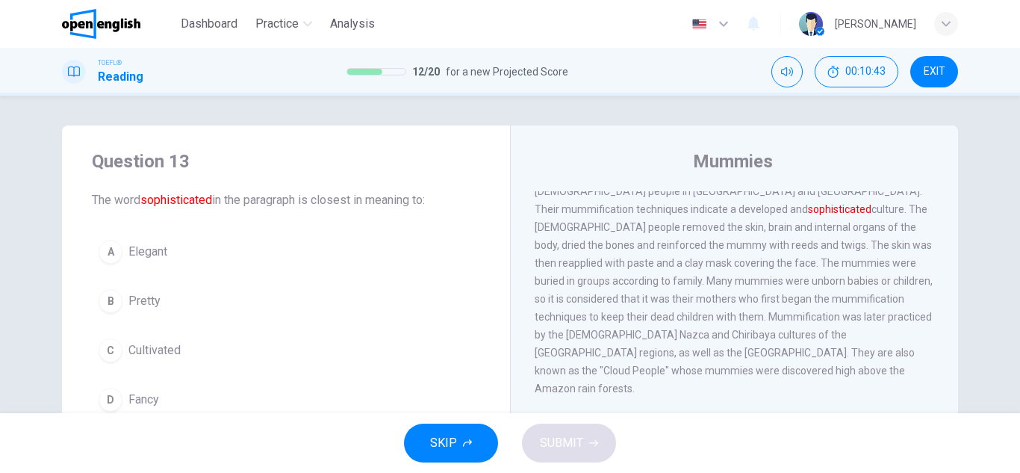
scroll to position [101, 0]
click at [413, 223] on div "Question 13 The word sophisticated in the paragraph is closest in meaning to: A…" at bounding box center [286, 283] width 448 height 317
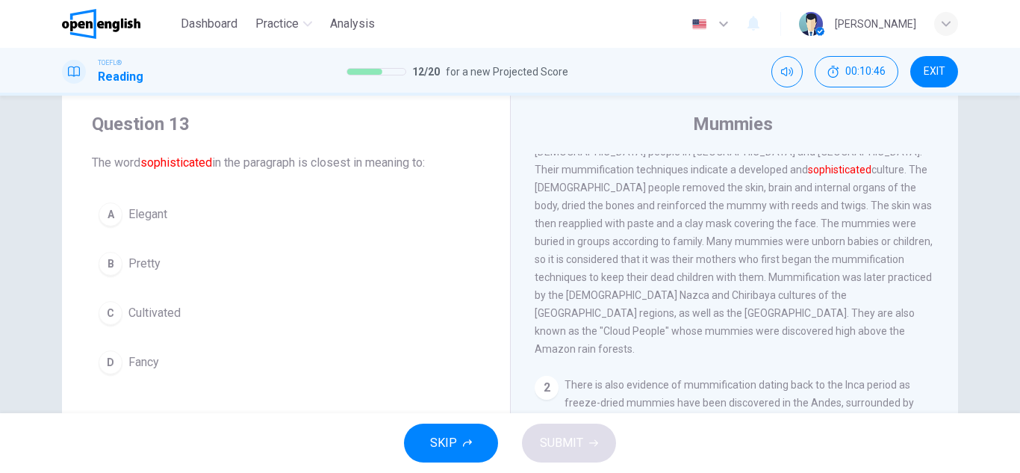
scroll to position [60, 0]
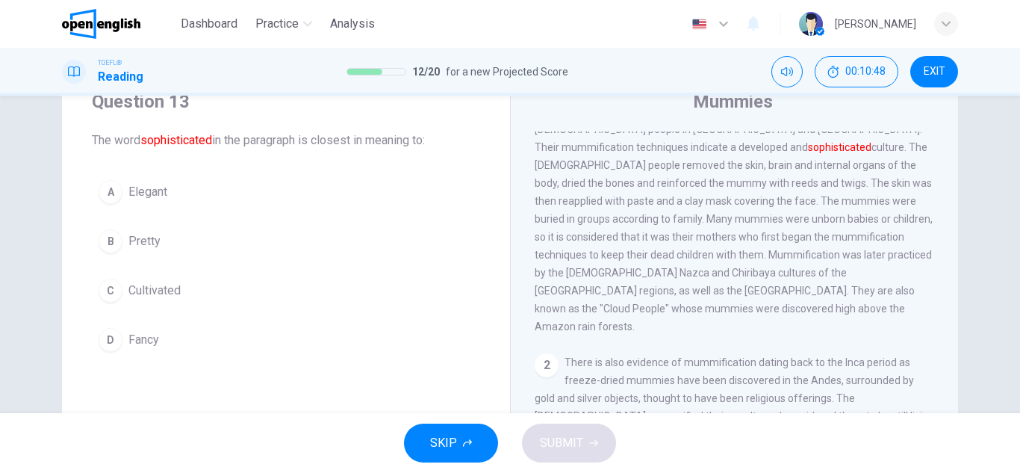
click at [109, 195] on div "A" at bounding box center [111, 192] width 24 height 24
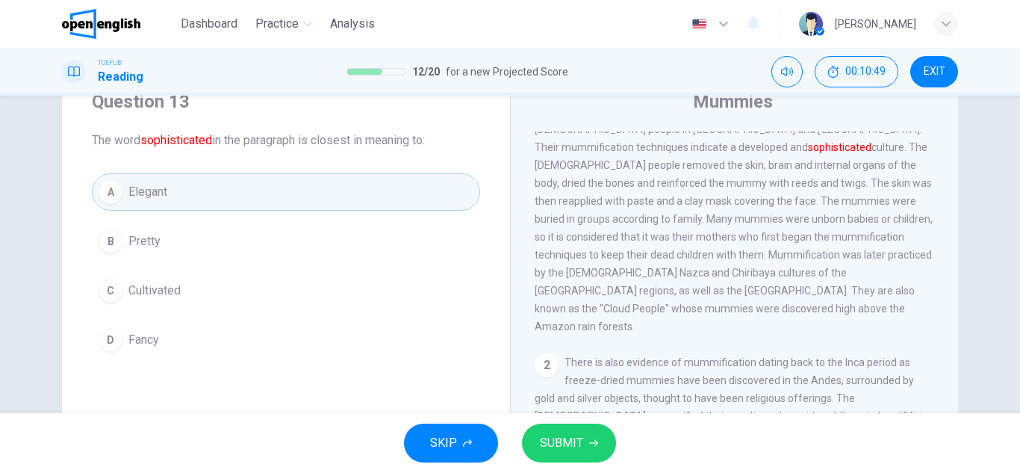
click at [124, 293] on button "C Cultivated" at bounding box center [286, 290] width 388 height 37
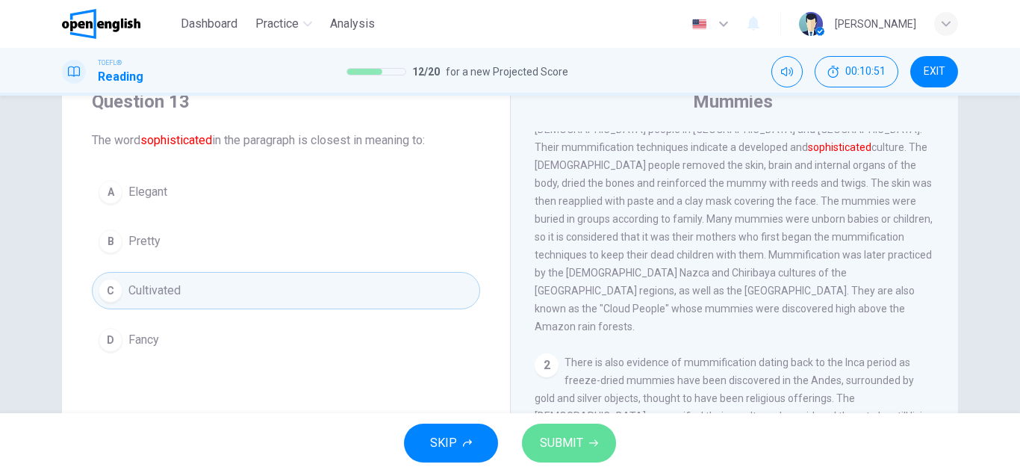
click at [552, 449] on span "SUBMIT" at bounding box center [561, 442] width 43 height 21
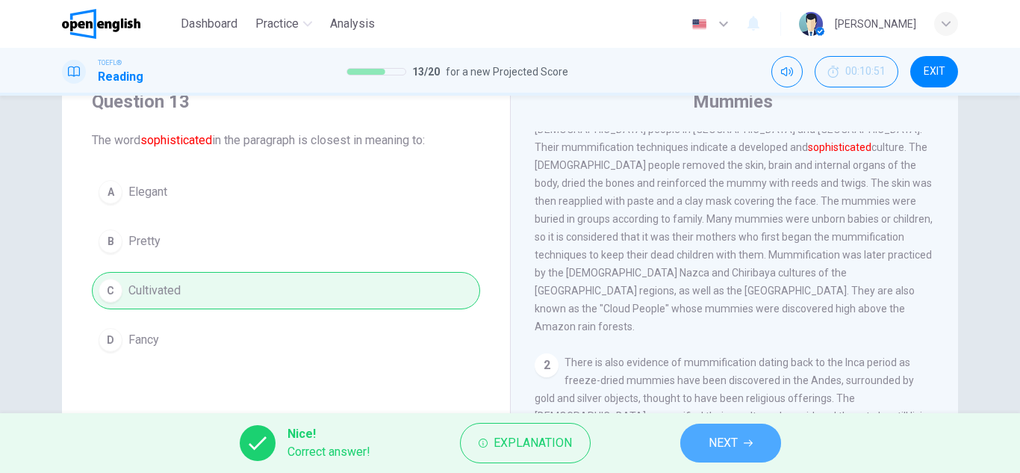
click at [719, 434] on span "NEXT" at bounding box center [722, 442] width 29 height 21
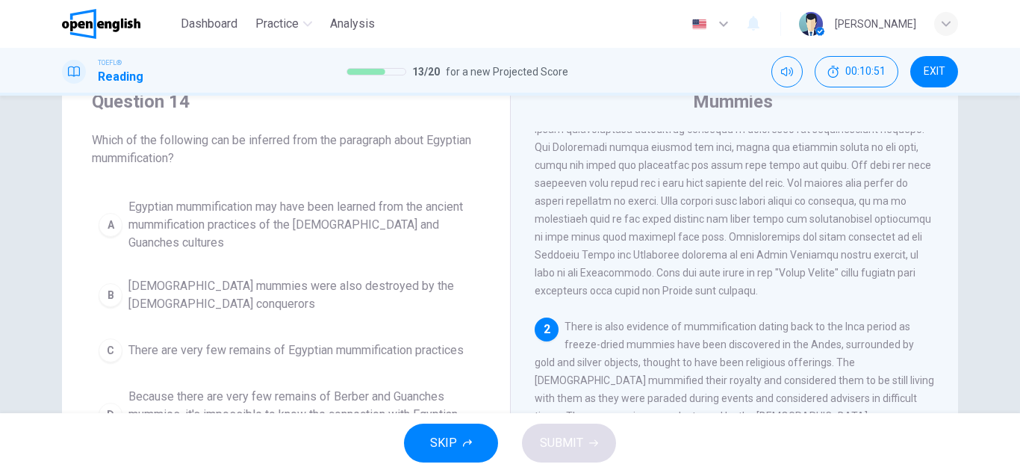
scroll to position [0, 0]
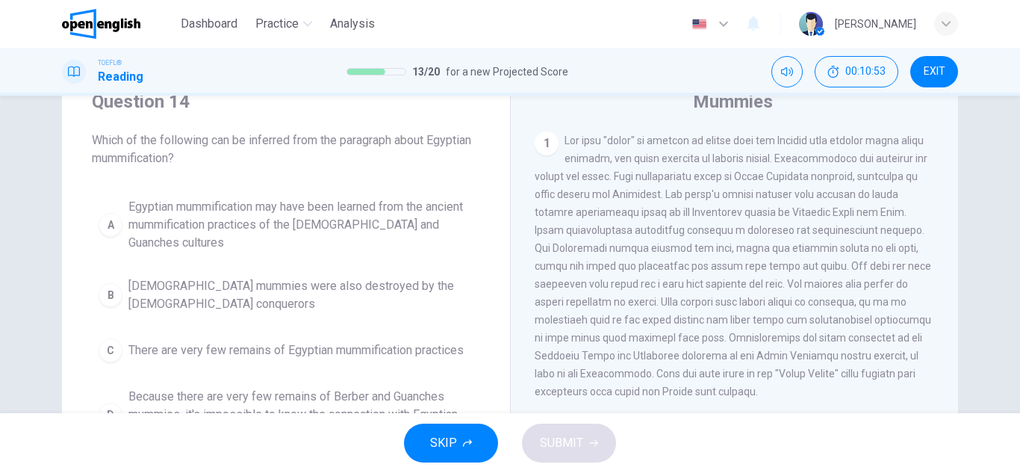
click at [755, 226] on div "1" at bounding box center [734, 265] width 400 height 269
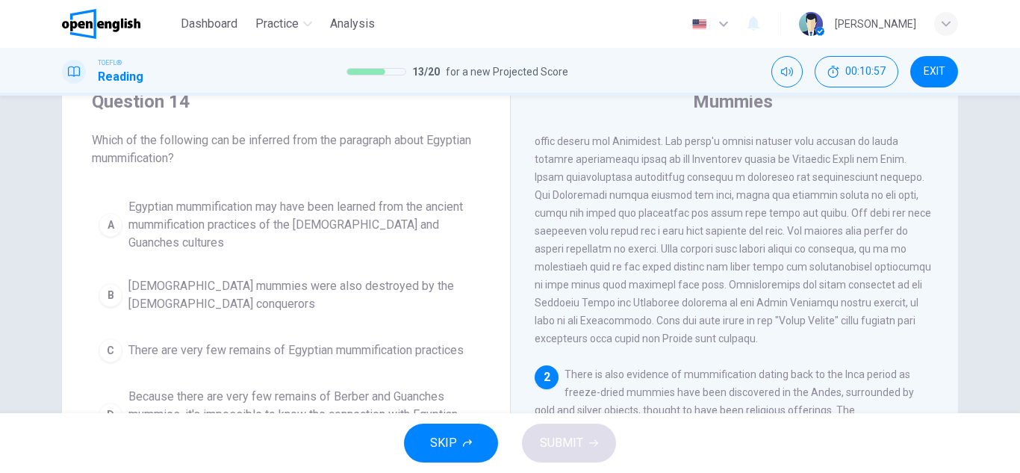
scroll to position [55, 0]
drag, startPoint x: 603, startPoint y: 220, endPoint x: 770, endPoint y: 282, distance: 177.6
click at [770, 282] on div "1" at bounding box center [734, 210] width 400 height 269
drag, startPoint x: 770, startPoint y: 282, endPoint x: 618, endPoint y: 227, distance: 161.3
click at [618, 227] on div "1" at bounding box center [734, 210] width 400 height 269
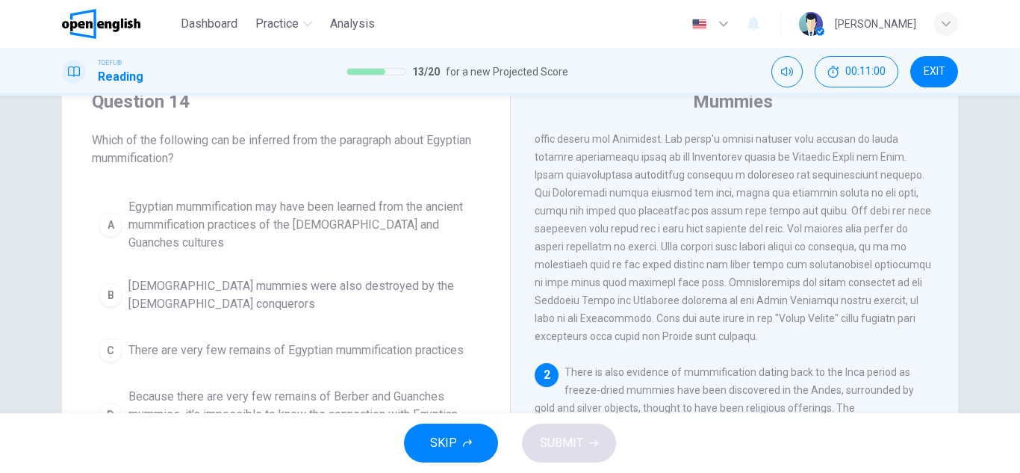
drag, startPoint x: 618, startPoint y: 227, endPoint x: 752, endPoint y: 237, distance: 134.0
click at [752, 237] on div "1" at bounding box center [734, 210] width 400 height 269
drag, startPoint x: 752, startPoint y: 237, endPoint x: 873, endPoint y: 304, distance: 138.6
click at [873, 304] on span at bounding box center [732, 210] width 396 height 263
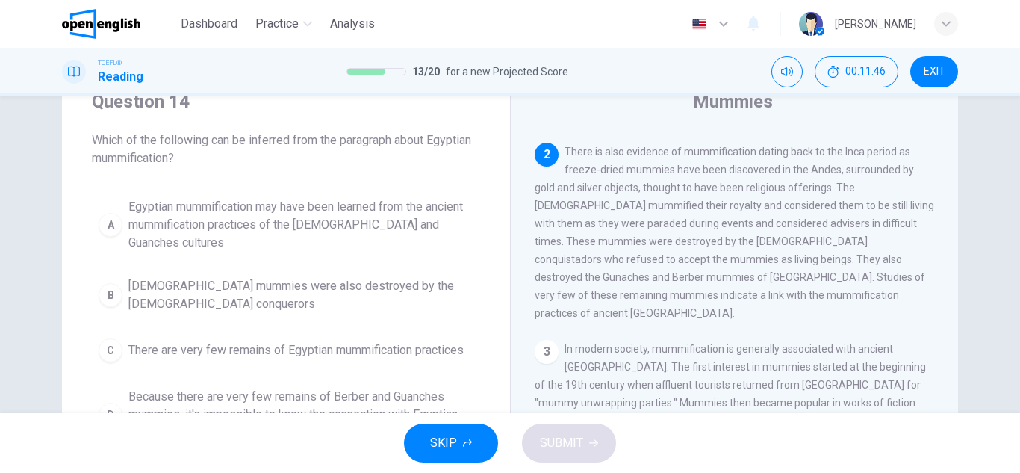
scroll to position [273, 0]
drag, startPoint x: 809, startPoint y: 221, endPoint x: 788, endPoint y: 255, distance: 40.2
click at [788, 255] on span "There is also evidence of mummification dating back to the Inca period as freez…" at bounding box center [733, 234] width 399 height 173
click at [790, 255] on span "There is also evidence of mummification dating back to the Inca period as freez…" at bounding box center [733, 234] width 399 height 173
drag, startPoint x: 602, startPoint y: 296, endPoint x: 630, endPoint y: 299, distance: 28.5
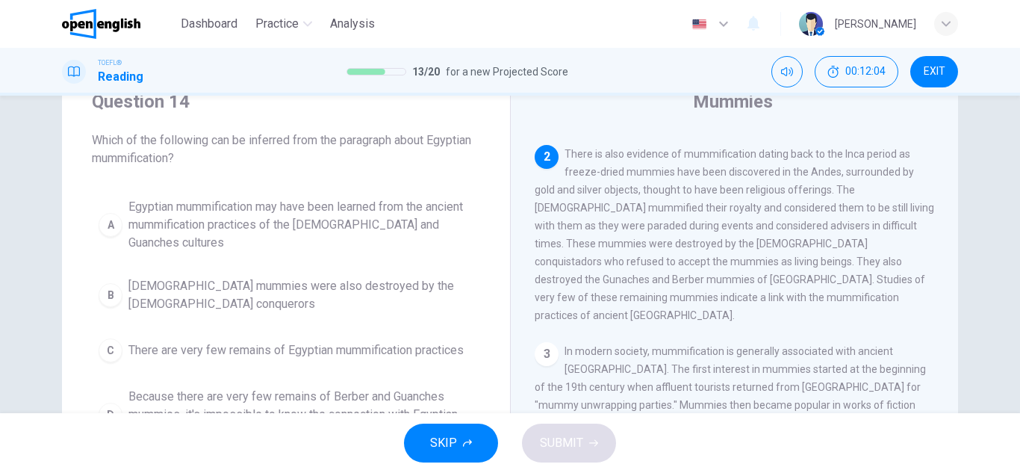
click at [630, 299] on span "There is also evidence of mummification dating back to the Inca period as freez…" at bounding box center [733, 234] width 399 height 173
drag, startPoint x: 630, startPoint y: 299, endPoint x: 726, endPoint y: 332, distance: 102.0
click at [726, 321] on span "There is also evidence of mummification dating back to the Inca period as freez…" at bounding box center [733, 234] width 399 height 173
drag, startPoint x: 726, startPoint y: 332, endPoint x: 616, endPoint y: 295, distance: 116.6
click at [616, 295] on span "There is also evidence of mummification dating back to the Inca period as freez…" at bounding box center [733, 234] width 399 height 173
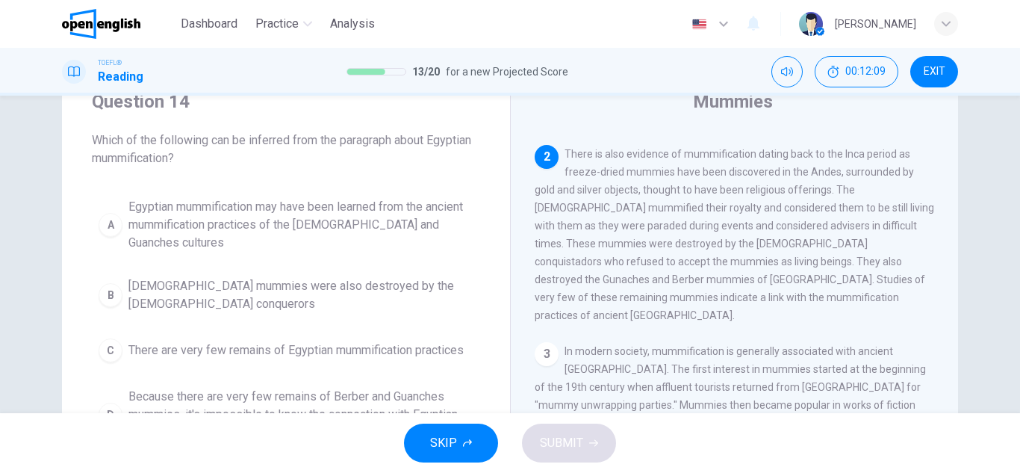
drag, startPoint x: 616, startPoint y: 295, endPoint x: 468, endPoint y: 315, distance: 149.2
click at [468, 315] on div "Question 14 Which of the following can be inferred from the paragraph about Egy…" at bounding box center [510, 325] width 896 height 519
click at [0, 292] on div "Question 14 Which of the following can be inferred from the paragraph about Egy…" at bounding box center [510, 254] width 1020 height 317
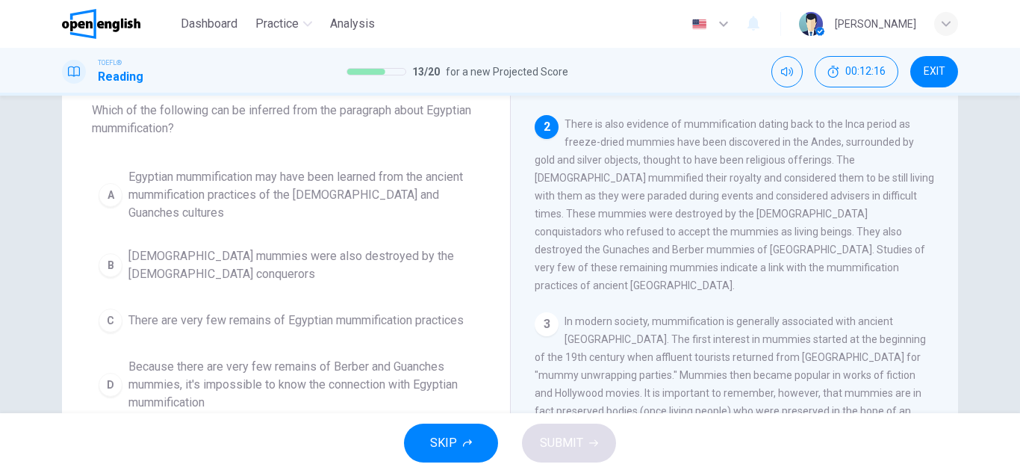
click at [137, 247] on span "Egyptian mummies were also destroyed by the Spanish conquerors" at bounding box center [300, 265] width 345 height 36
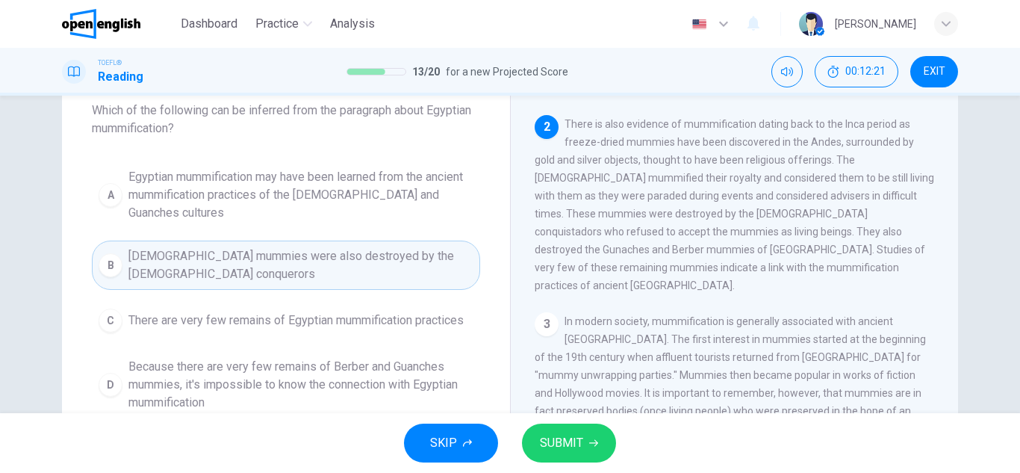
click at [566, 440] on span "SUBMIT" at bounding box center [561, 442] width 43 height 21
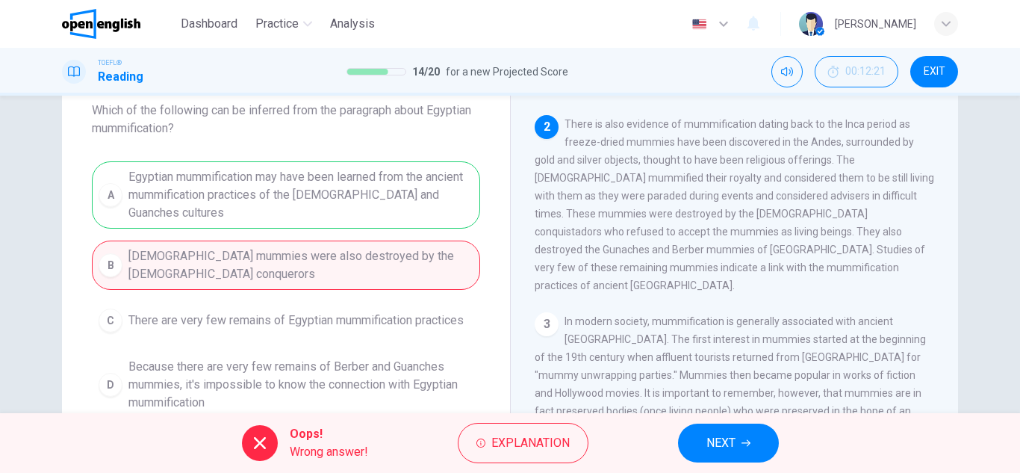
click at [733, 437] on span "NEXT" at bounding box center [720, 442] width 29 height 21
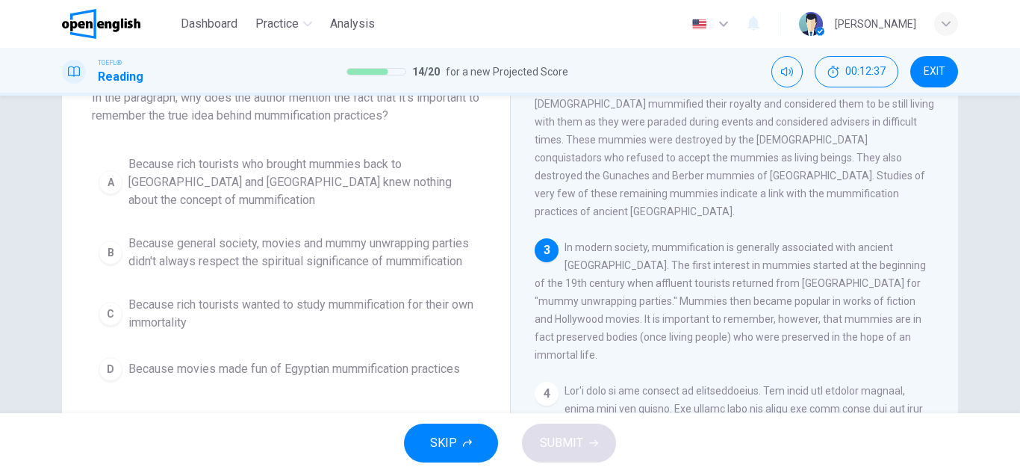
scroll to position [104, 0]
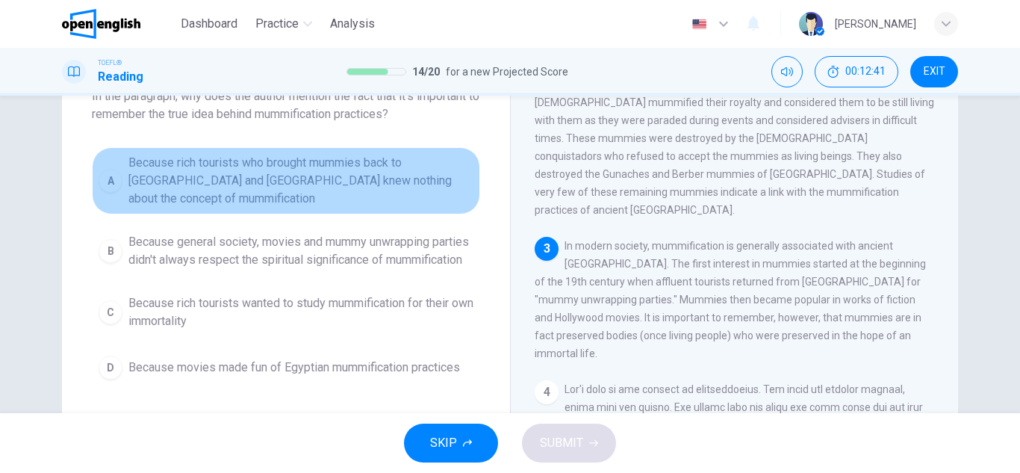
click at [109, 176] on div "A" at bounding box center [111, 181] width 24 height 24
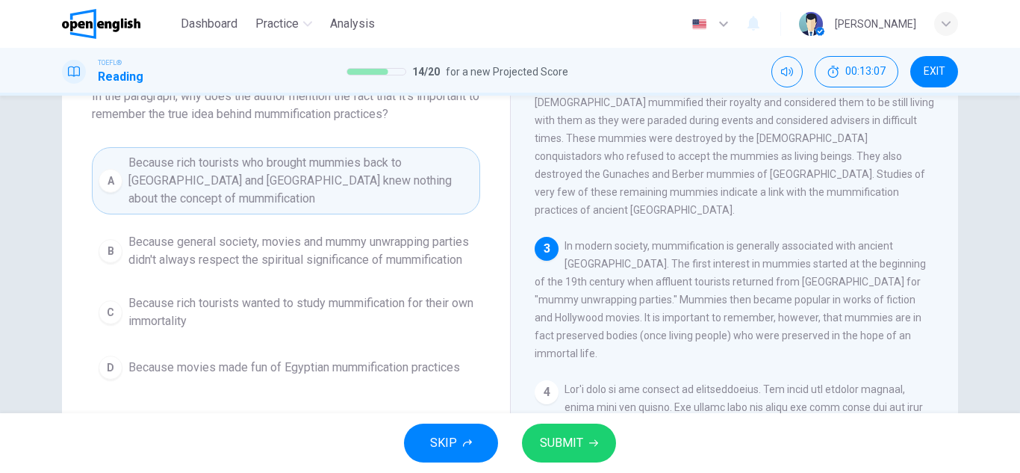
click at [236, 244] on span "Because general society, movies and mummy unwrapping parties didn't always resp…" at bounding box center [300, 251] width 345 height 36
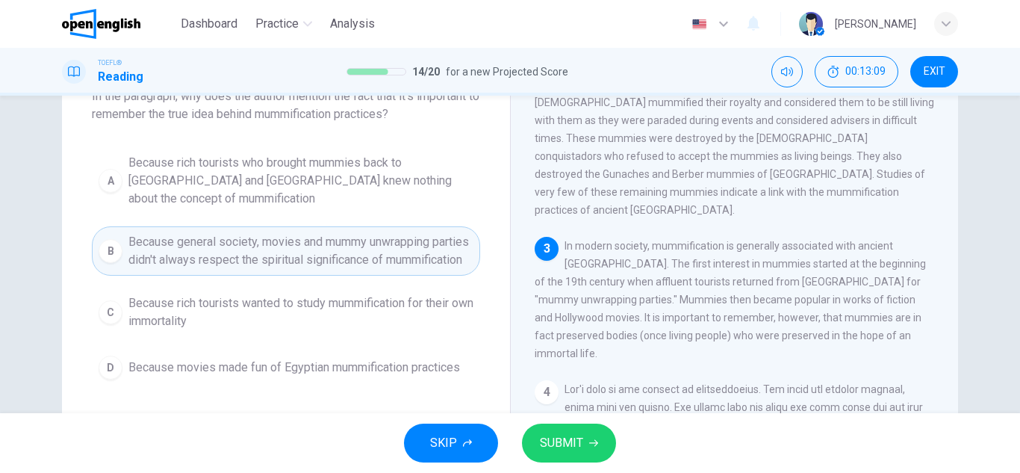
click at [576, 452] on span "SUBMIT" at bounding box center [561, 442] width 43 height 21
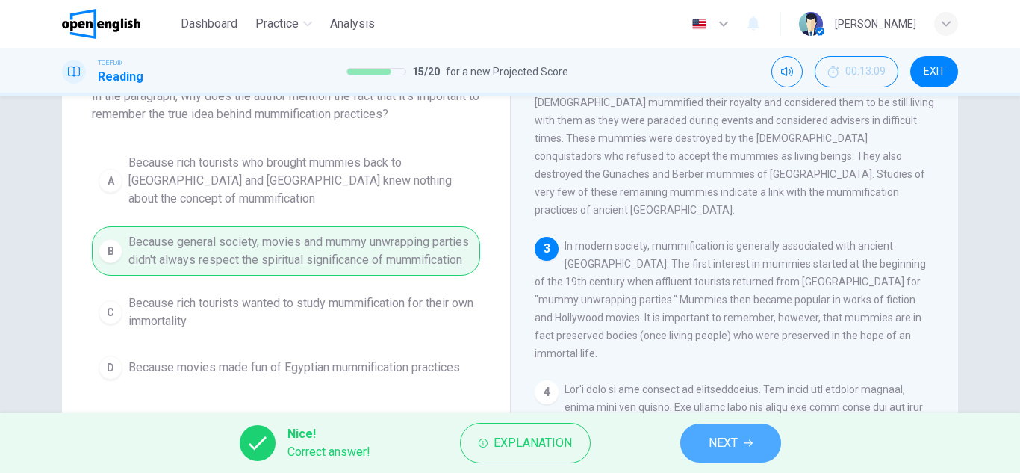
click at [696, 449] on button "NEXT" at bounding box center [730, 442] width 101 height 39
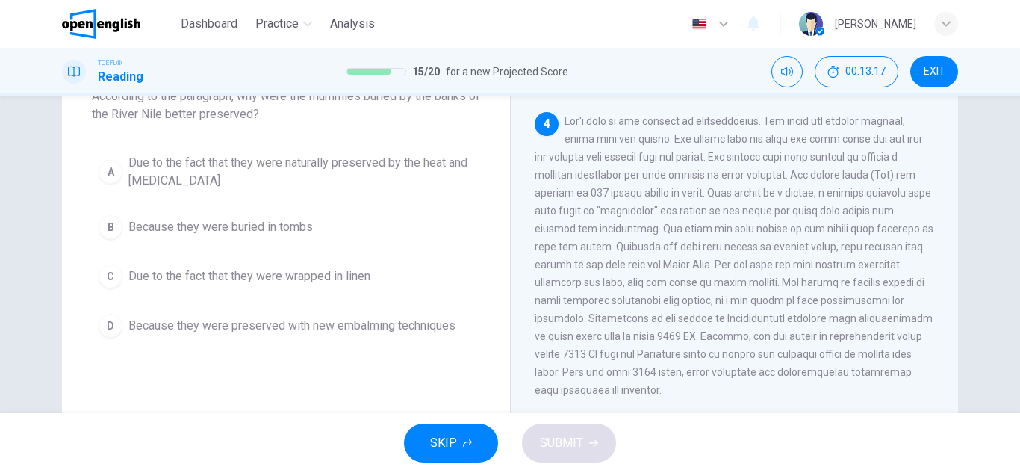
scroll to position [598, 0]
click at [1009, 293] on div "Question 16 According to the paragraph, why were the mummies buried by the bank…" at bounding box center [510, 254] width 1020 height 317
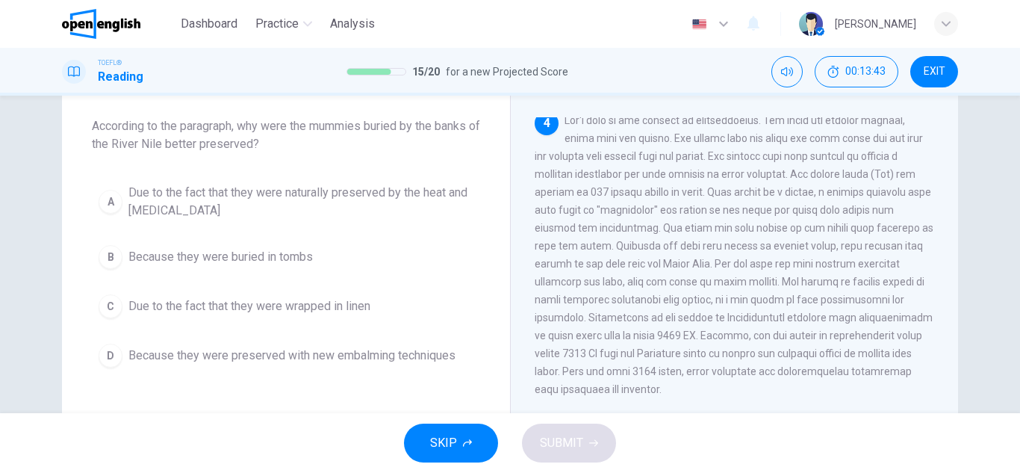
scroll to position [635, 0]
drag, startPoint x: 788, startPoint y: 180, endPoint x: 750, endPoint y: 211, distance: 49.3
click at [750, 211] on span at bounding box center [733, 252] width 399 height 281
drag, startPoint x: 699, startPoint y: 269, endPoint x: 729, endPoint y: 283, distance: 33.4
click at [729, 283] on div "4" at bounding box center [734, 252] width 400 height 287
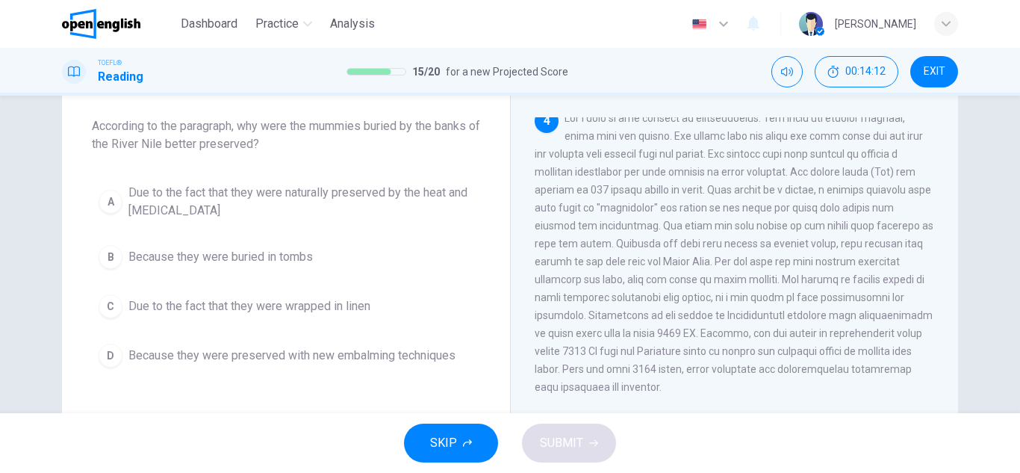
click at [328, 180] on button "A Due to the fact that they were naturally preserved by the heat and dryness" at bounding box center [286, 201] width 388 height 49
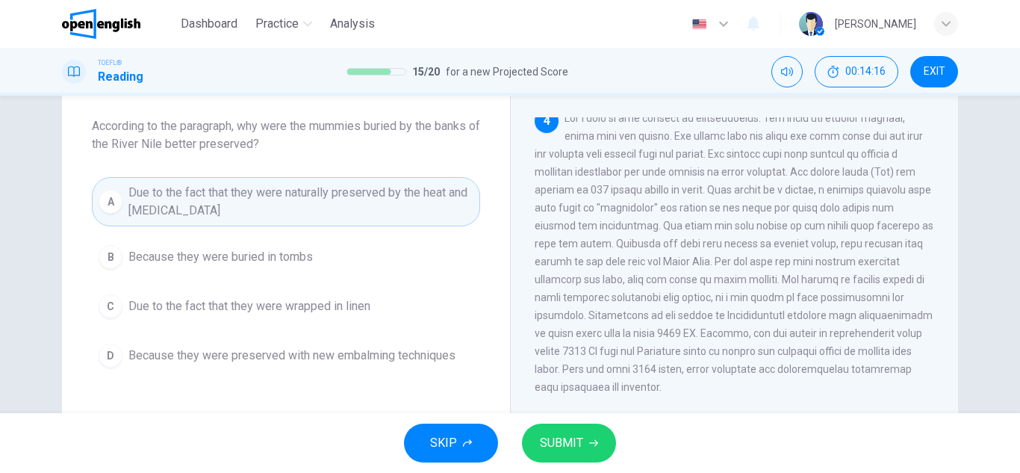
click at [597, 434] on button "SUBMIT" at bounding box center [569, 442] width 94 height 39
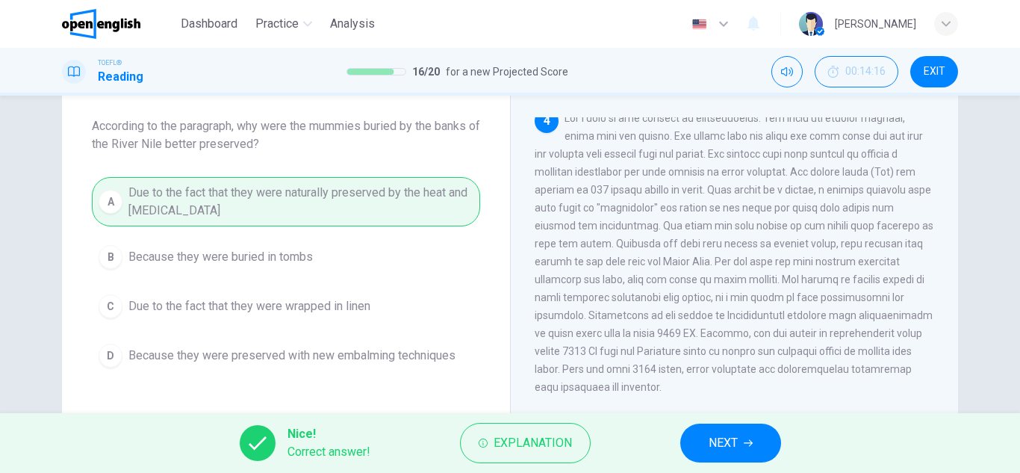
click at [738, 448] on button "NEXT" at bounding box center [730, 442] width 101 height 39
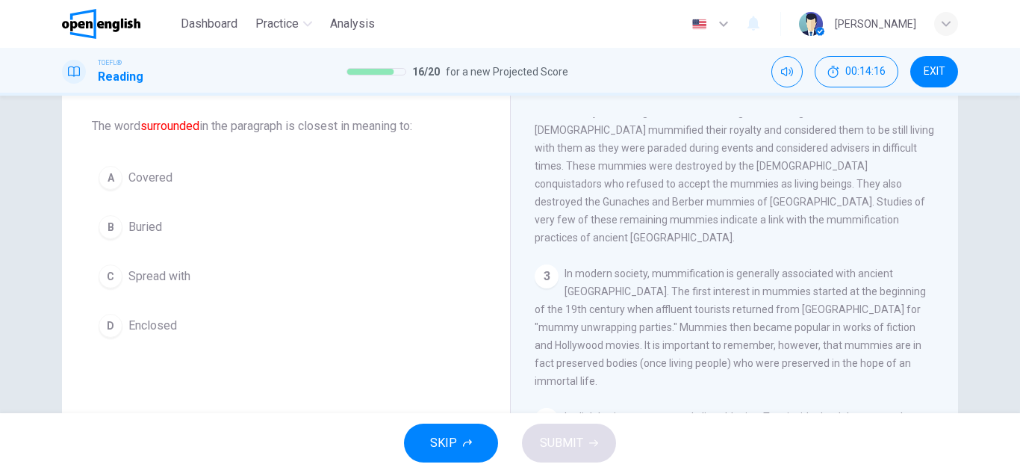
scroll to position [317, 0]
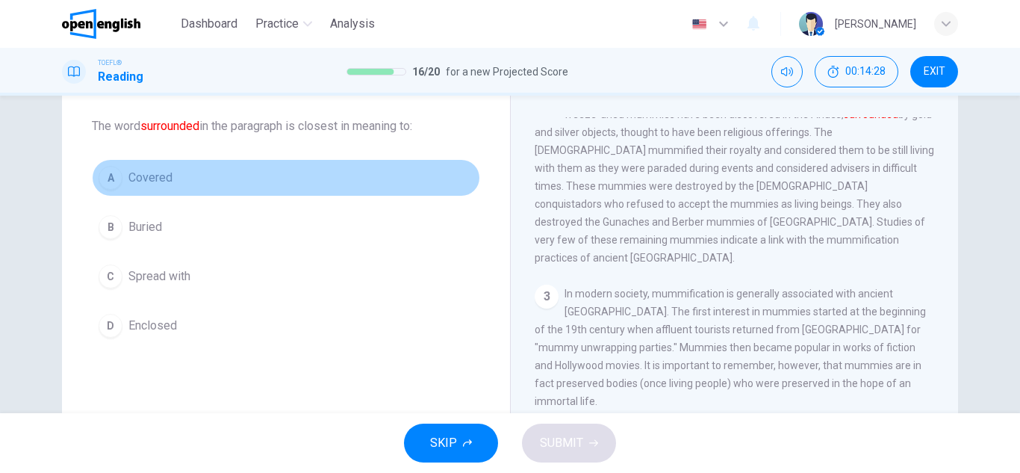
click at [132, 178] on span "Covered" at bounding box center [150, 178] width 44 height 18
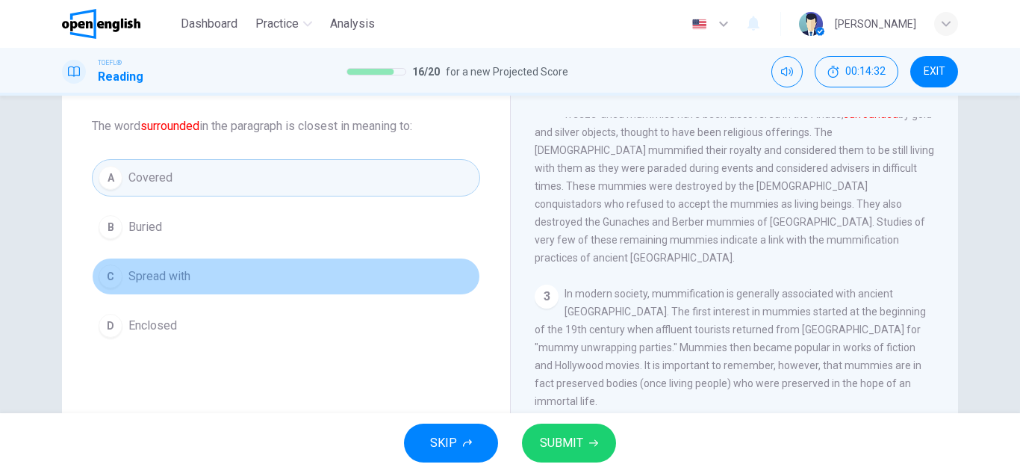
click at [151, 270] on span "Spread with" at bounding box center [159, 276] width 62 height 18
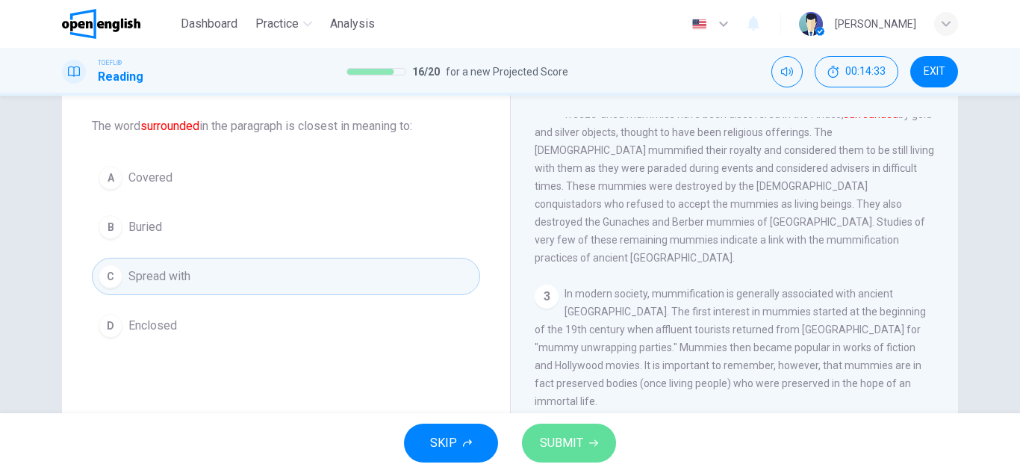
click at [575, 446] on span "SUBMIT" at bounding box center [561, 442] width 43 height 21
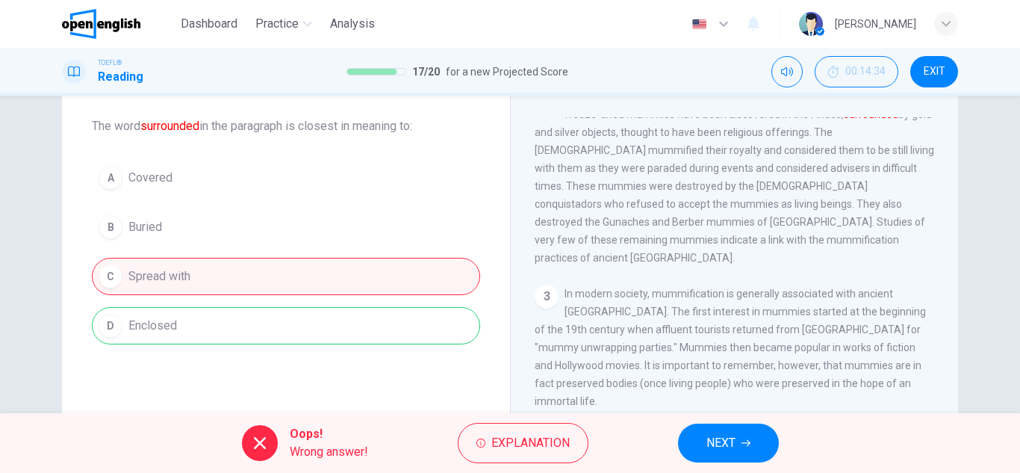
click at [741, 440] on icon "button" at bounding box center [745, 442] width 9 height 9
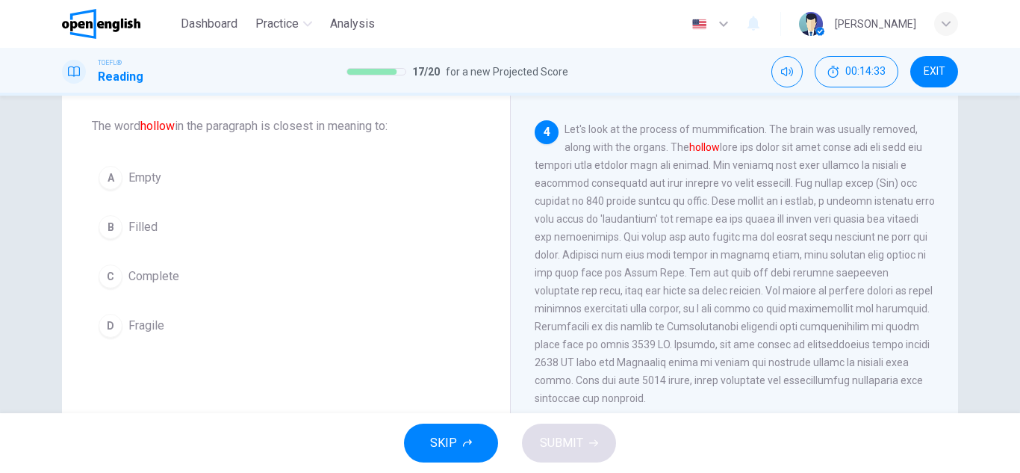
scroll to position [651, 0]
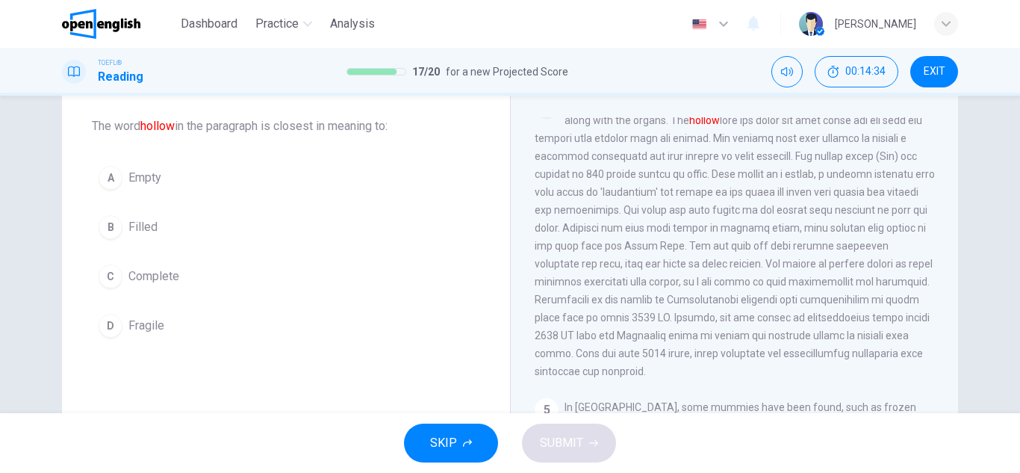
click at [620, 208] on div "4 Let's look at the process of mummification. The brain was usually removed, al…" at bounding box center [734, 236] width 400 height 287
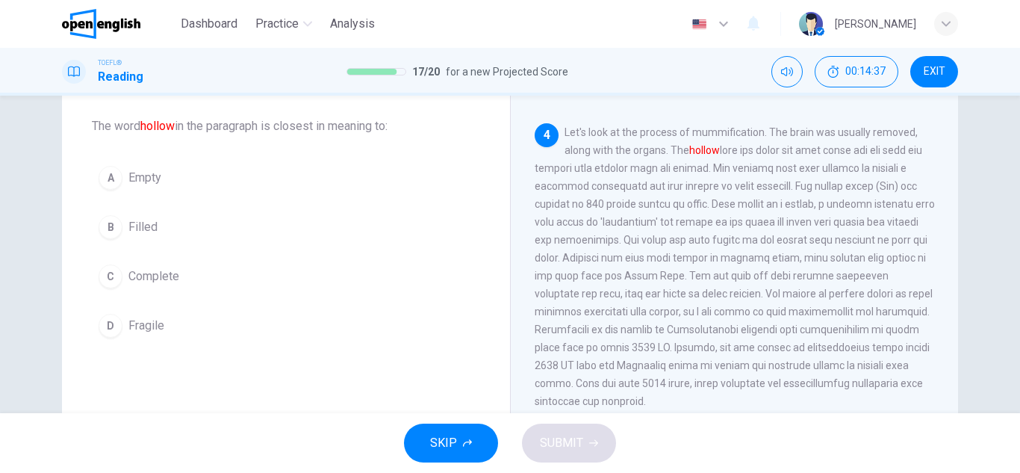
drag, startPoint x: 563, startPoint y: 146, endPoint x: 766, endPoint y: 302, distance: 256.5
click at [766, 302] on div "4 Let's look at the process of mummification. The brain was usually removed, al…" at bounding box center [734, 266] width 400 height 287
click at [766, 302] on span "Let's look at the process of mummification. The brain was usually removed, alon…" at bounding box center [734, 266] width 400 height 281
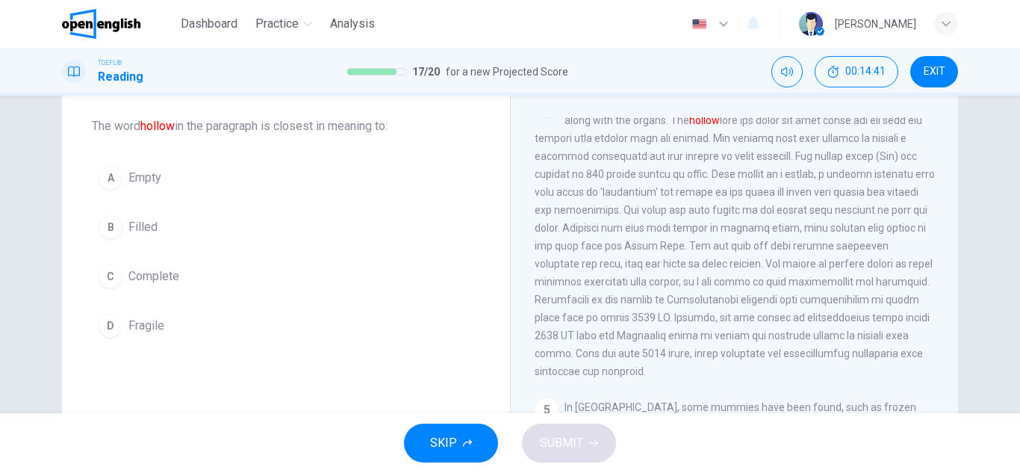
click at [109, 263] on button "C Complete" at bounding box center [286, 276] width 388 height 37
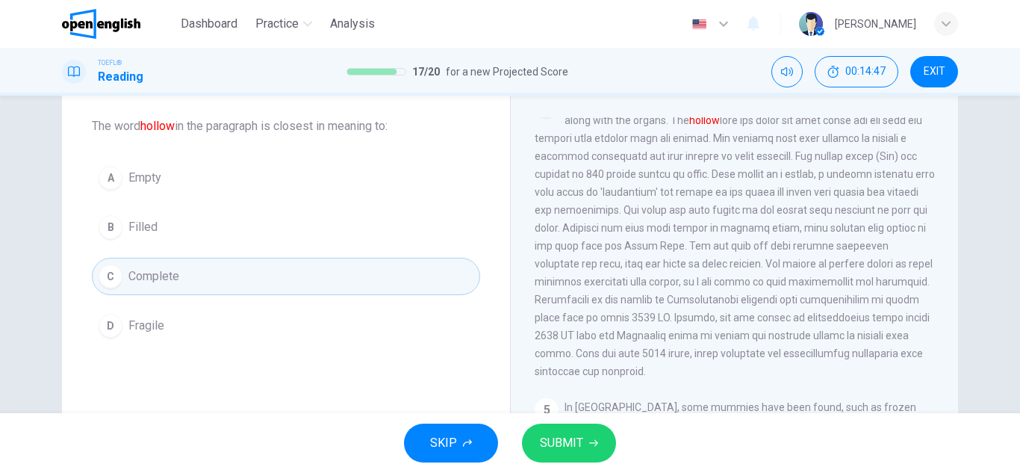
click at [586, 455] on button "SUBMIT" at bounding box center [569, 442] width 94 height 39
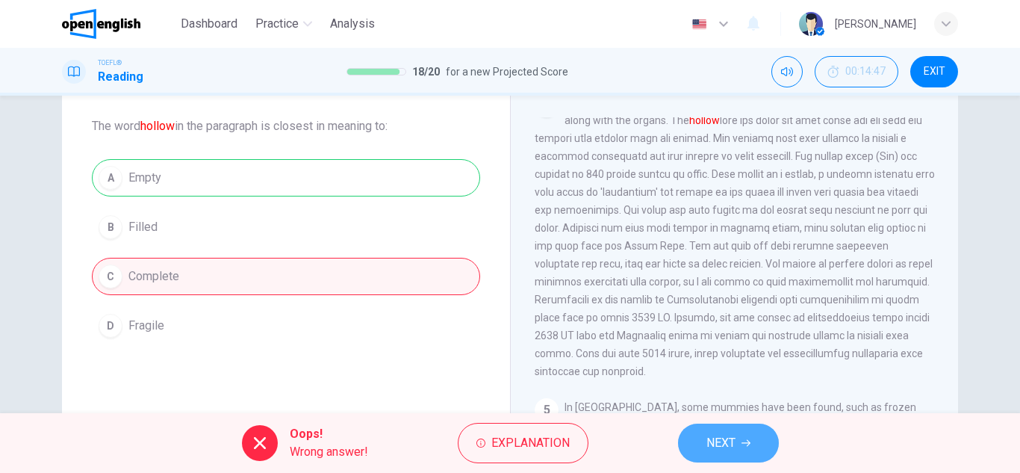
click at [763, 423] on button "NEXT" at bounding box center [728, 442] width 101 height 39
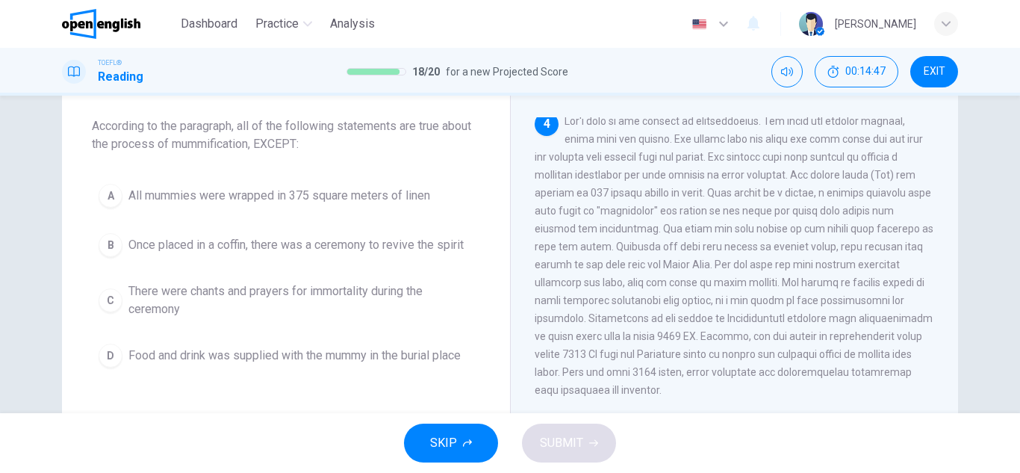
click at [741, 442] on div "SKIP SUBMIT" at bounding box center [510, 443] width 1020 height 60
click at [674, 293] on span at bounding box center [733, 255] width 399 height 281
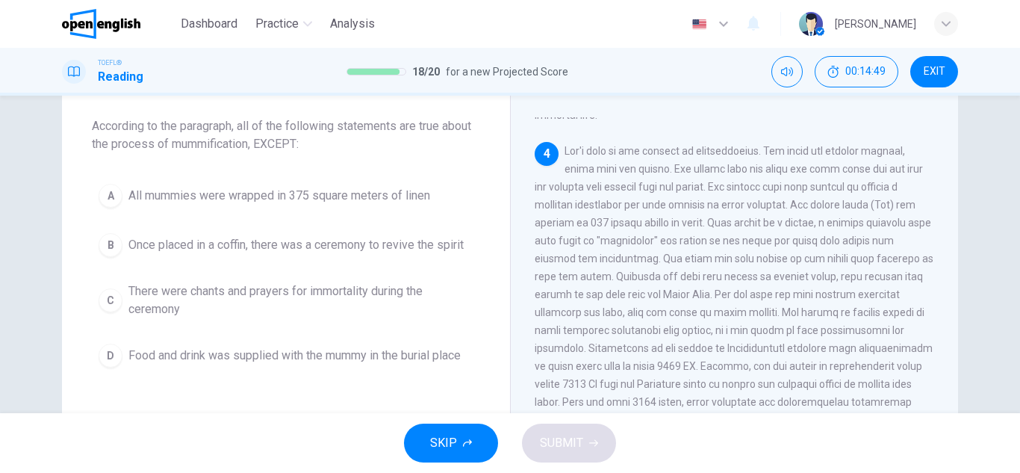
scroll to position [632, 0]
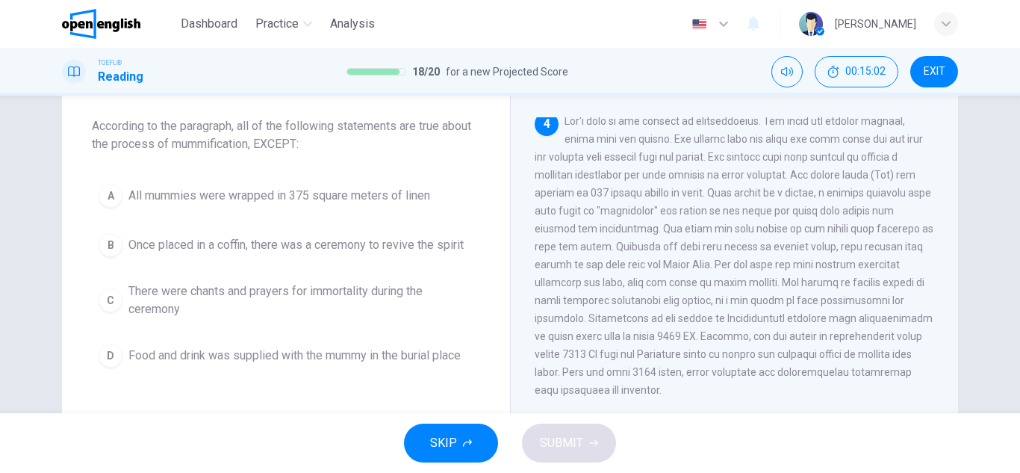
click at [128, 194] on span "All mummies were wrapped in 375 square meters of linen" at bounding box center [279, 196] width 302 height 18
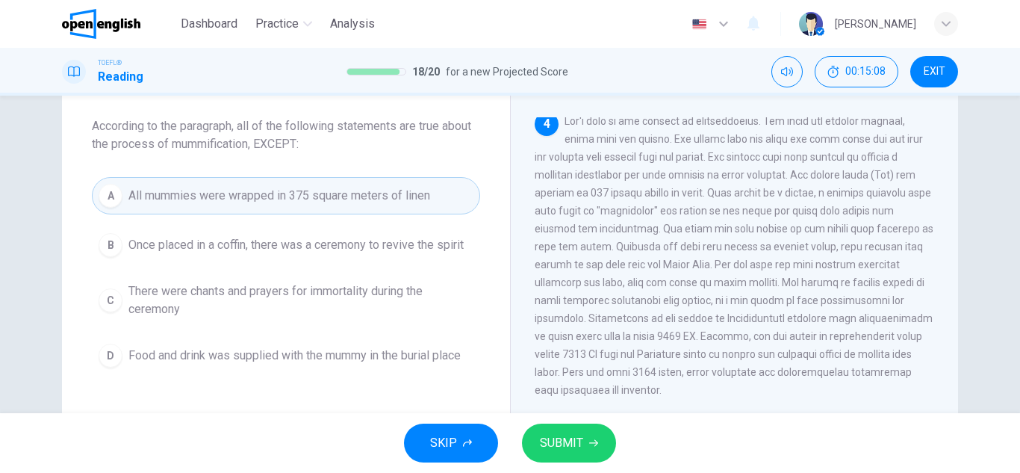
click at [555, 446] on span "SUBMIT" at bounding box center [561, 442] width 43 height 21
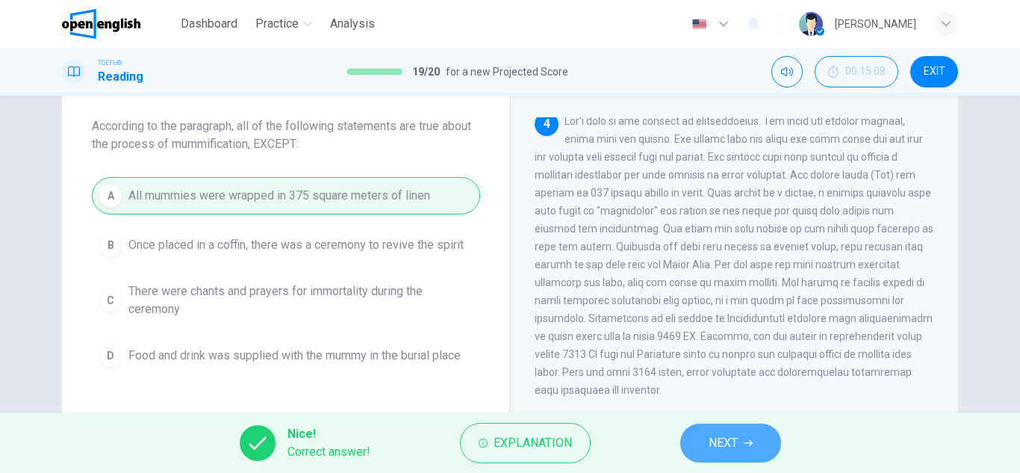
click at [717, 453] on button "NEXT" at bounding box center [730, 442] width 101 height 39
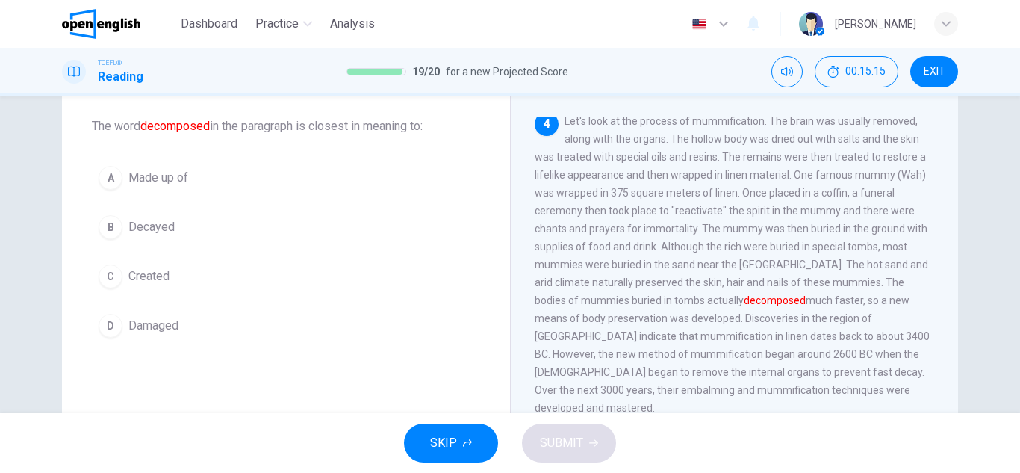
drag, startPoint x: 824, startPoint y: 299, endPoint x: 738, endPoint y: 322, distance: 89.6
click at [738, 322] on div "4 Let's look at the process of mummification. The brain was usually removed, al…" at bounding box center [734, 264] width 400 height 305
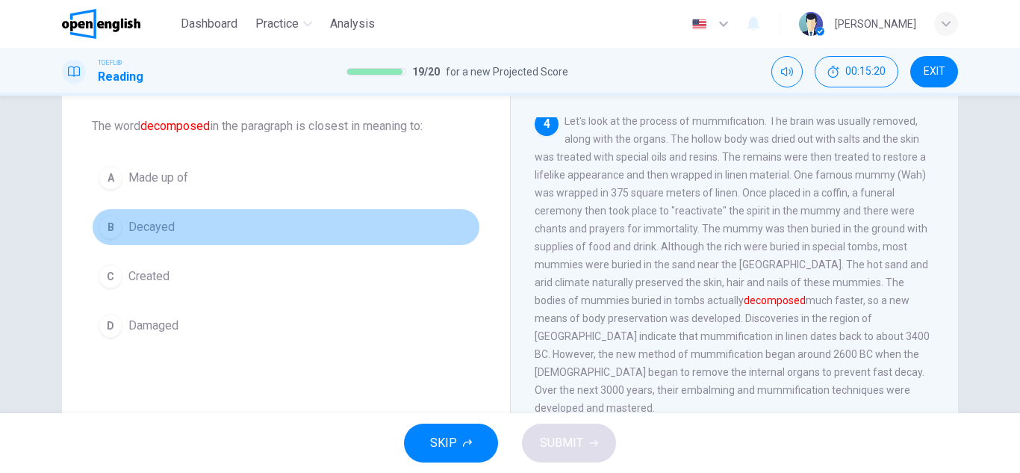
click at [184, 222] on button "B Decayed" at bounding box center [286, 226] width 388 height 37
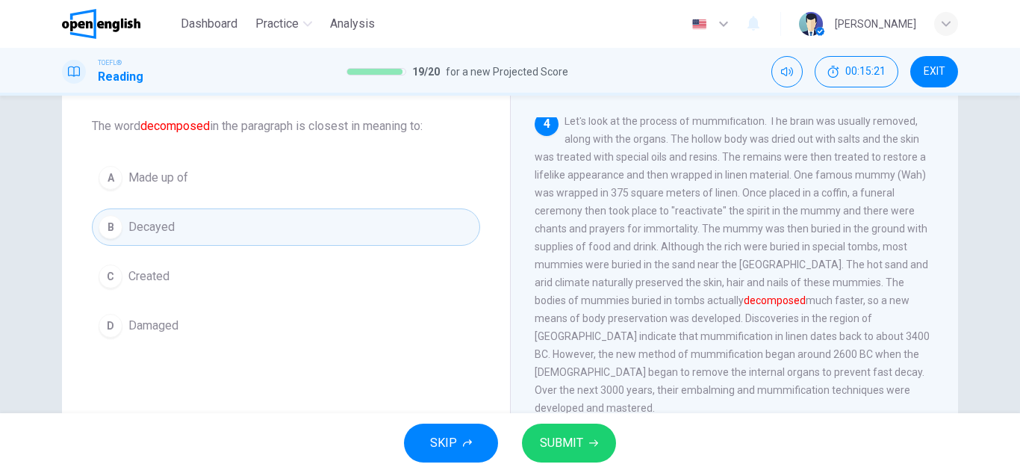
click at [568, 431] on button "SUBMIT" at bounding box center [569, 442] width 94 height 39
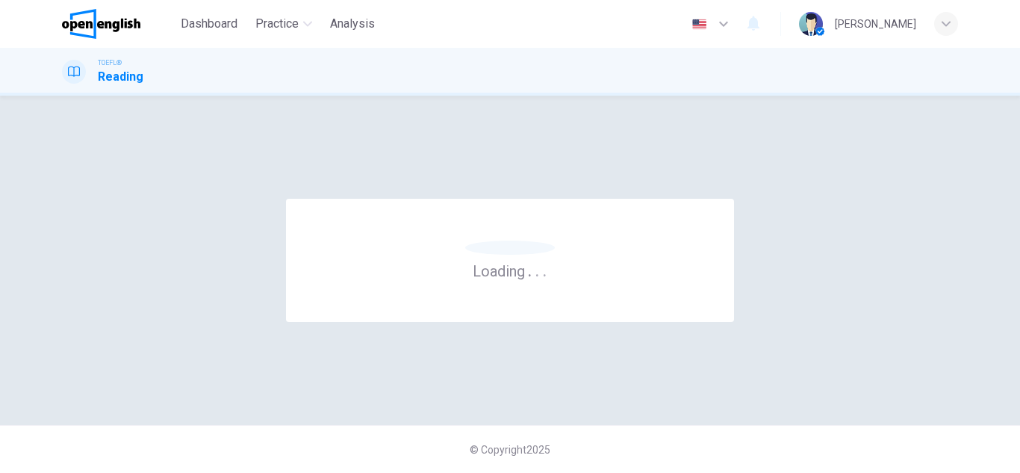
scroll to position [0, 0]
